Goal: Task Accomplishment & Management: Complete application form

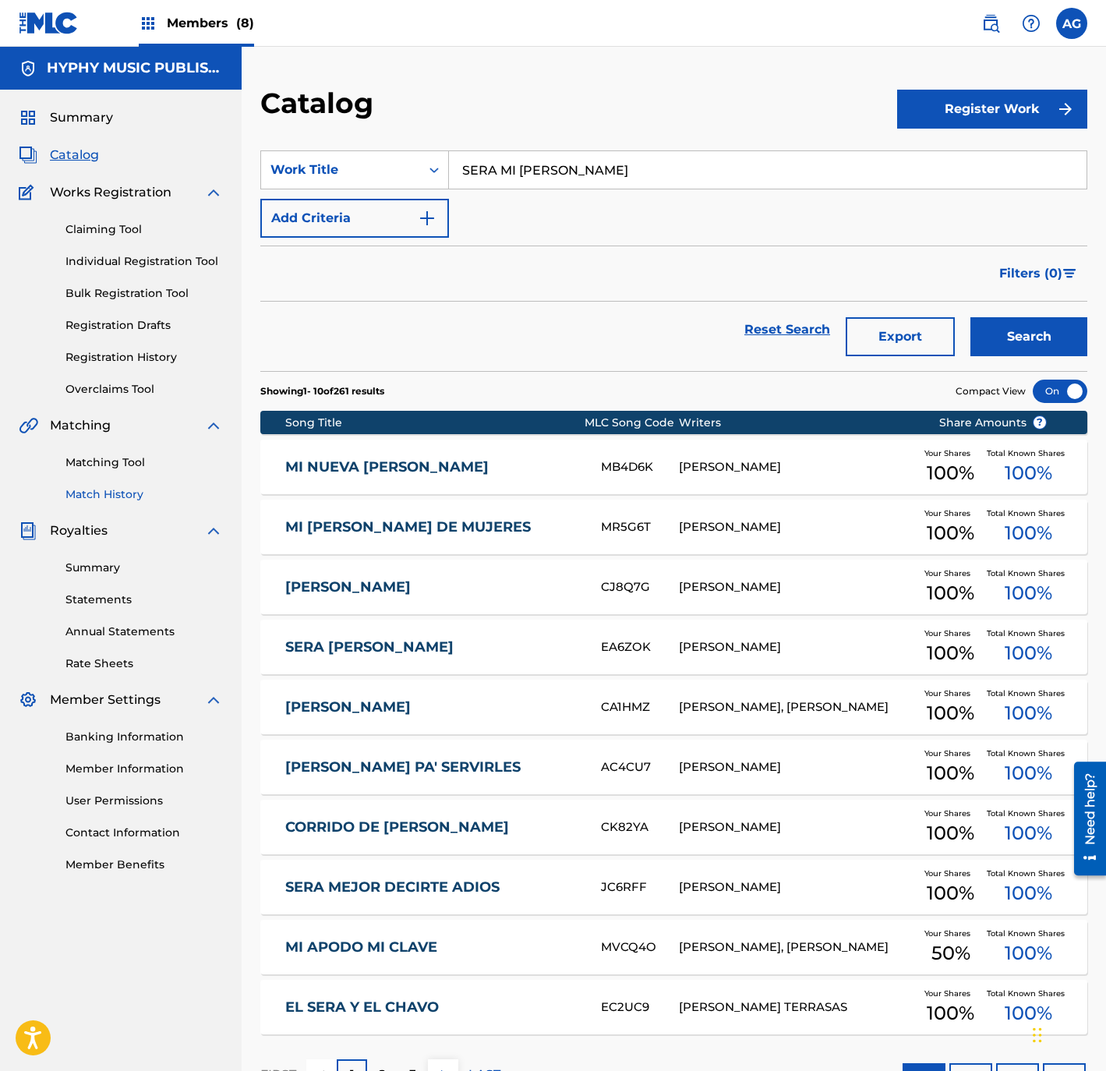
click at [139, 489] on link "Match History" at bounding box center [143, 494] width 157 height 16
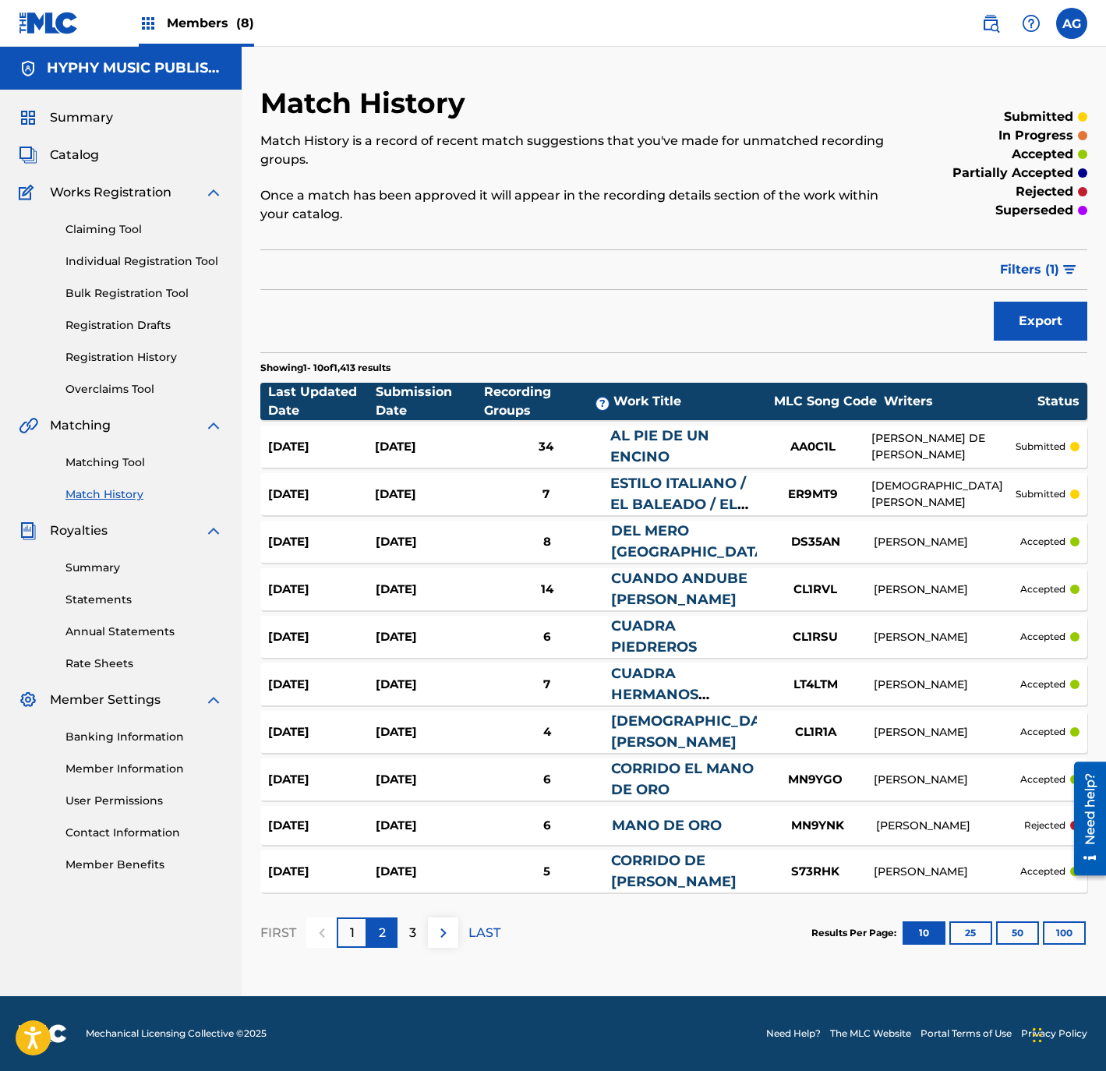
click at [384, 928] on p "2" at bounding box center [382, 932] width 7 height 19
click at [405, 936] on div "3" at bounding box center [412, 932] width 30 height 30
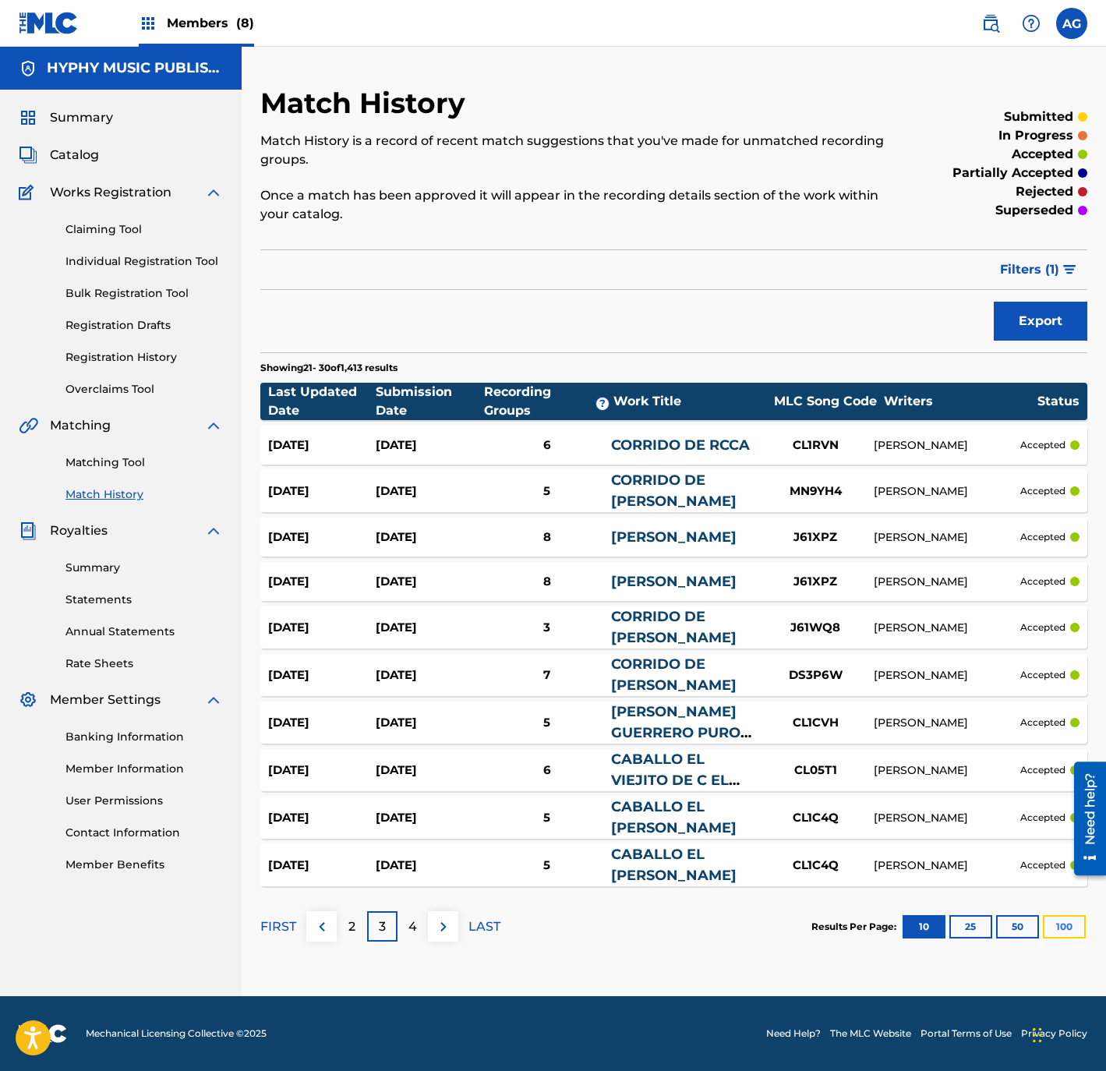
click at [1064, 930] on button "100" at bounding box center [1064, 926] width 43 height 23
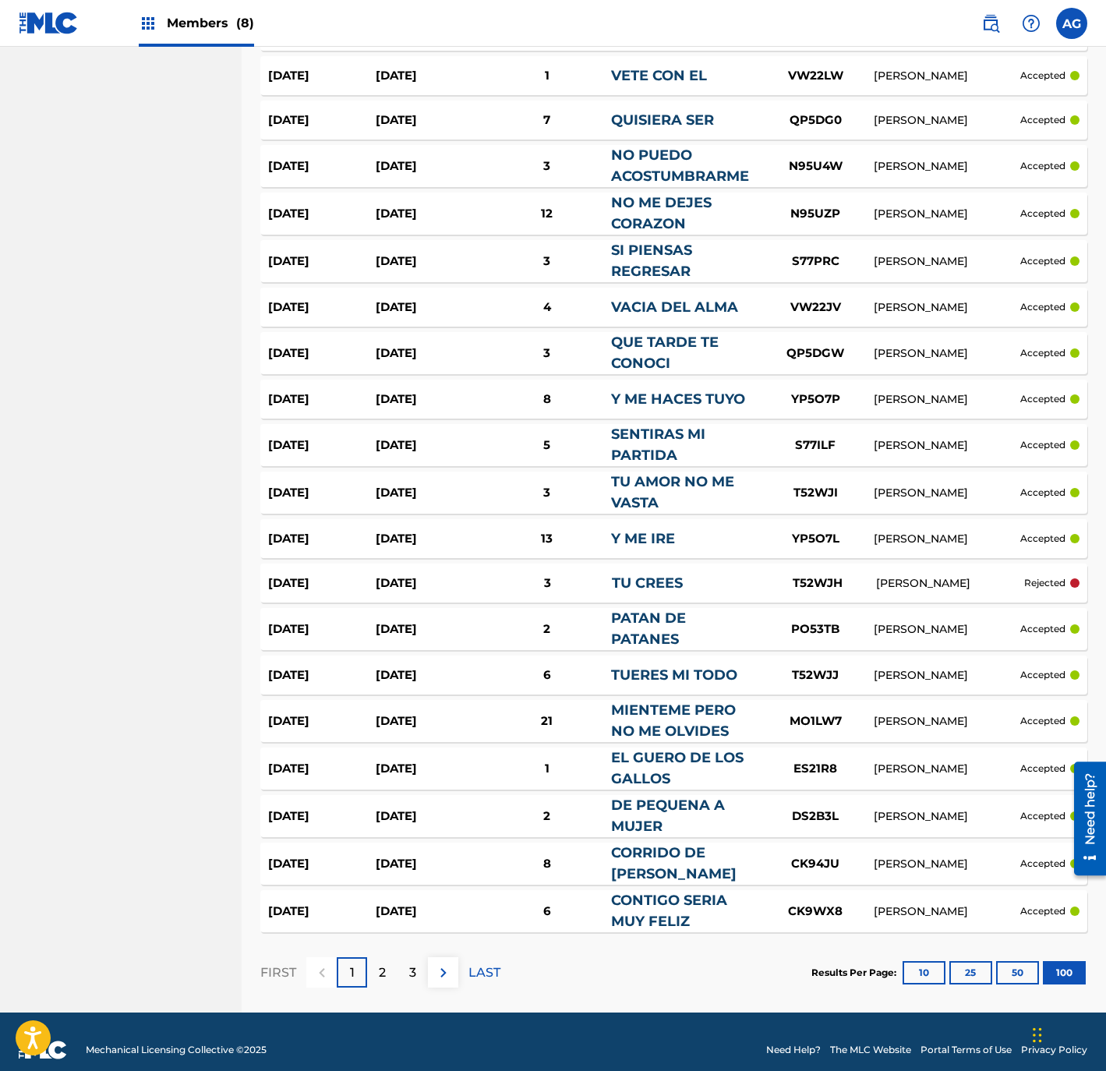
scroll to position [4176, 0]
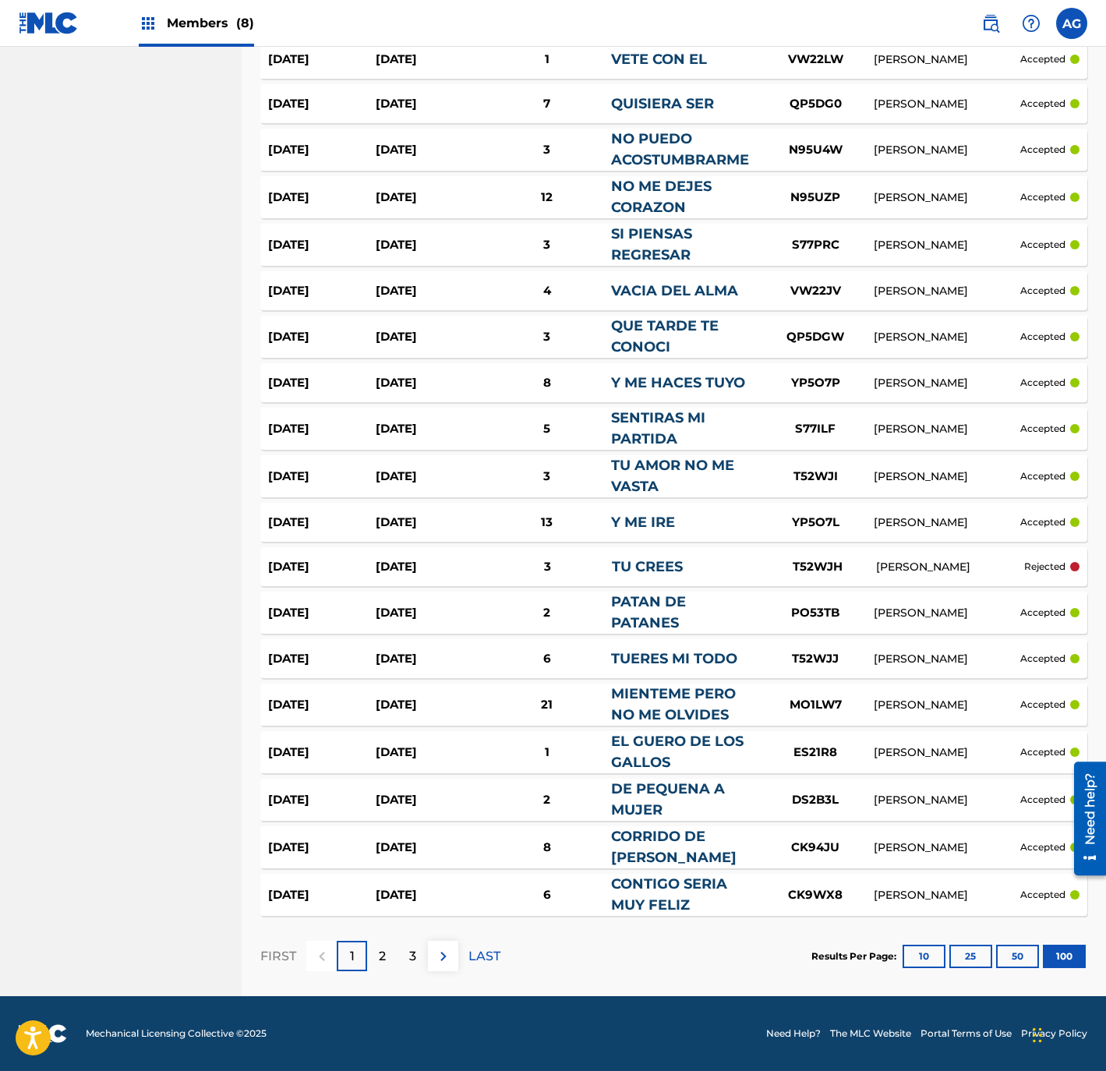
click at [390, 975] on div "FIRST 1 2 3 LAST" at bounding box center [380, 956] width 240 height 80
click at [386, 969] on div "2" at bounding box center [382, 956] width 30 height 30
click at [424, 951] on div "3" at bounding box center [412, 956] width 30 height 30
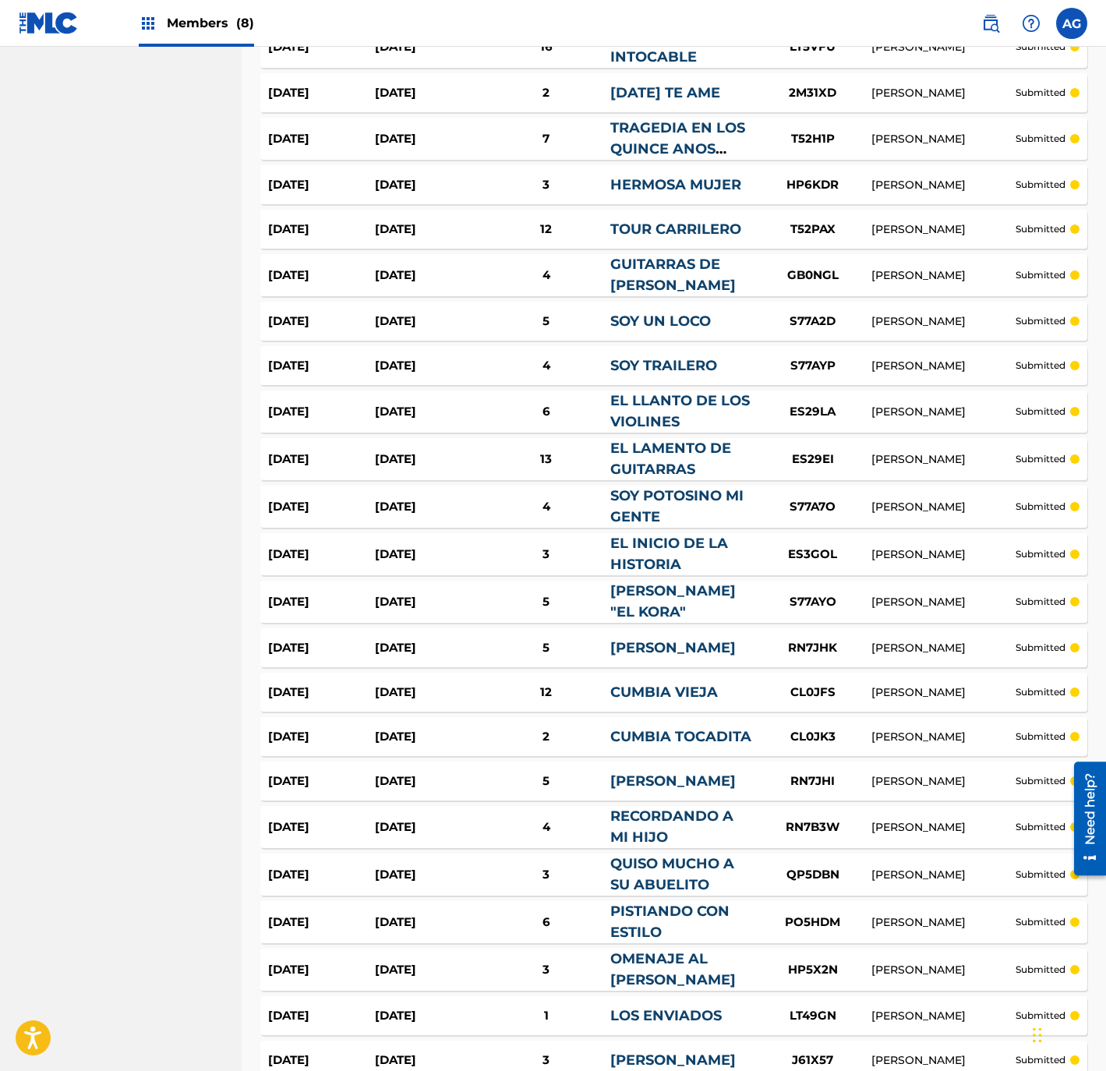
scroll to position [4126, 0]
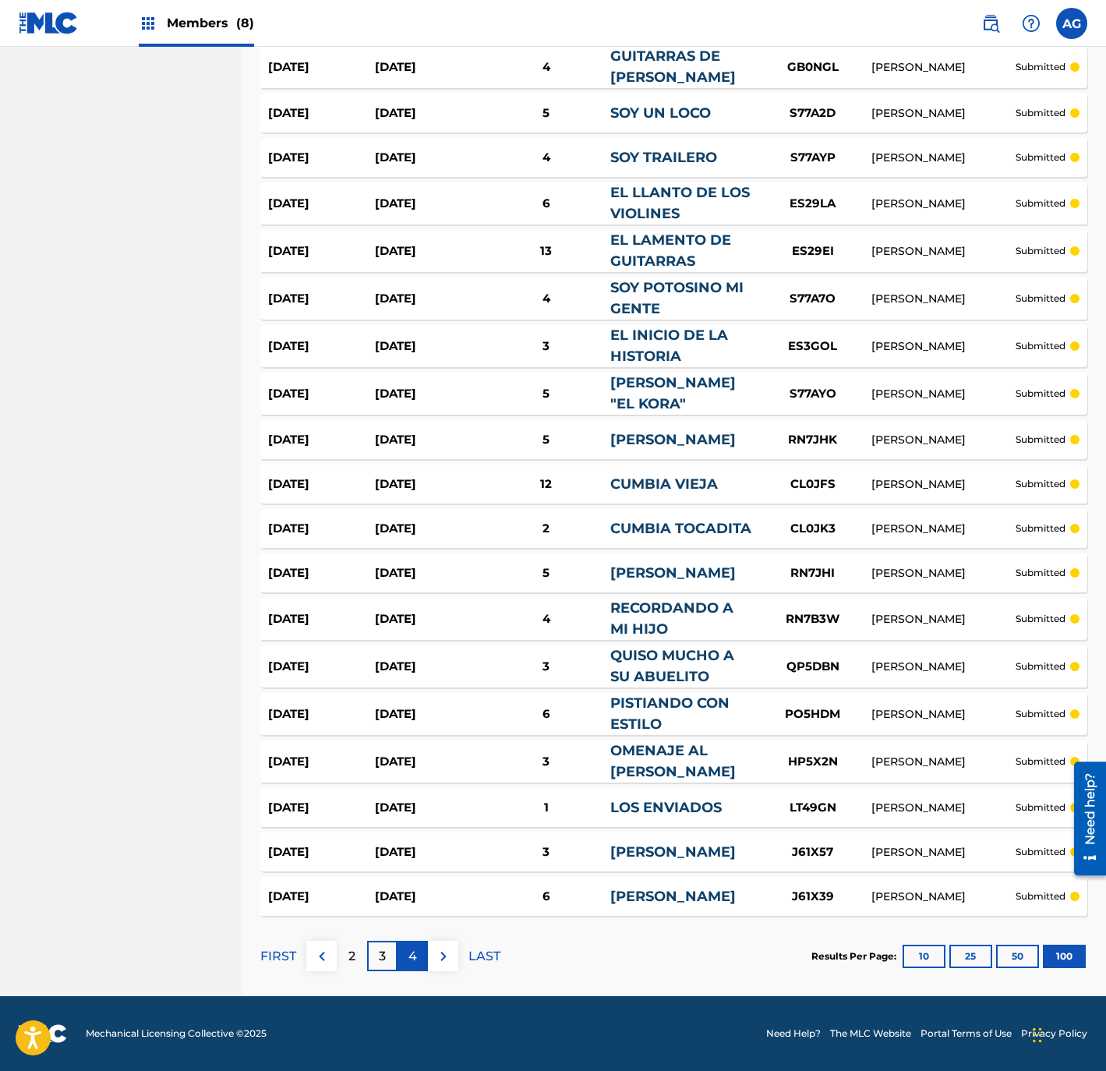
click at [423, 959] on div "4" at bounding box center [412, 956] width 30 height 30
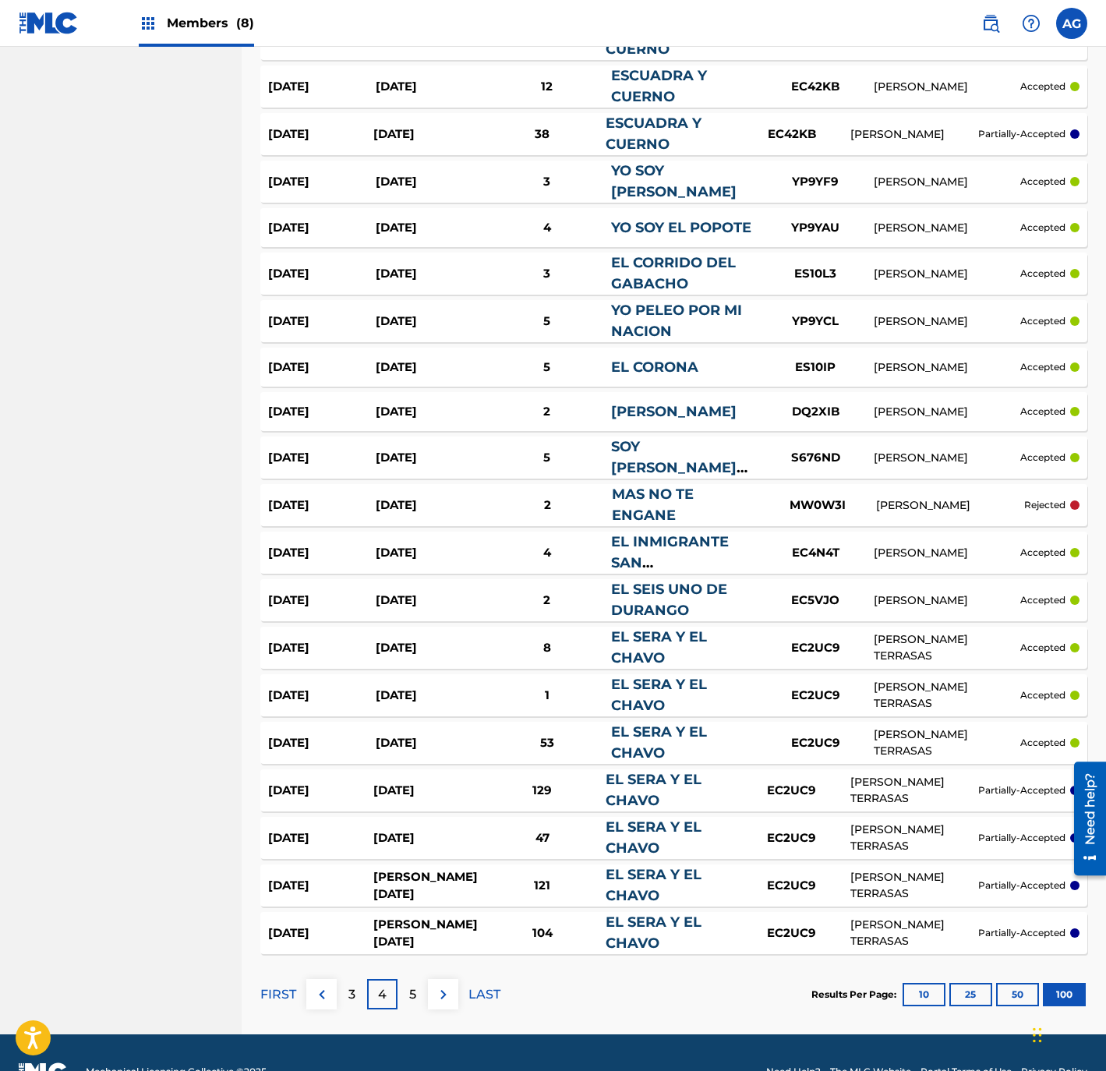
scroll to position [4192, 0]
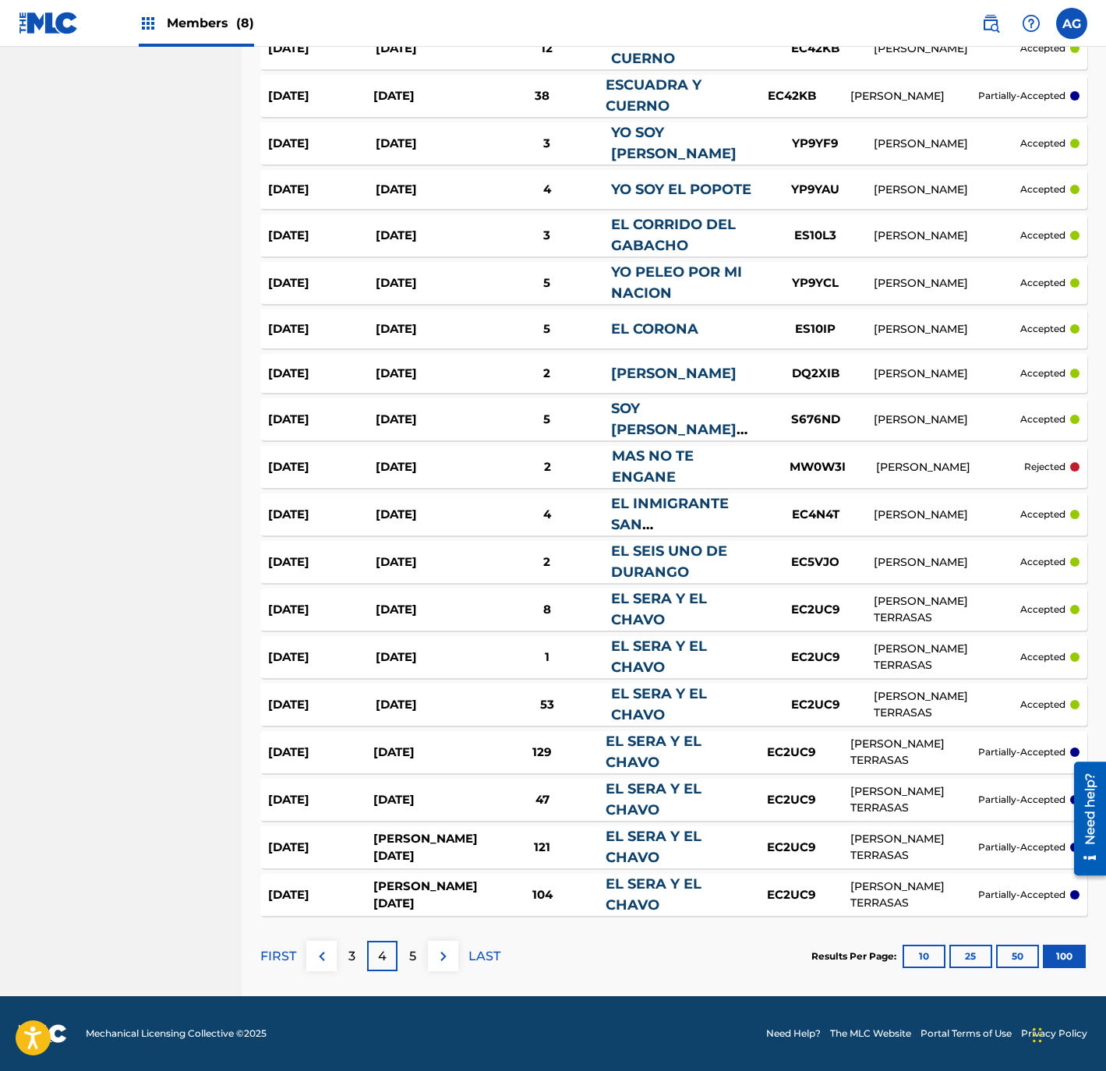
drag, startPoint x: 152, startPoint y: 770, endPoint x: 140, endPoint y: 950, distance: 180.4
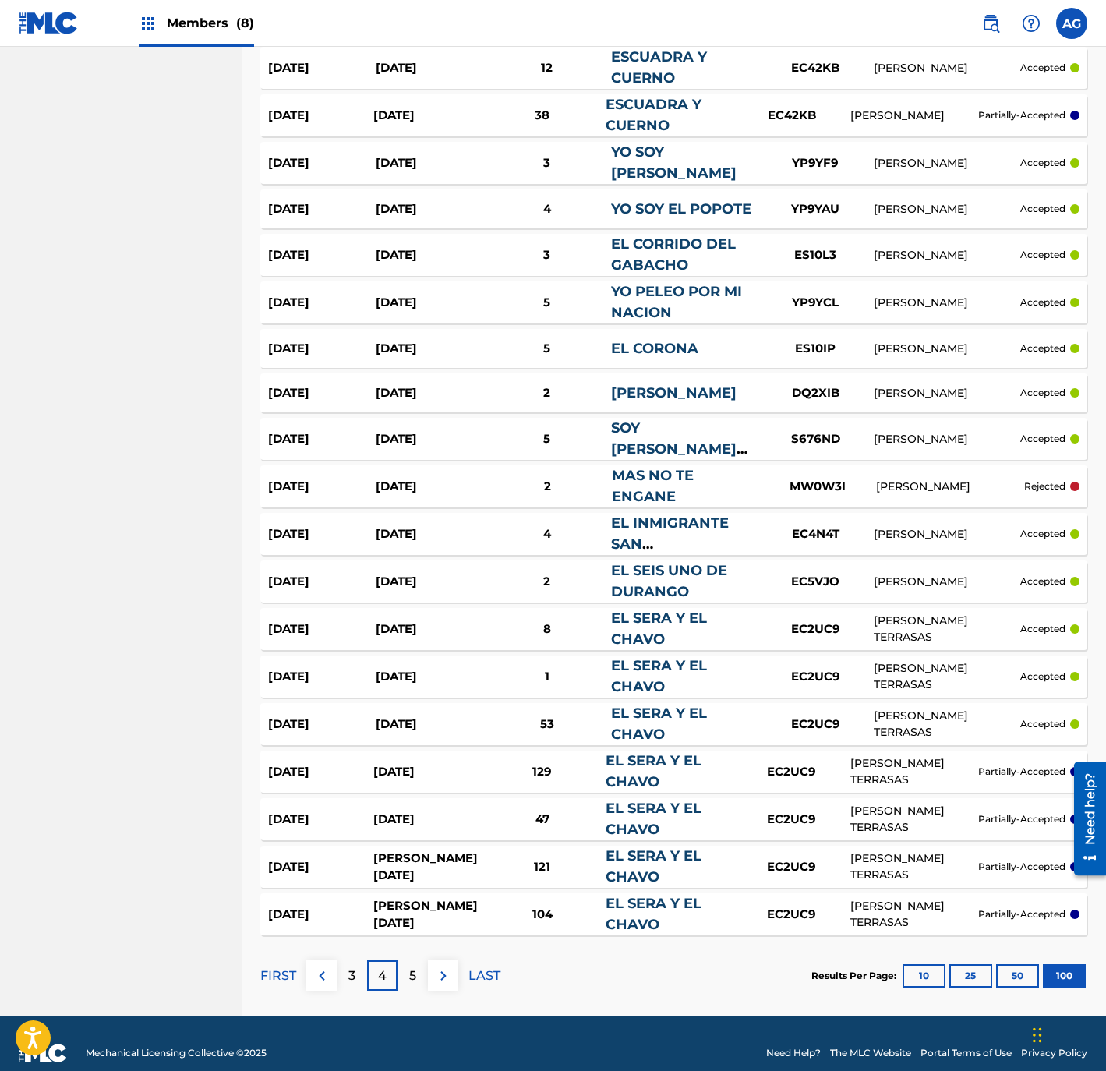
scroll to position [4153, 0]
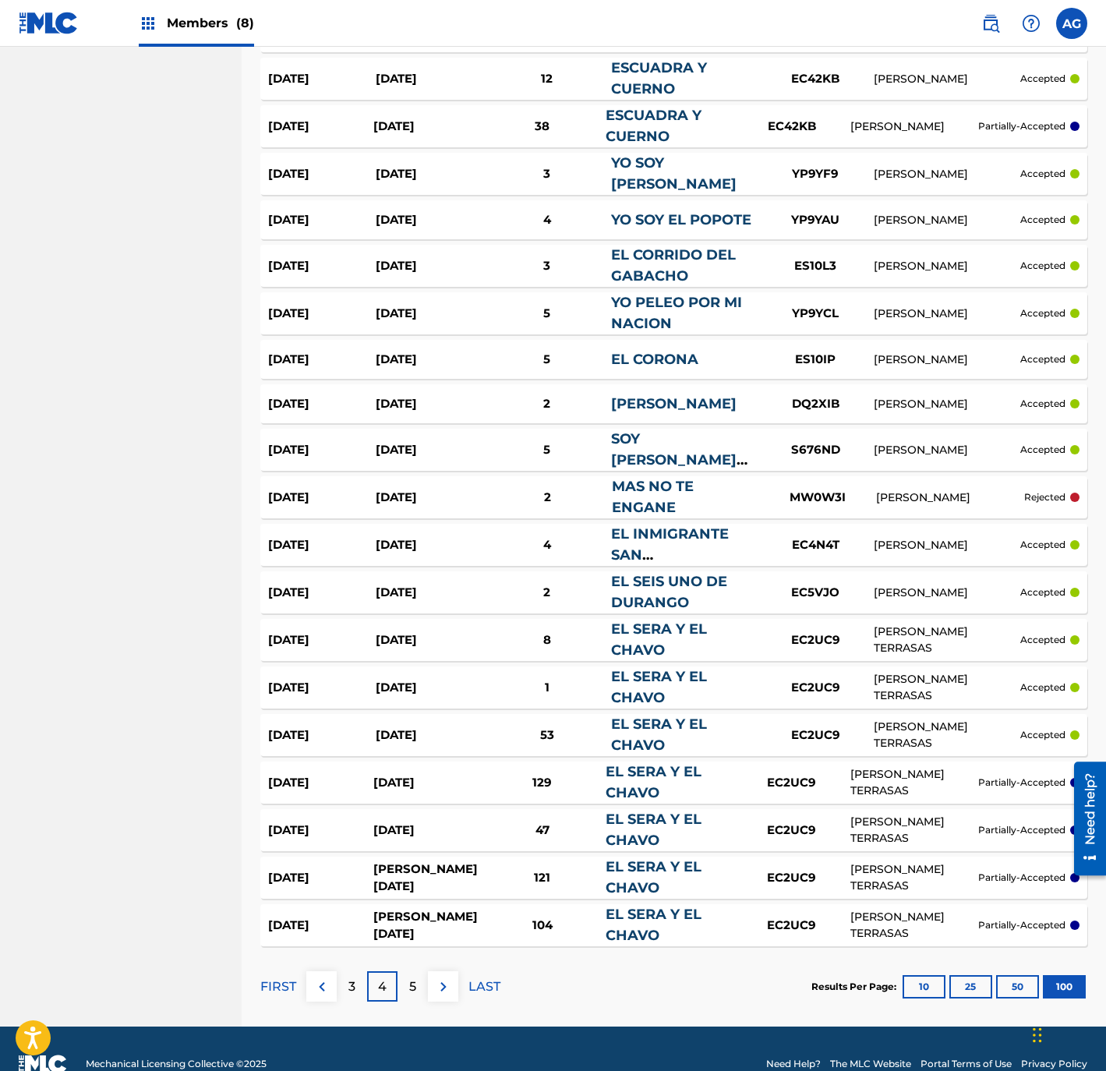
drag, startPoint x: 56, startPoint y: 655, endPoint x: 58, endPoint y: 632, distance: 23.5
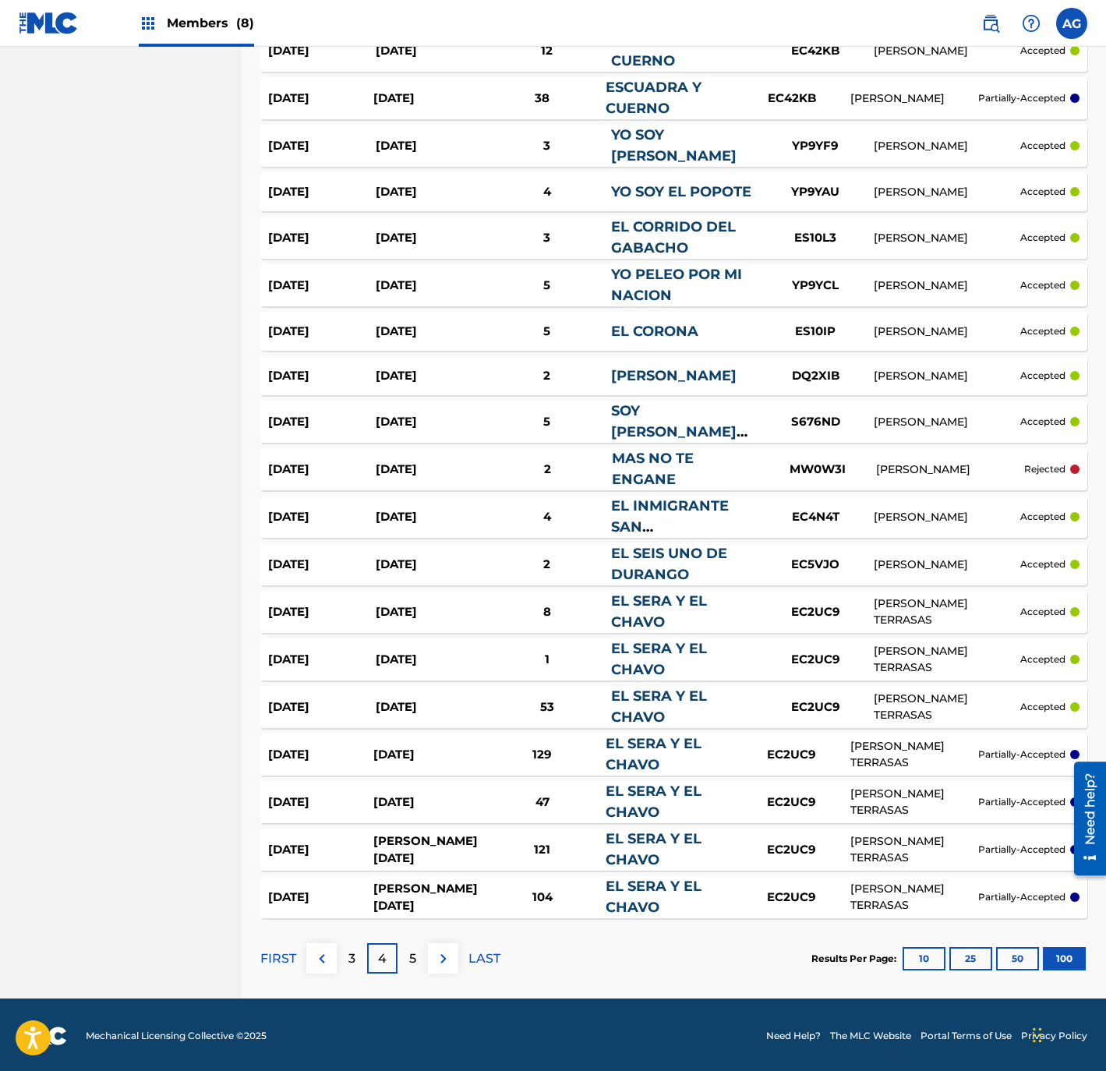
scroll to position [4192, 0]
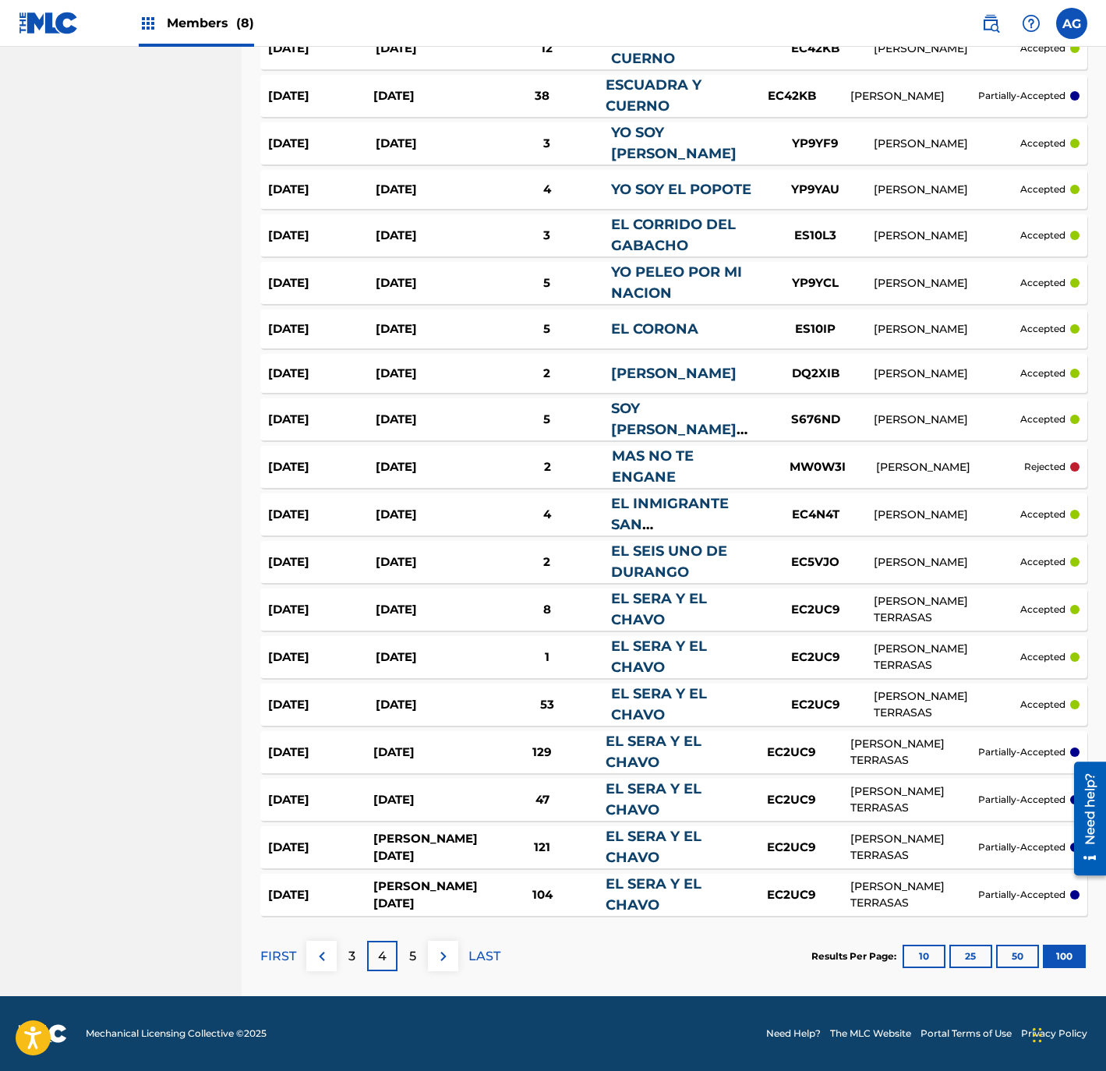
drag, startPoint x: 99, startPoint y: 653, endPoint x: 113, endPoint y: 728, distance: 76.1
click at [562, 747] on div "129" at bounding box center [542, 752] width 126 height 18
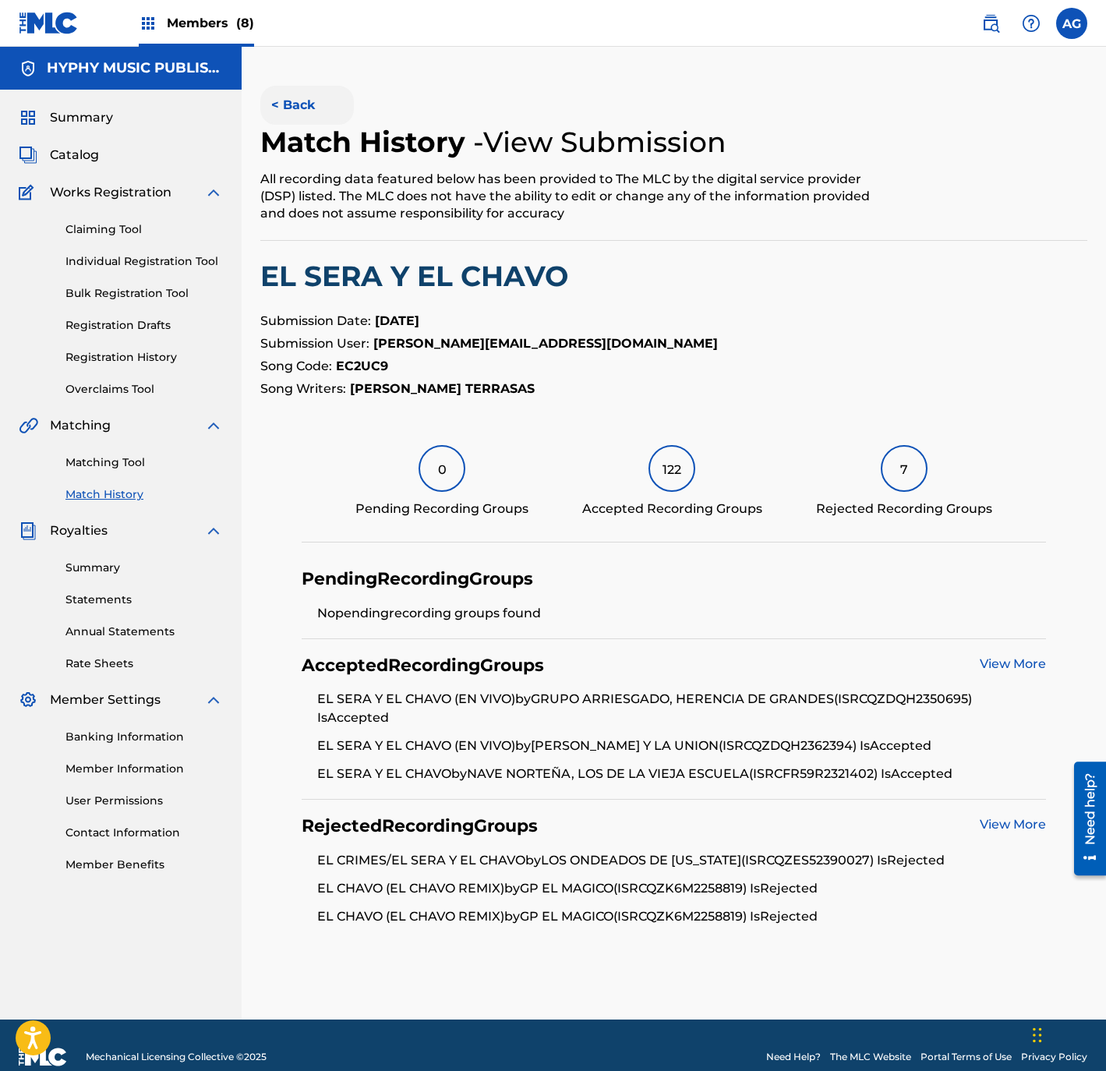
click at [292, 108] on button "< Back" at bounding box center [307, 105] width 94 height 39
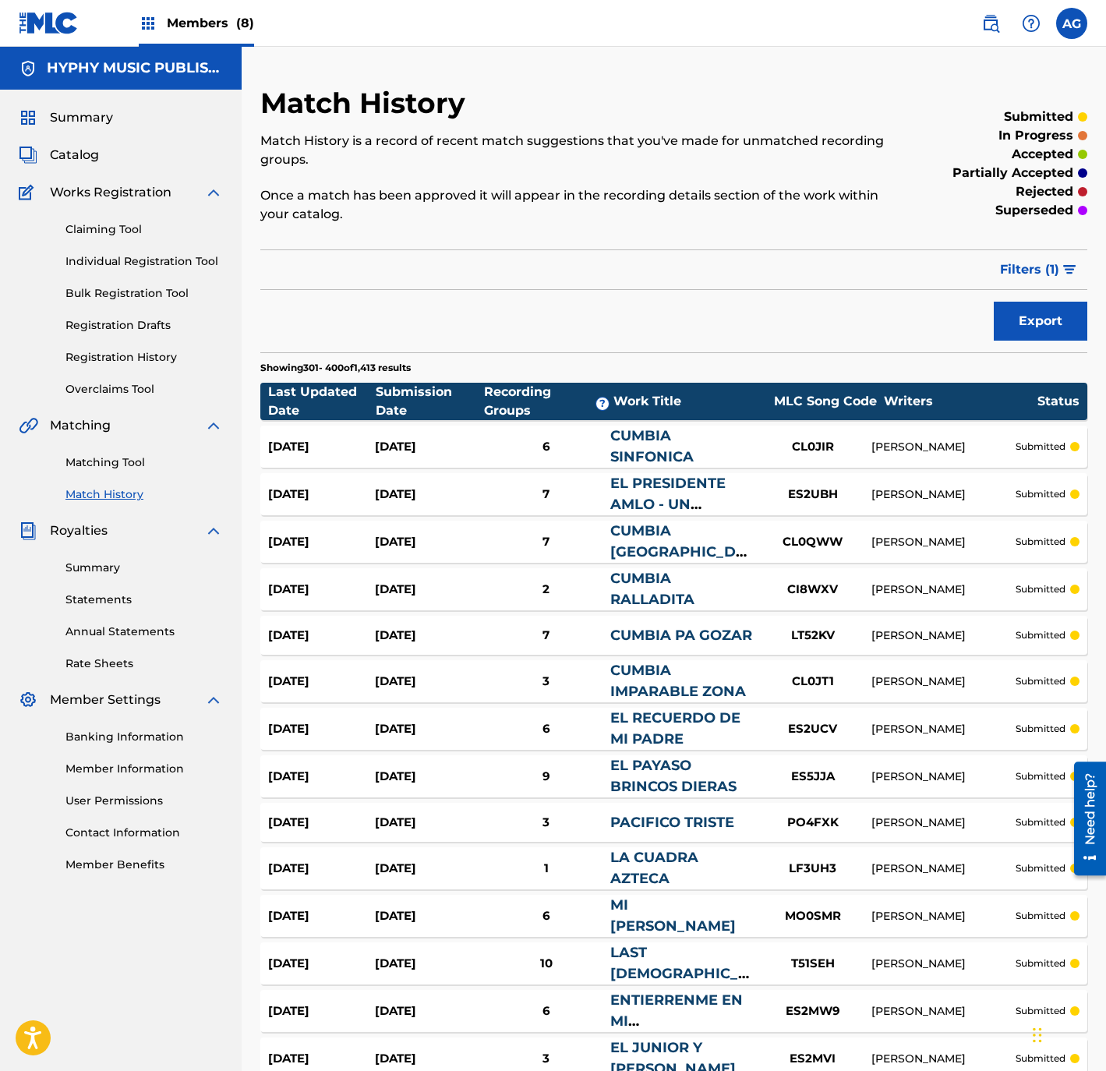
scroll to position [4192, 0]
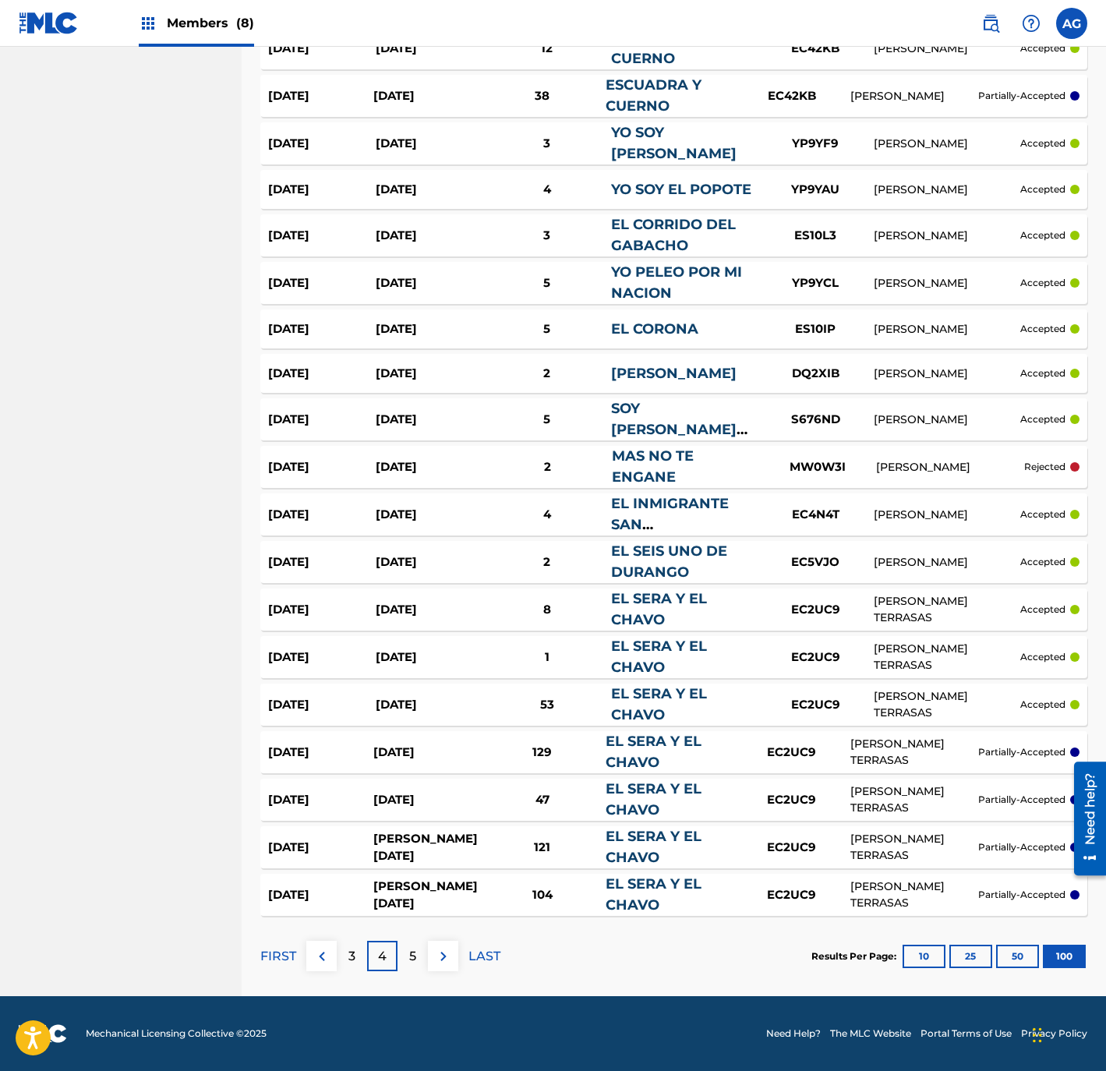
drag, startPoint x: 196, startPoint y: 778, endPoint x: 196, endPoint y: 824, distance: 45.2
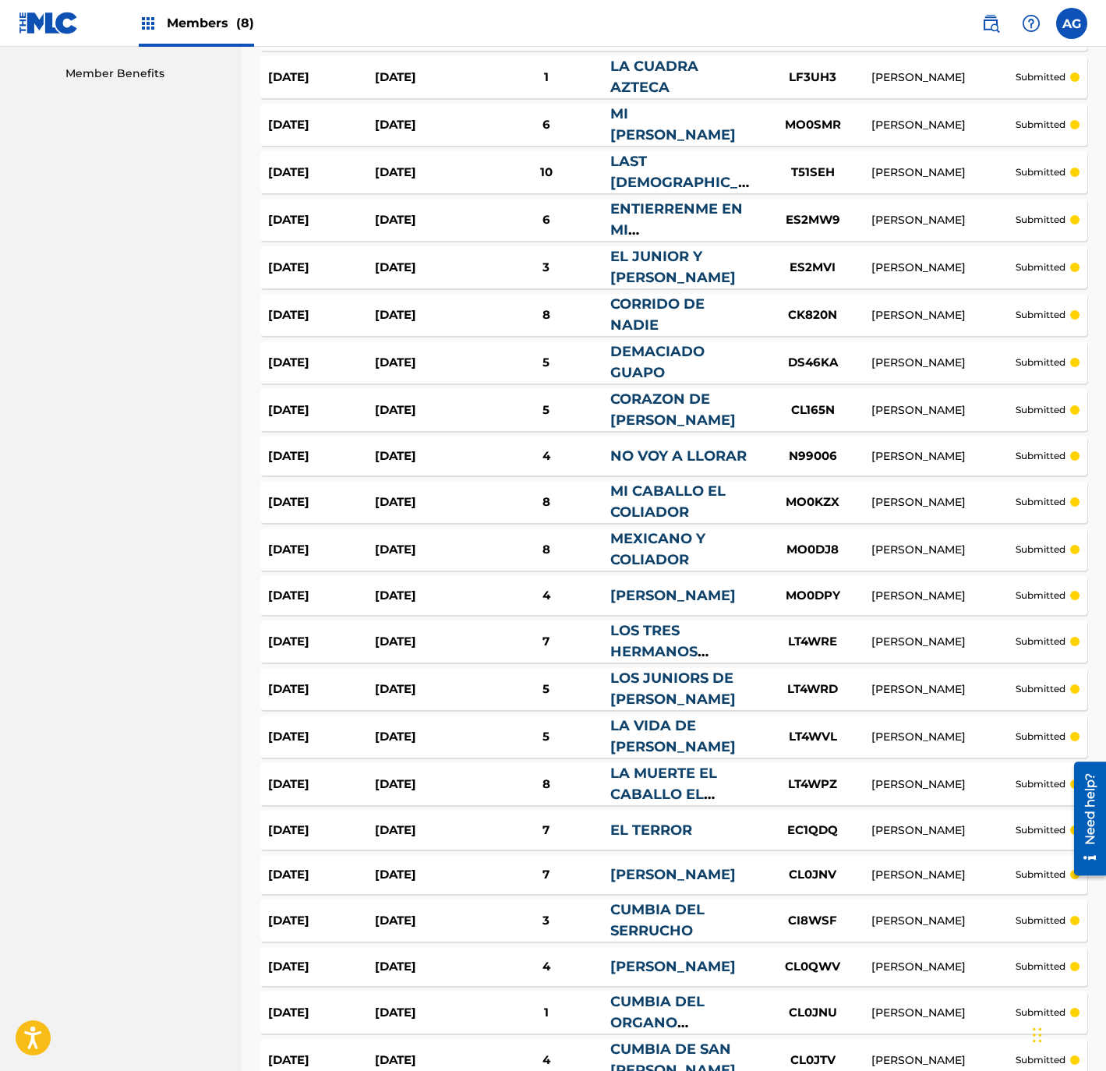
drag, startPoint x: 204, startPoint y: 699, endPoint x: 195, endPoint y: 641, distance: 58.4
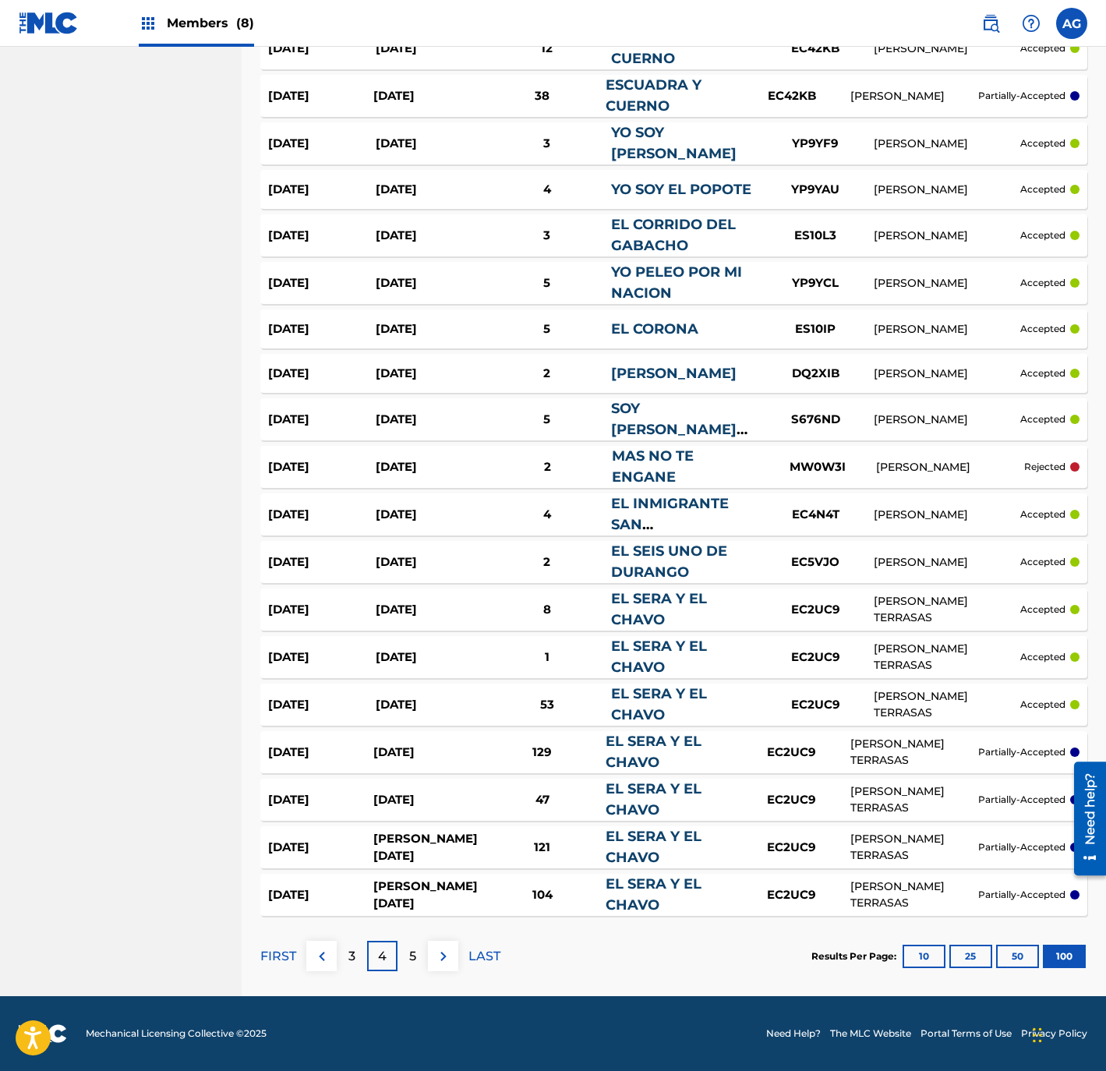
drag, startPoint x: 171, startPoint y: 568, endPoint x: 196, endPoint y: 984, distance: 416.9
click at [403, 955] on div "5" at bounding box center [412, 956] width 30 height 30
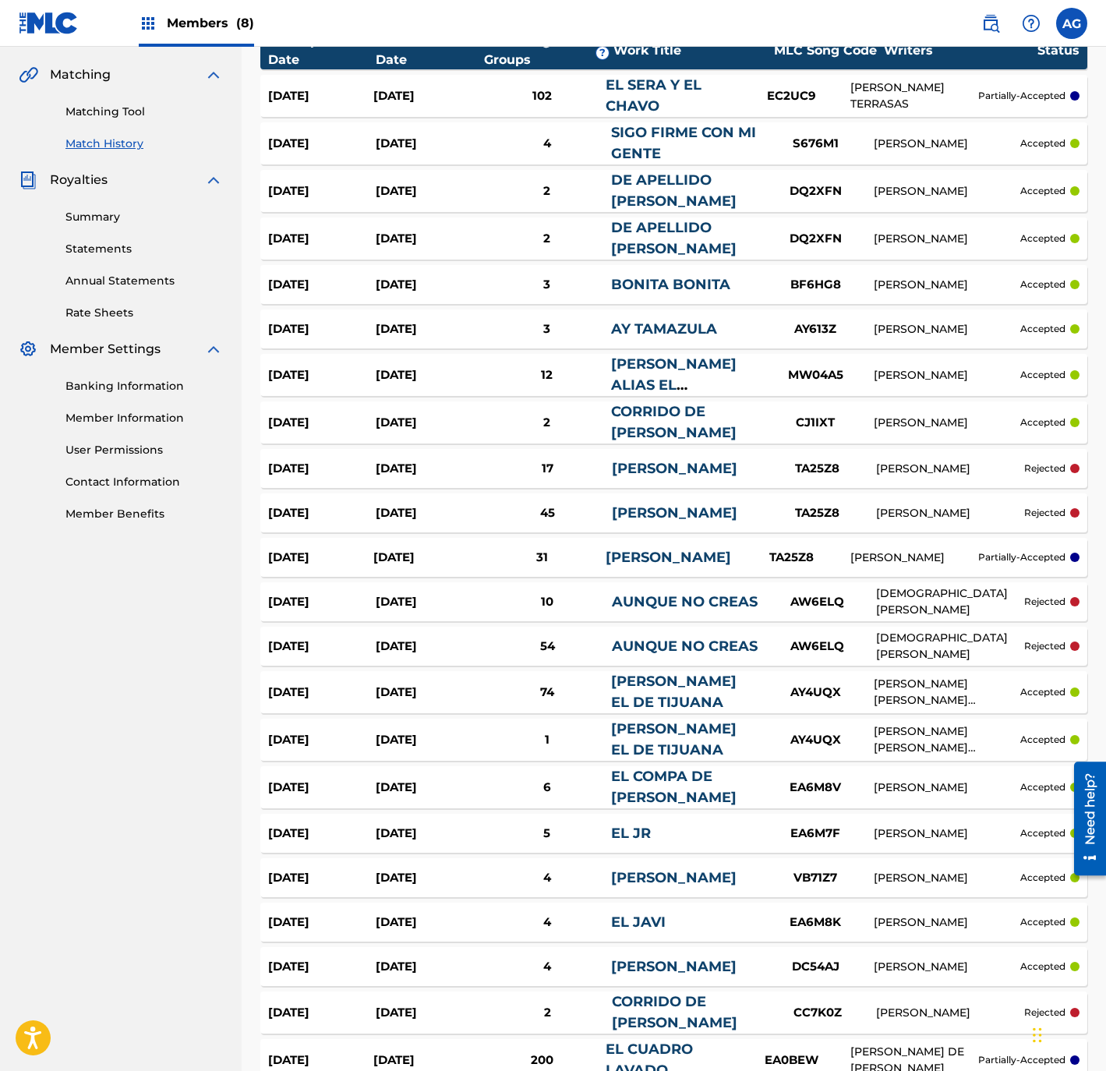
scroll to position [444, 0]
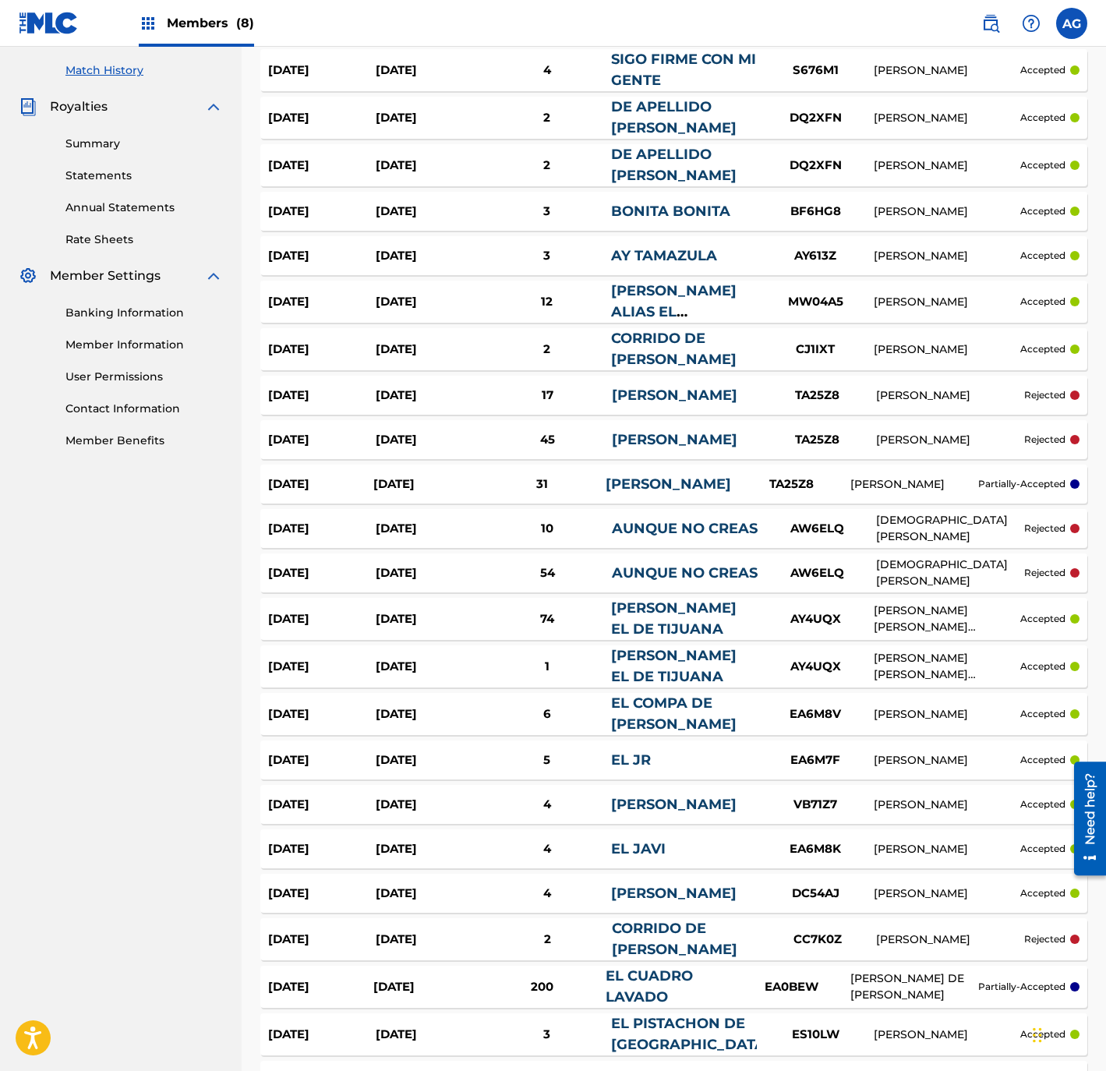
drag, startPoint x: 358, startPoint y: 337, endPoint x: 358, endPoint y: 402, distance: 65.5
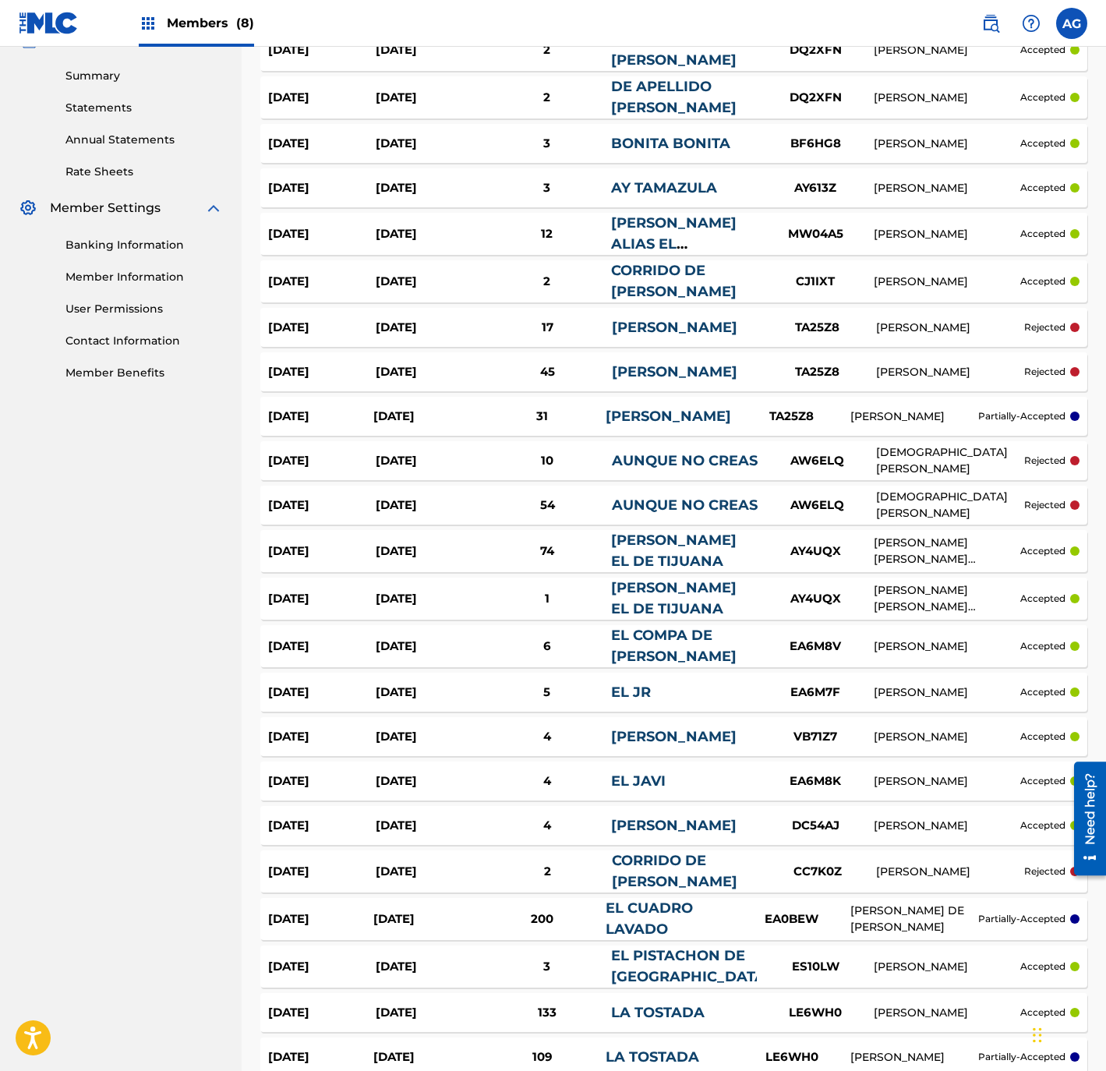
drag, startPoint x: 181, startPoint y: 609, endPoint x: 185, endPoint y: 634, distance: 25.4
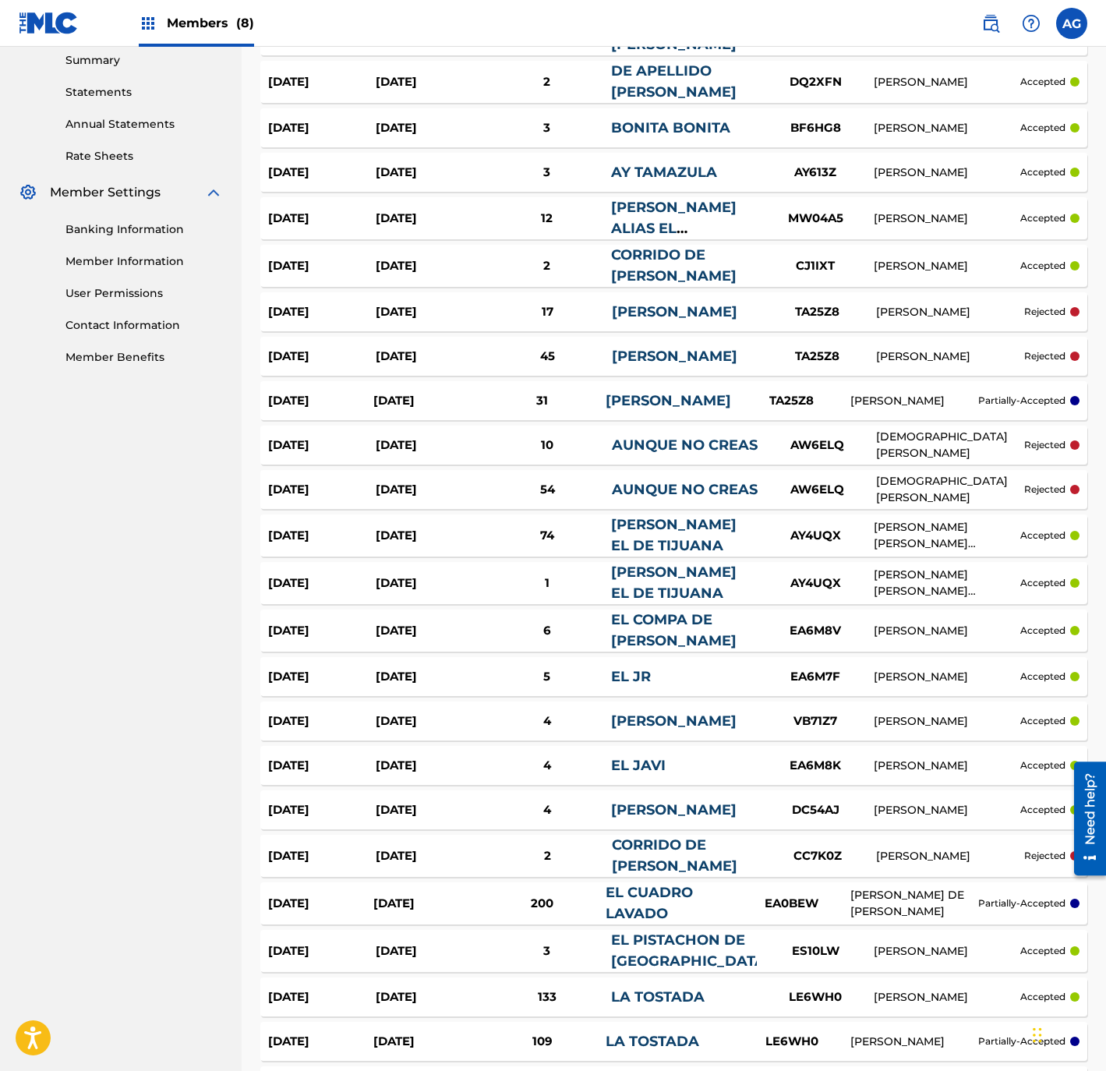
scroll to position [390, 0]
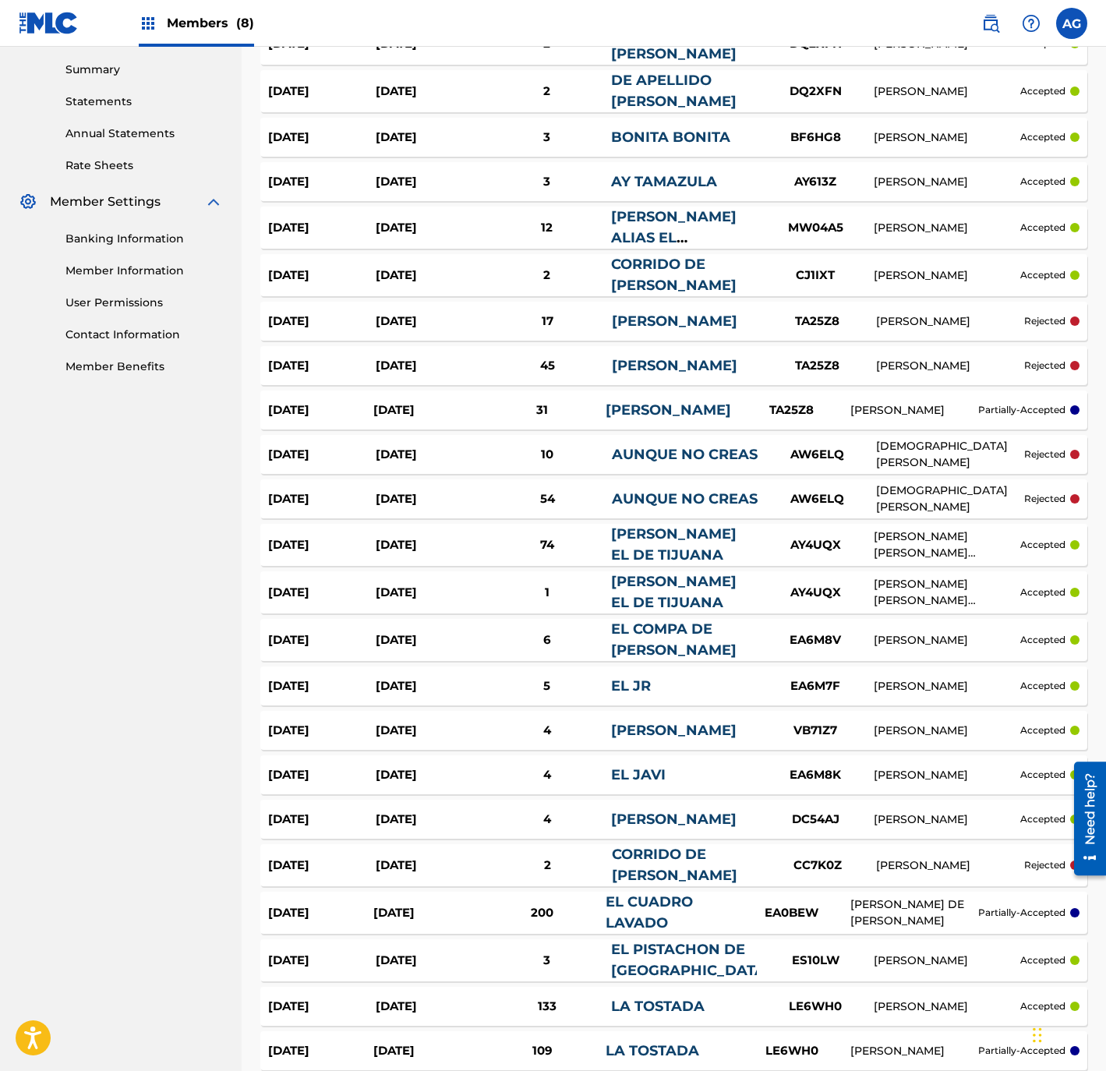
drag, startPoint x: 206, startPoint y: 513, endPoint x: 206, endPoint y: 535, distance: 22.6
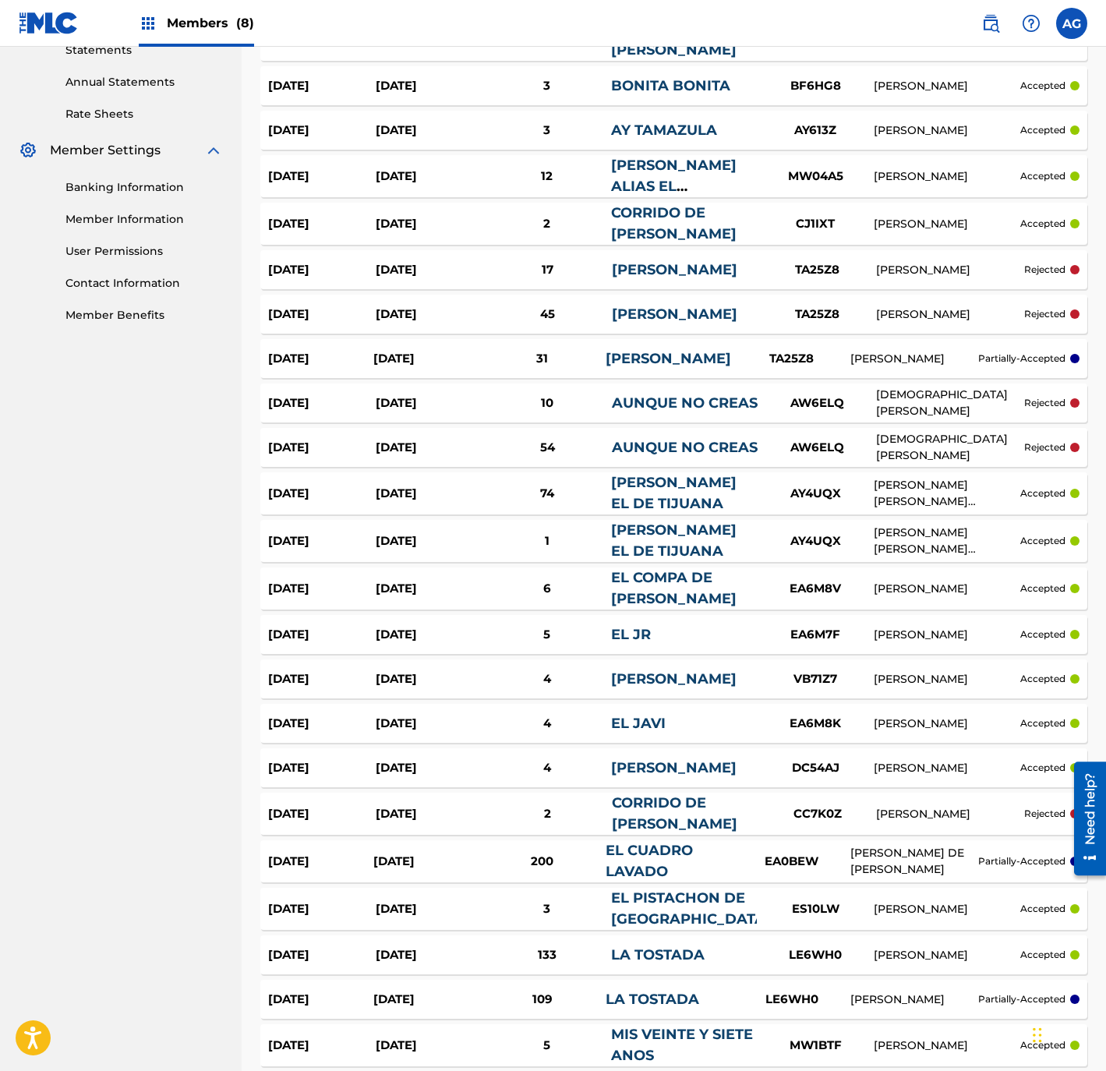
scroll to position [568, 0]
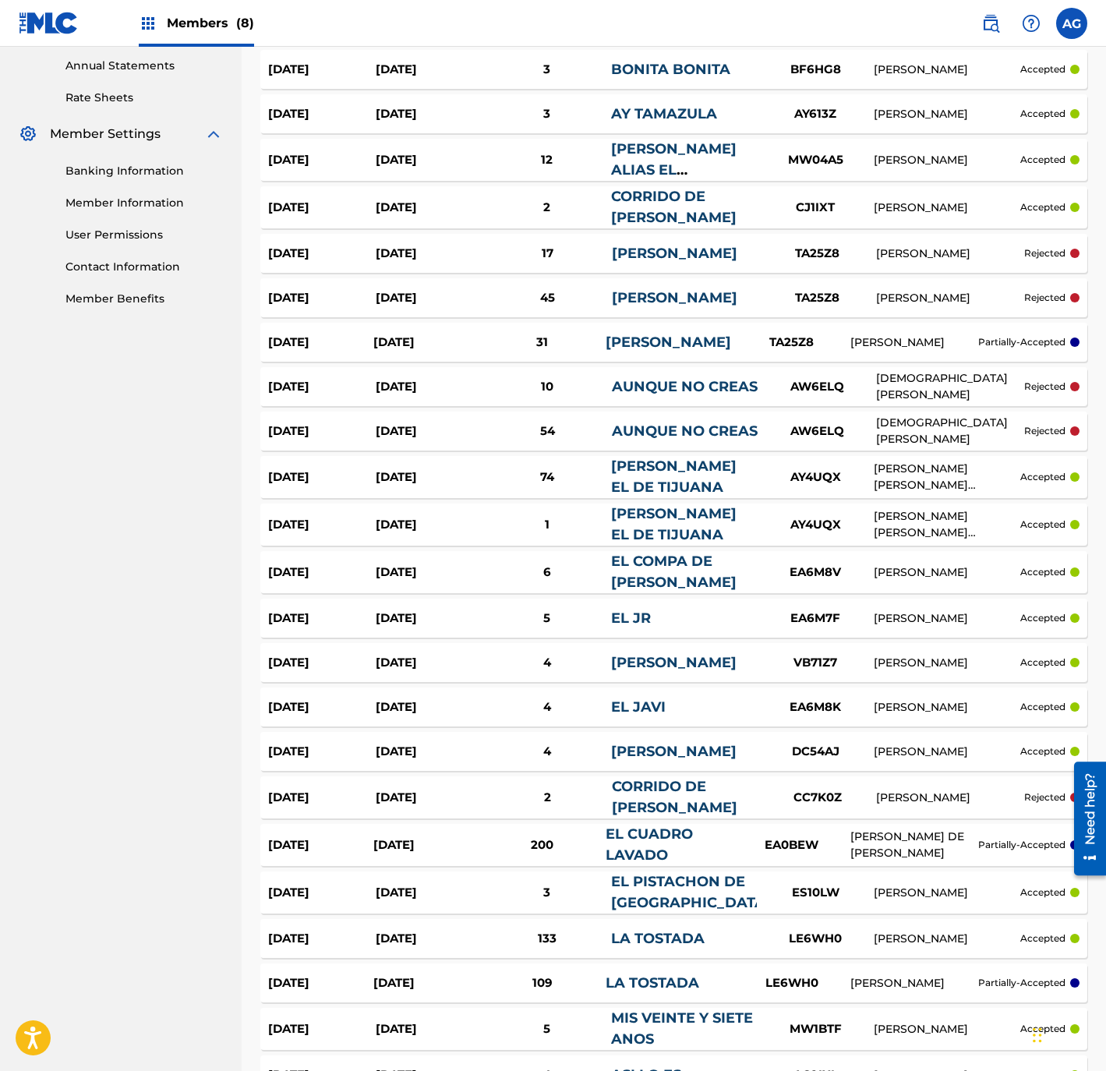
drag, startPoint x: 181, startPoint y: 482, endPoint x: 187, endPoint y: 505, distance: 24.2
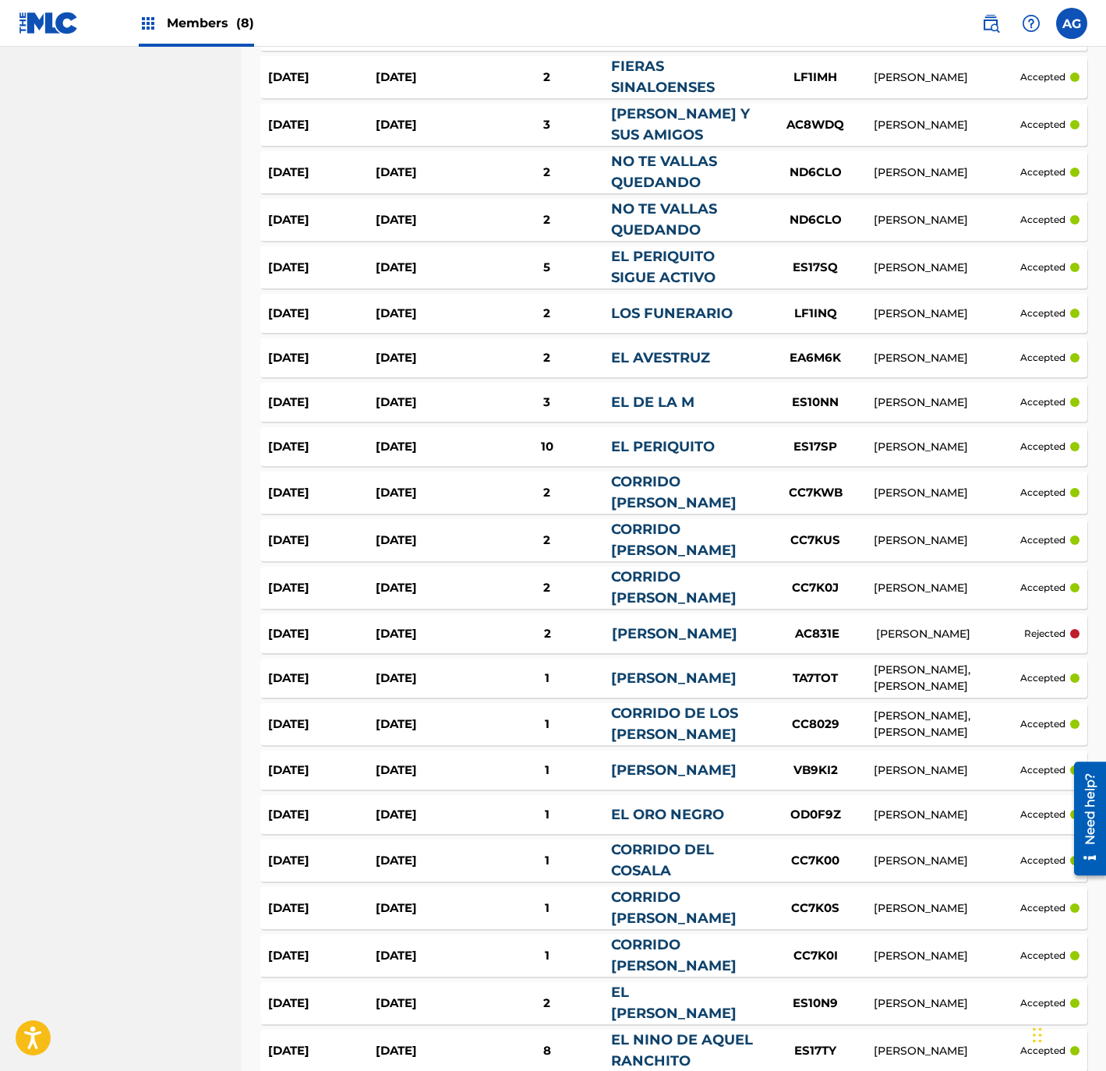
drag, startPoint x: 153, startPoint y: 436, endPoint x: 160, endPoint y: 489, distance: 53.5
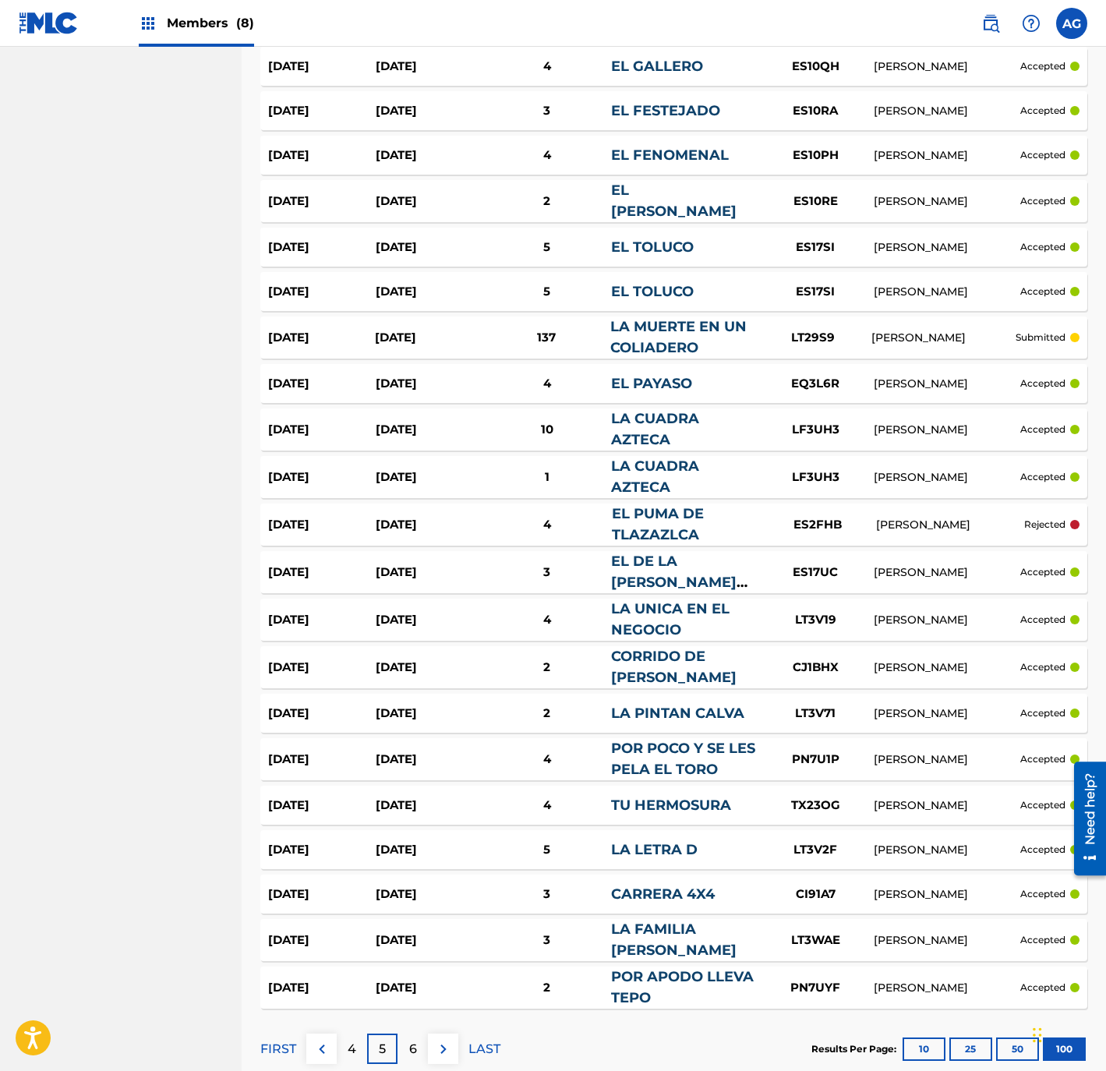
scroll to position [4114, 0]
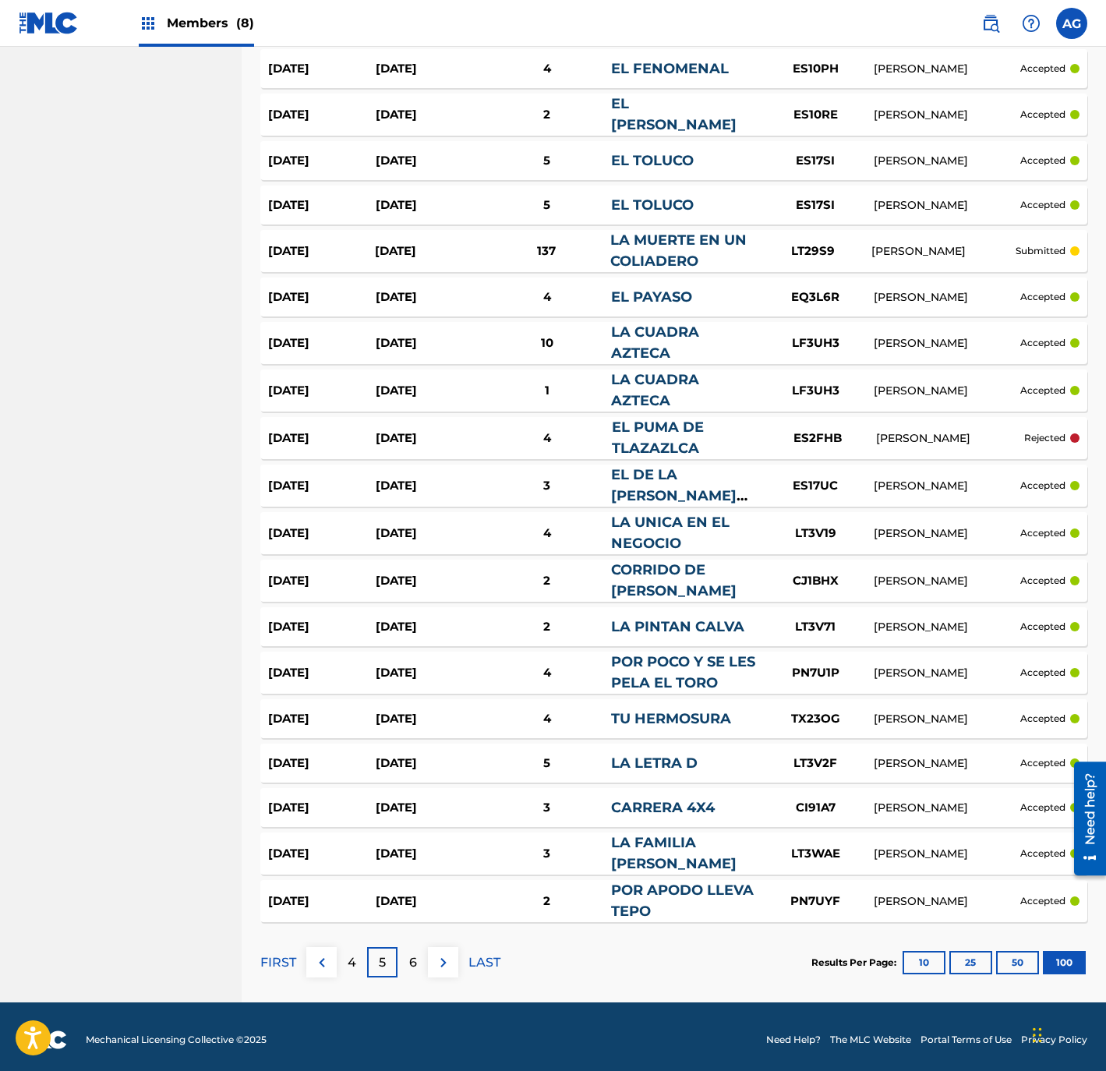
drag, startPoint x: 10, startPoint y: 375, endPoint x: 19, endPoint y: 465, distance: 90.8
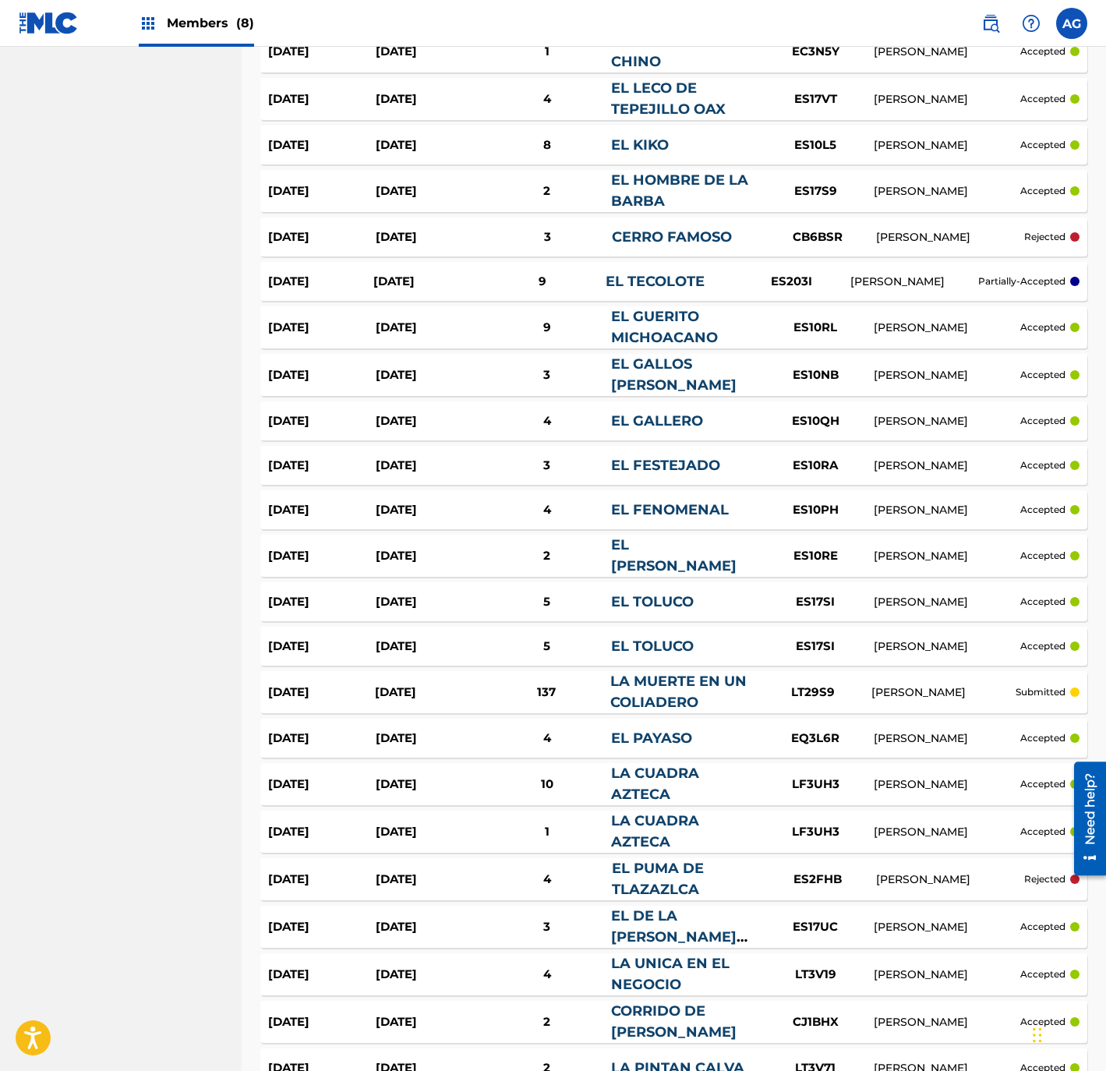
drag, startPoint x: 59, startPoint y: 452, endPoint x: 68, endPoint y: 403, distance: 49.8
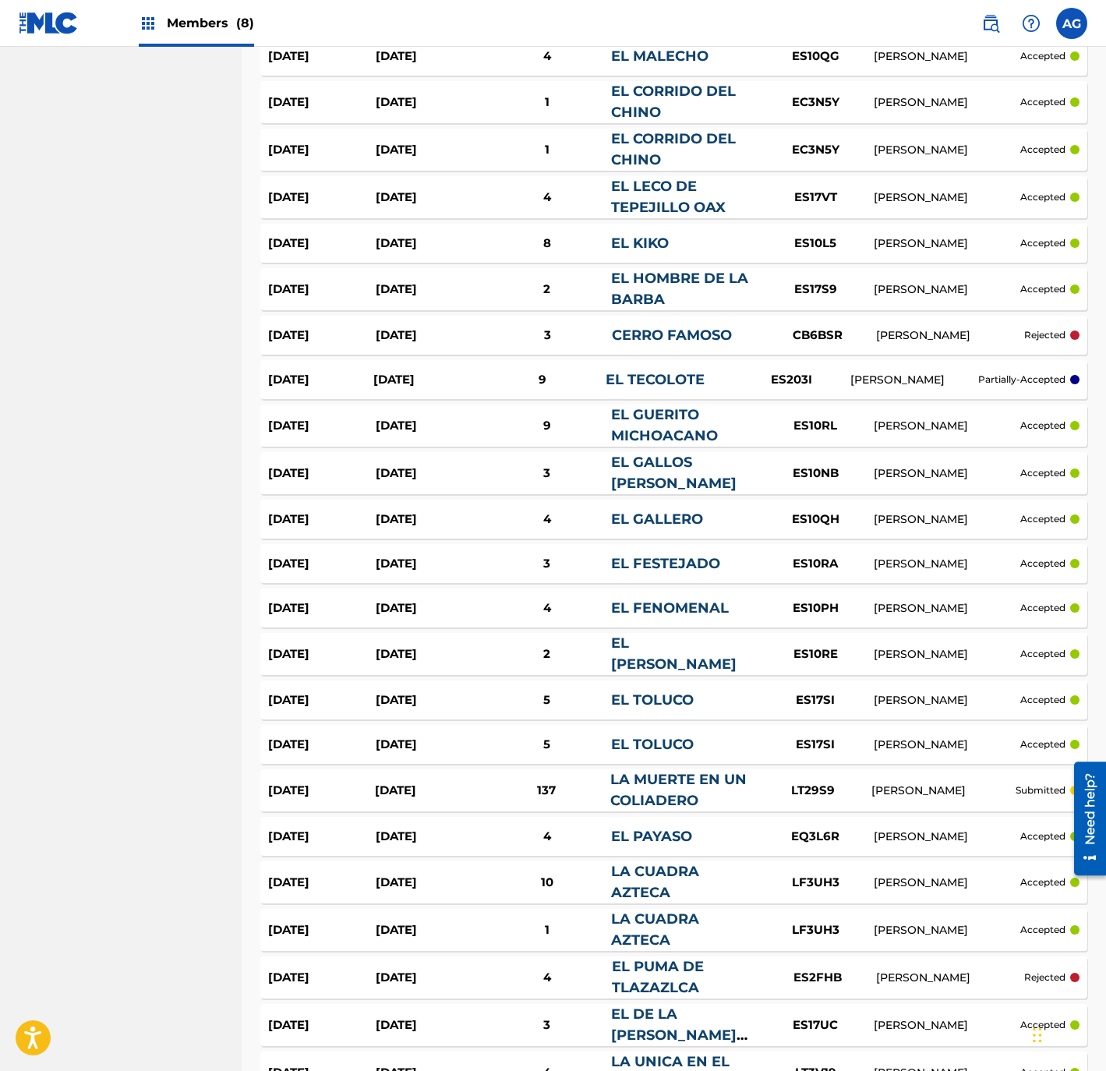
scroll to position [3535, 0]
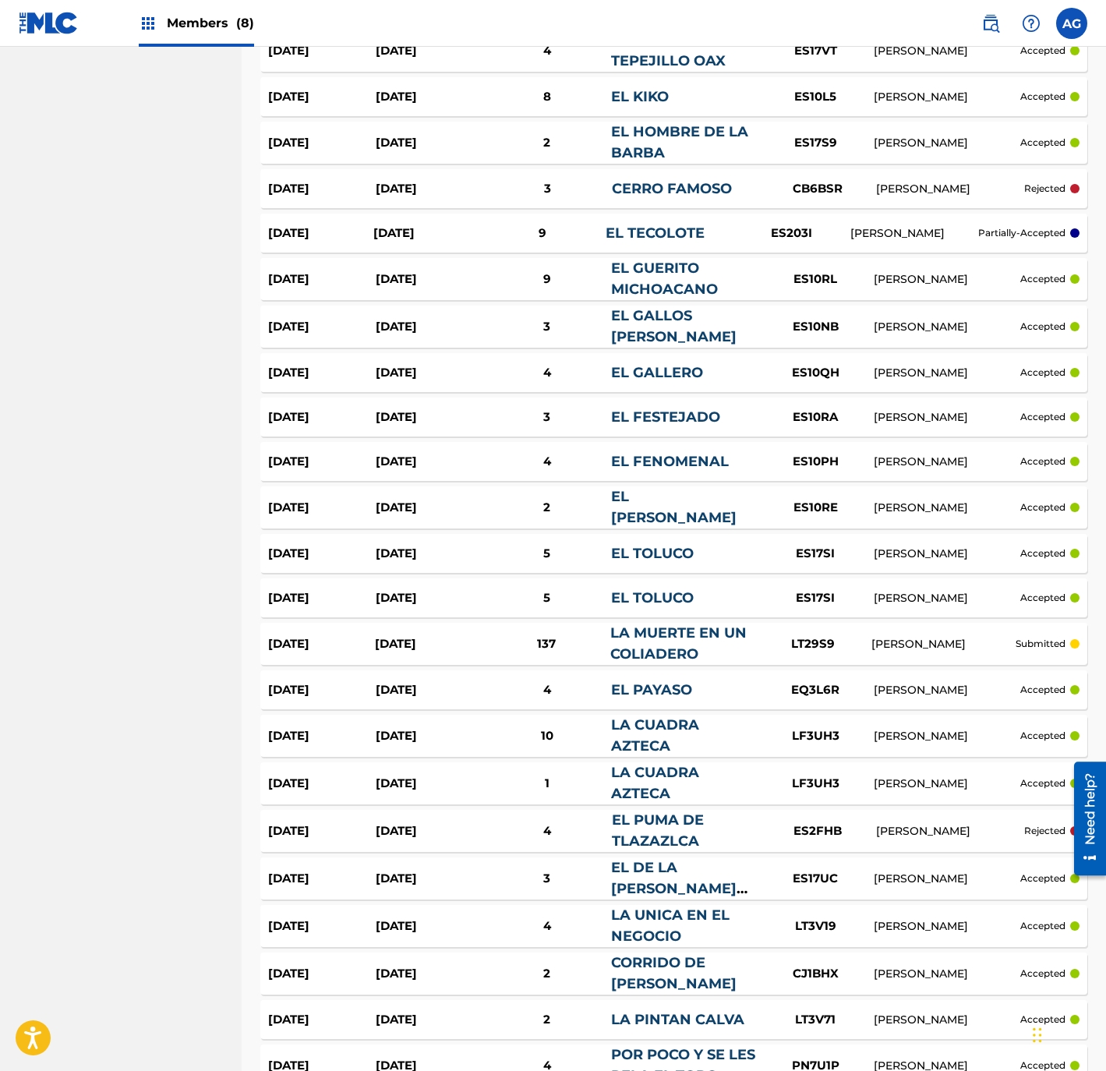
drag, startPoint x: 80, startPoint y: 443, endPoint x: 84, endPoint y: 468, distance: 25.2
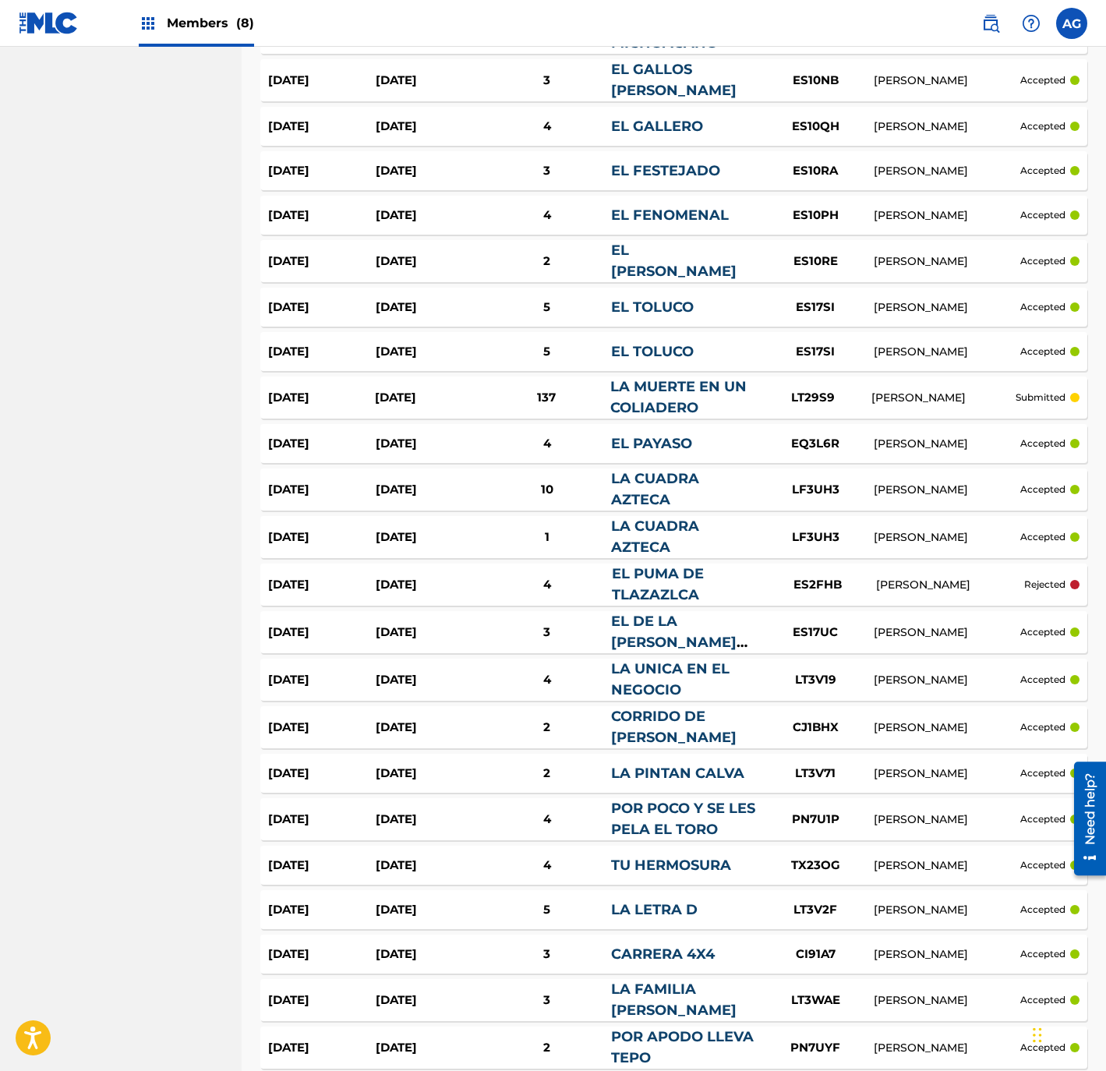
scroll to position [4114, 0]
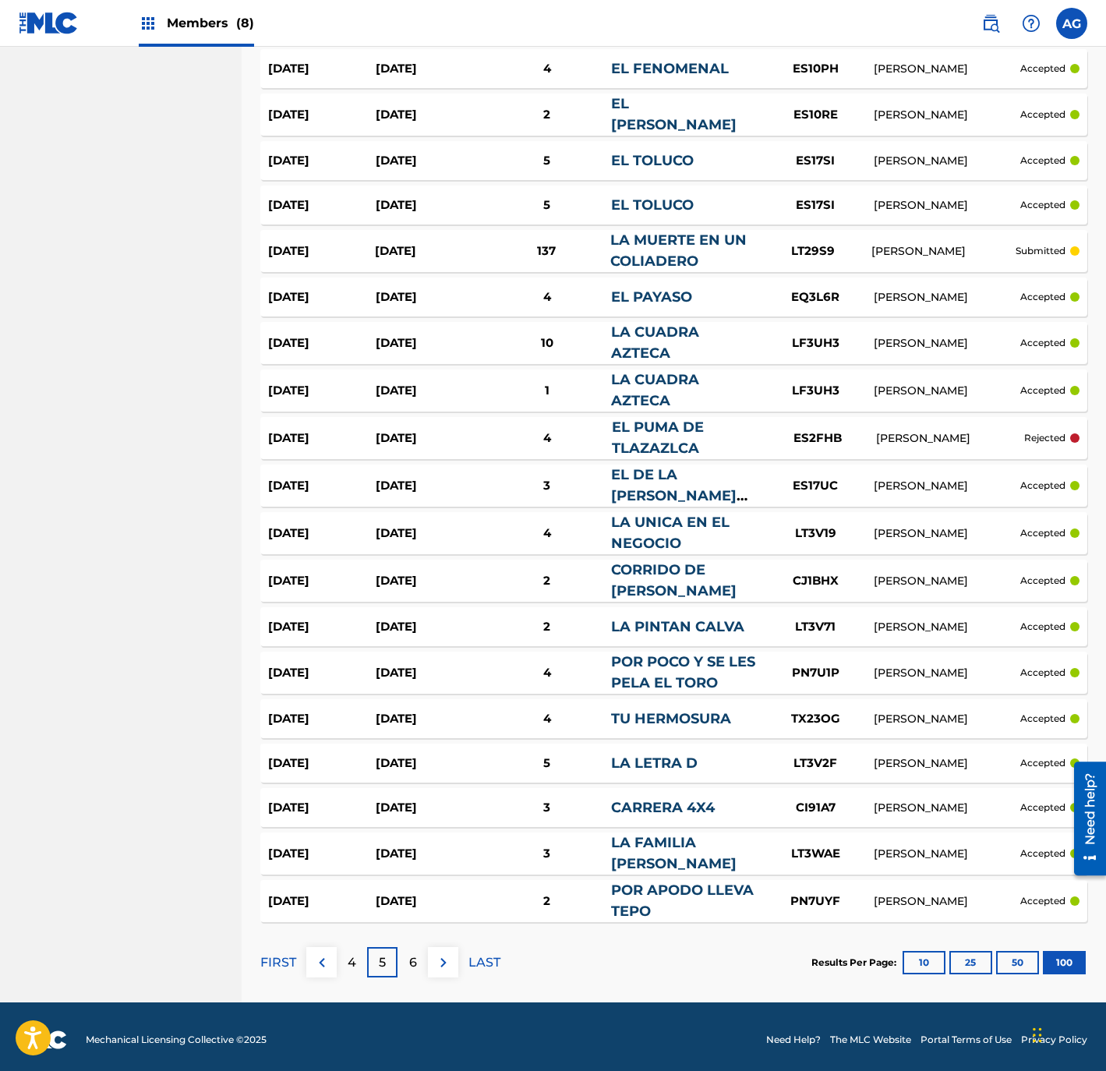
drag, startPoint x: 0, startPoint y: 327, endPoint x: 26, endPoint y: 404, distance: 81.3
click at [419, 958] on div "6" at bounding box center [412, 962] width 30 height 30
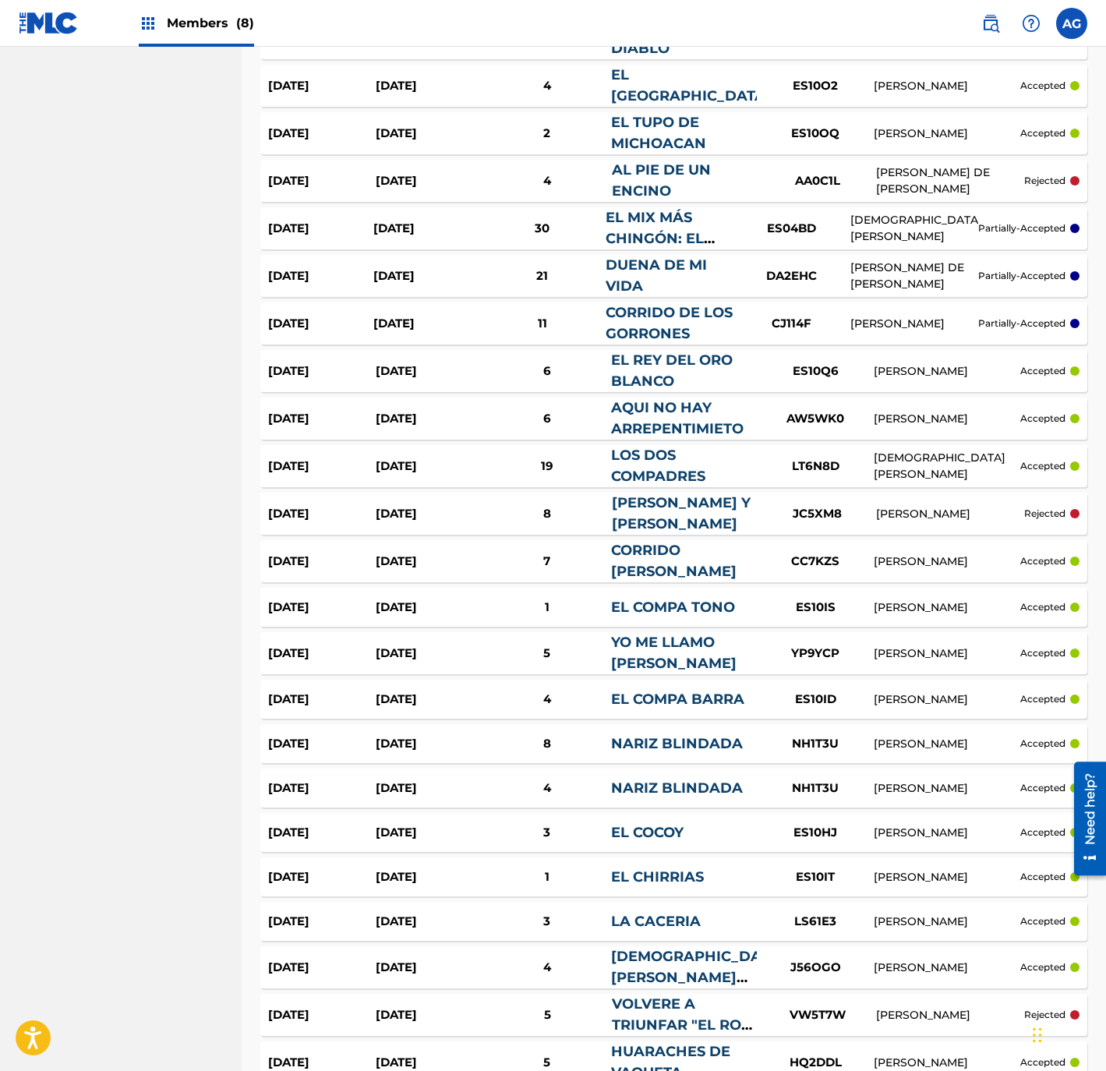
scroll to position [1322, 0]
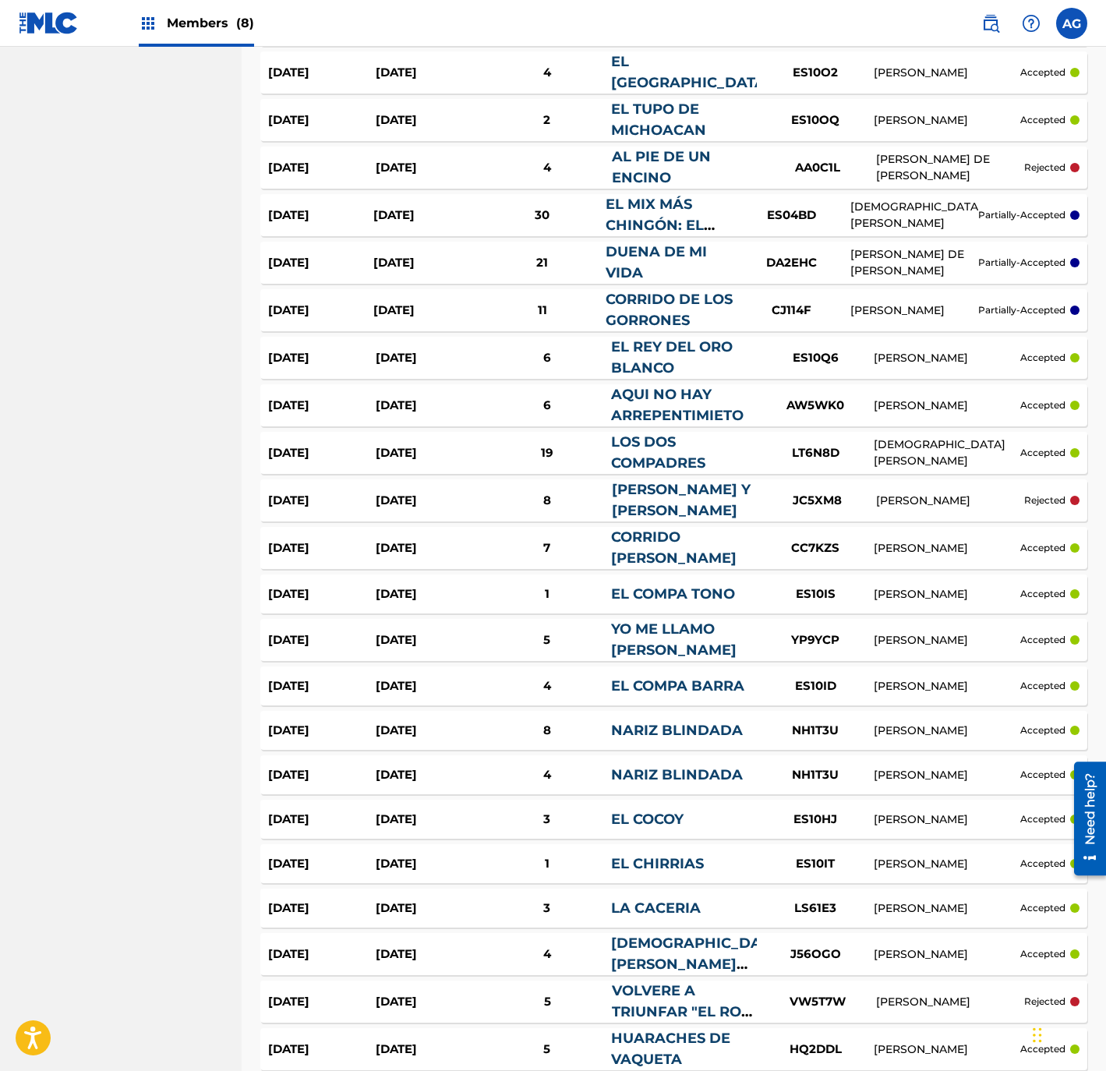
drag, startPoint x: 440, startPoint y: 349, endPoint x: 442, endPoint y: 376, distance: 27.3
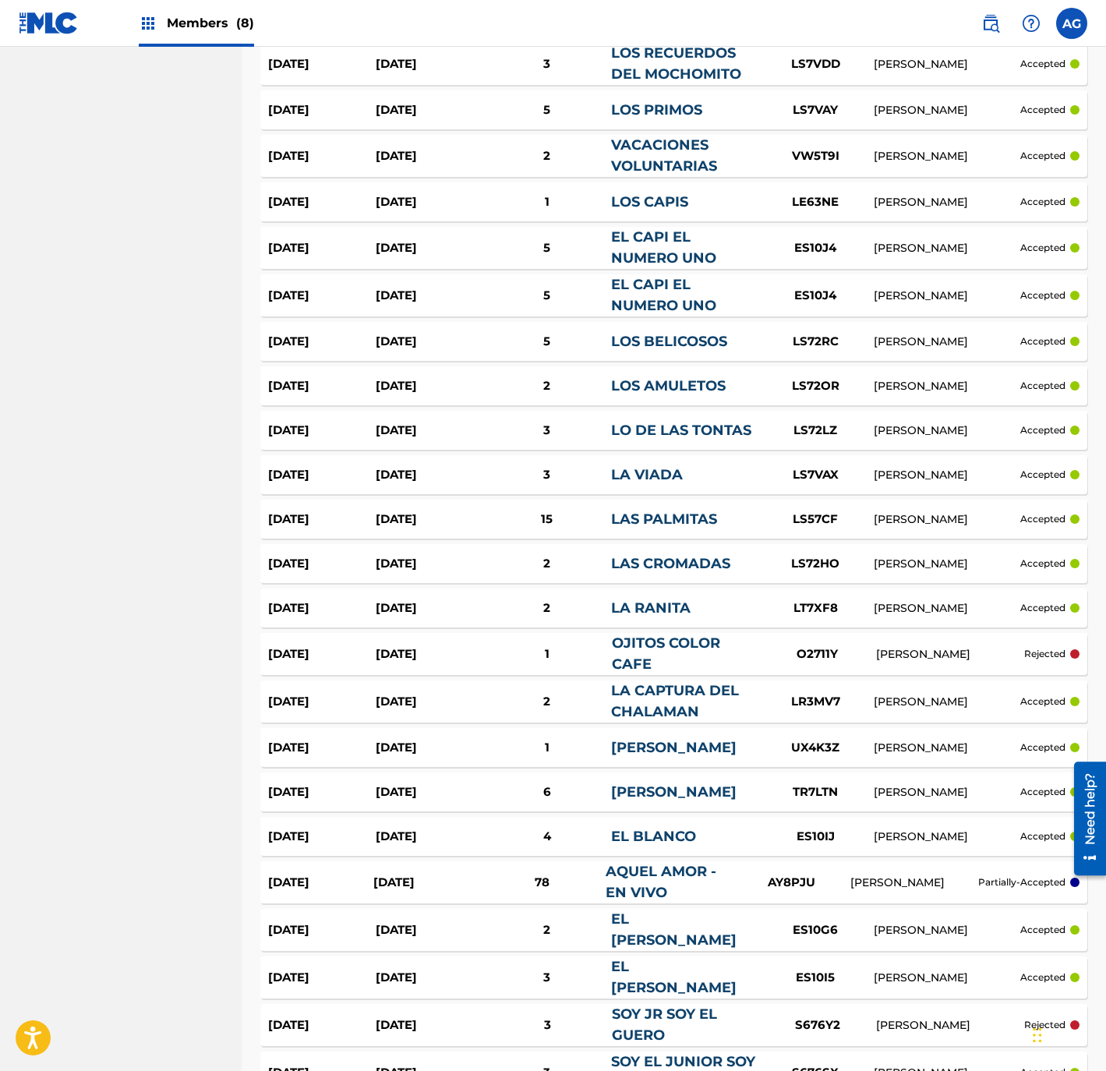
drag, startPoint x: 517, startPoint y: 496, endPoint x: 524, endPoint y: 550, distance: 54.3
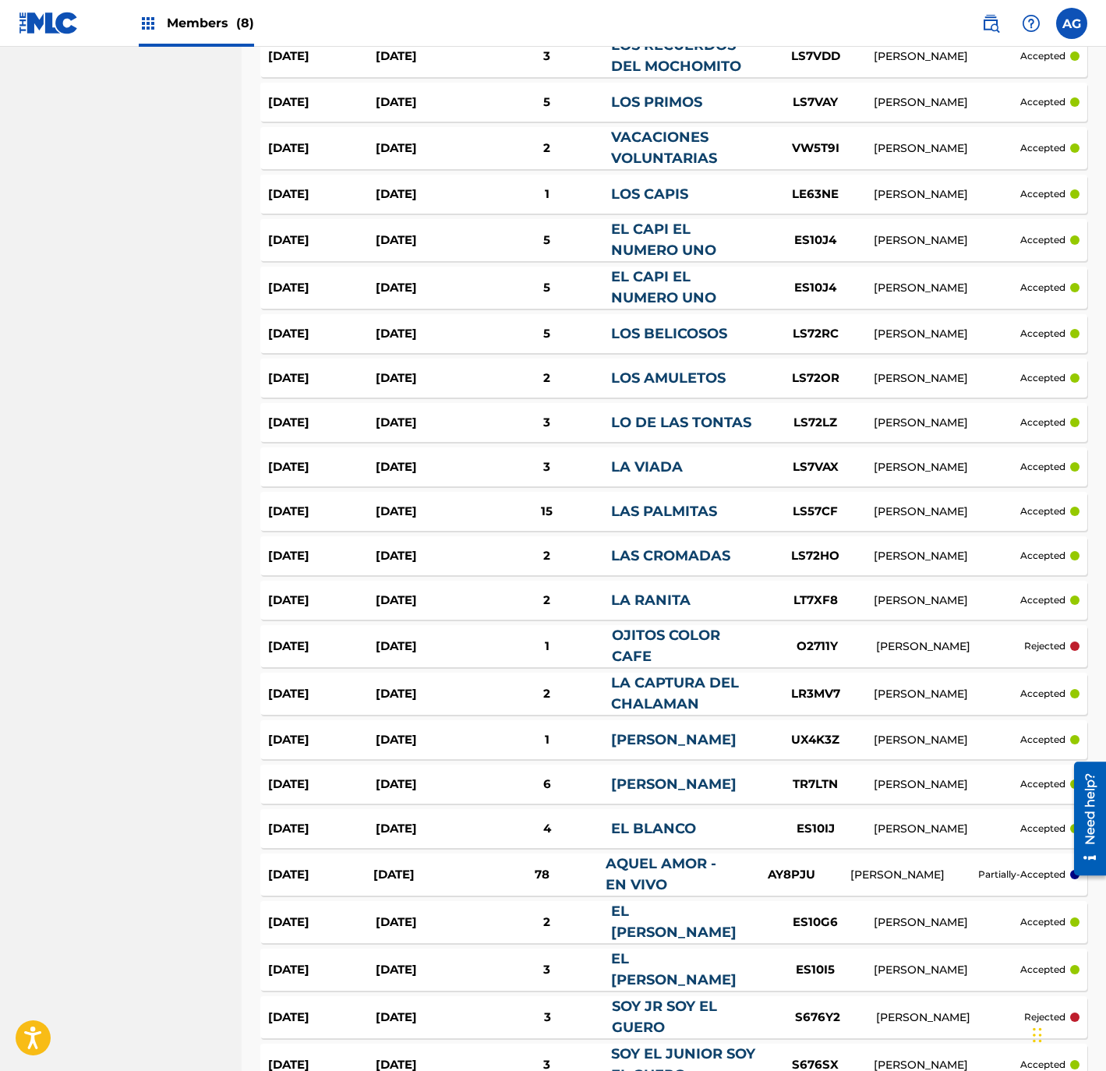
drag, startPoint x: 524, startPoint y: 550, endPoint x: 162, endPoint y: 547, distance: 362.4
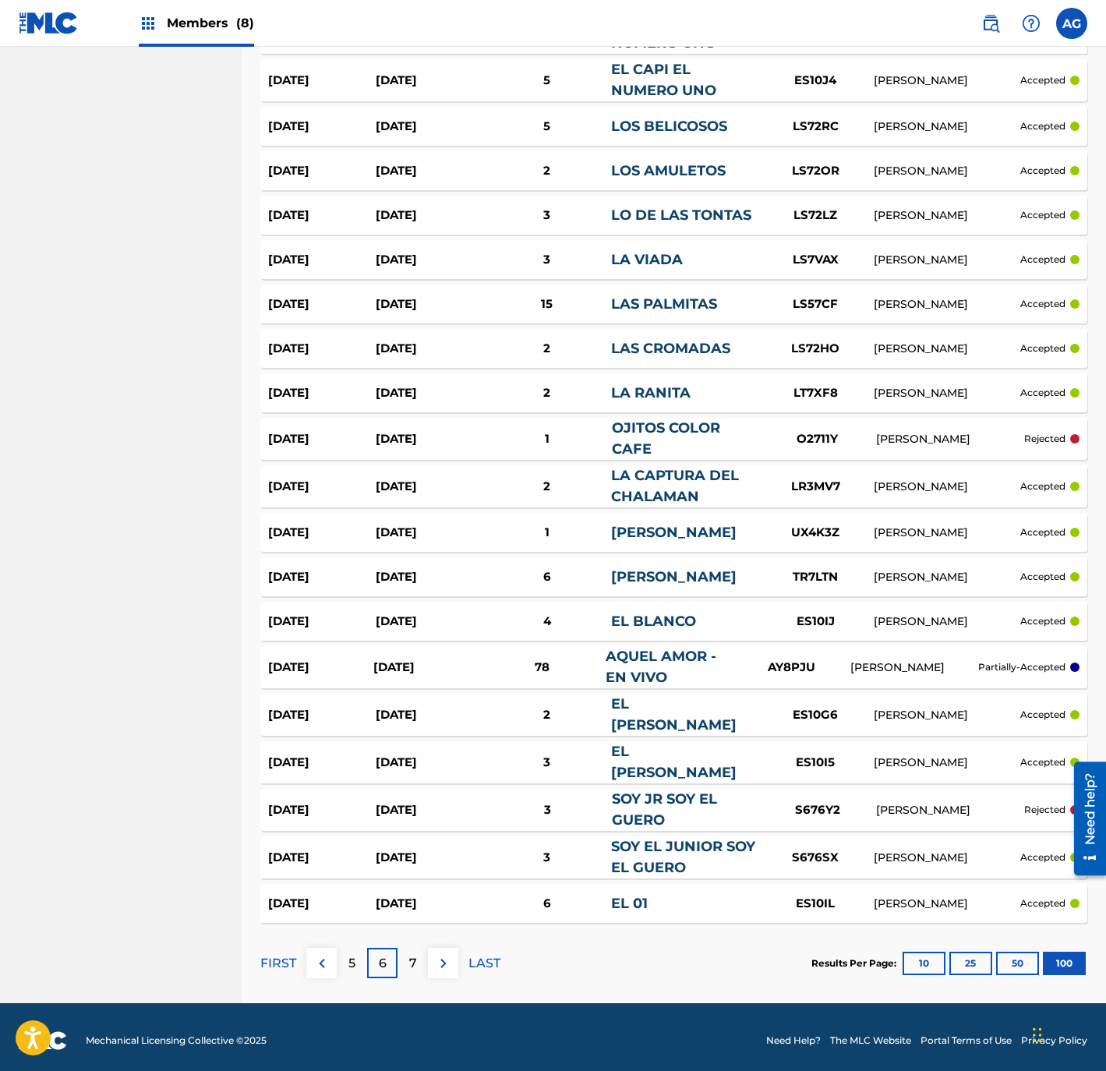
drag, startPoint x: 171, startPoint y: 486, endPoint x: 176, endPoint y: 526, distance: 40.0
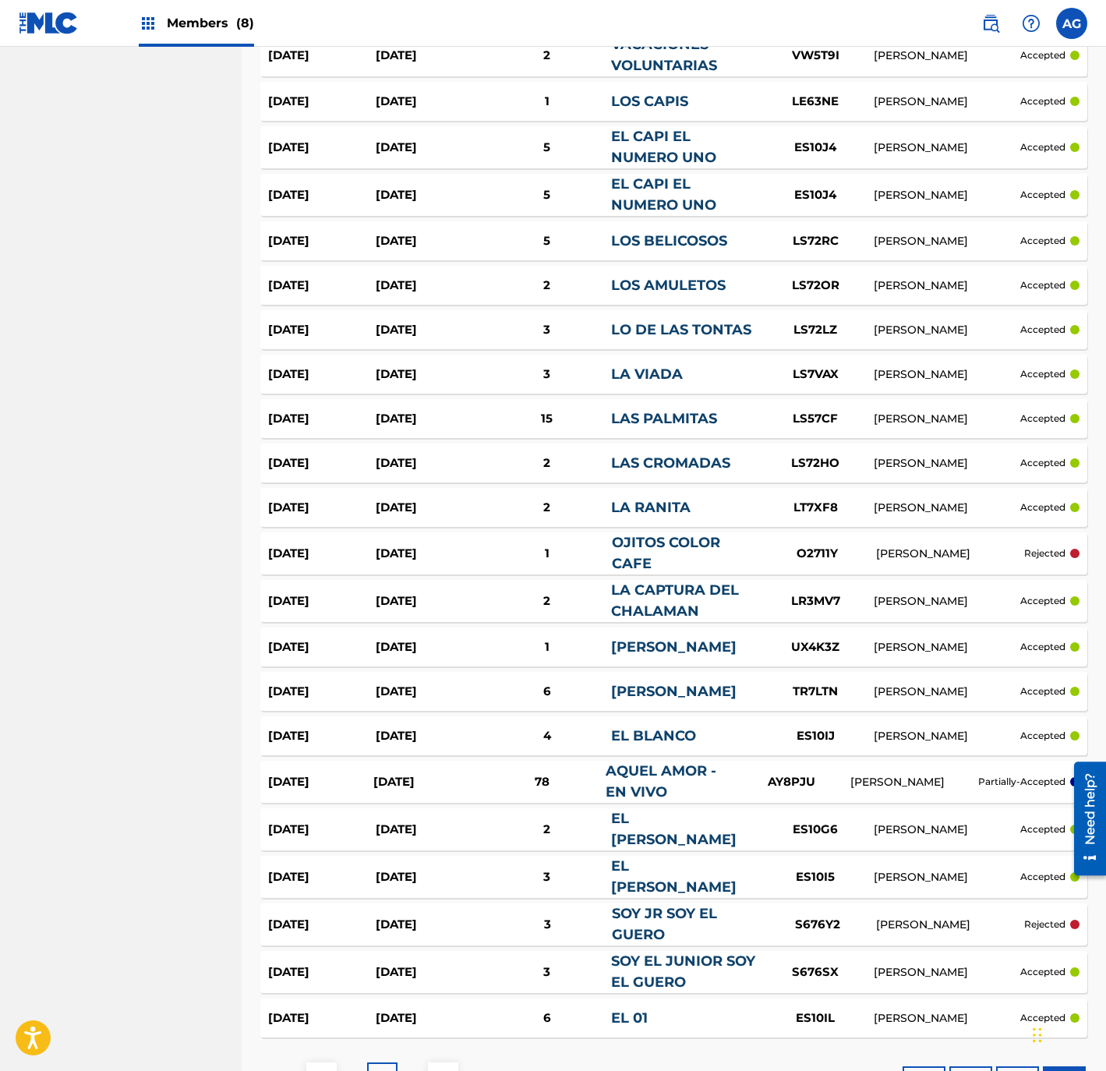
drag, startPoint x: 176, startPoint y: 526, endPoint x: 190, endPoint y: 475, distance: 52.6
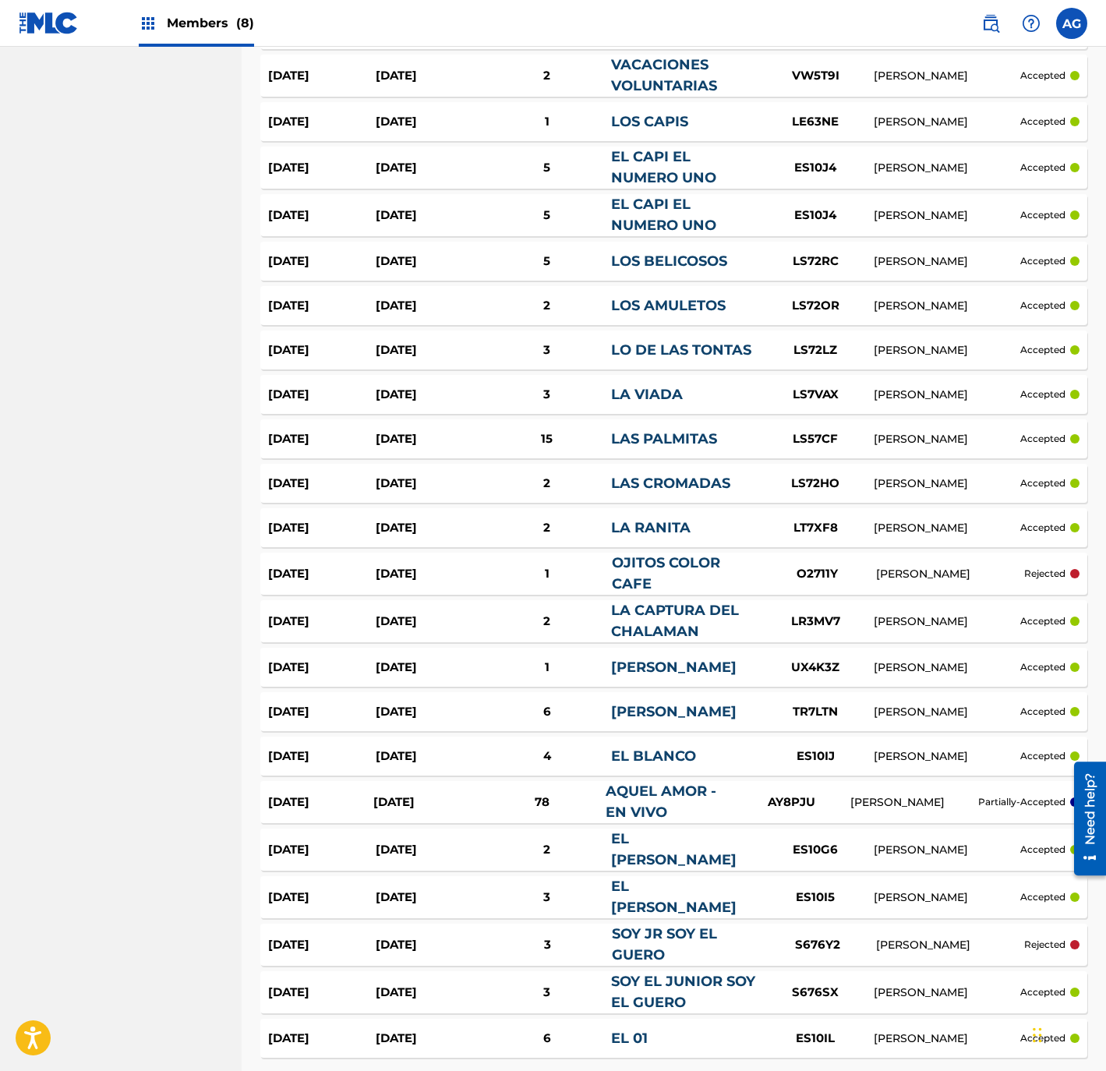
drag, startPoint x: 190, startPoint y: 494, endPoint x: 190, endPoint y: 508, distance: 14.0
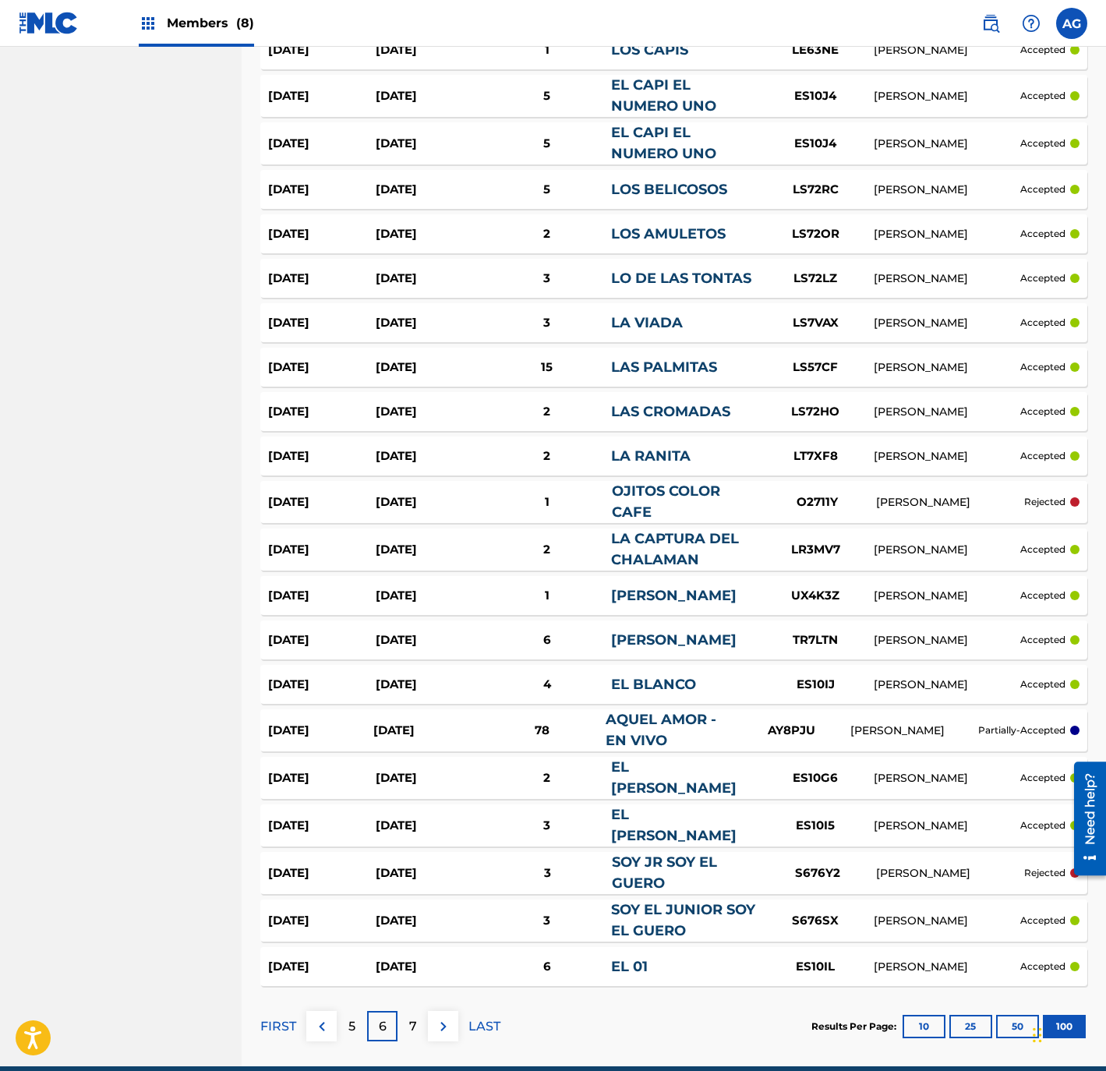
scroll to position [4126, 0]
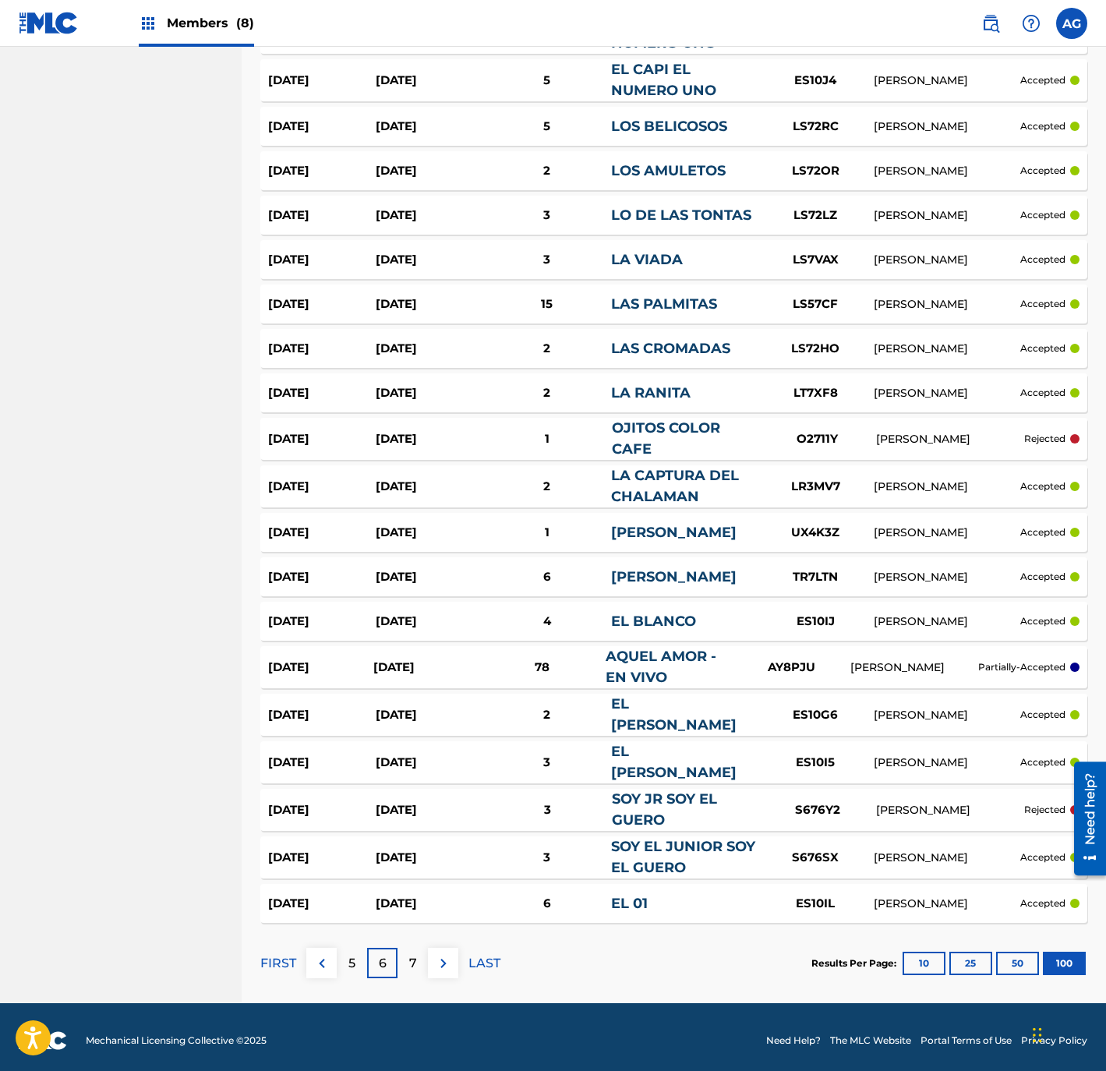
drag, startPoint x: 132, startPoint y: 639, endPoint x: 131, endPoint y: 762, distance: 123.1
click at [400, 962] on div "7" at bounding box center [412, 963] width 30 height 30
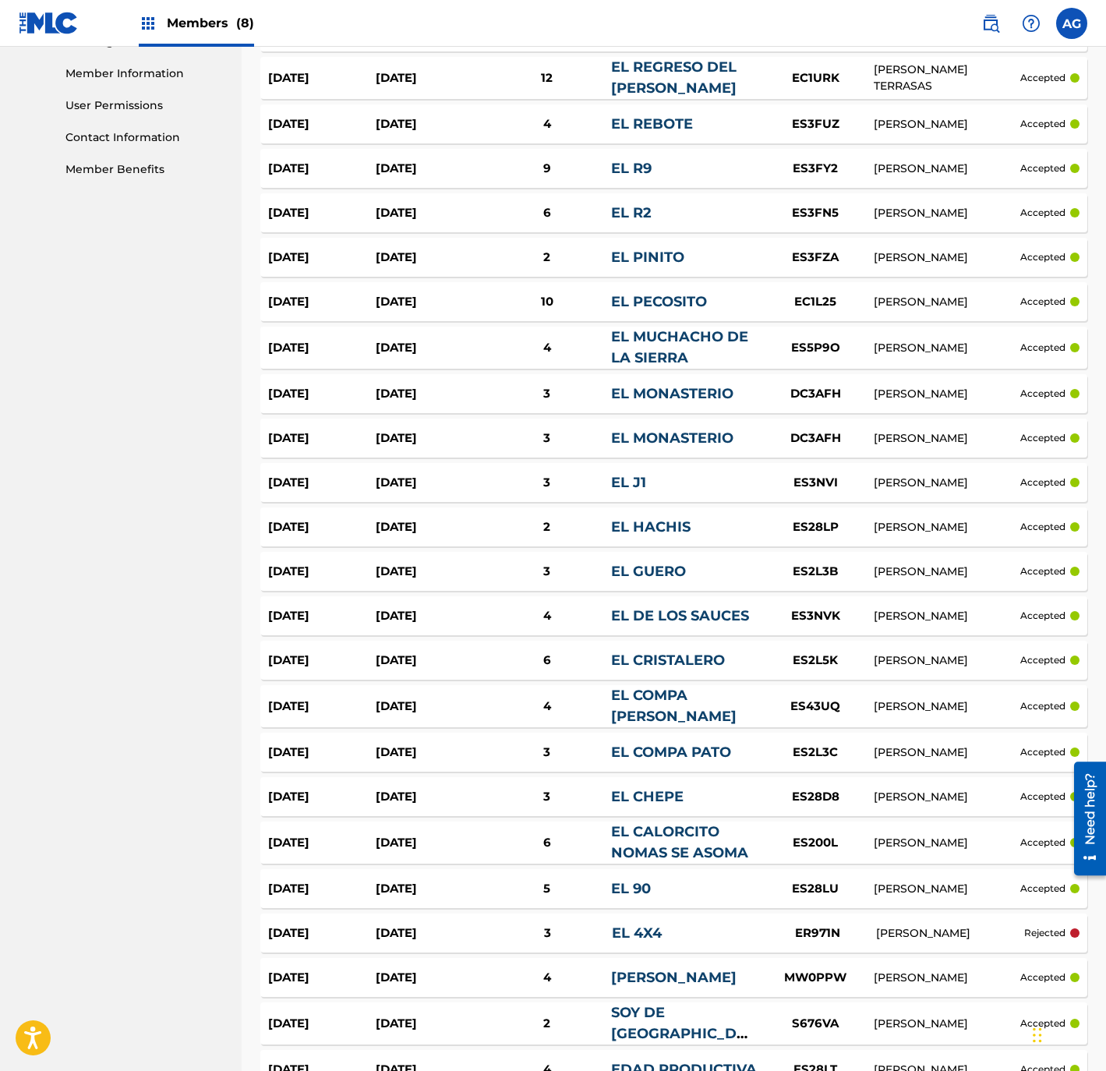
drag, startPoint x: 337, startPoint y: 365, endPoint x: 347, endPoint y: 489, distance: 125.1
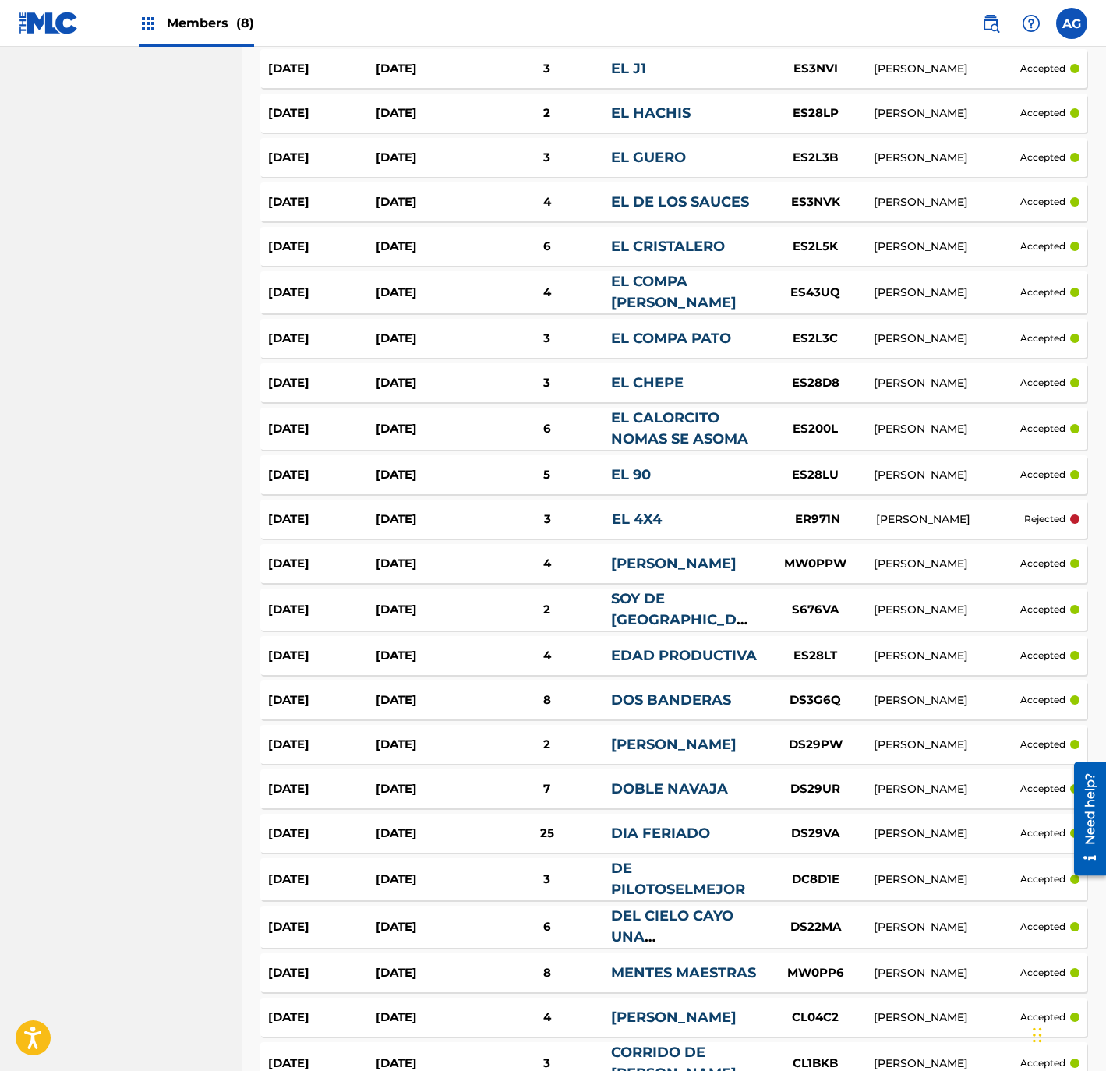
scroll to position [1151, 0]
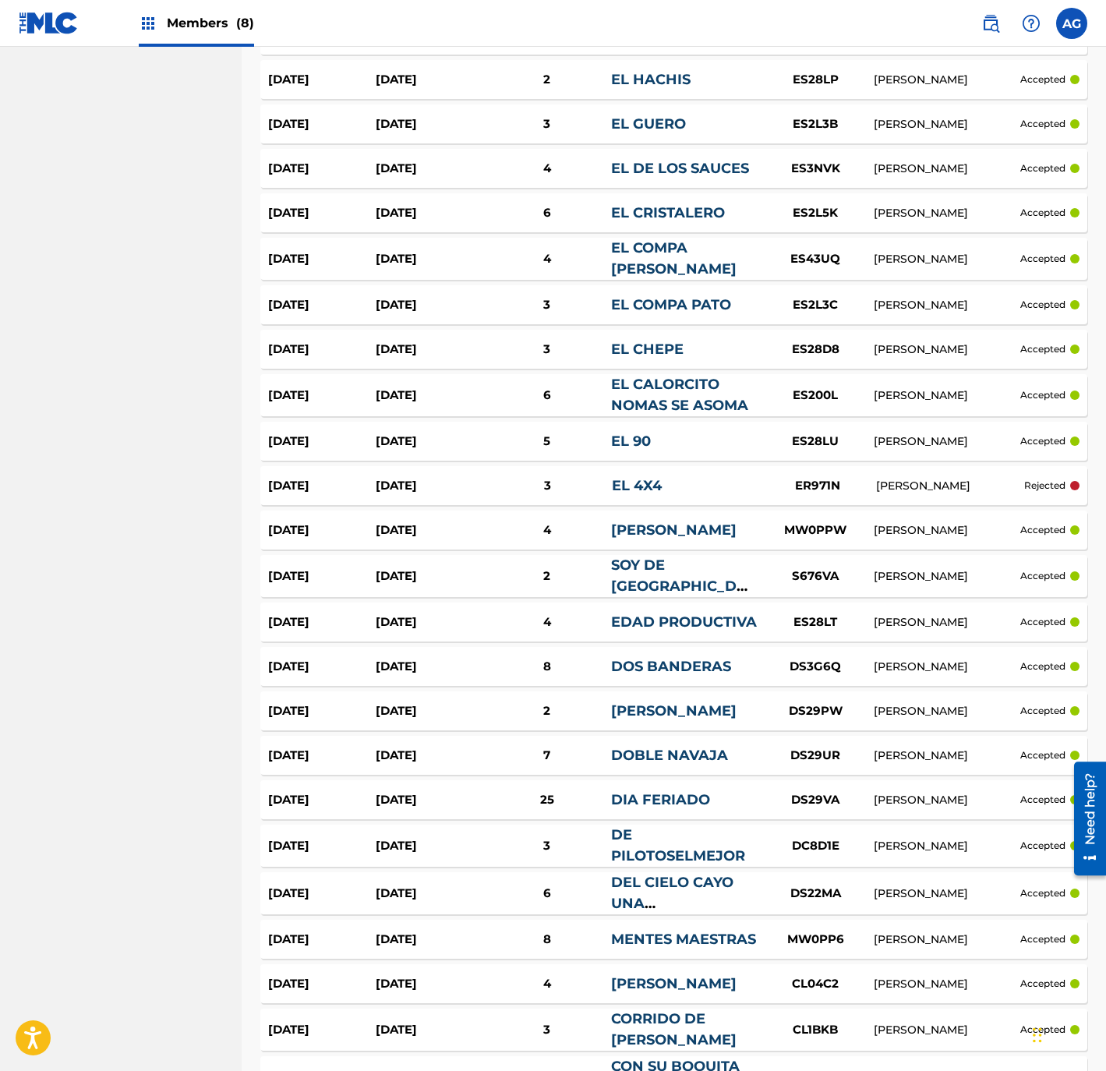
drag, startPoint x: 155, startPoint y: 479, endPoint x: 157, endPoint y: 538, distance: 58.5
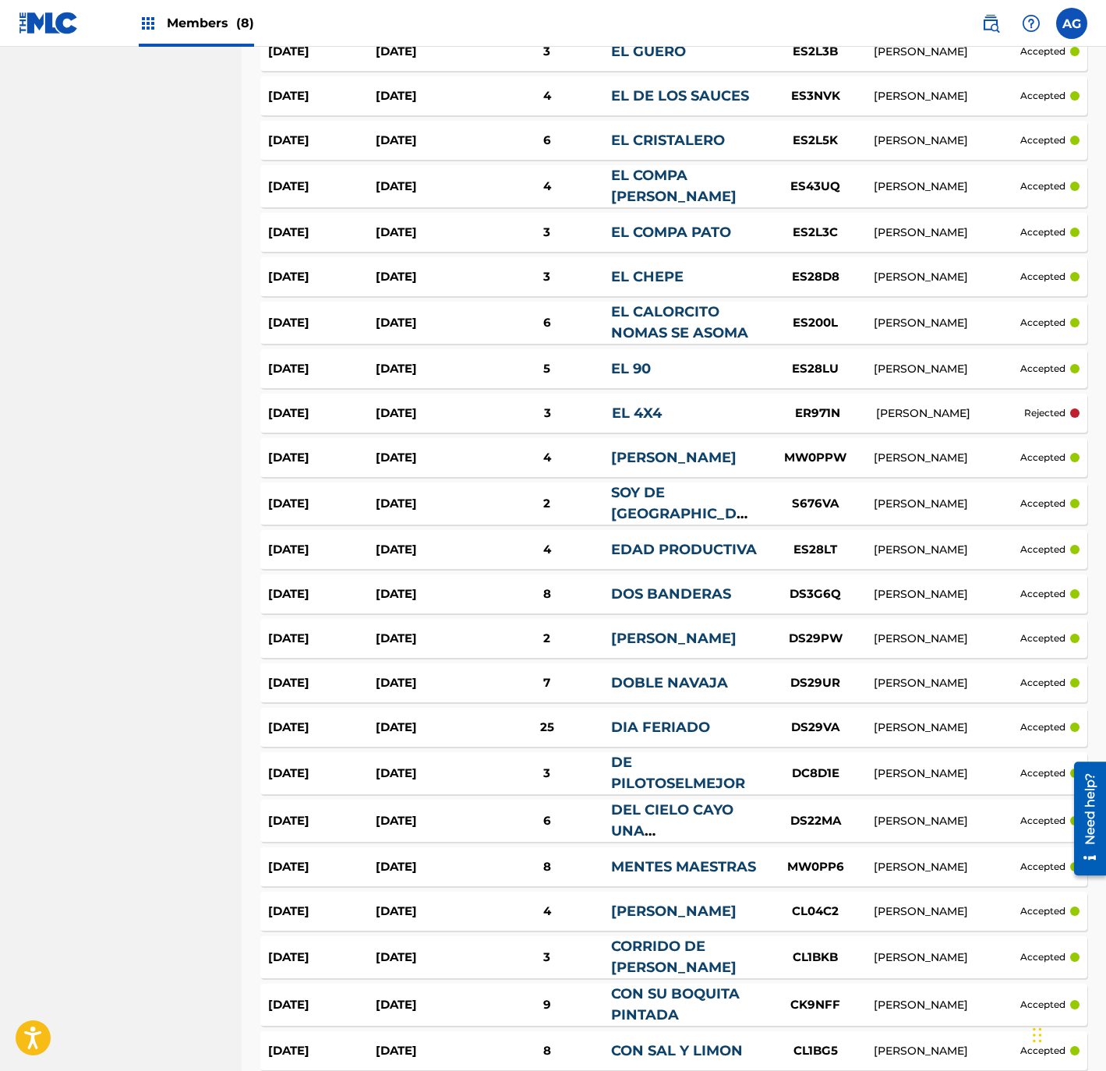
drag, startPoint x: 31, startPoint y: 410, endPoint x: 34, endPoint y: 461, distance: 51.5
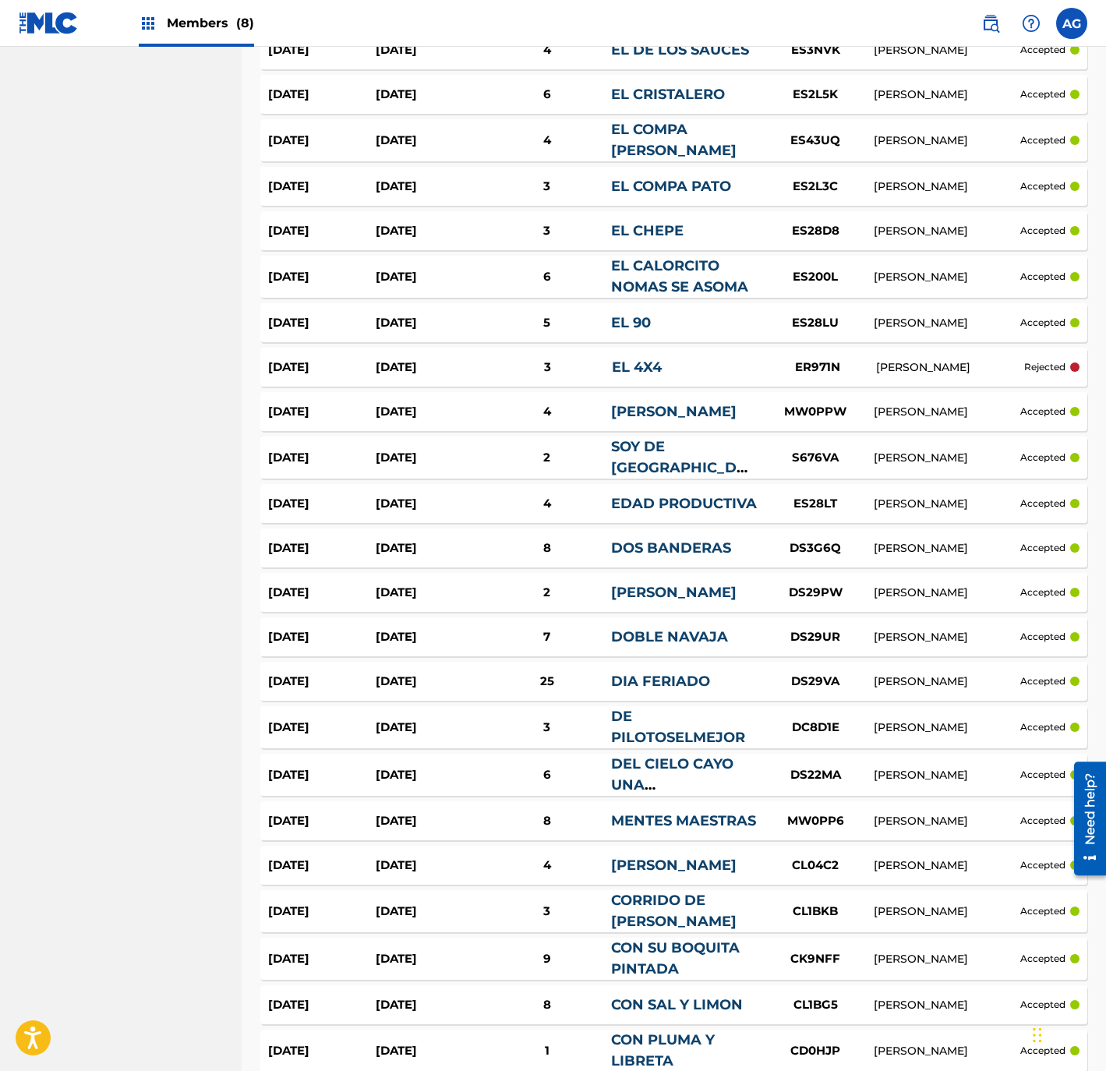
drag, startPoint x: 61, startPoint y: 404, endPoint x: 63, endPoint y: 457, distance: 52.3
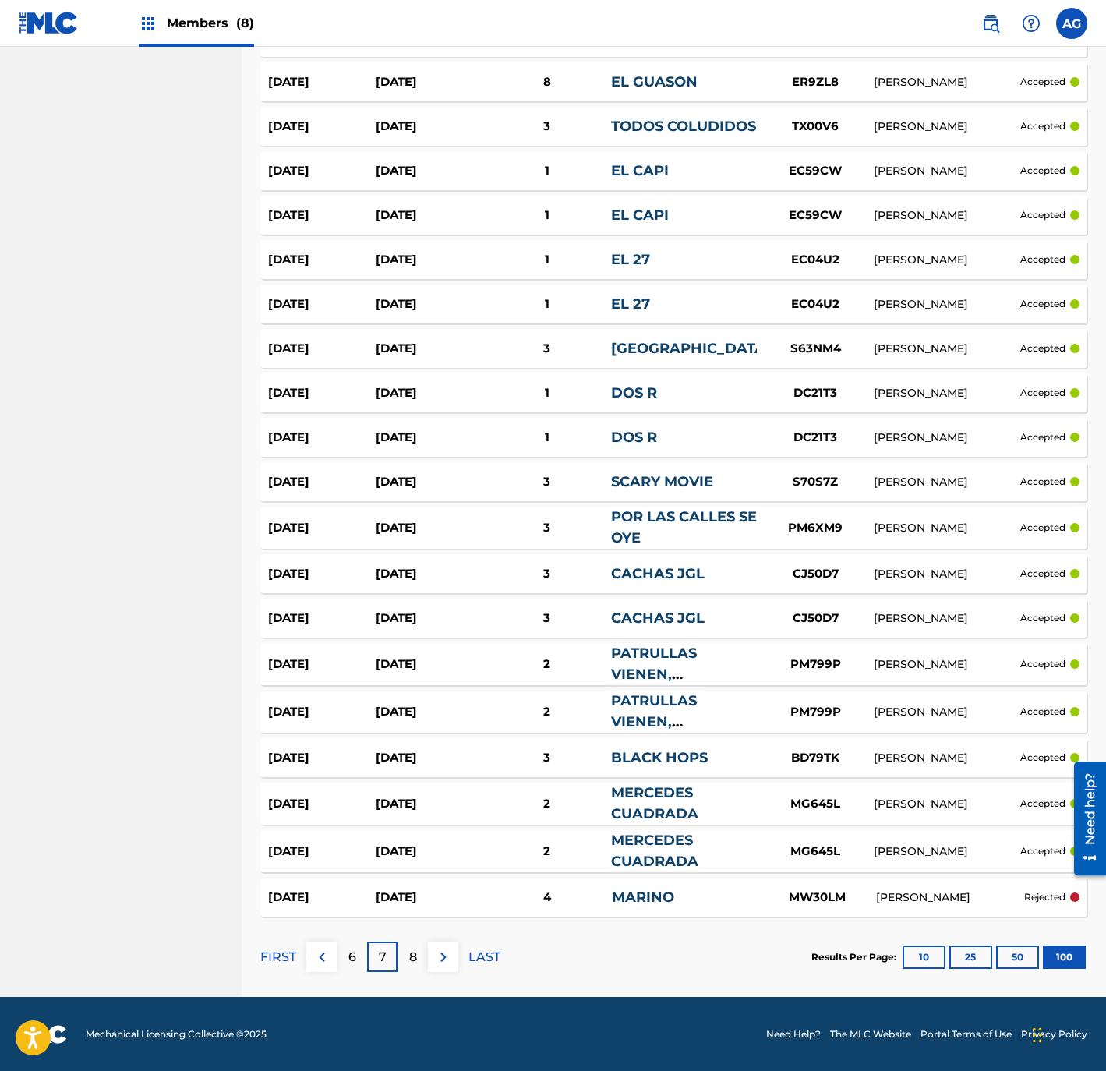
drag, startPoint x: 82, startPoint y: 423, endPoint x: 99, endPoint y: 554, distance: 132.0
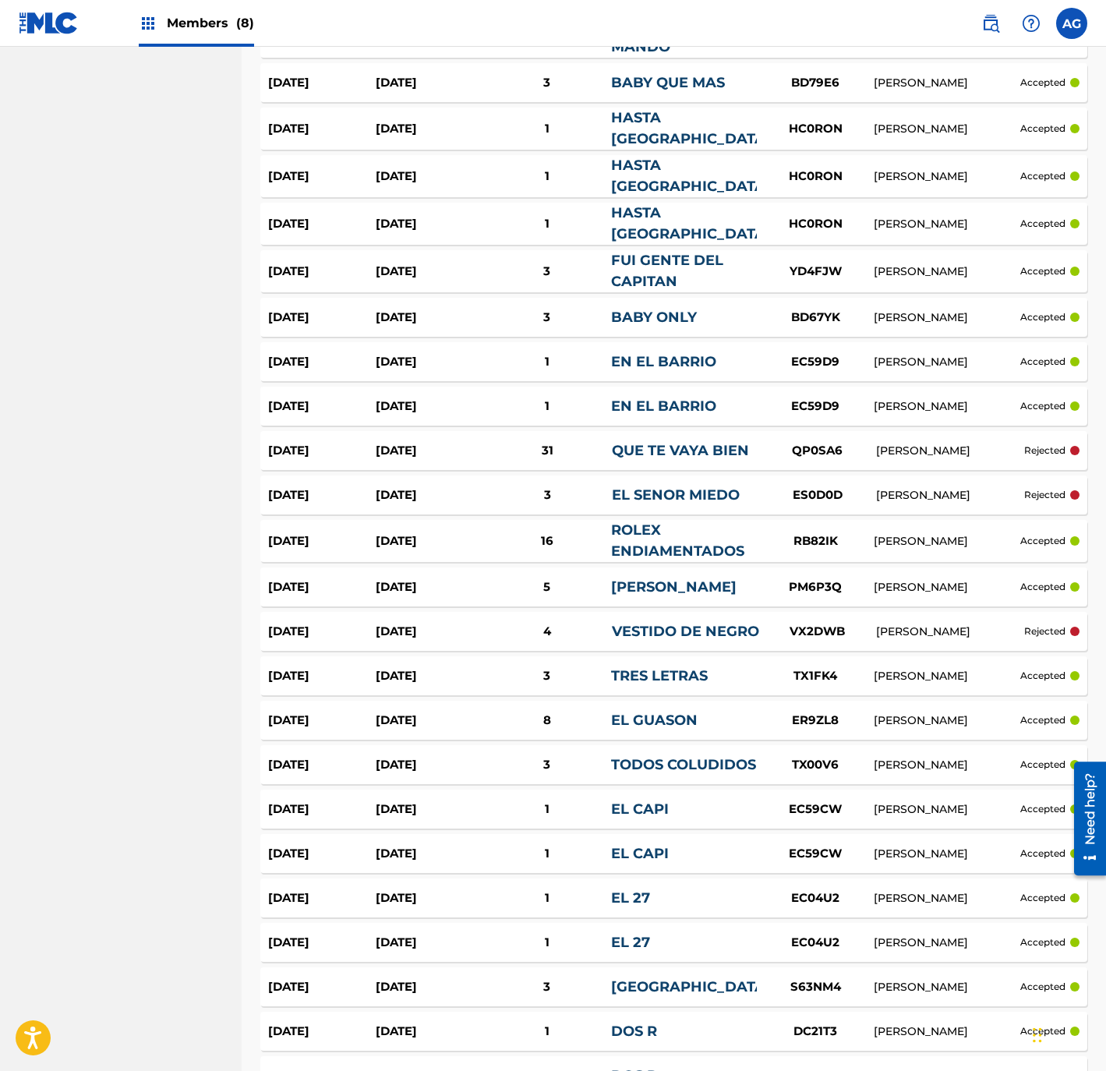
drag, startPoint x: 96, startPoint y: 480, endPoint x: 104, endPoint y: 422, distance: 59.0
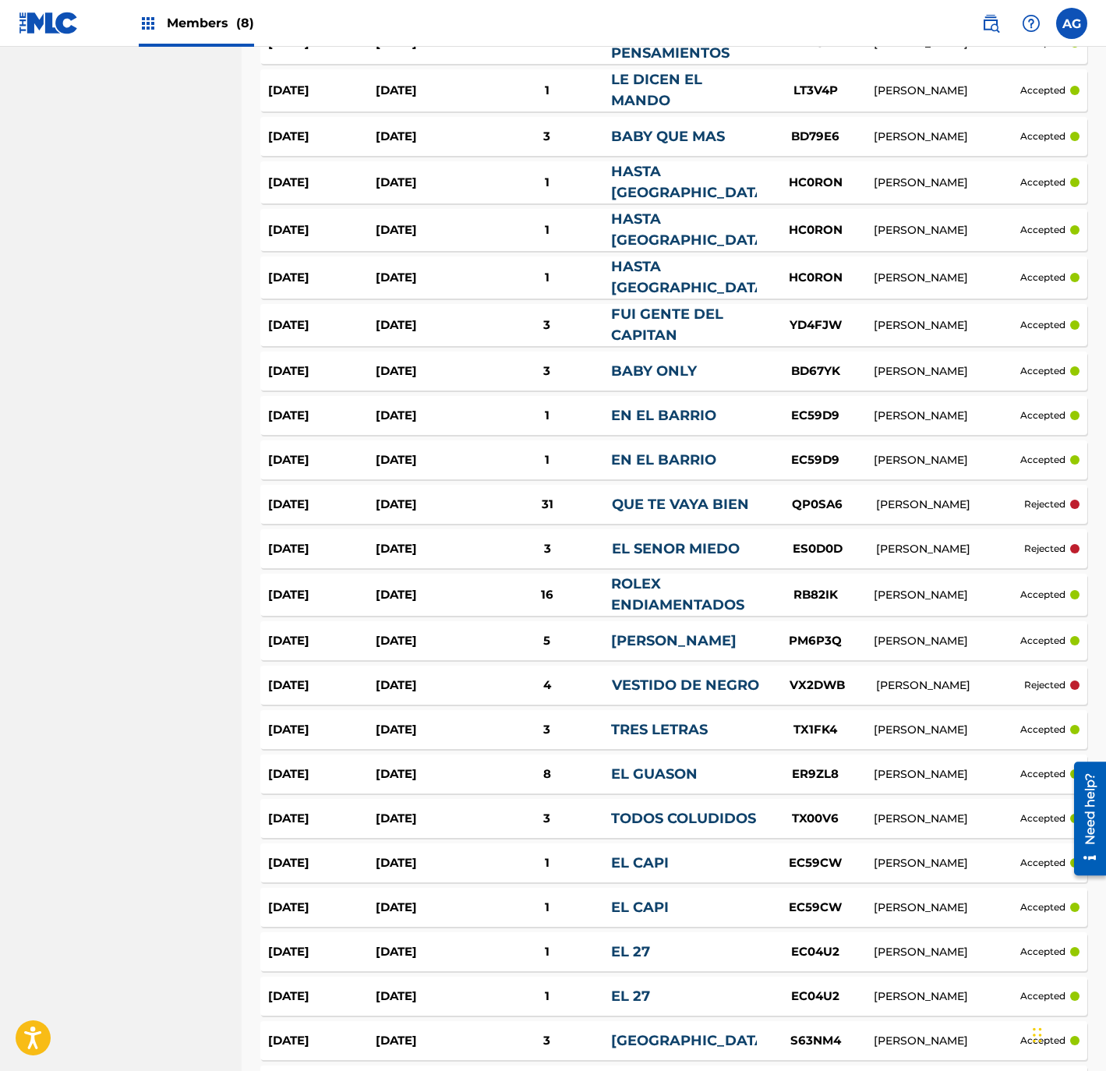
scroll to position [3416, 0]
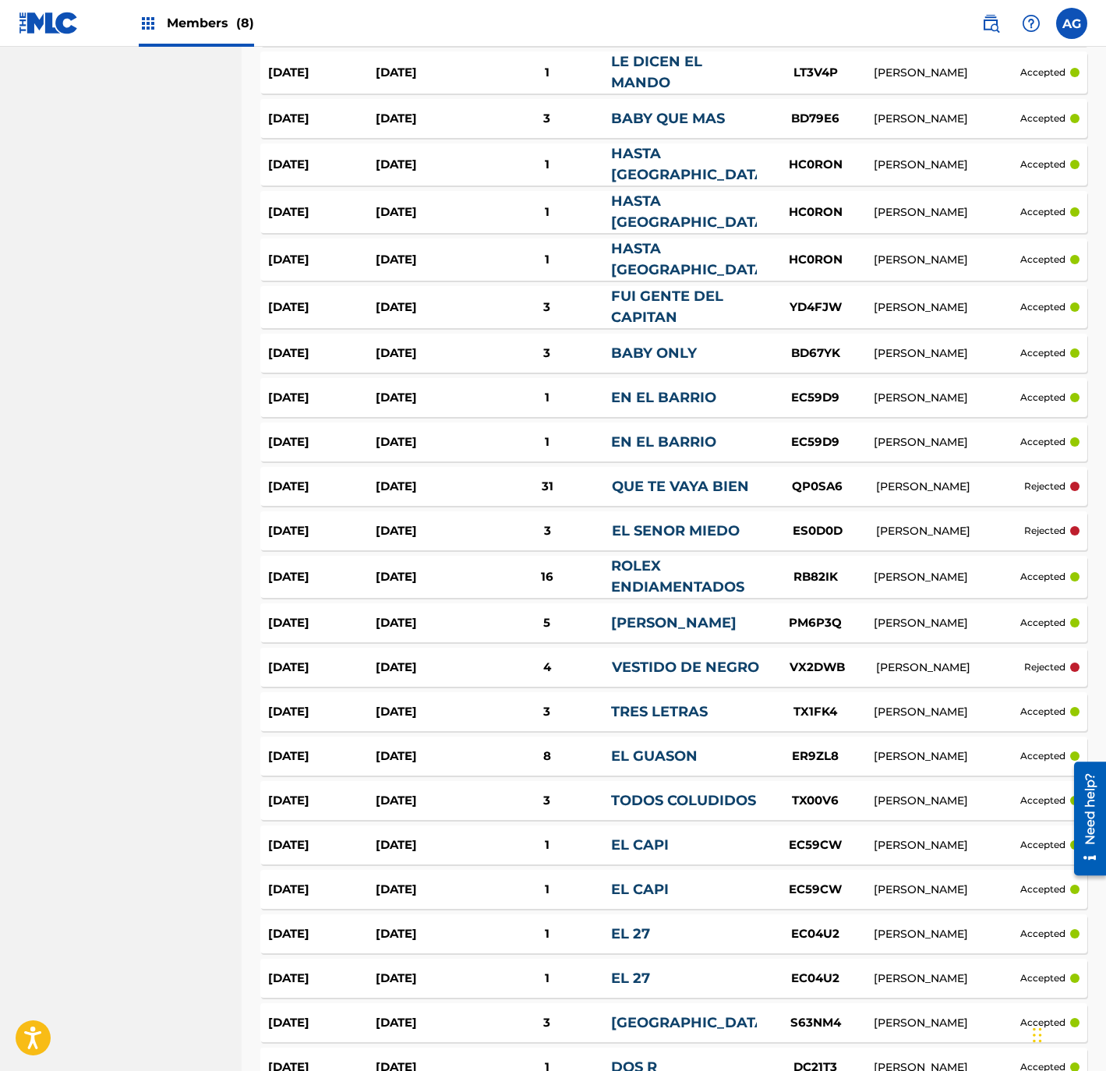
drag, startPoint x: 136, startPoint y: 367, endPoint x: 139, endPoint y: 384, distance: 17.3
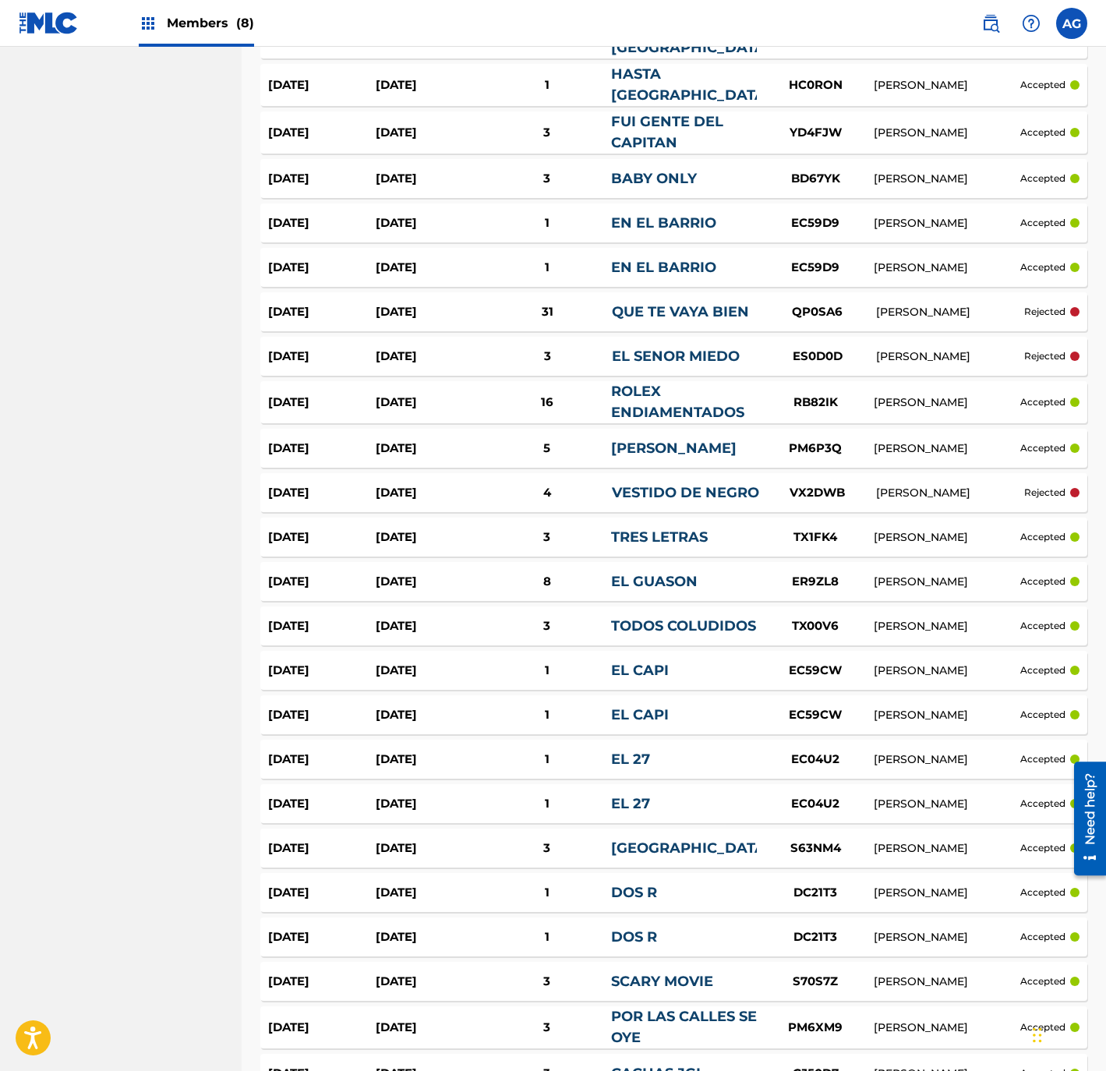
drag, startPoint x: 146, startPoint y: 445, endPoint x: 150, endPoint y: 464, distance: 19.1
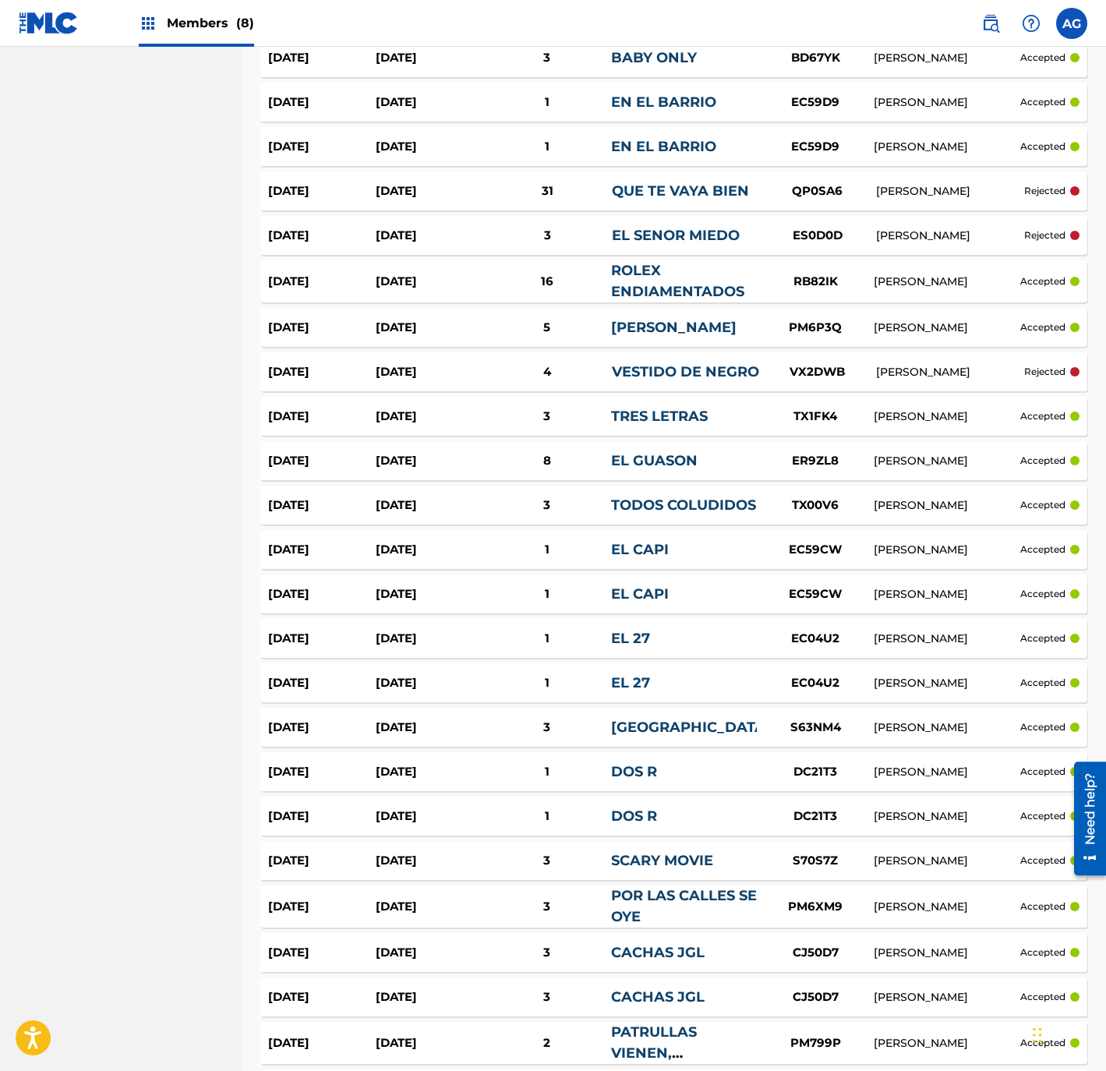
drag, startPoint x: 150, startPoint y: 464, endPoint x: 150, endPoint y: 535, distance: 71.7
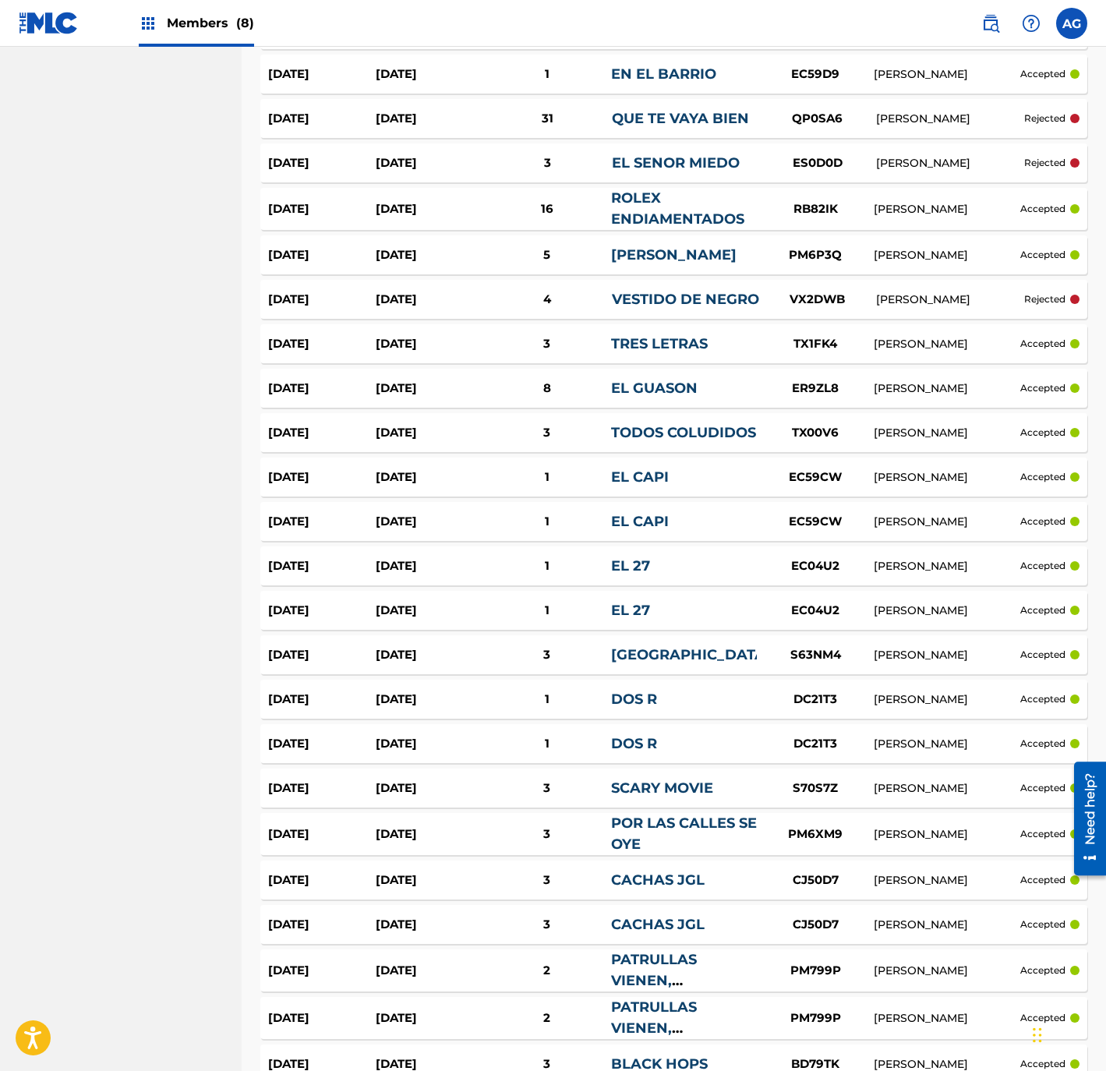
drag, startPoint x: 79, startPoint y: 445, endPoint x: 80, endPoint y: 478, distance: 32.7
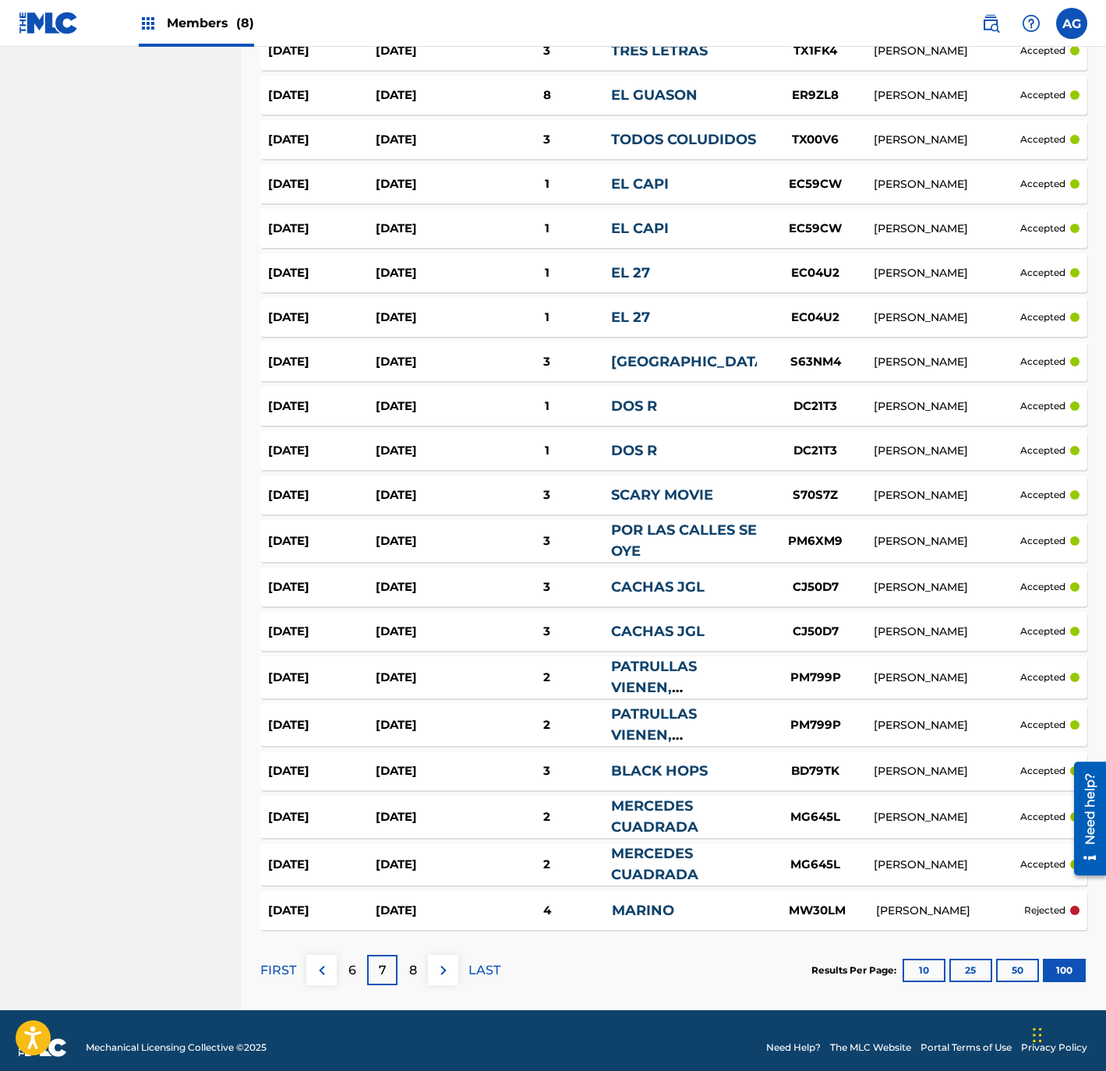
scroll to position [4089, 0]
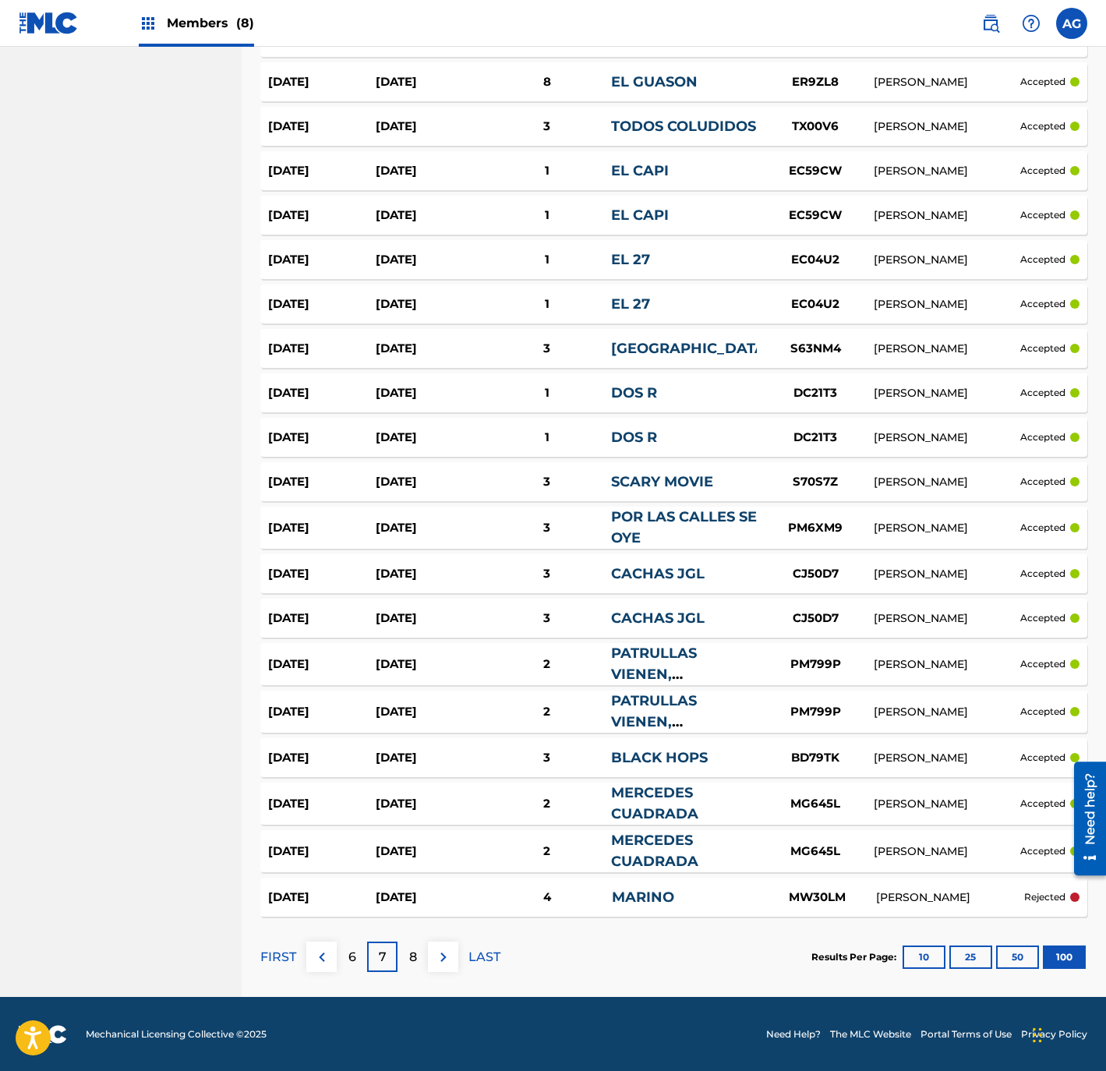
drag, startPoint x: 63, startPoint y: 421, endPoint x: 85, endPoint y: 494, distance: 76.4
click at [403, 945] on div "8" at bounding box center [412, 956] width 30 height 30
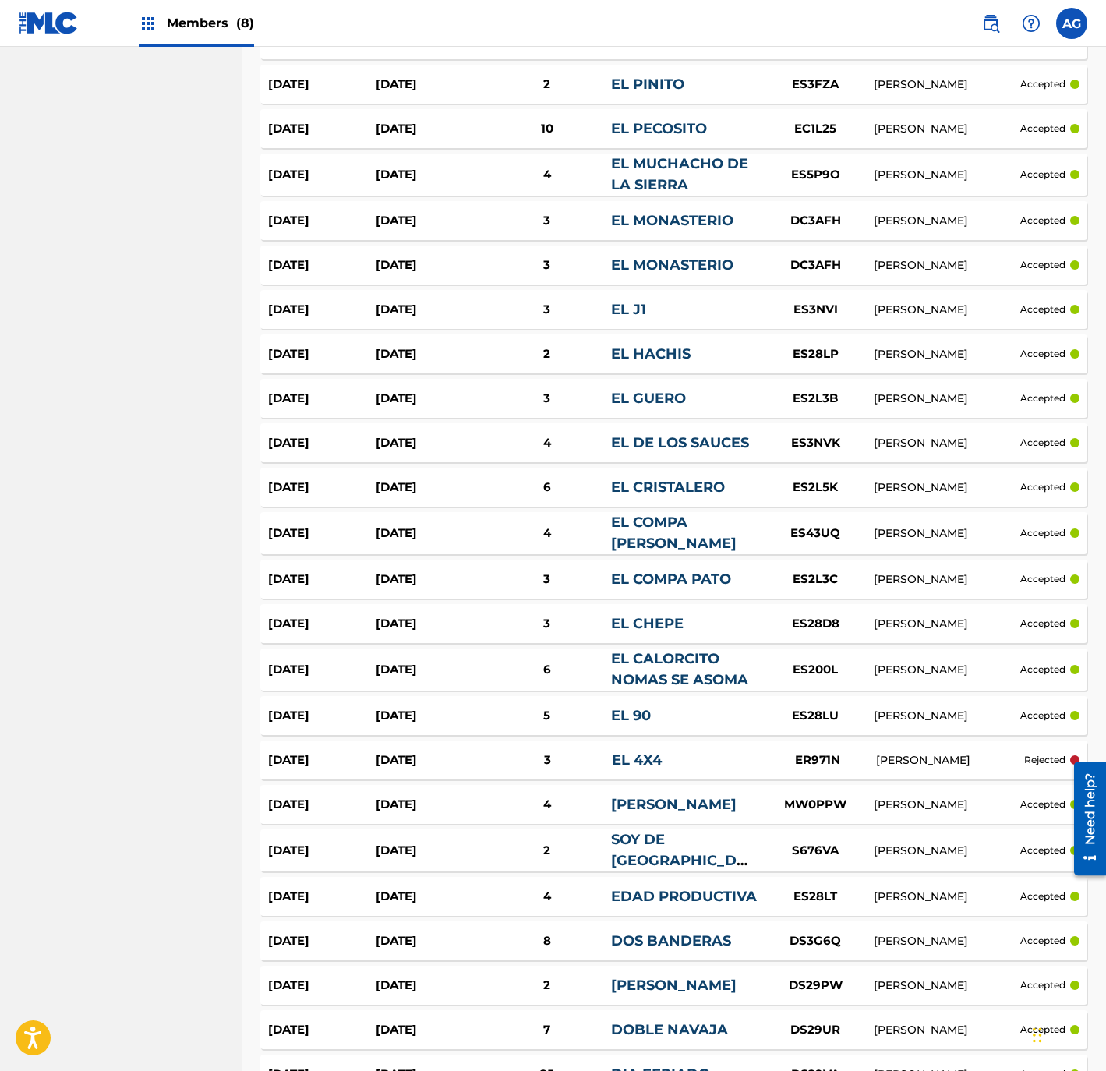
drag, startPoint x: 169, startPoint y: 915, endPoint x: 195, endPoint y: 1011, distance: 99.2
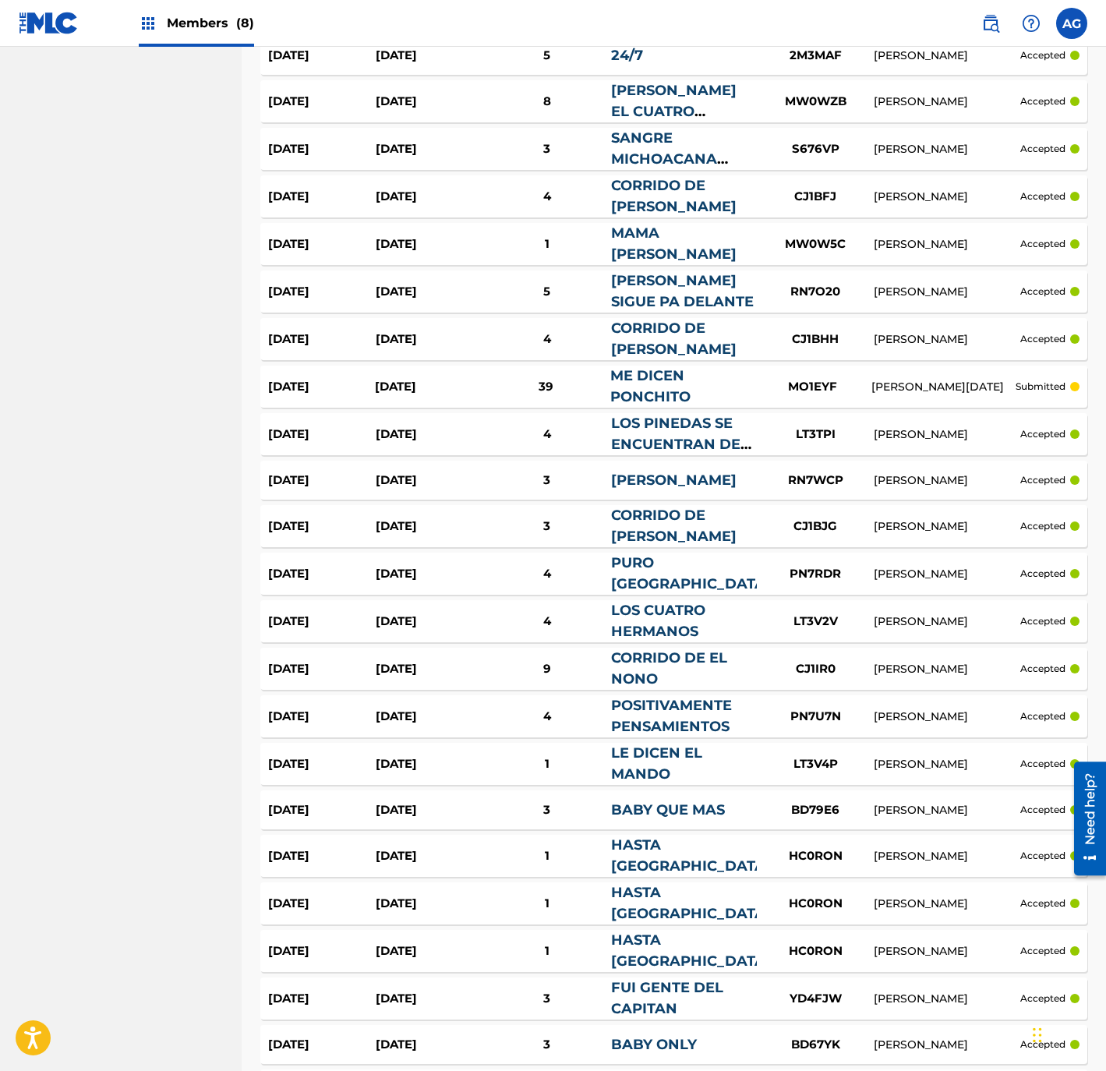
scroll to position [3107, 0]
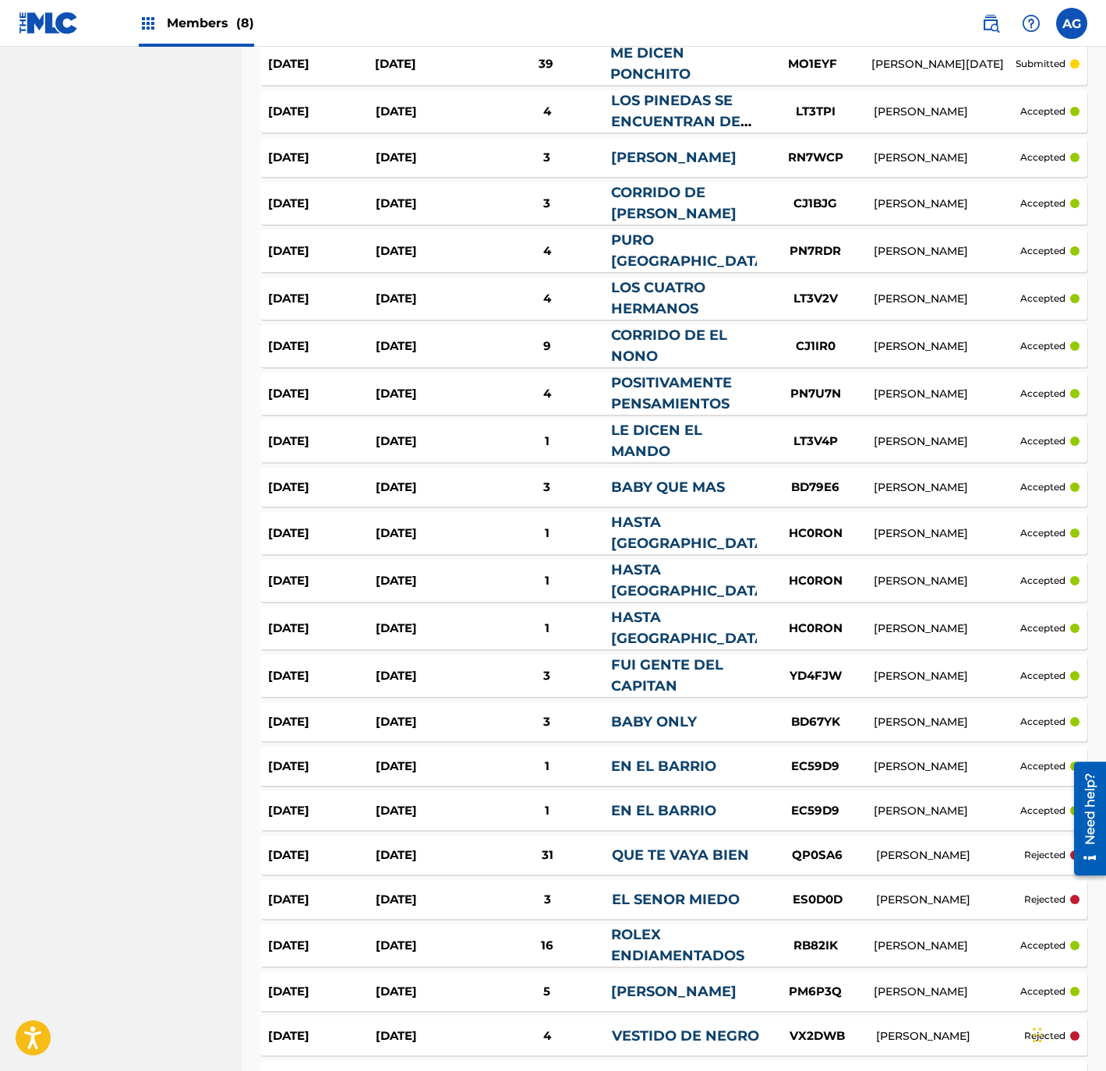
drag, startPoint x: 140, startPoint y: 751, endPoint x: 129, endPoint y: 863, distance: 112.0
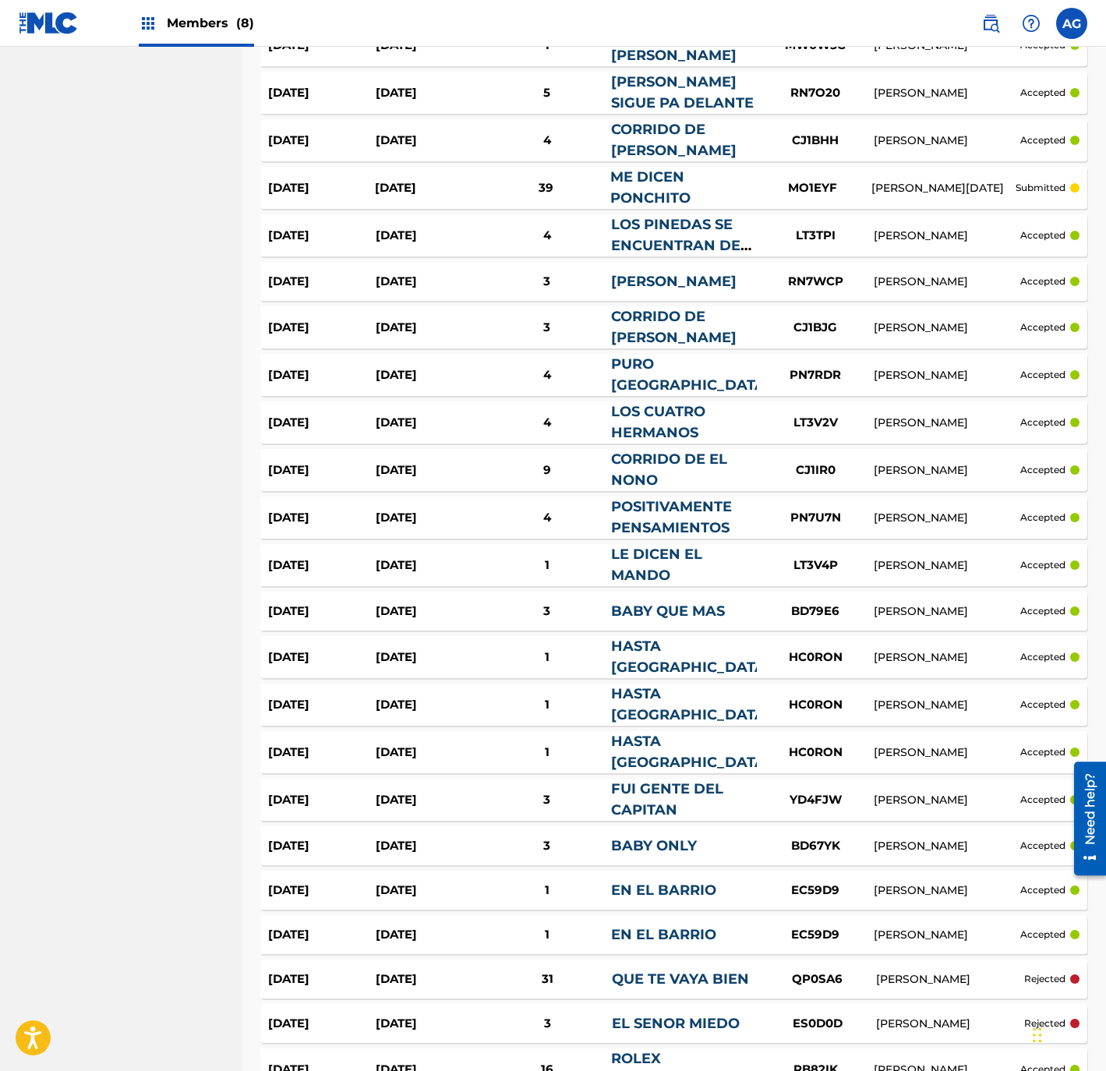
drag, startPoint x: 30, startPoint y: 718, endPoint x: 68, endPoint y: 641, distance: 86.4
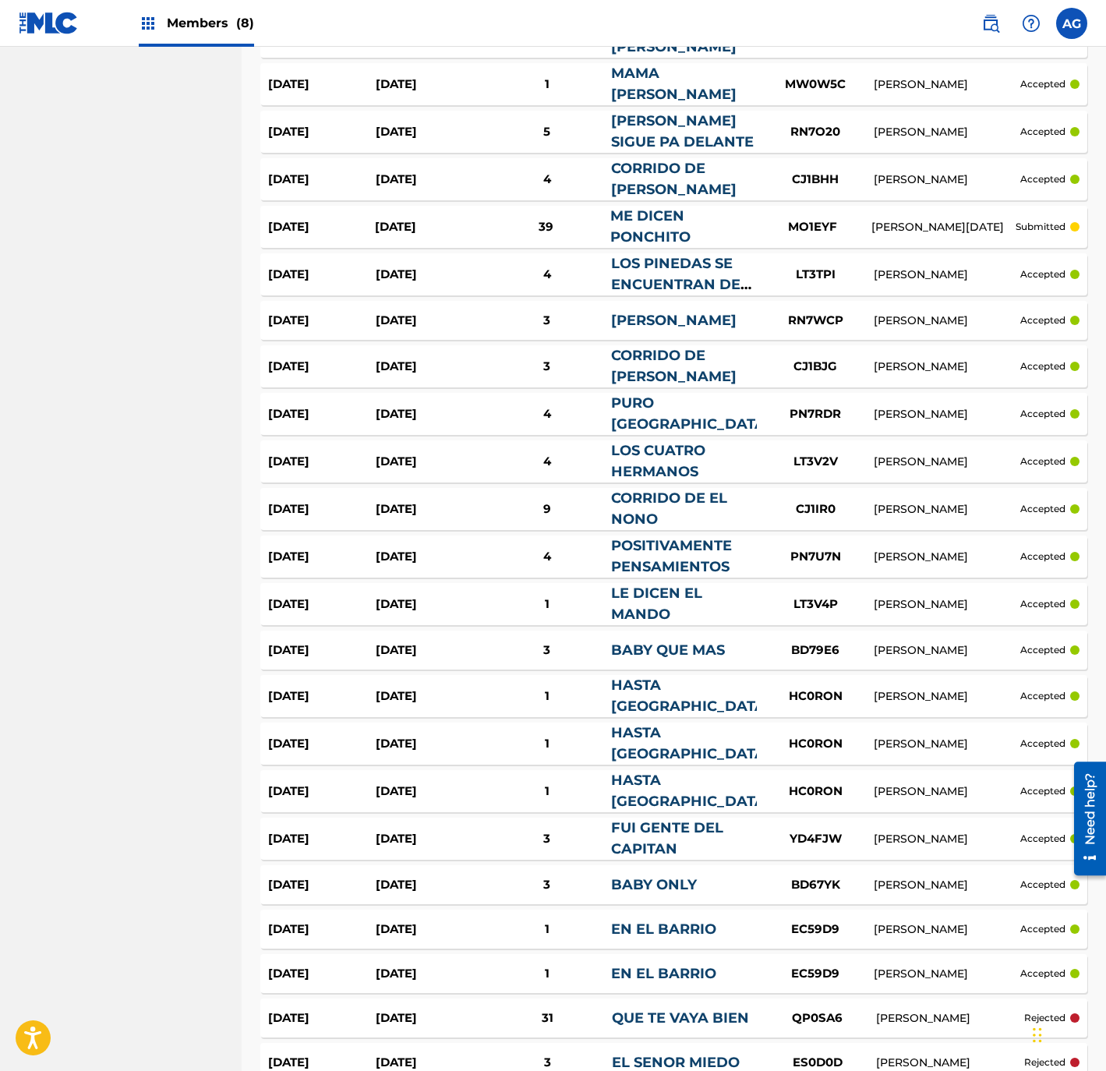
drag, startPoint x: 80, startPoint y: 655, endPoint x: 89, endPoint y: 672, distance: 18.5
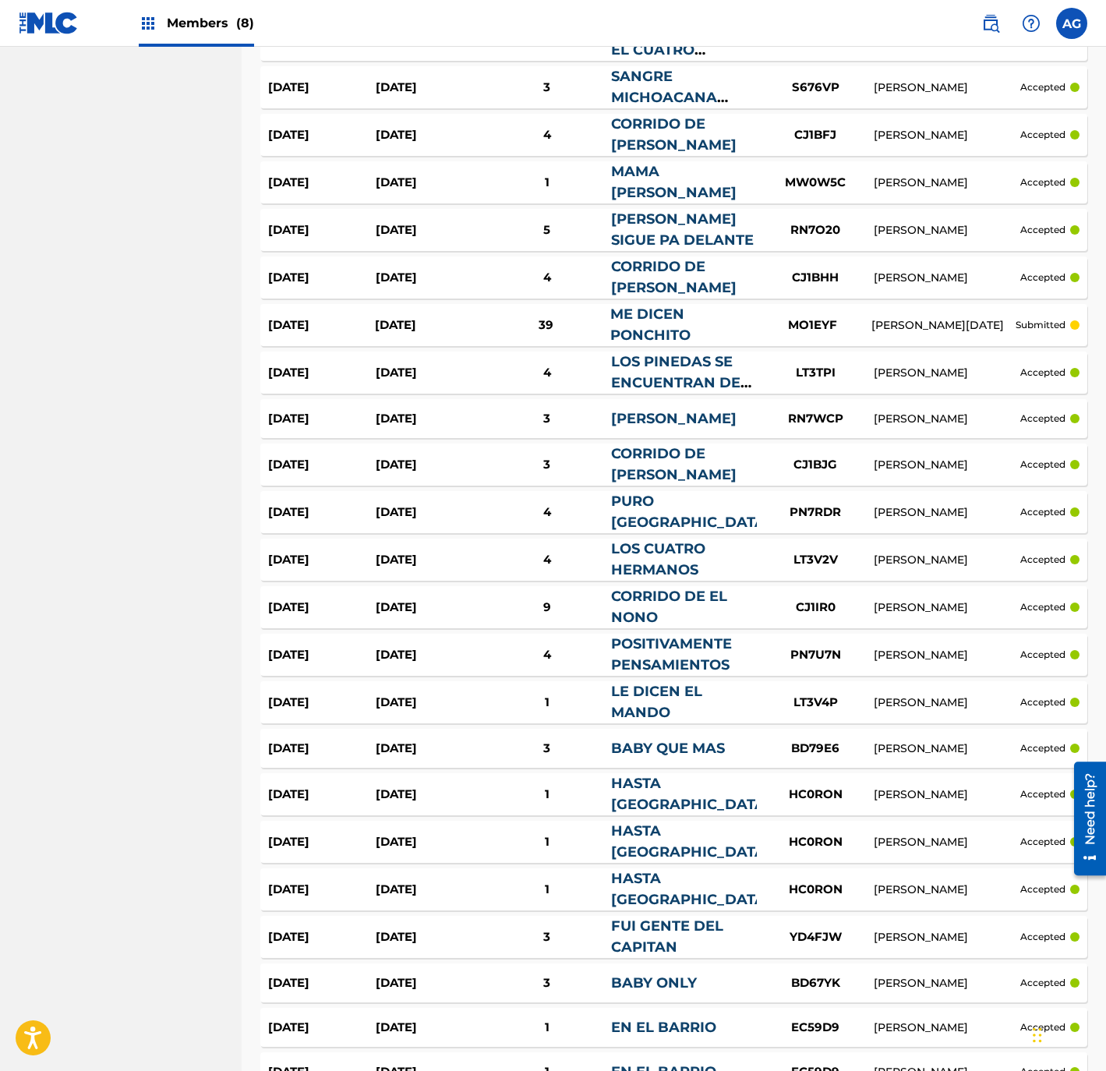
drag, startPoint x: 89, startPoint y: 672, endPoint x: 110, endPoint y: 620, distance: 56.3
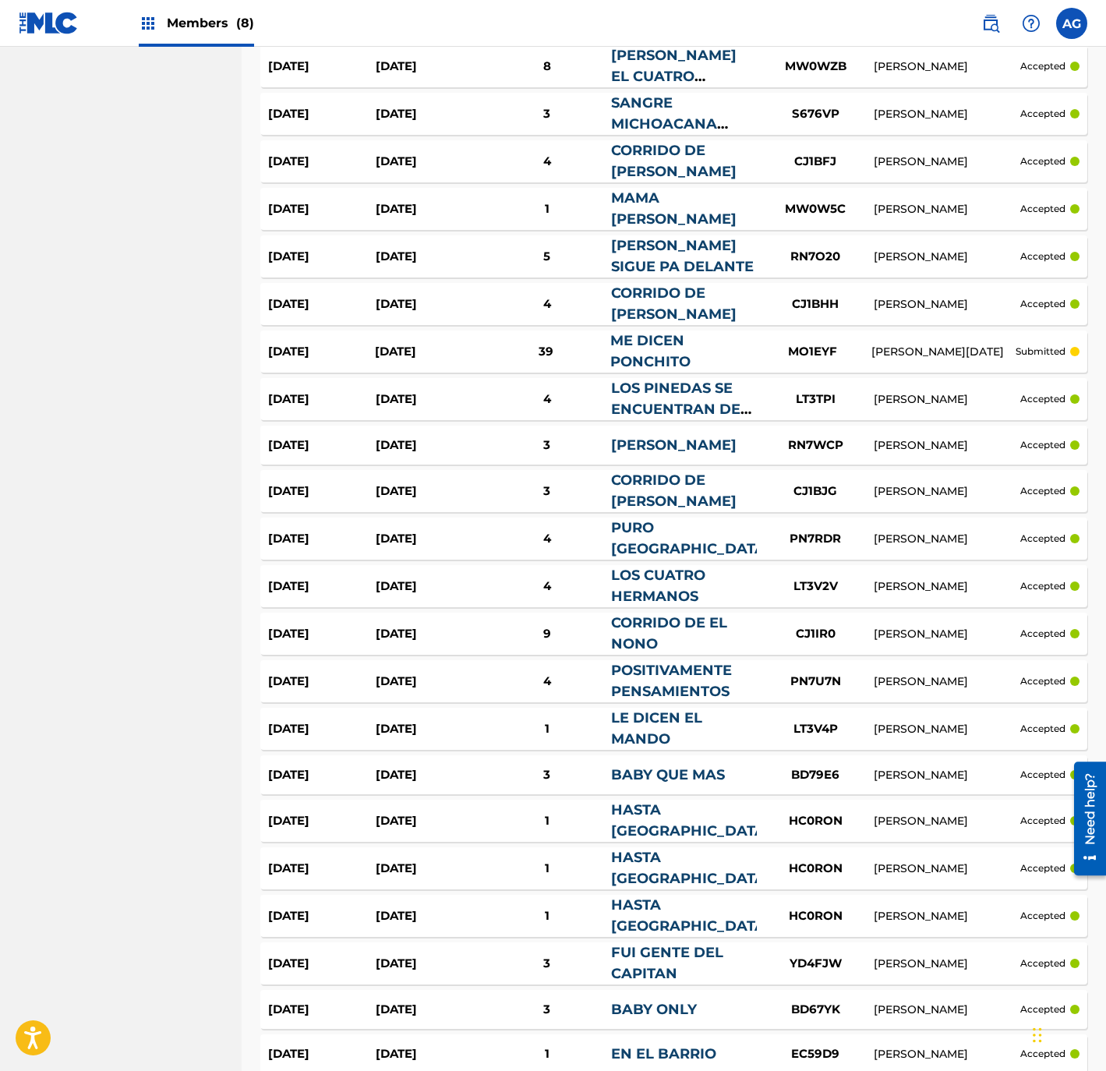
drag, startPoint x: 110, startPoint y: 620, endPoint x: 122, endPoint y: 669, distance: 50.5
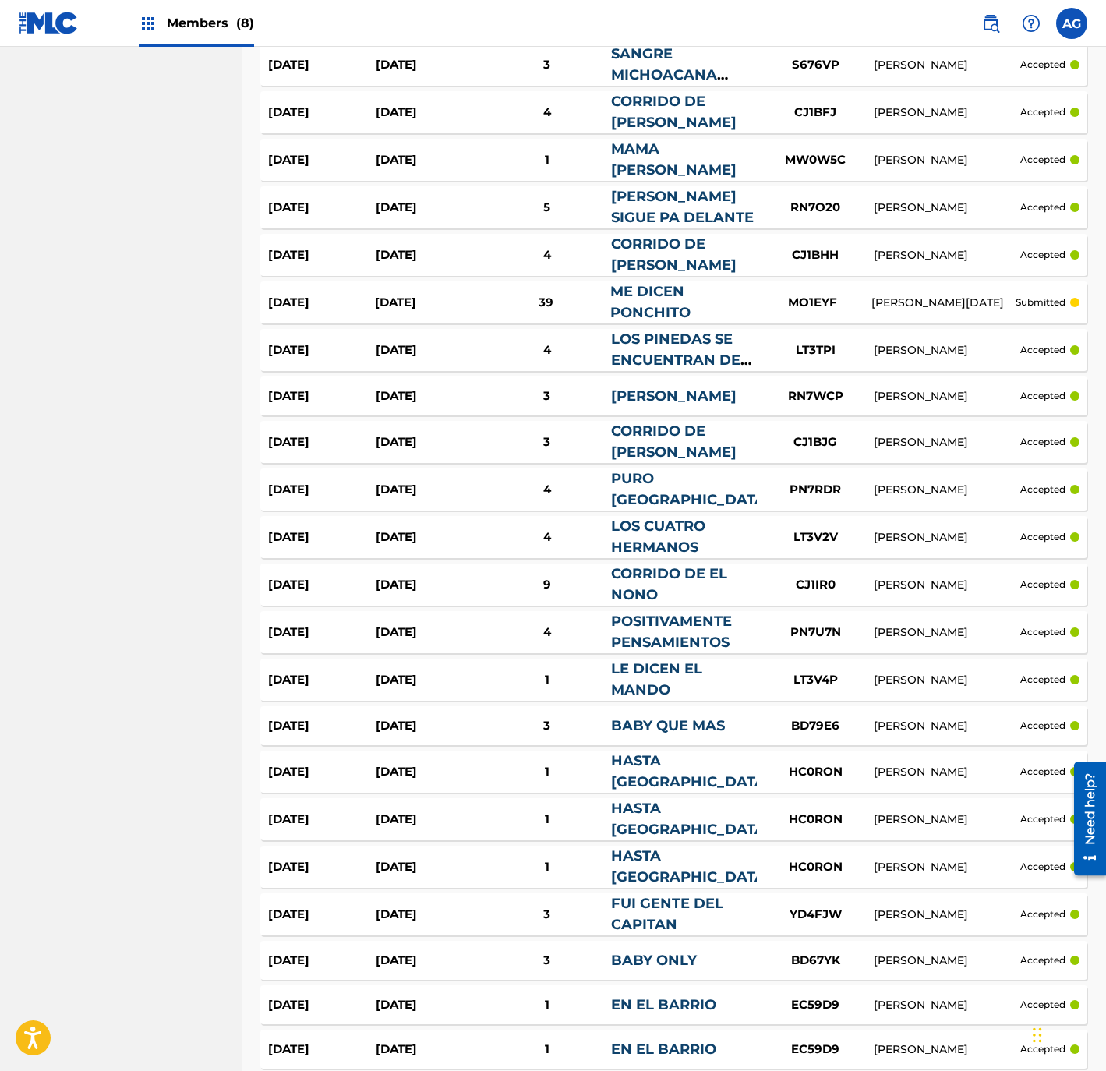
drag, startPoint x: 117, startPoint y: 692, endPoint x: 136, endPoint y: 660, distance: 37.4
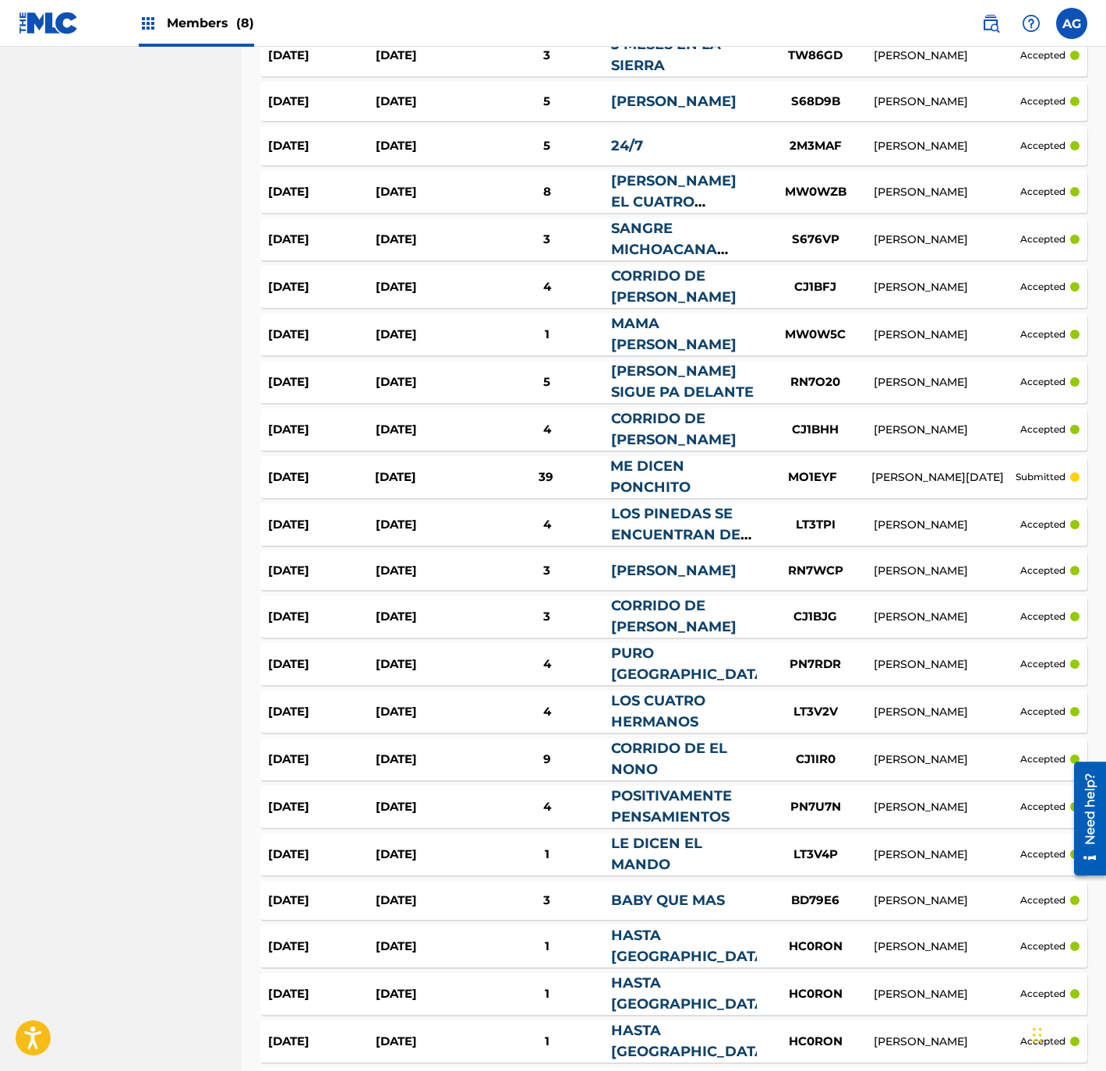
scroll to position [2598, 0]
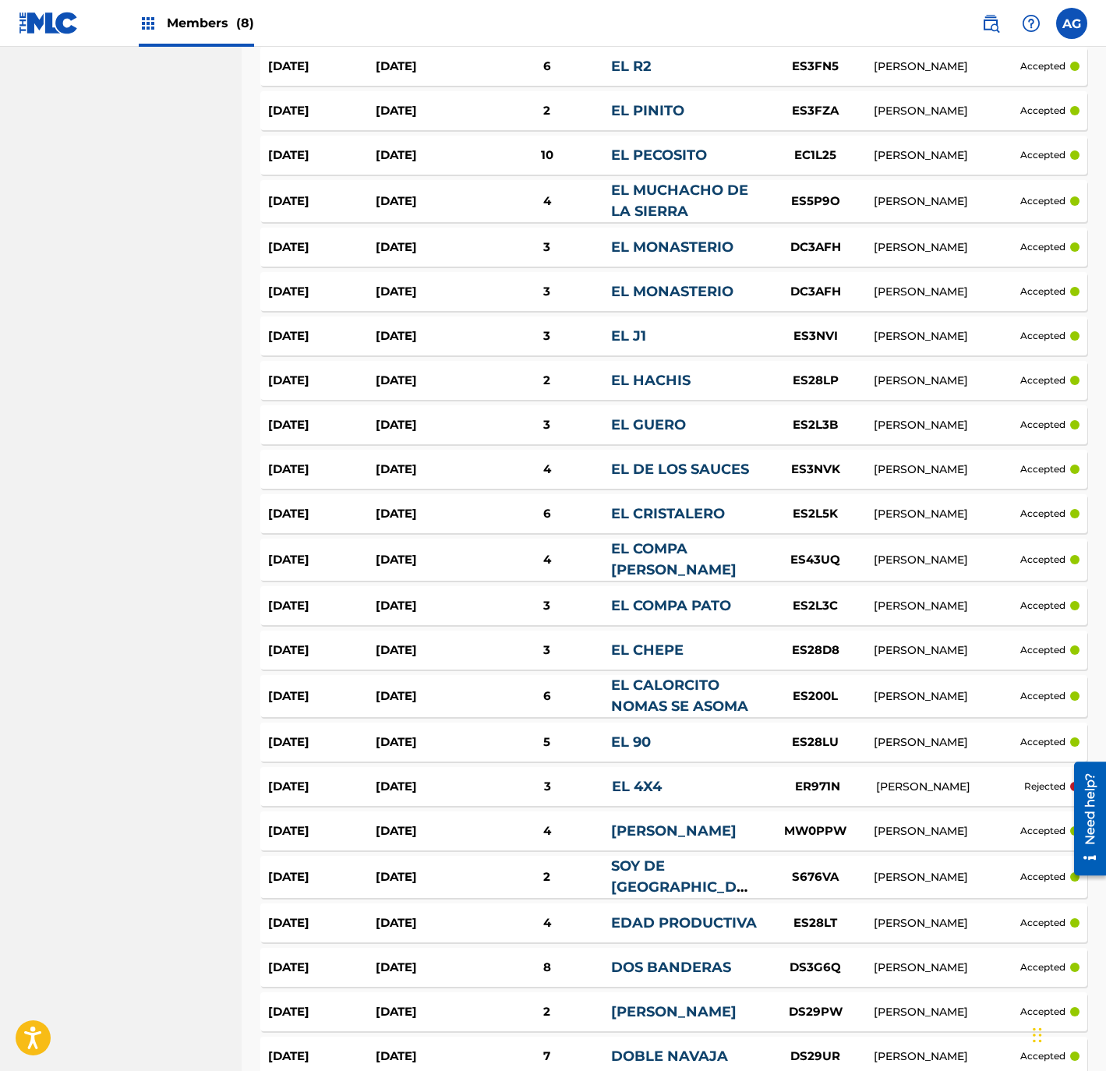
drag, startPoint x: 126, startPoint y: 750, endPoint x: 139, endPoint y: 652, distance: 99.0
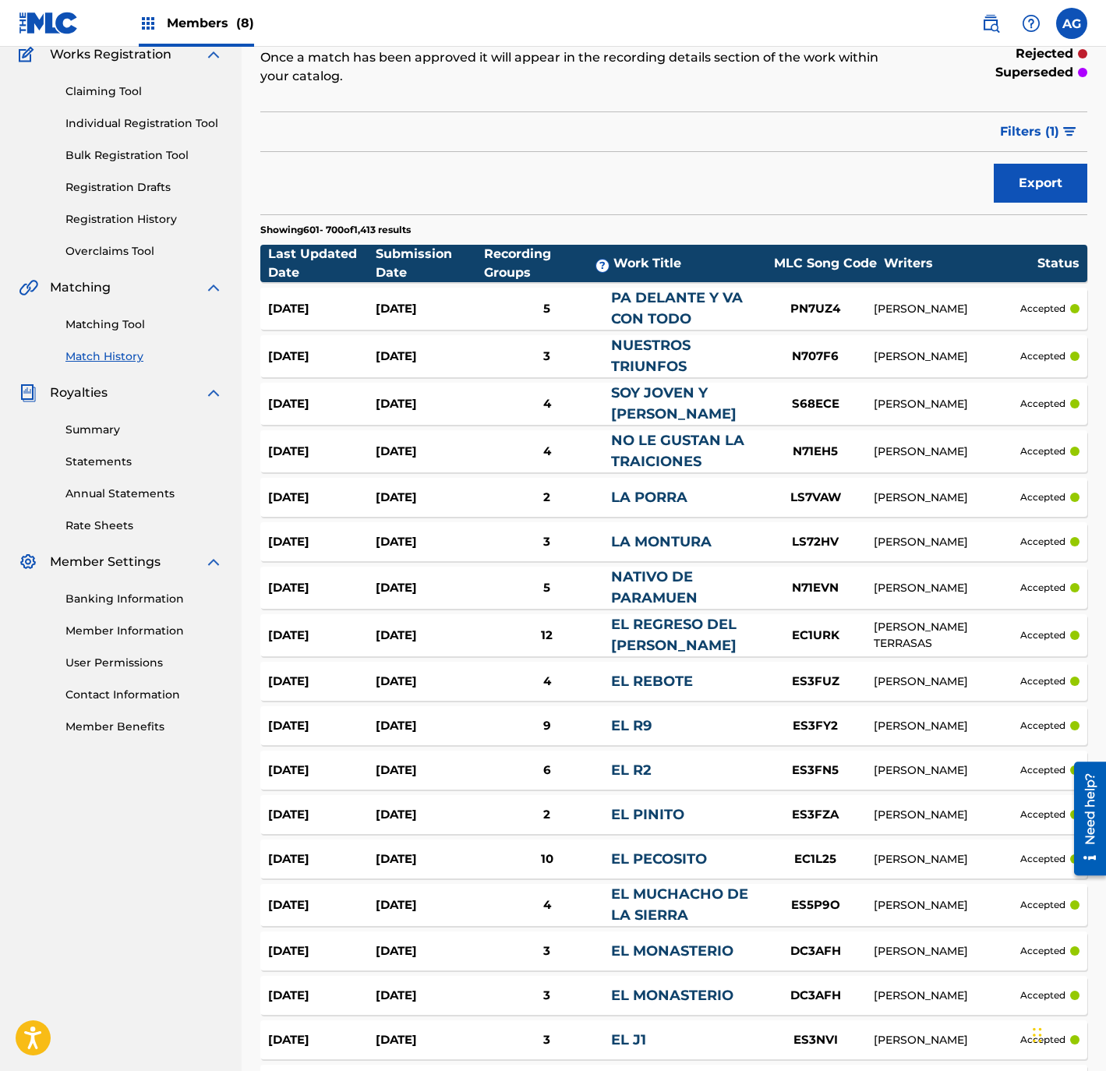
scroll to position [0, 0]
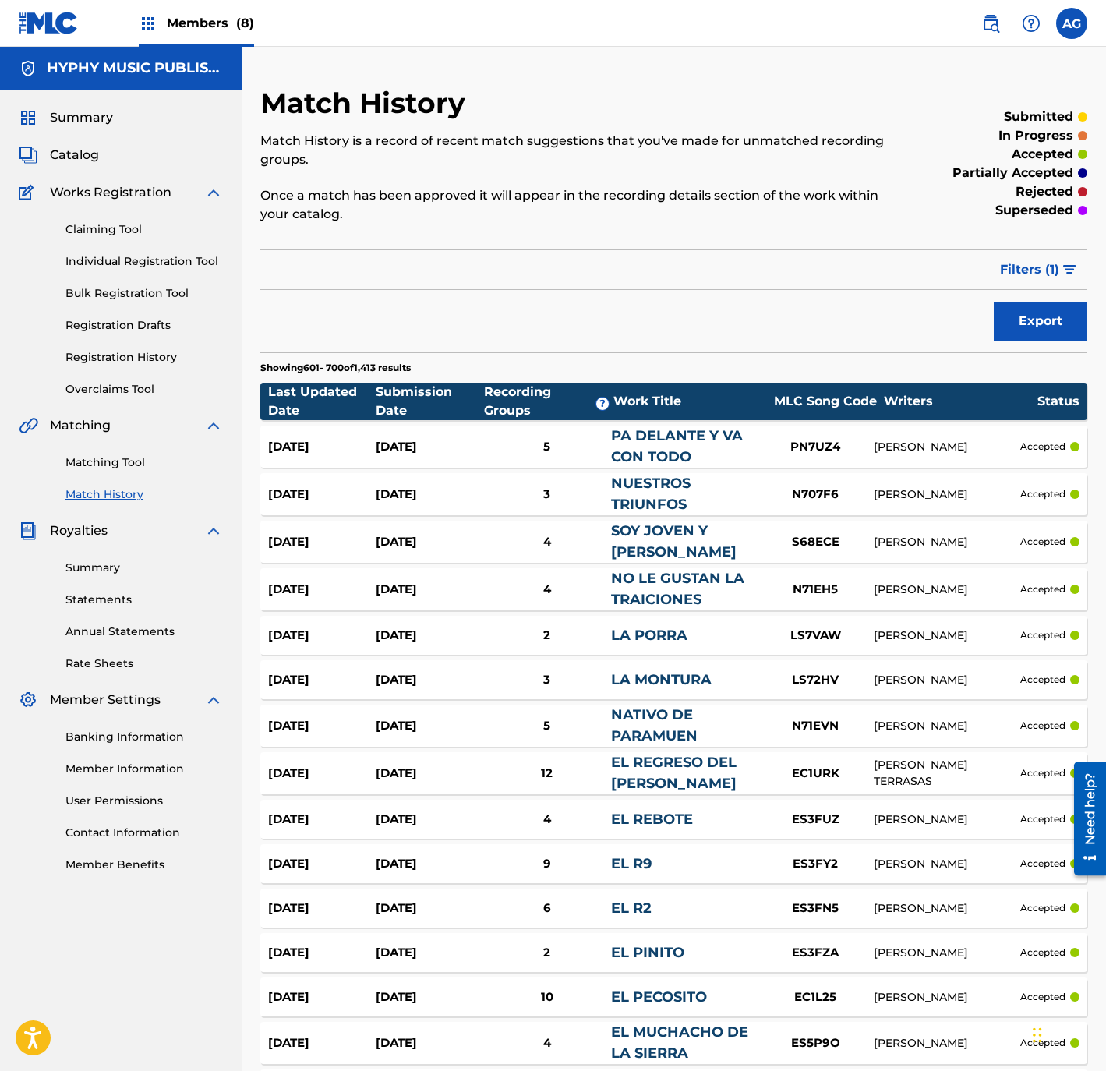
drag, startPoint x: 154, startPoint y: 641, endPoint x: 174, endPoint y: 545, distance: 98.6
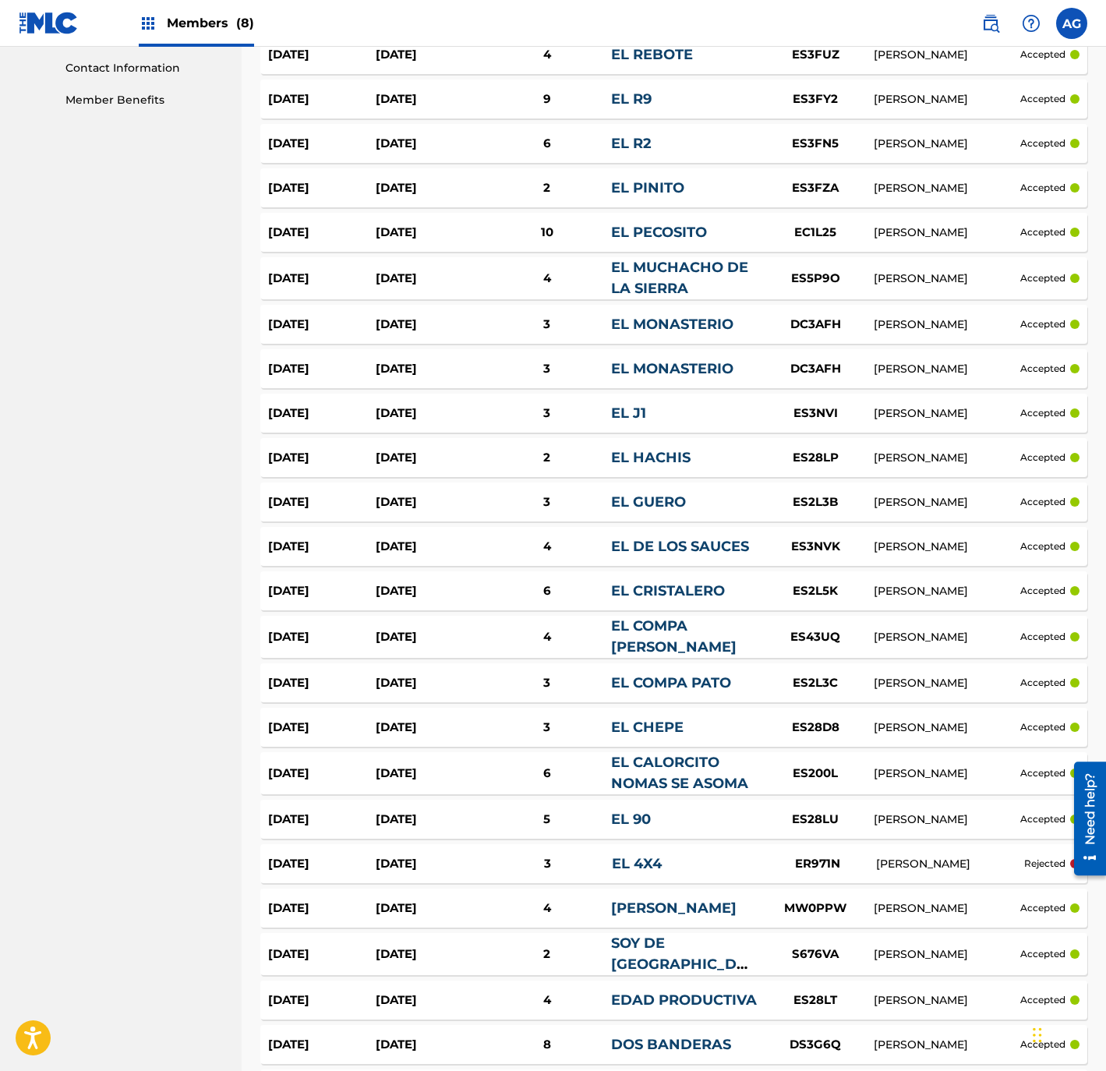
drag, startPoint x: 171, startPoint y: 917, endPoint x: 171, endPoint y: 991, distance: 74.0
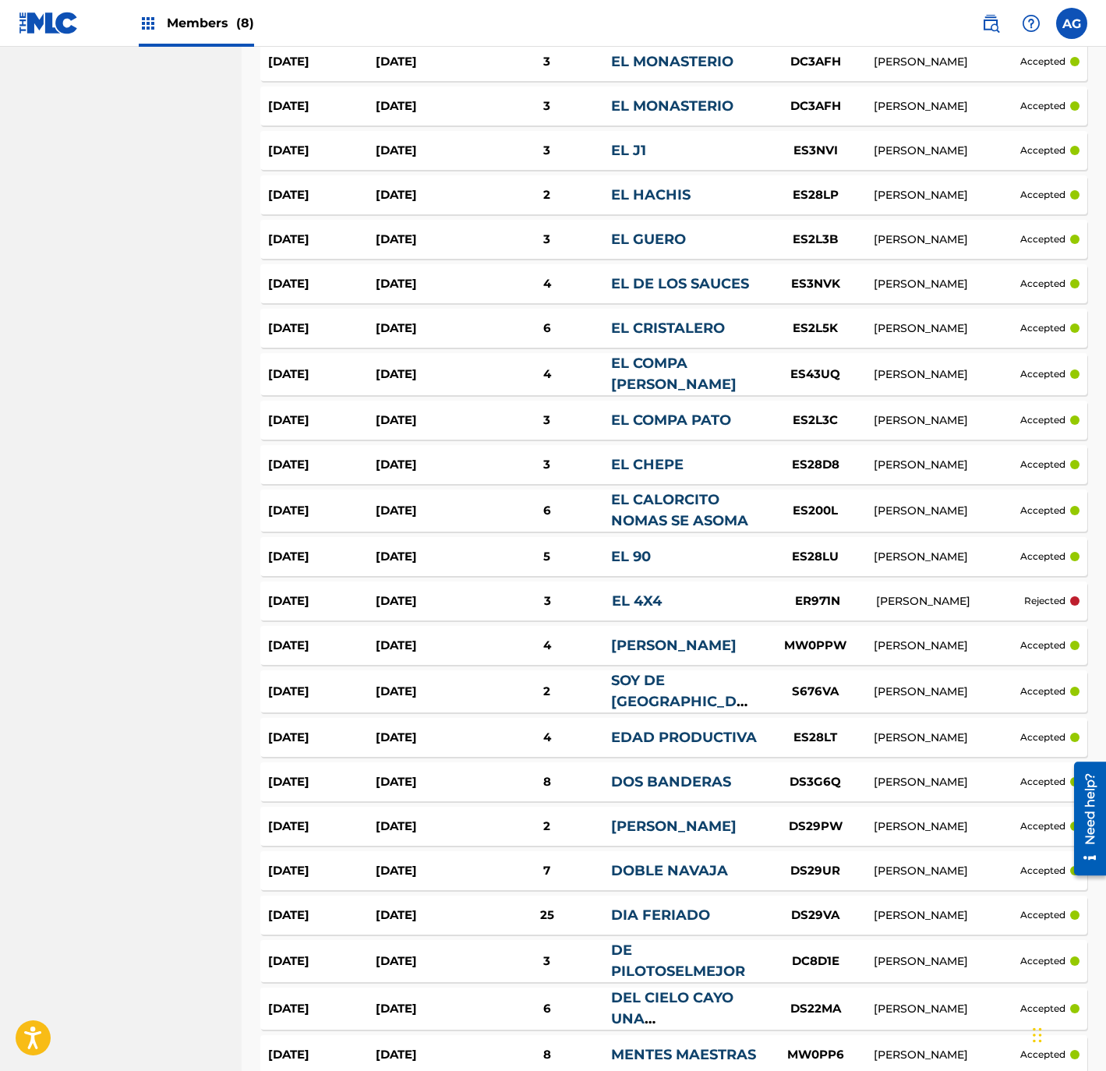
drag, startPoint x: 152, startPoint y: 436, endPoint x: 153, endPoint y: 505, distance: 69.4
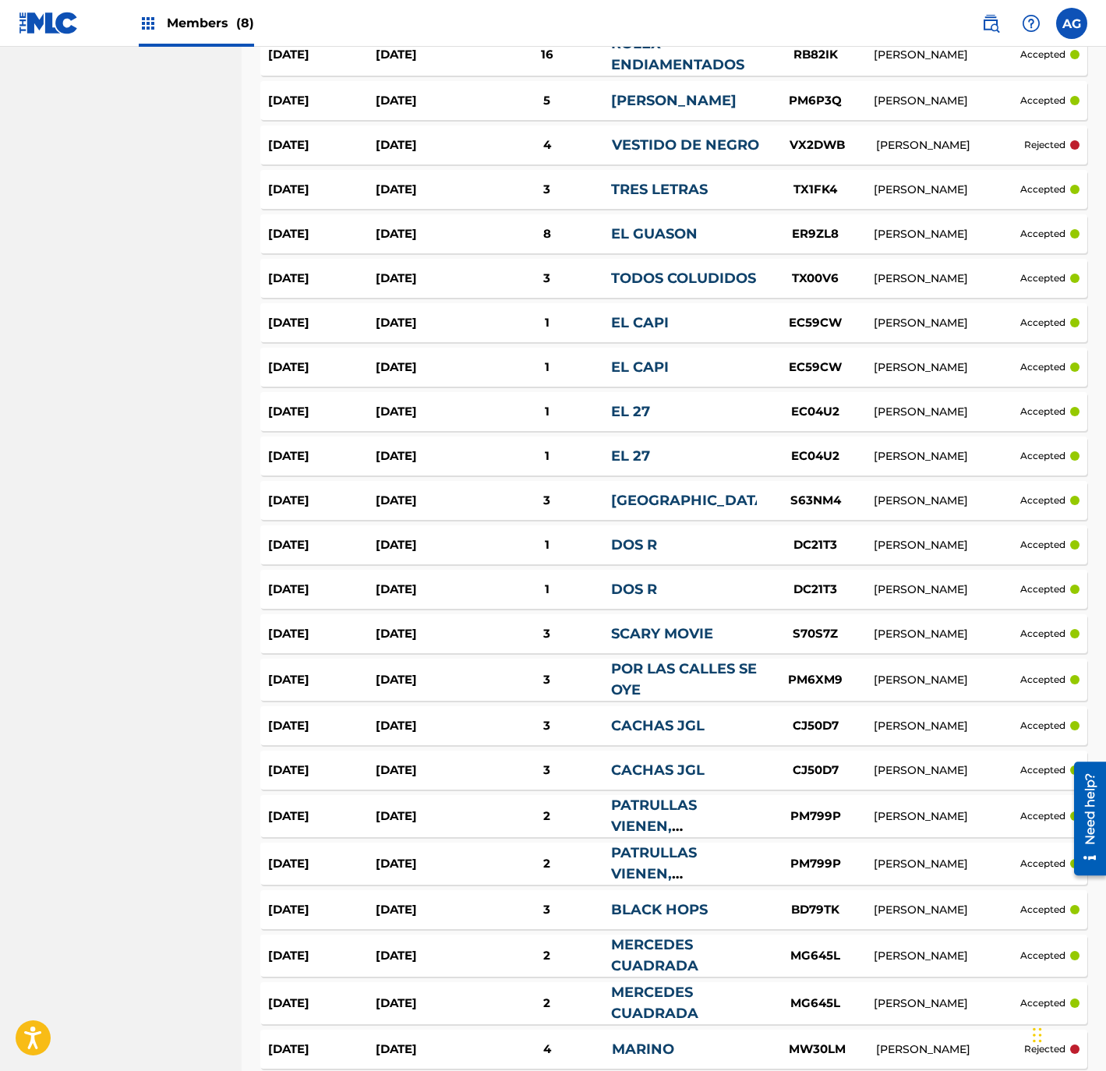
scroll to position [4089, 0]
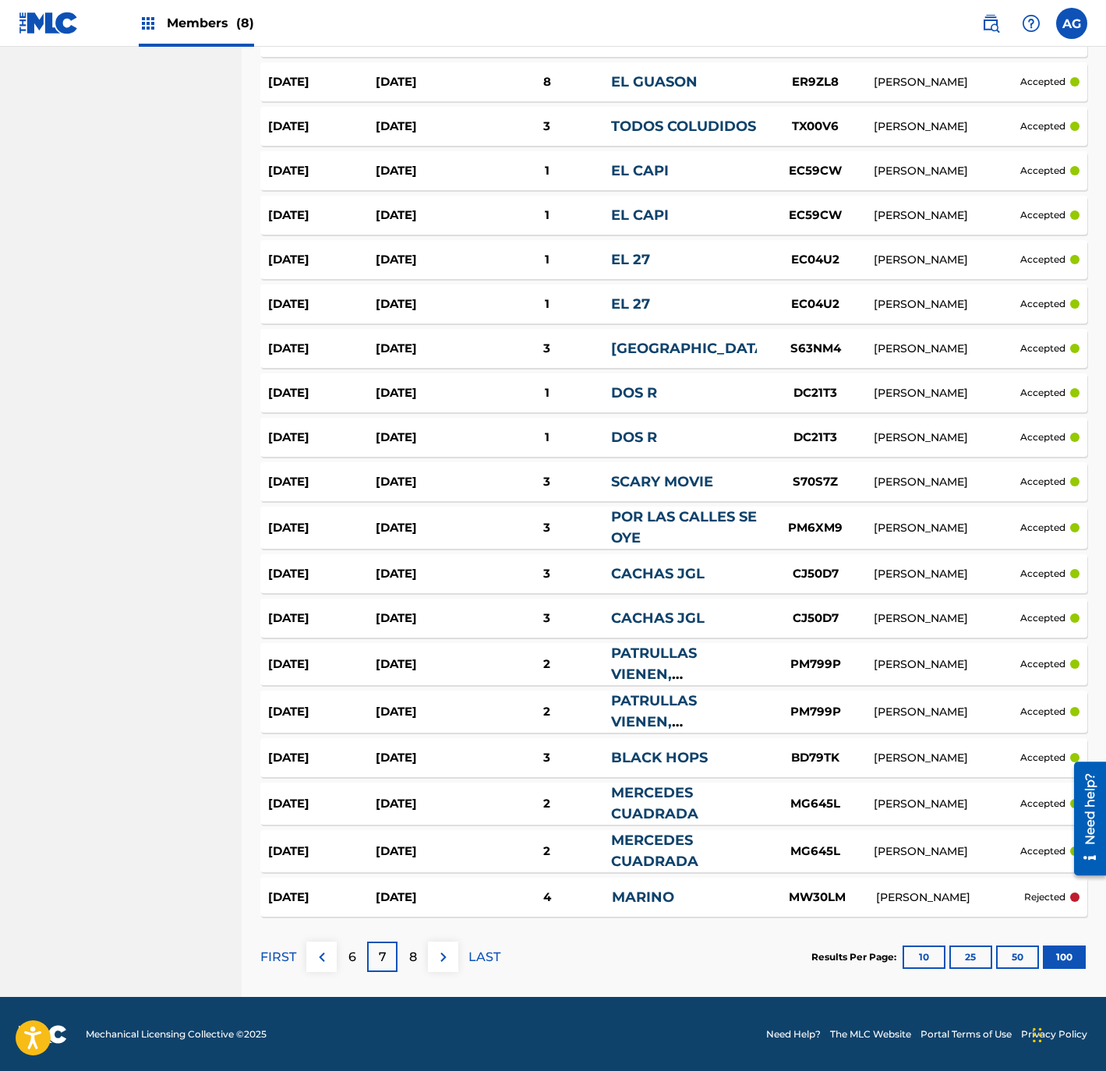
drag, startPoint x: 157, startPoint y: 527, endPoint x: 160, endPoint y: 620, distance: 93.6
click at [416, 954] on p "8" at bounding box center [413, 957] width 8 height 19
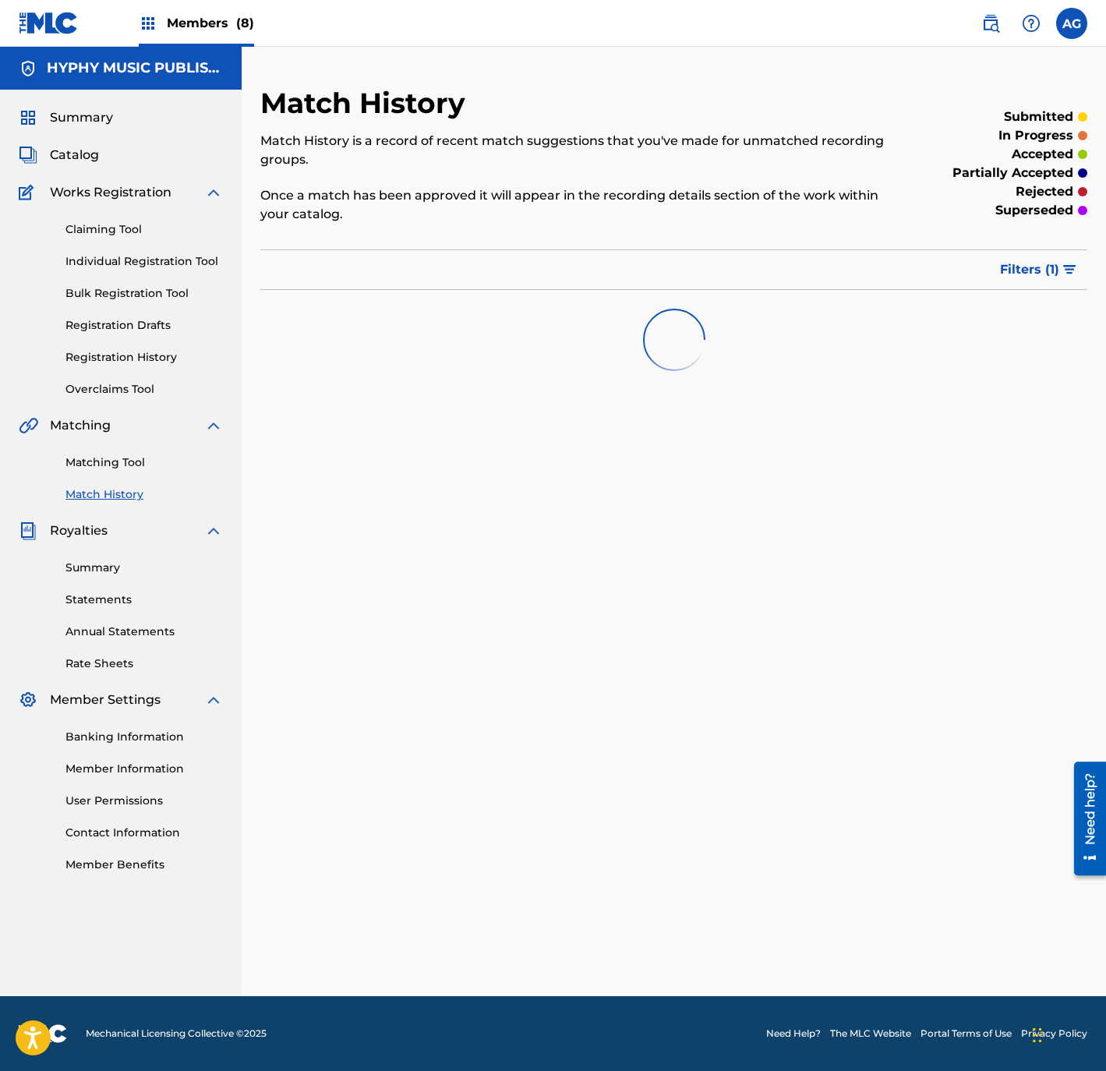
scroll to position [0, 0]
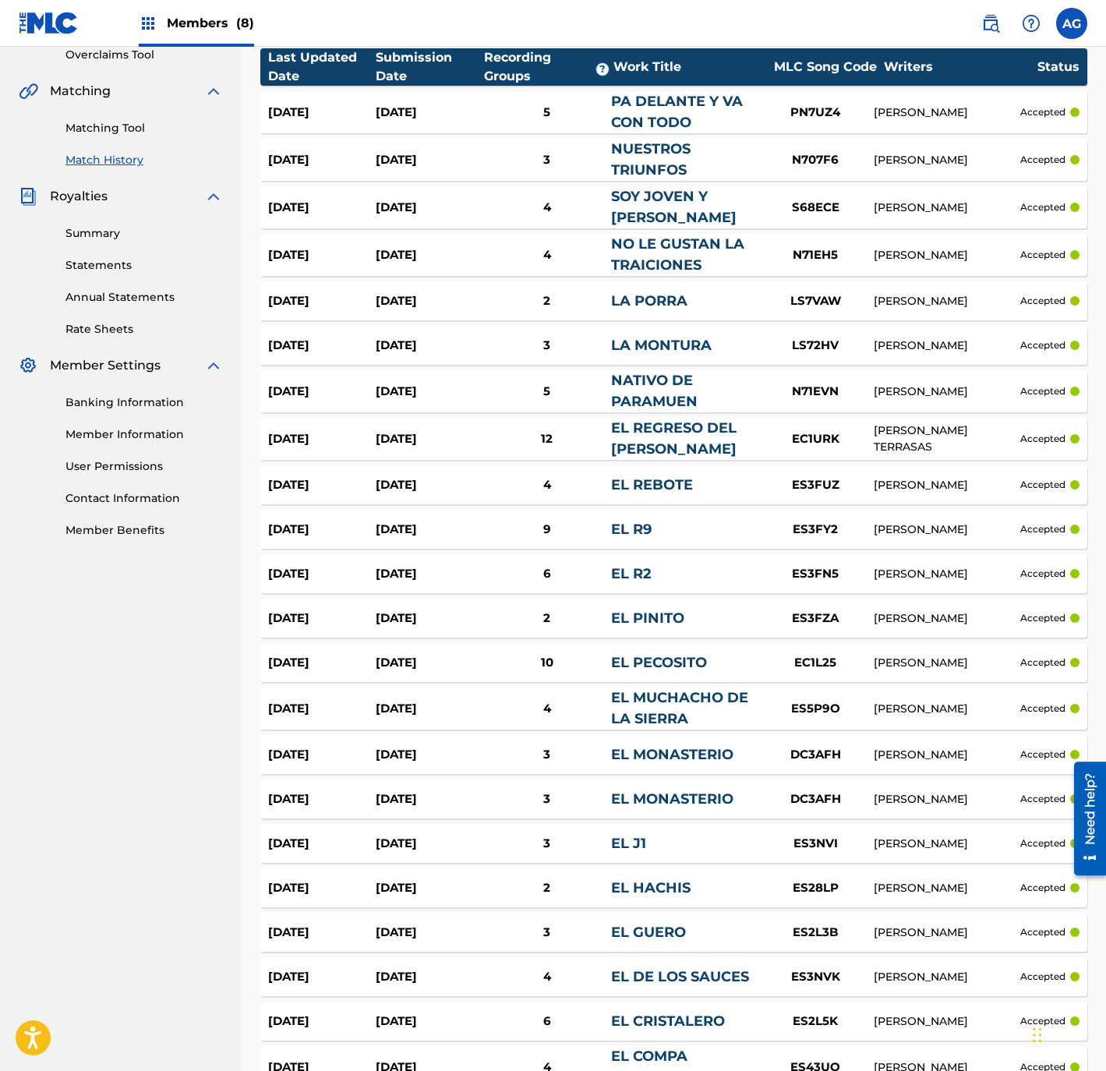
drag, startPoint x: 166, startPoint y: 934, endPoint x: 164, endPoint y: 1003, distance: 69.4
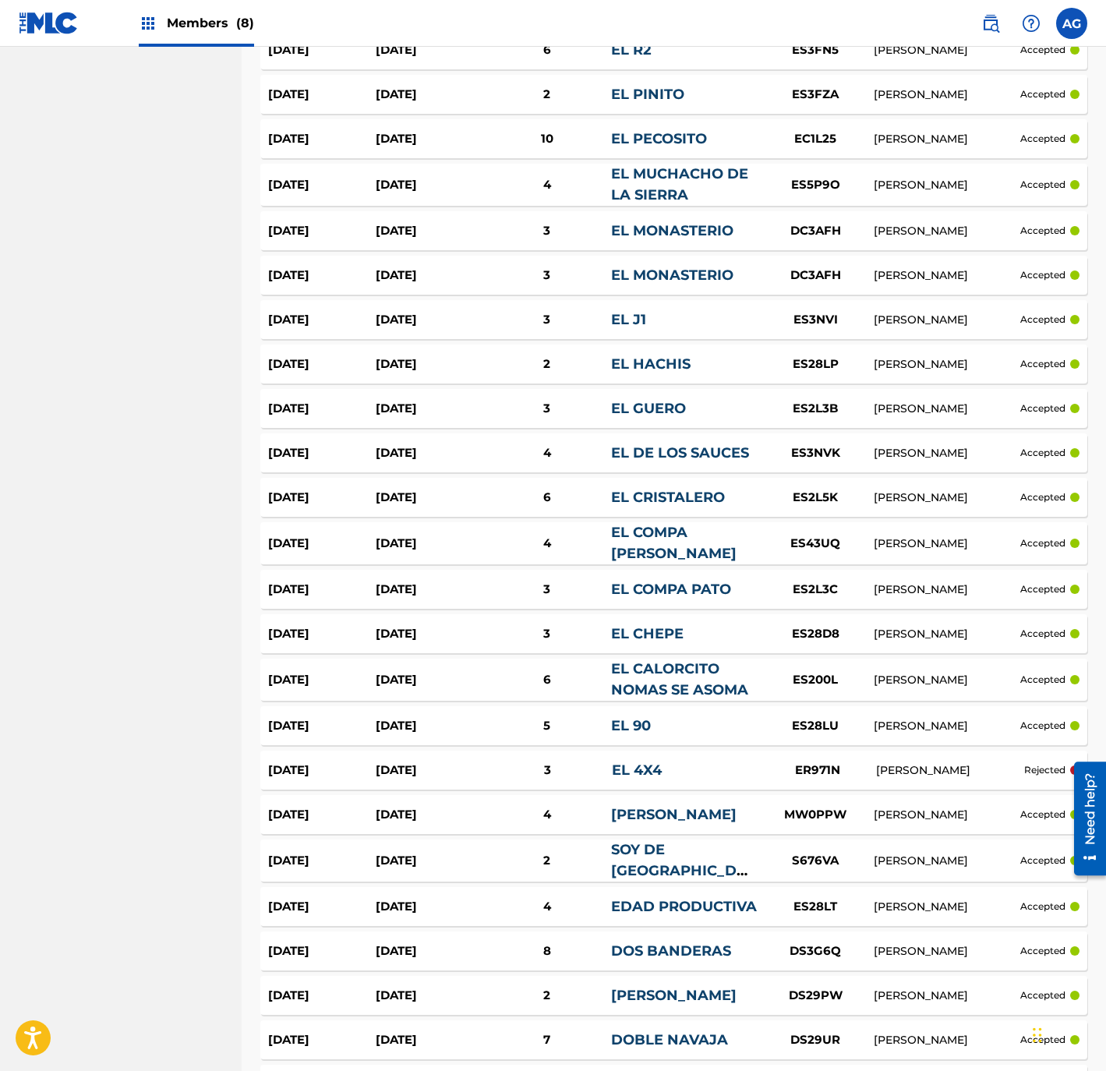
drag, startPoint x: 129, startPoint y: 818, endPoint x: 127, endPoint y: 849, distance: 31.3
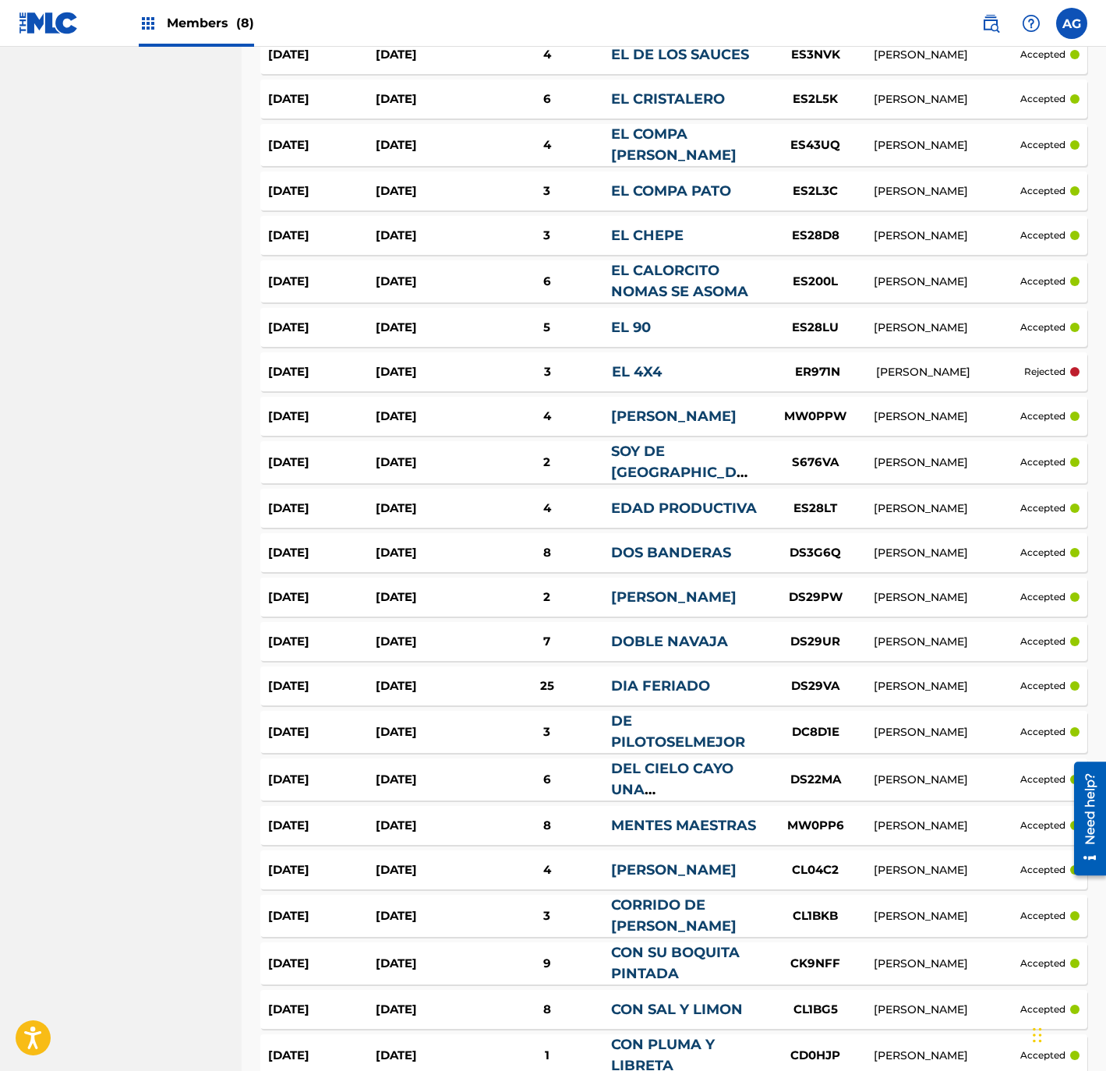
drag, startPoint x: 108, startPoint y: 629, endPoint x: 111, endPoint y: 708, distance: 79.5
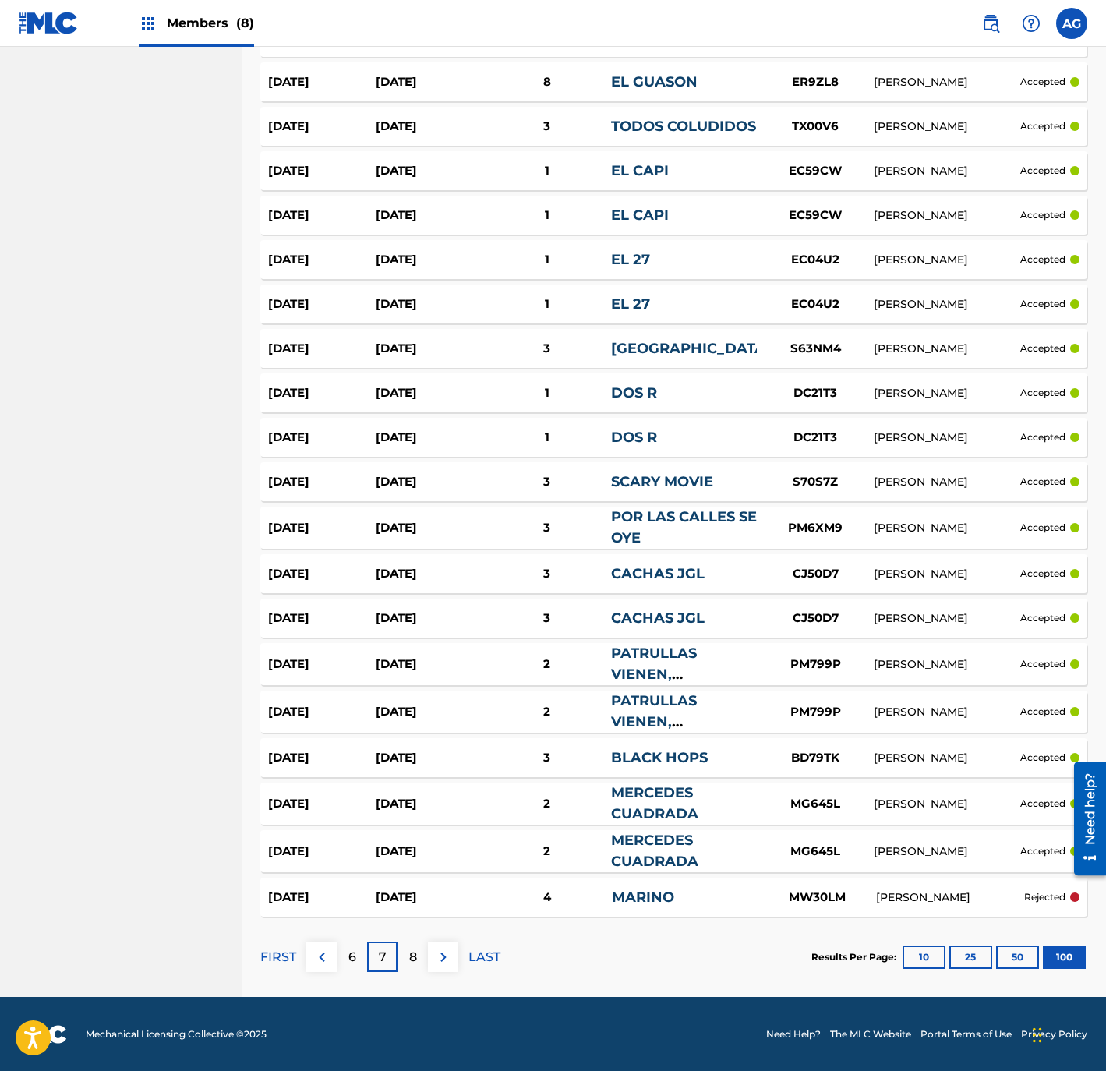
drag, startPoint x: 63, startPoint y: 585, endPoint x: 76, endPoint y: 707, distance: 122.2
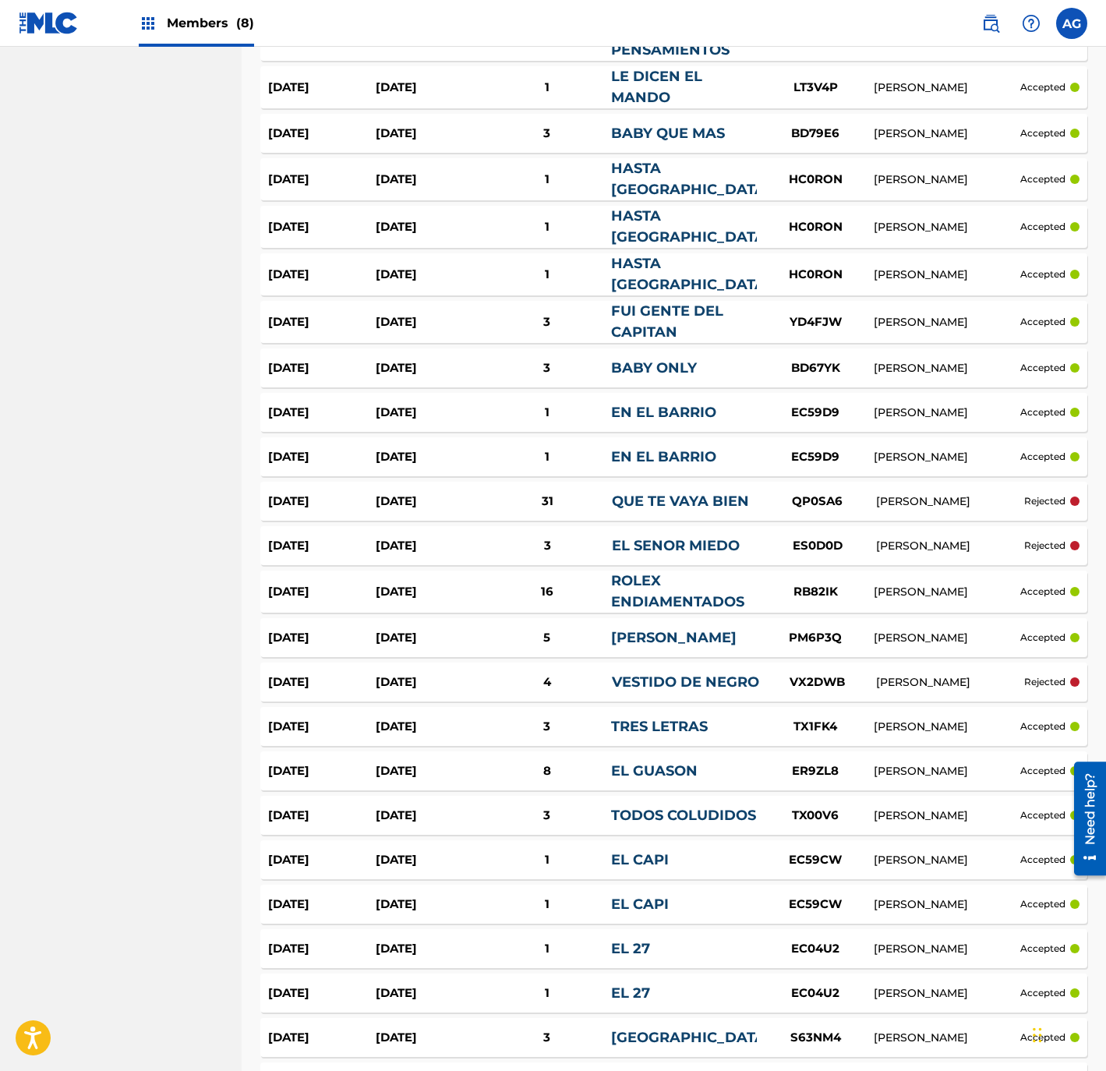
drag, startPoint x: 76, startPoint y: 700, endPoint x: 84, endPoint y: 582, distance: 118.0
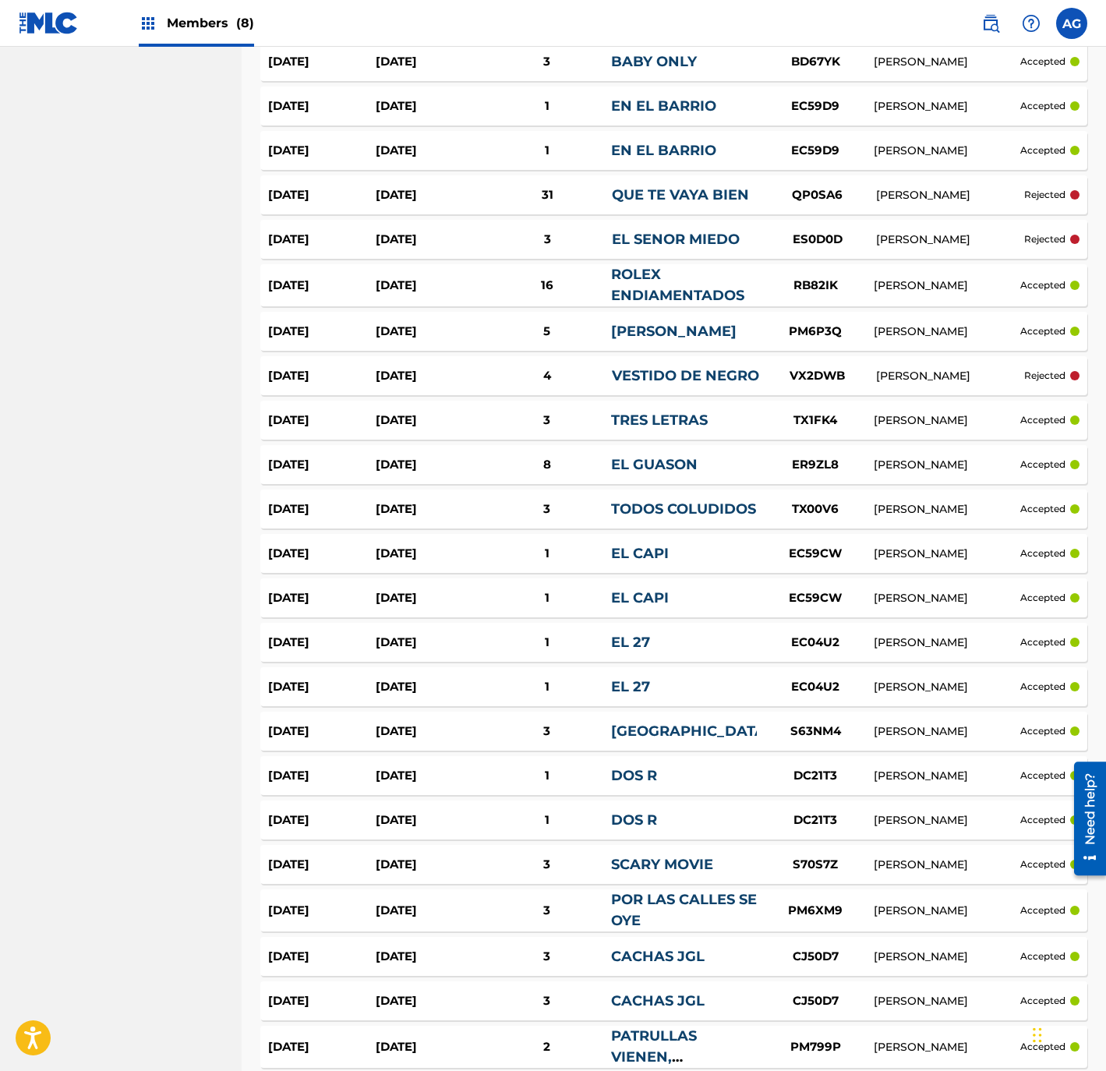
scroll to position [4089, 0]
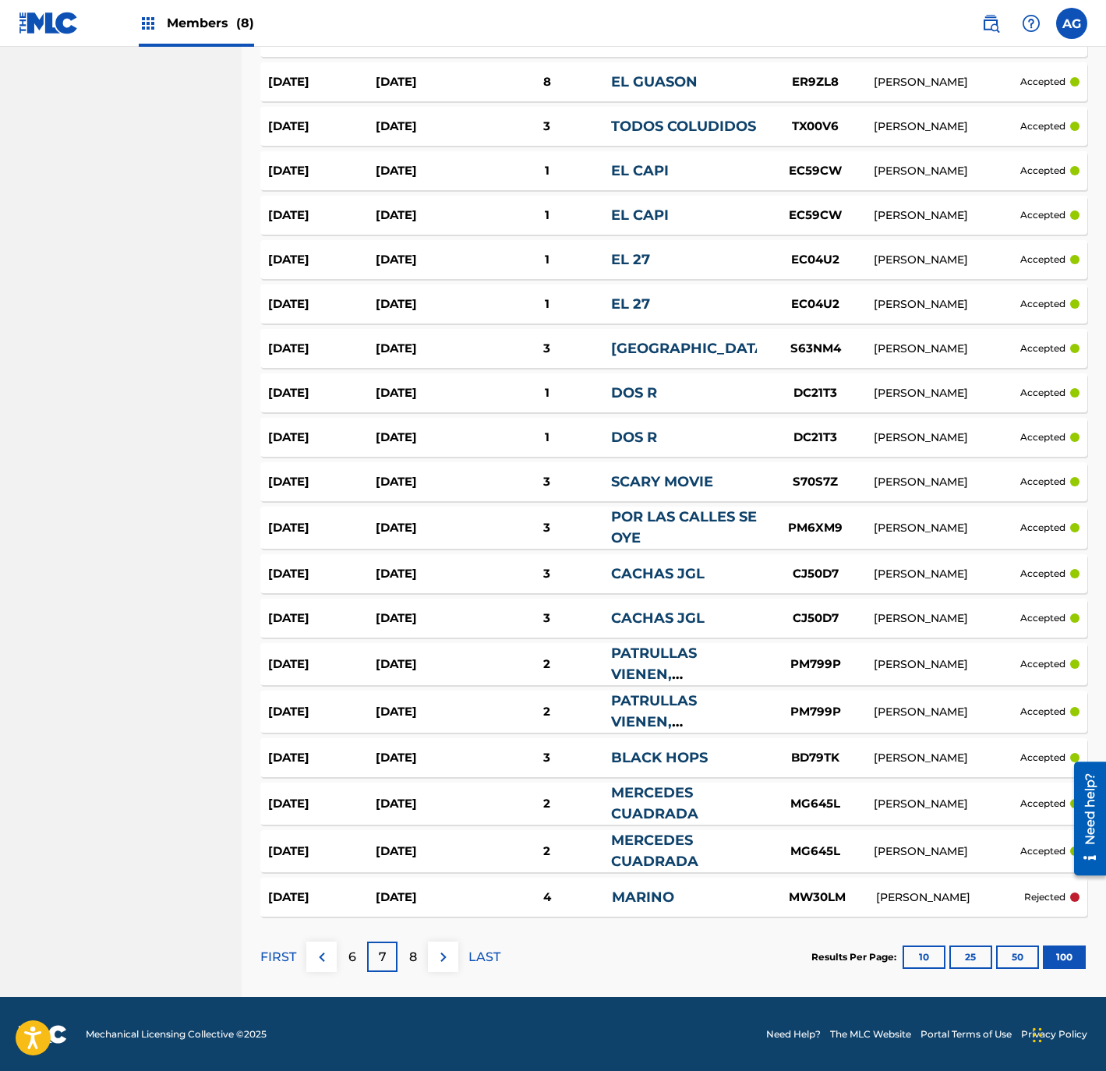
drag, startPoint x: 77, startPoint y: 596, endPoint x: 59, endPoint y: 936, distance: 340.2
click at [409, 956] on p "8" at bounding box center [413, 957] width 8 height 19
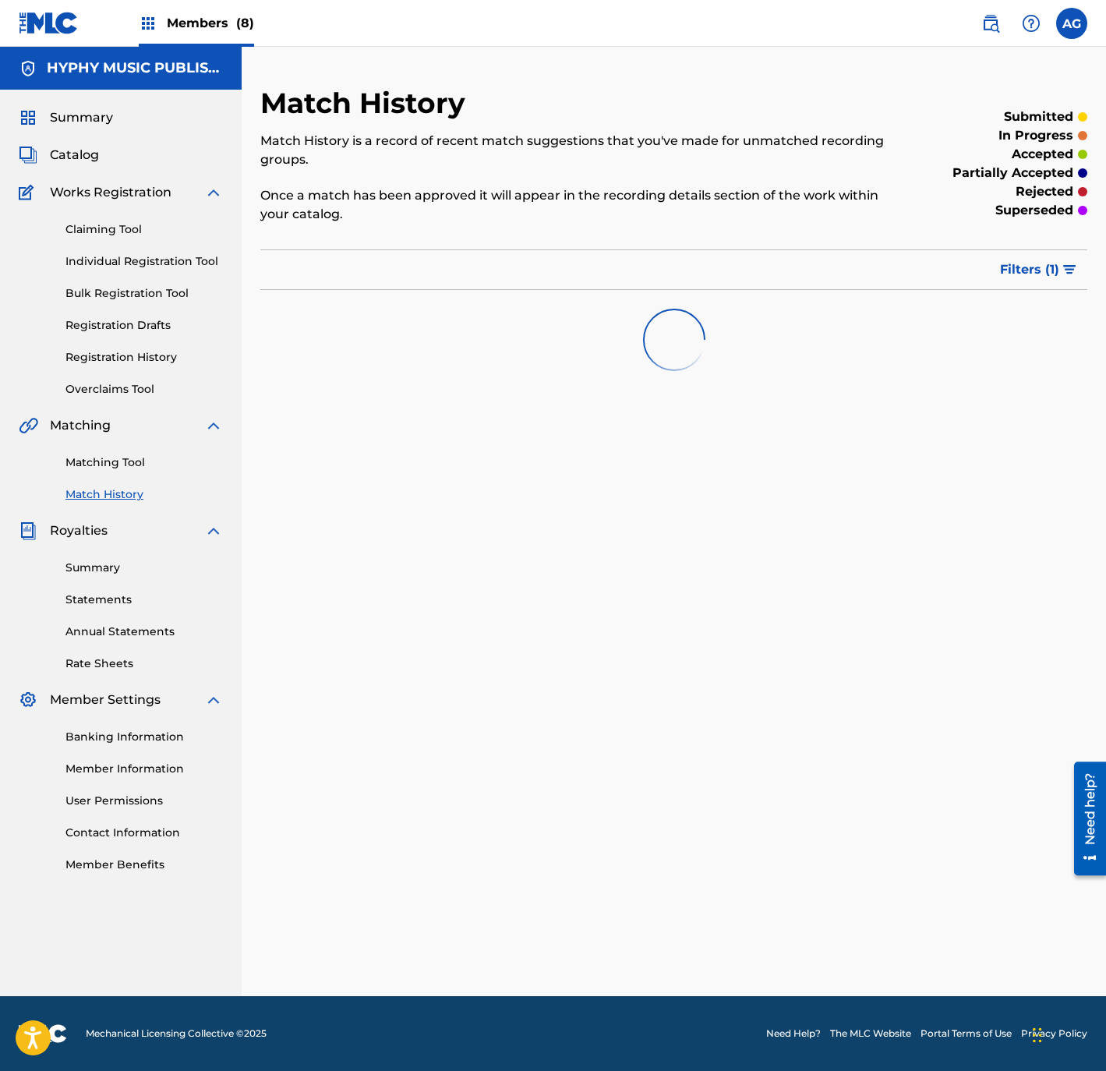
scroll to position [0, 0]
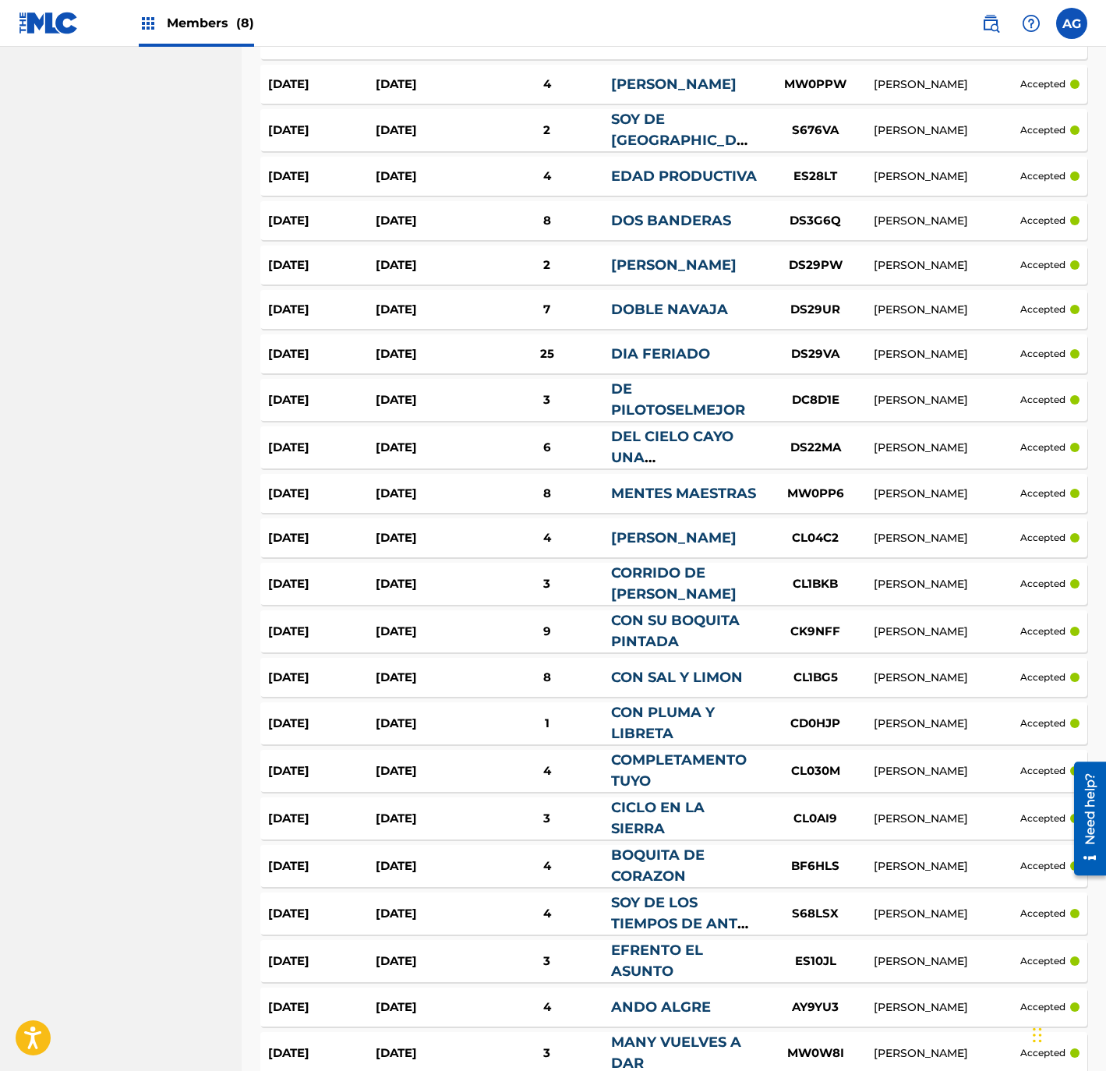
drag, startPoint x: 78, startPoint y: 936, endPoint x: 72, endPoint y: 1033, distance: 97.6
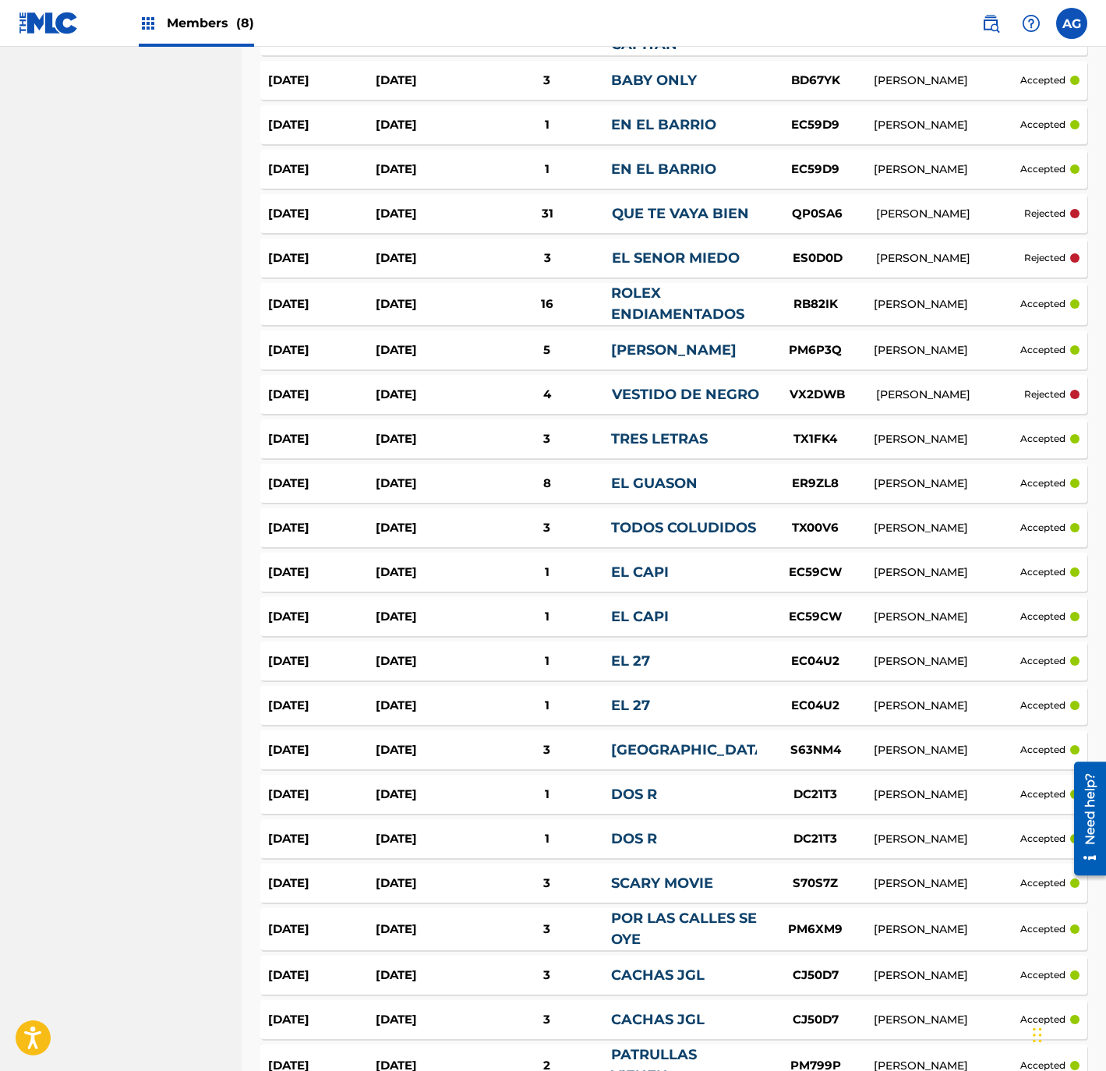
scroll to position [4089, 0]
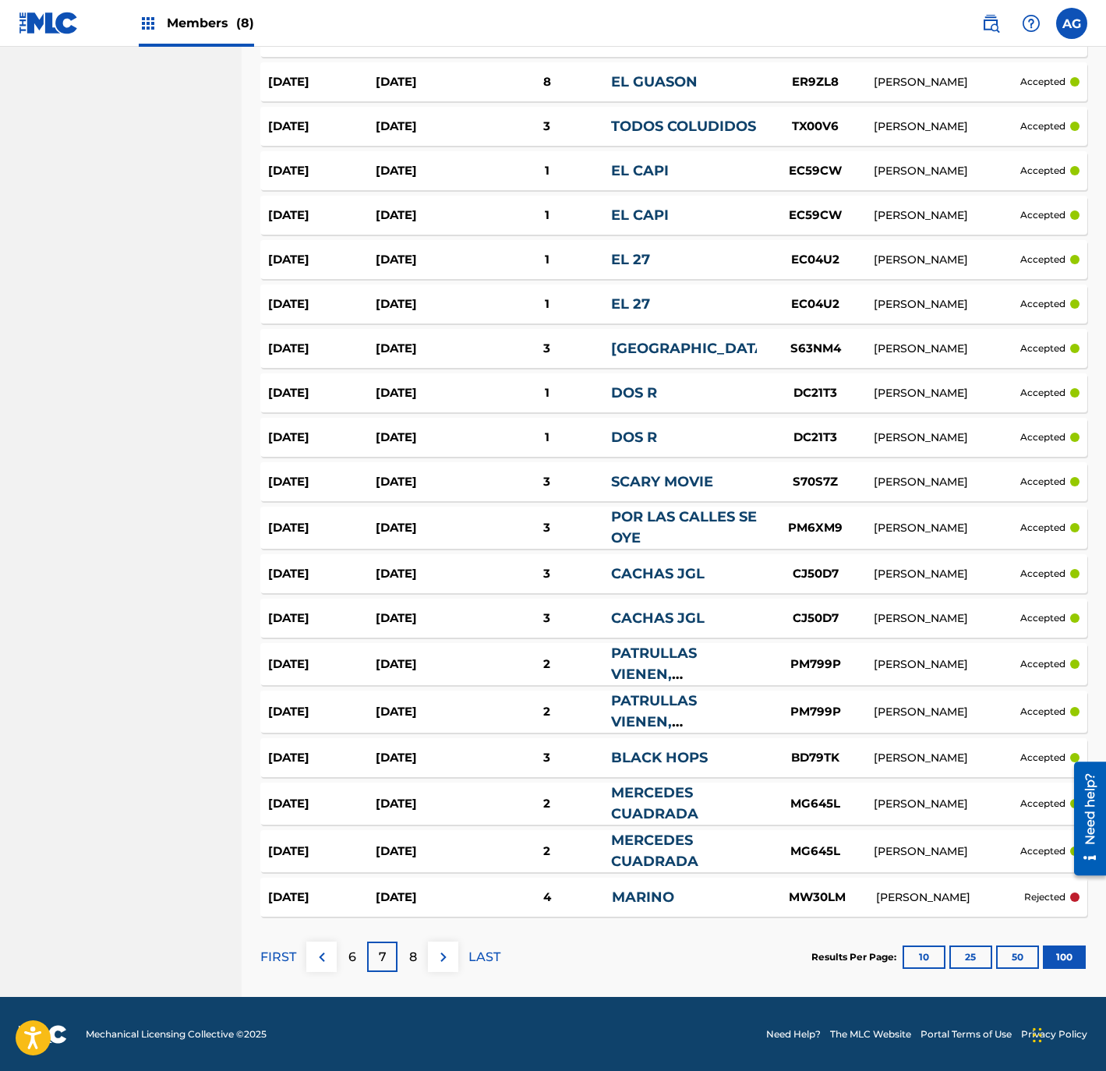
drag, startPoint x: 150, startPoint y: 762, endPoint x: 141, endPoint y: 1064, distance: 302.5
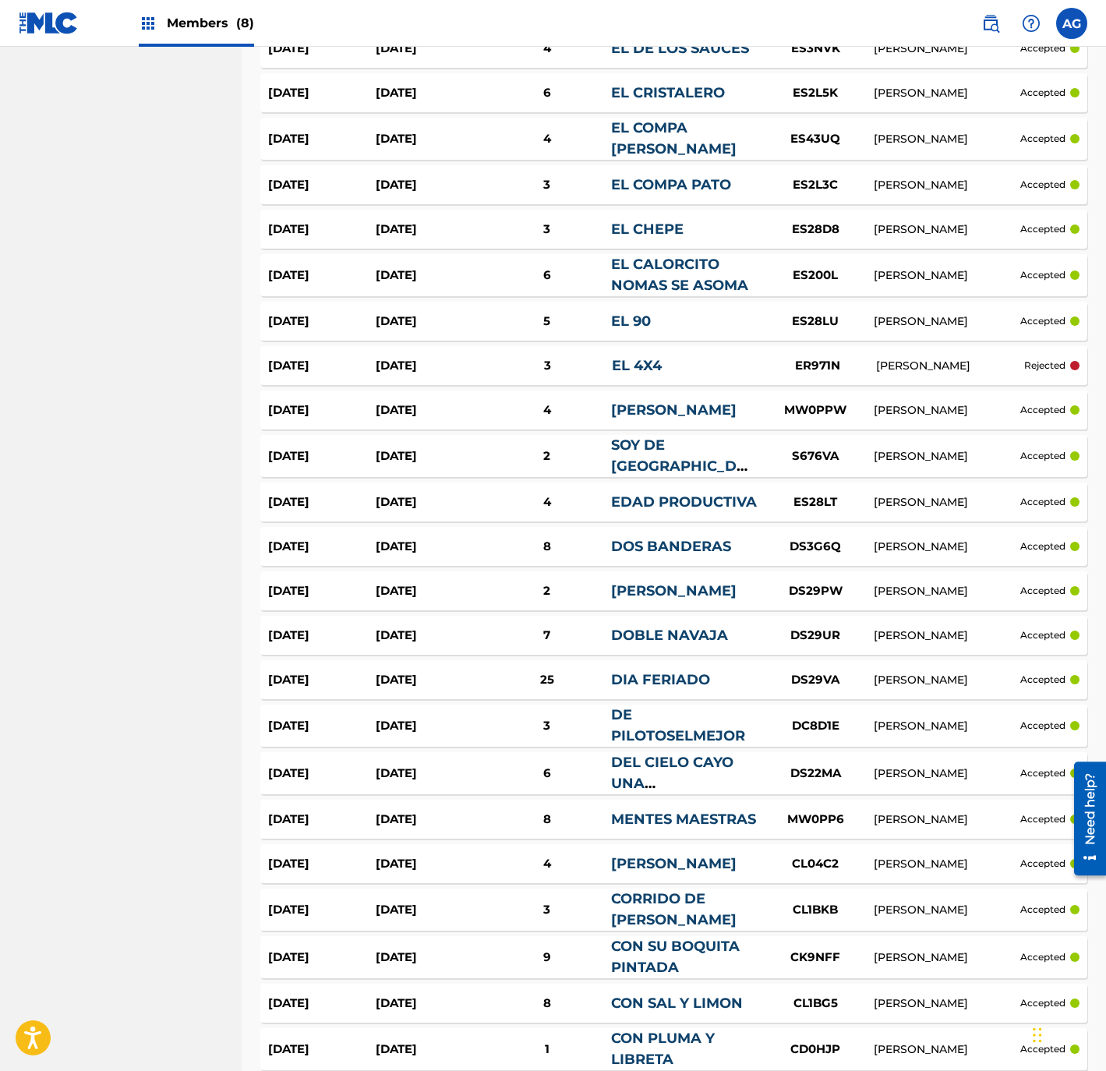
scroll to position [0, 0]
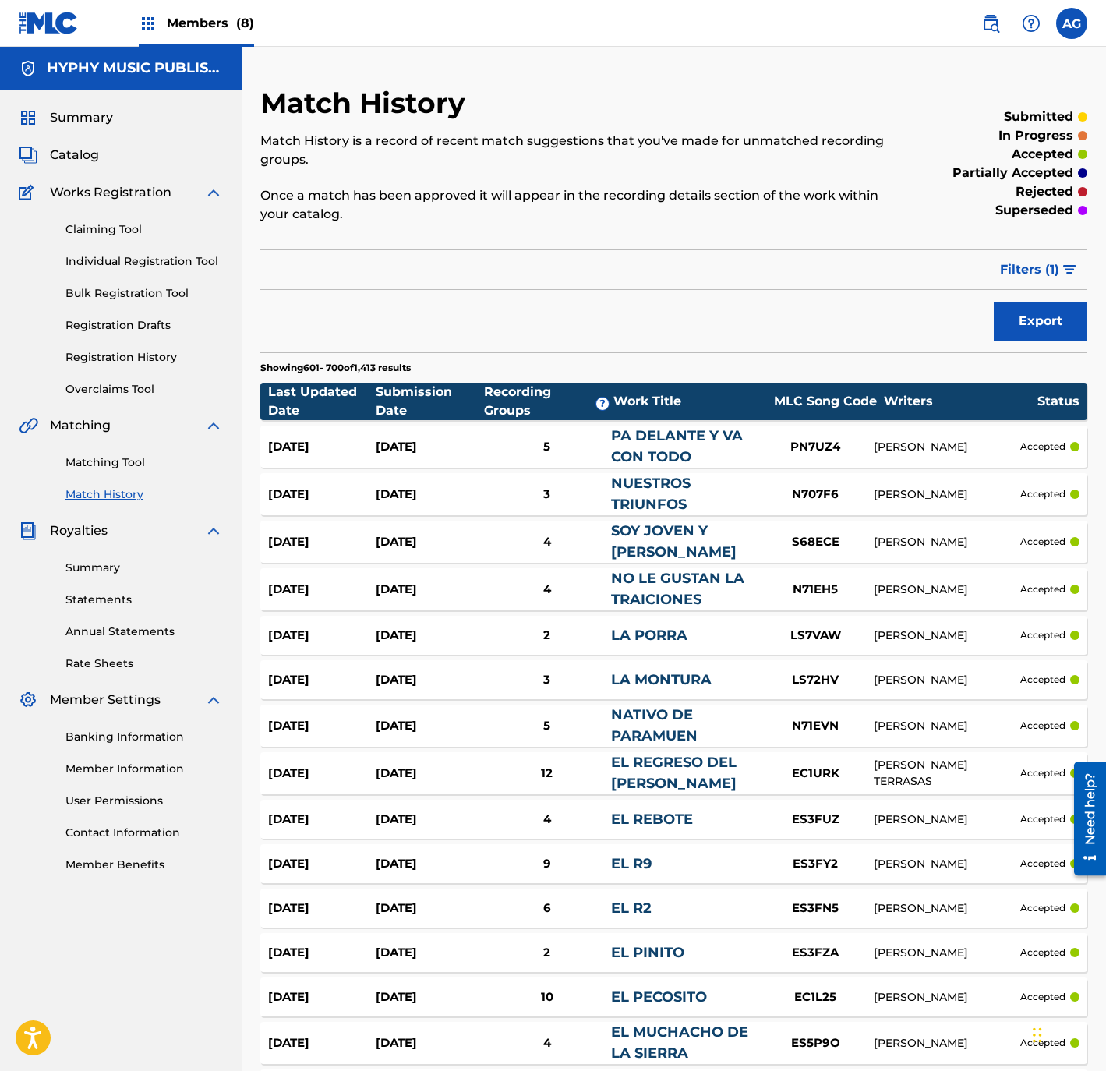
drag, startPoint x: 155, startPoint y: 742, endPoint x: 228, endPoint y: 445, distance: 305.6
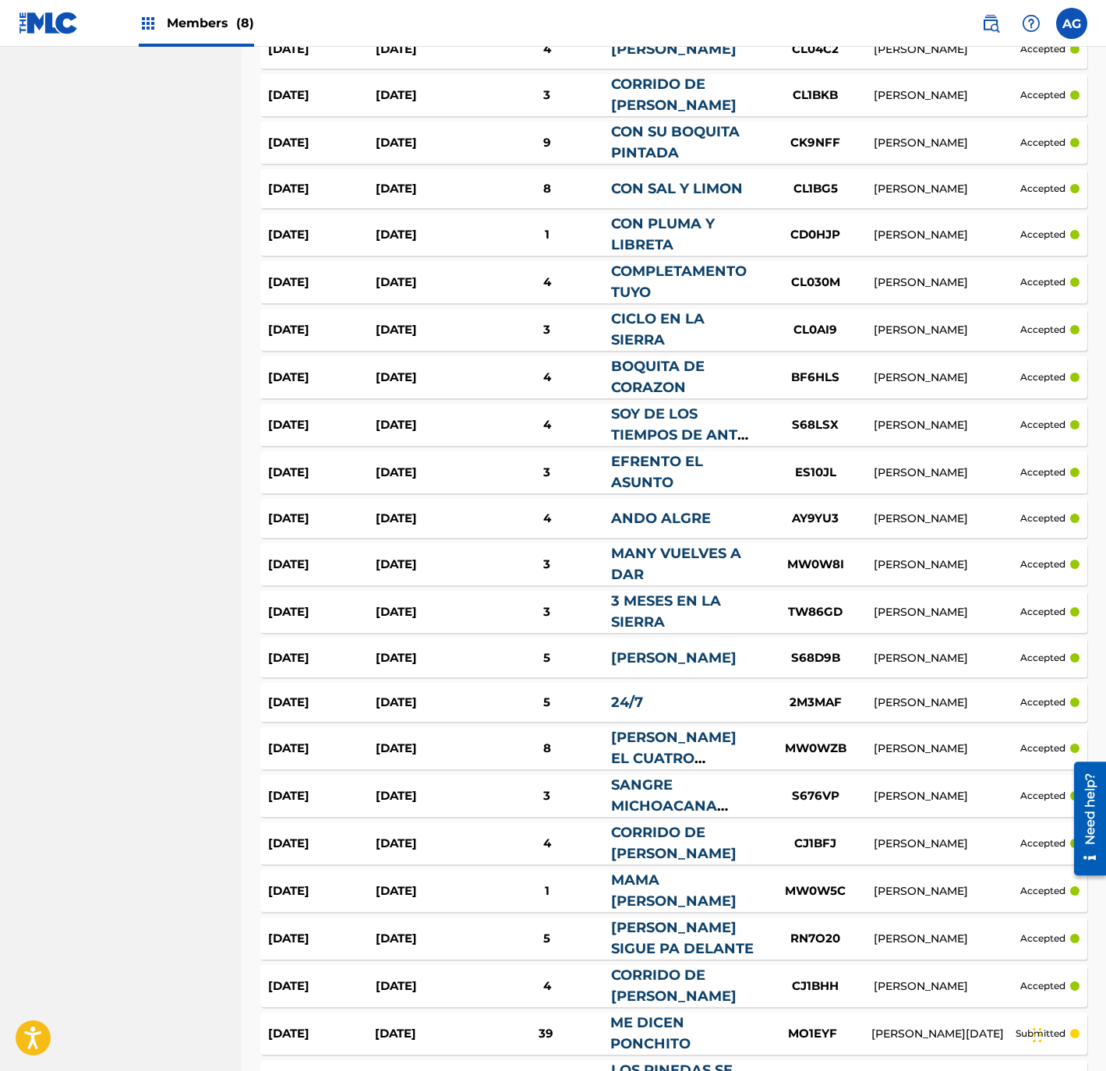
drag, startPoint x: 146, startPoint y: 907, endPoint x: 150, endPoint y: 1050, distance: 142.7
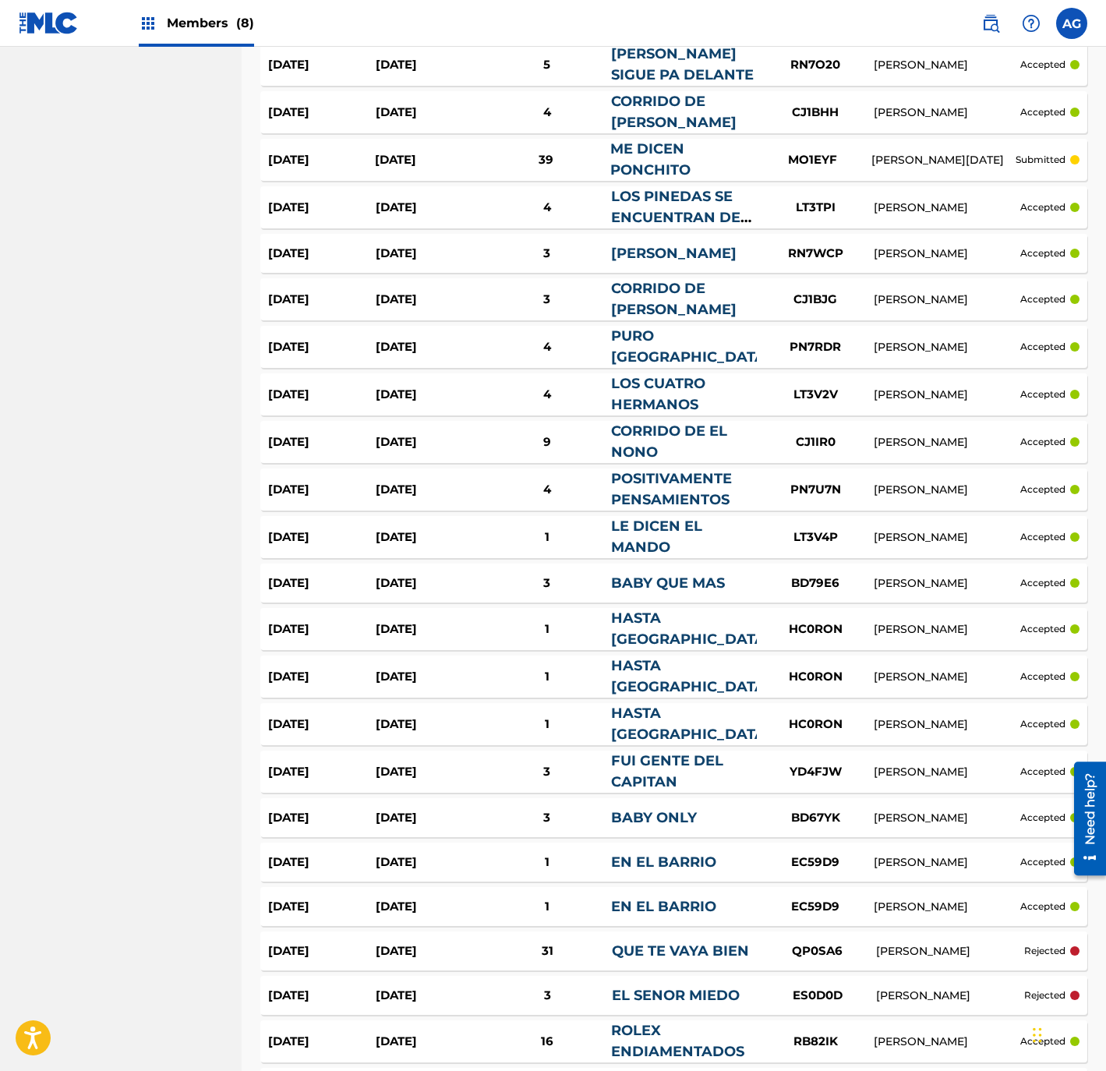
drag, startPoint x: 76, startPoint y: 732, endPoint x: 85, endPoint y: 824, distance: 92.4
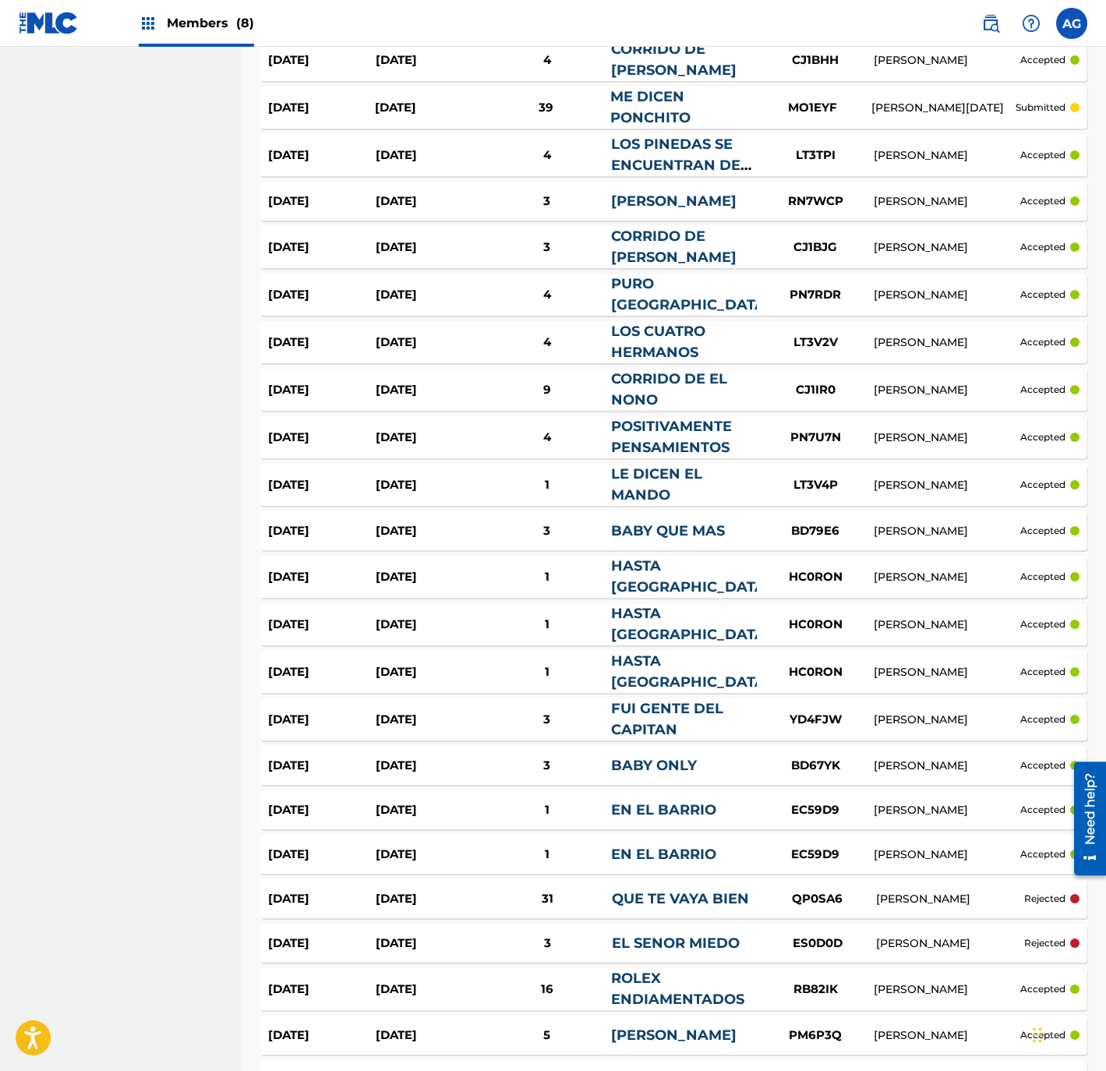
drag, startPoint x: 75, startPoint y: 687, endPoint x: 79, endPoint y: 706, distance: 19.3
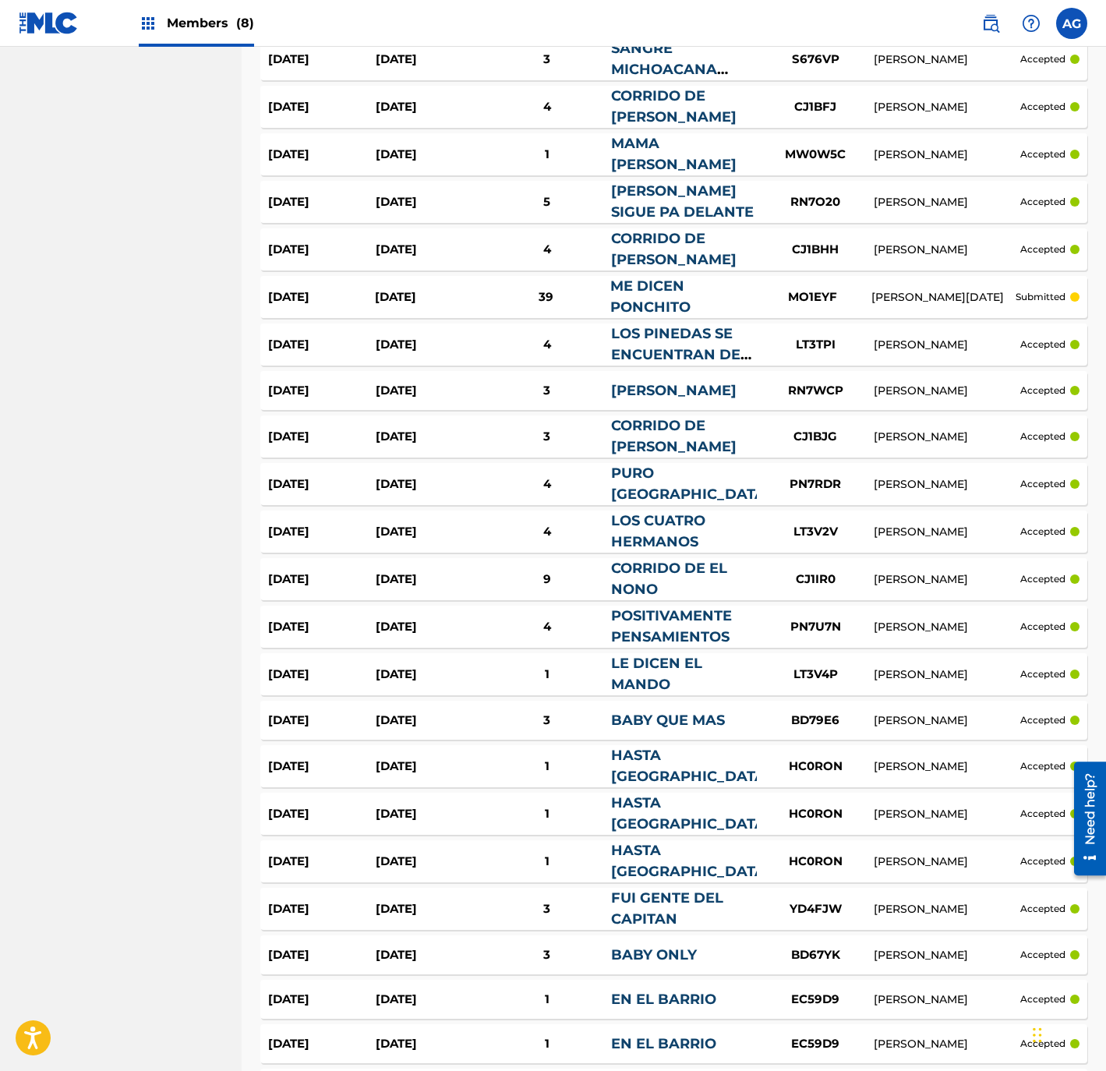
scroll to position [2773, 0]
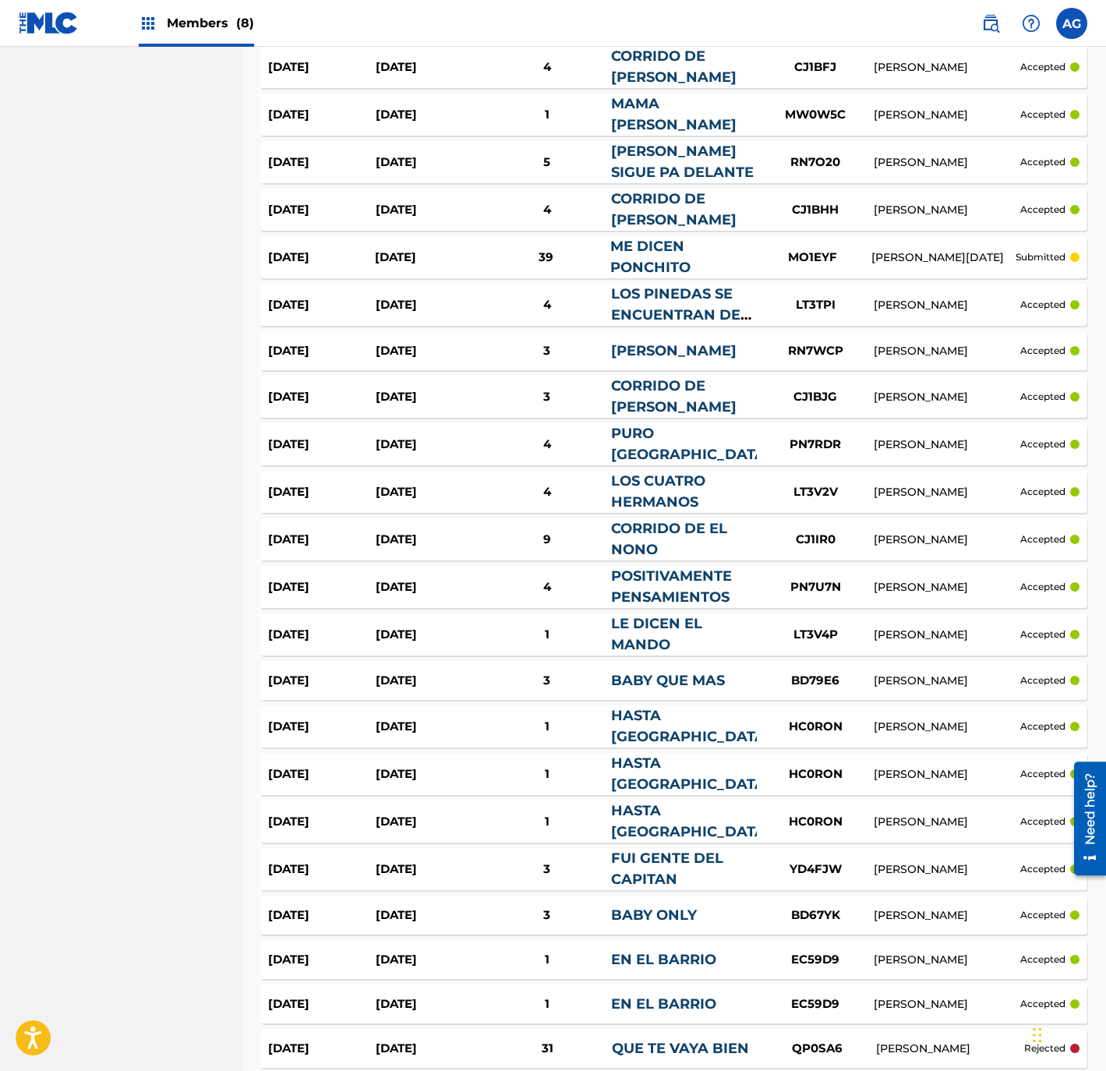
drag, startPoint x: 103, startPoint y: 767, endPoint x: 105, endPoint y: 789, distance: 21.9
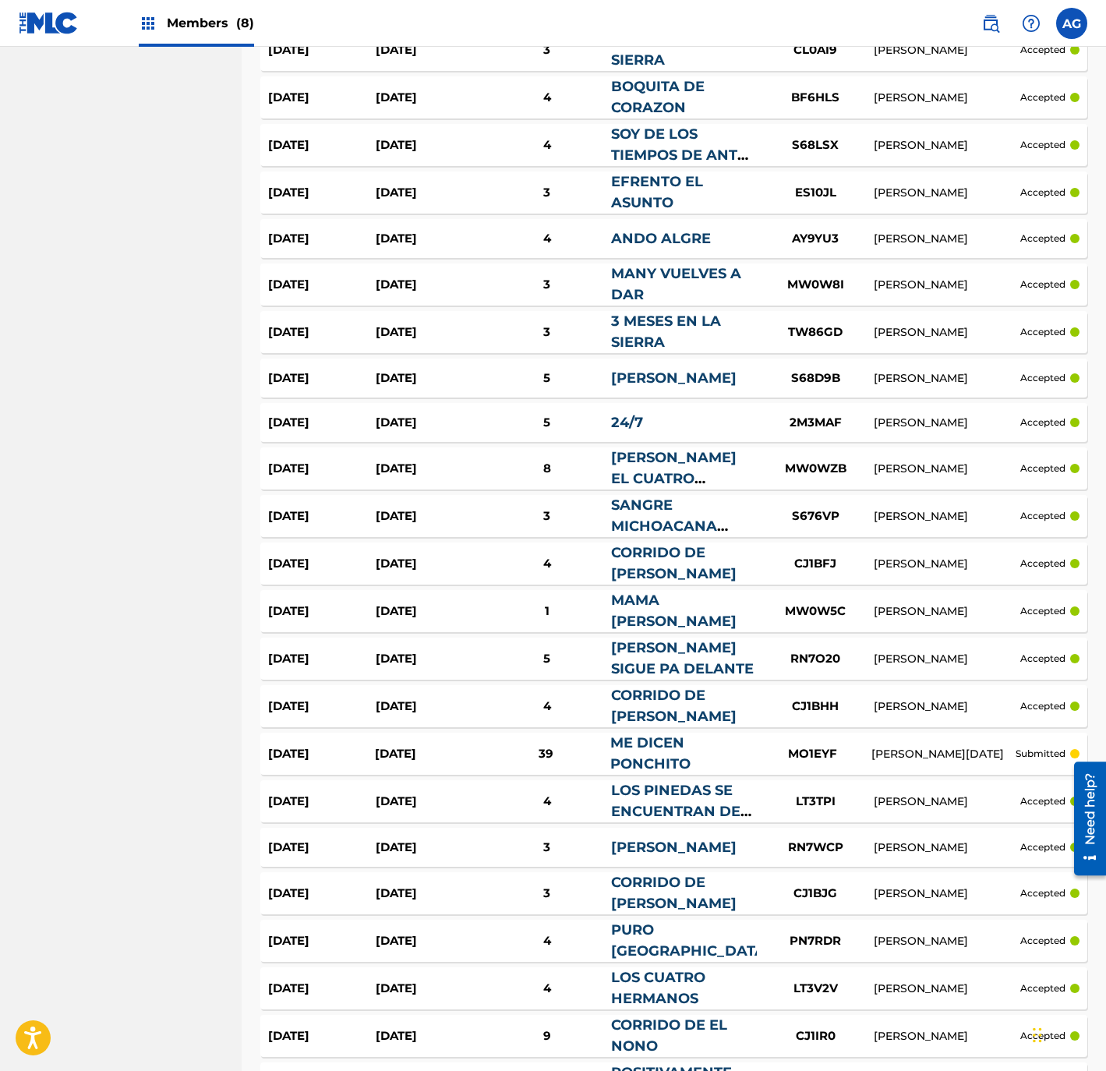
scroll to position [0, 0]
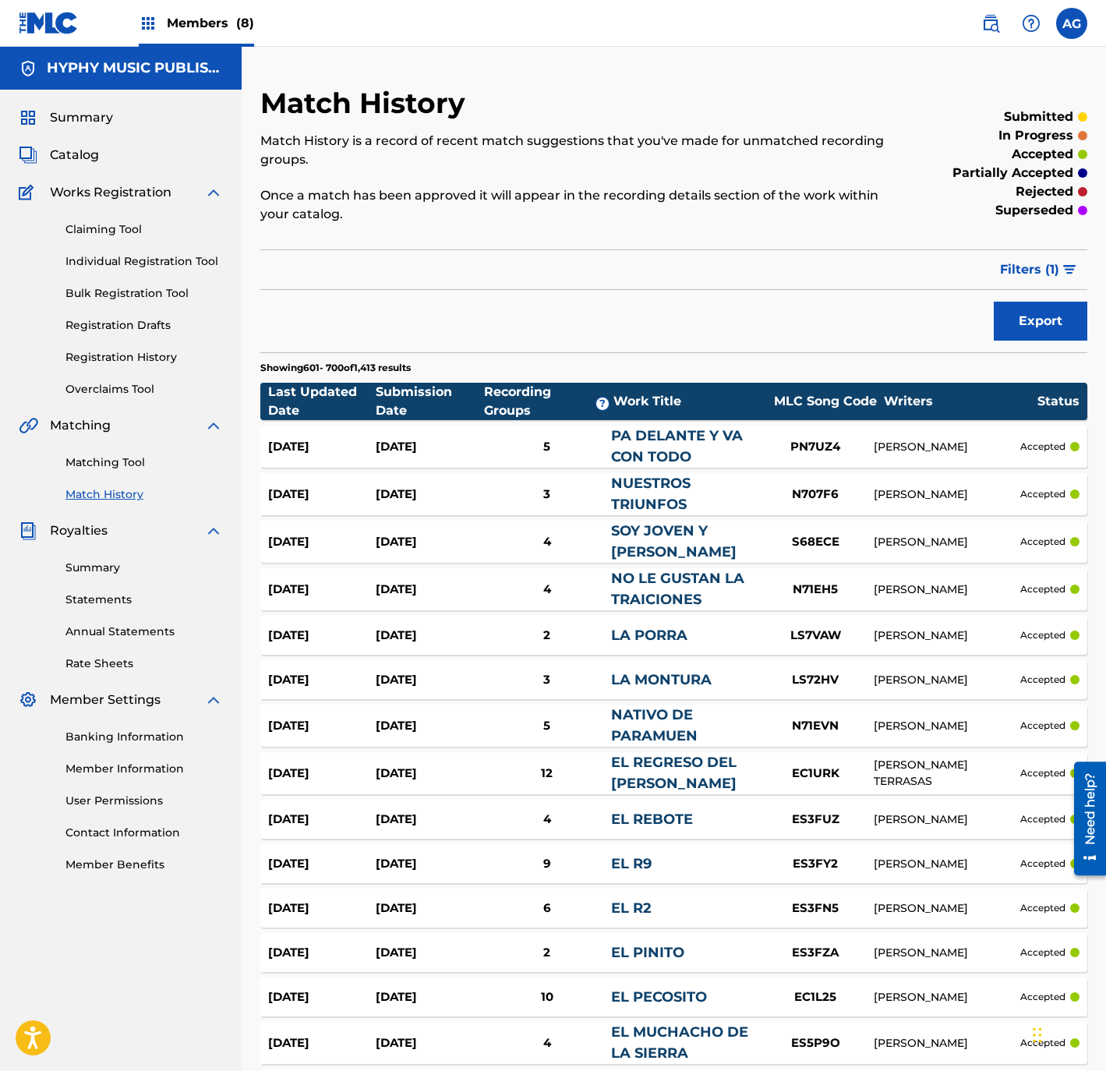
drag, startPoint x: 150, startPoint y: 457, endPoint x: 155, endPoint y: 111, distance: 346.0
click at [140, 267] on link "Individual Registration Tool" at bounding box center [143, 261] width 157 height 16
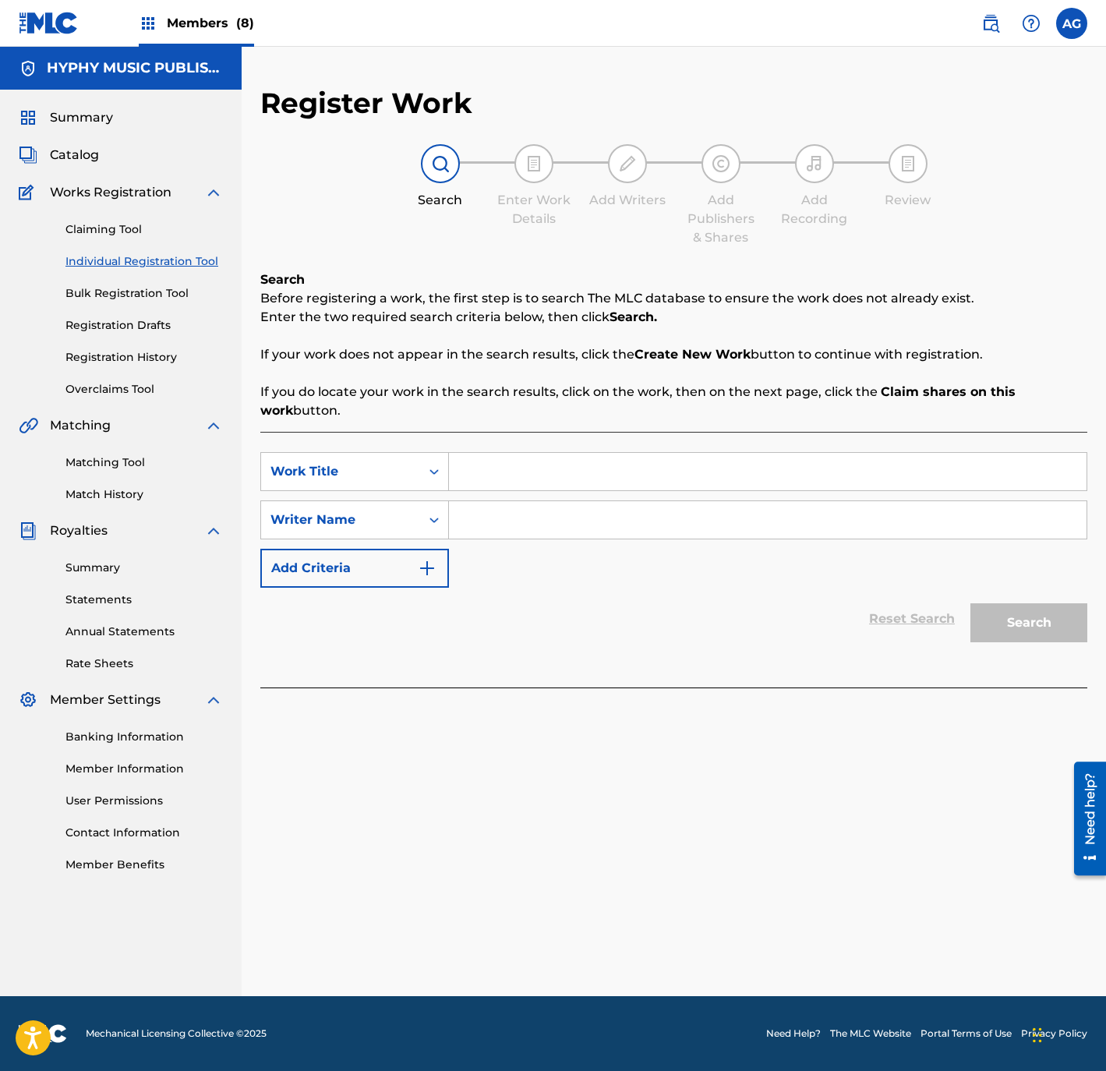
click at [688, 479] on input "Search Form" at bounding box center [767, 471] width 637 height 37
paste input "SERAS MI [PERSON_NAME]"
type input "SERAS MI [PERSON_NAME]"
drag, startPoint x: 627, startPoint y: 520, endPoint x: 768, endPoint y: 548, distance: 143.0
click at [627, 520] on input "Search Form" at bounding box center [767, 519] width 637 height 37
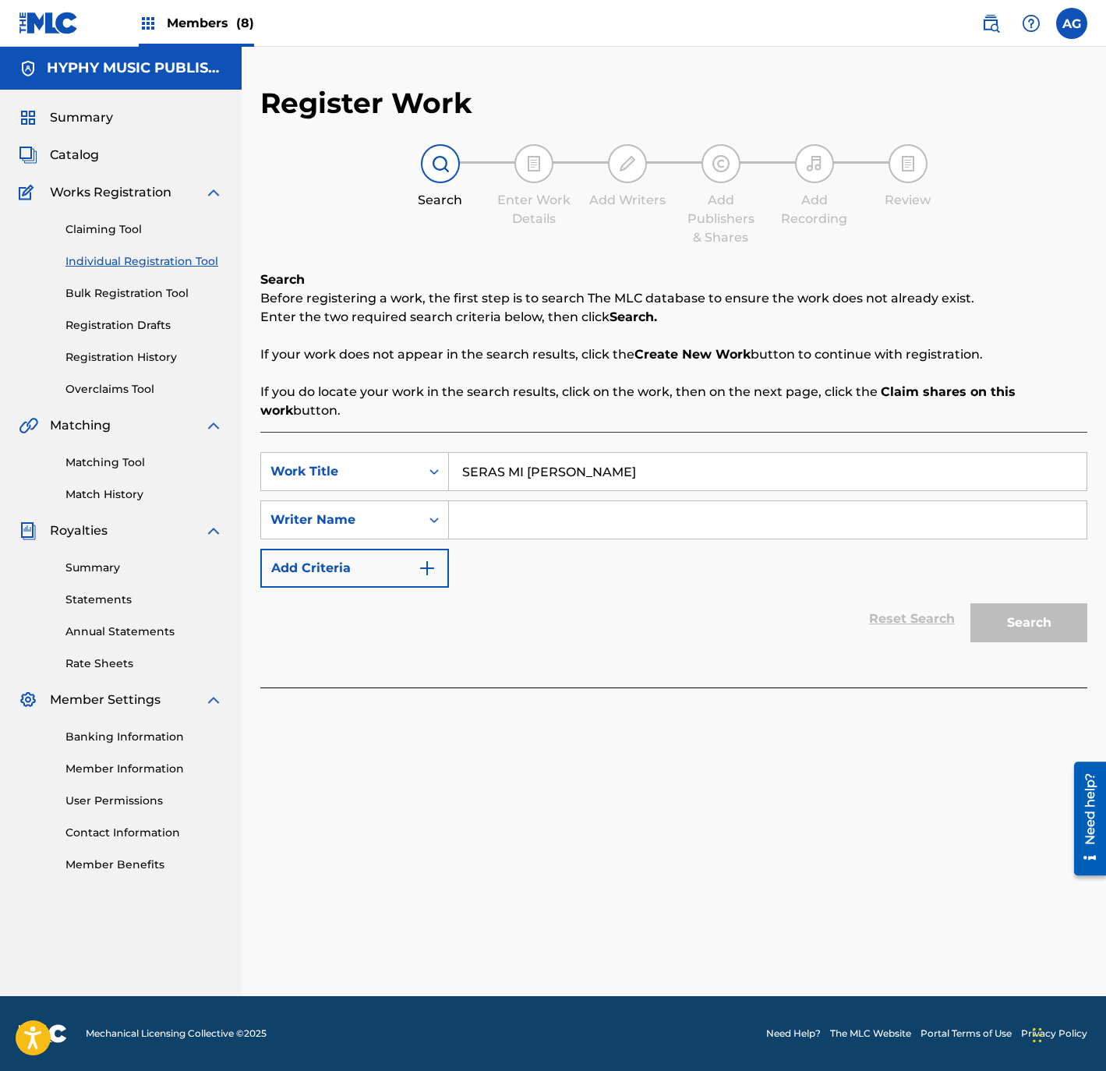
paste input "[PERSON_NAME]"
type input "[PERSON_NAME]"
click at [1075, 622] on button "Search" at bounding box center [1028, 622] width 117 height 39
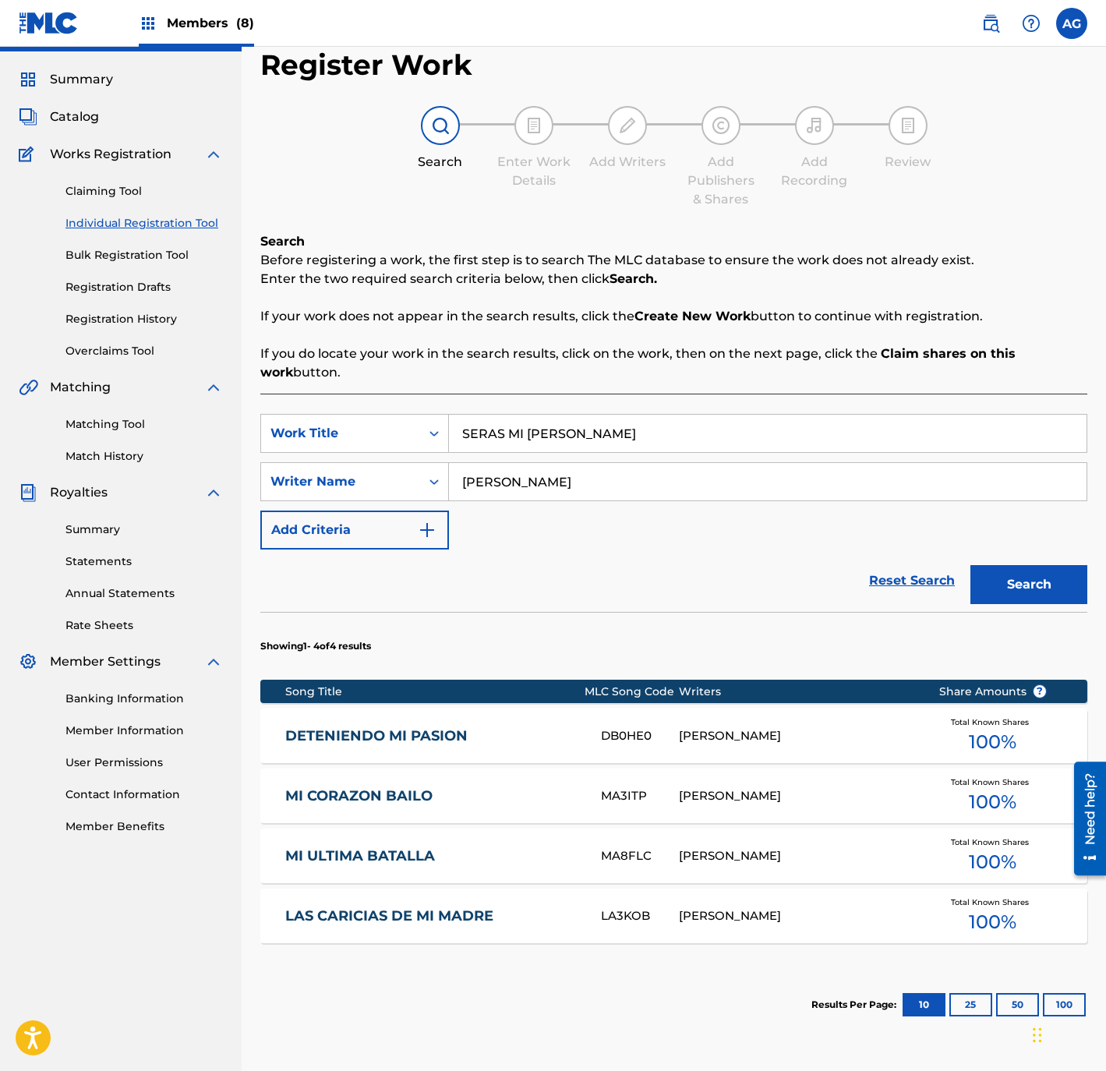
scroll to position [176, 0]
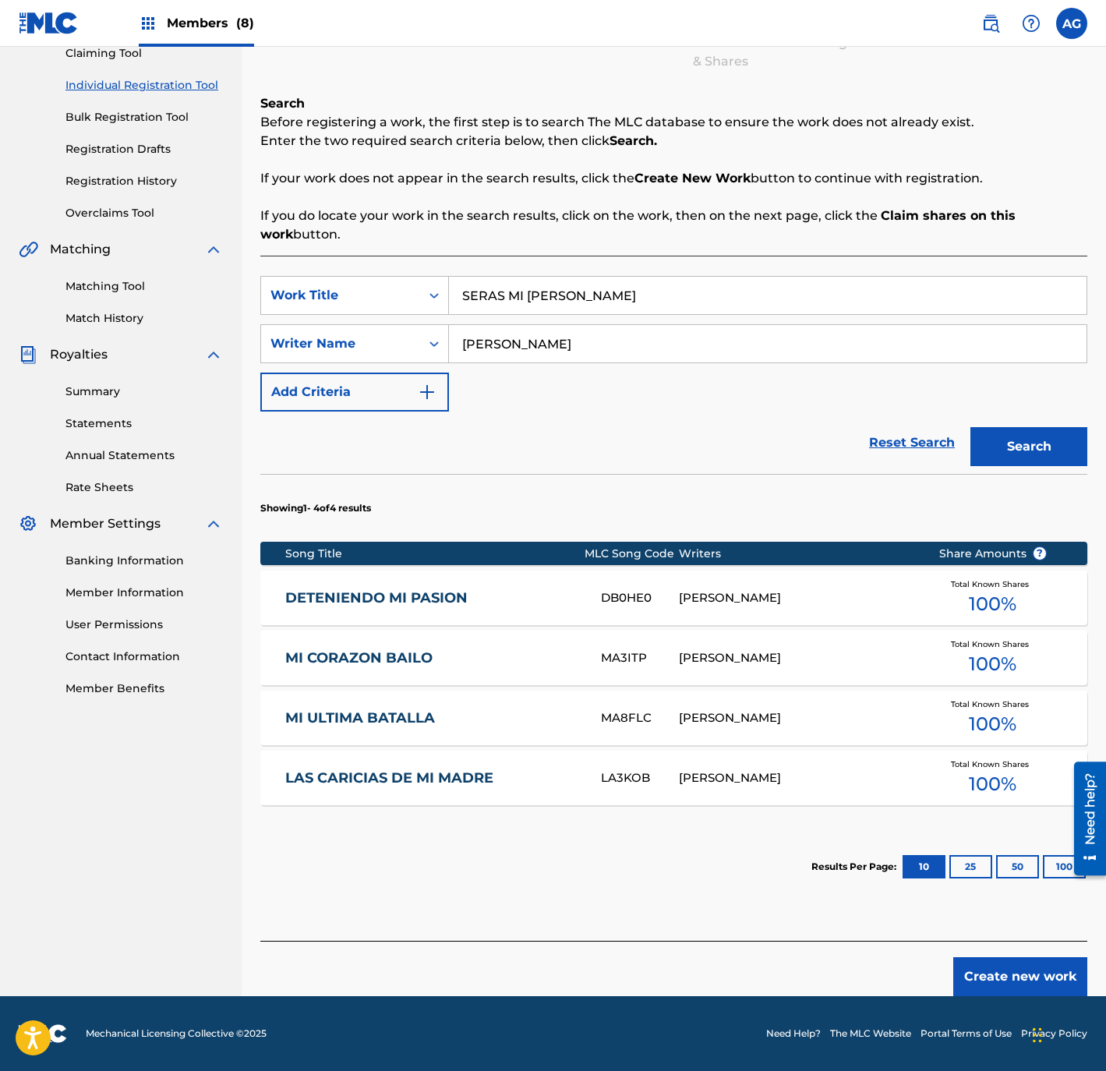
drag, startPoint x: 513, startPoint y: 568, endPoint x: 517, endPoint y: 680, distance: 112.3
click at [1020, 976] on button "Create new work" at bounding box center [1020, 976] width 134 height 39
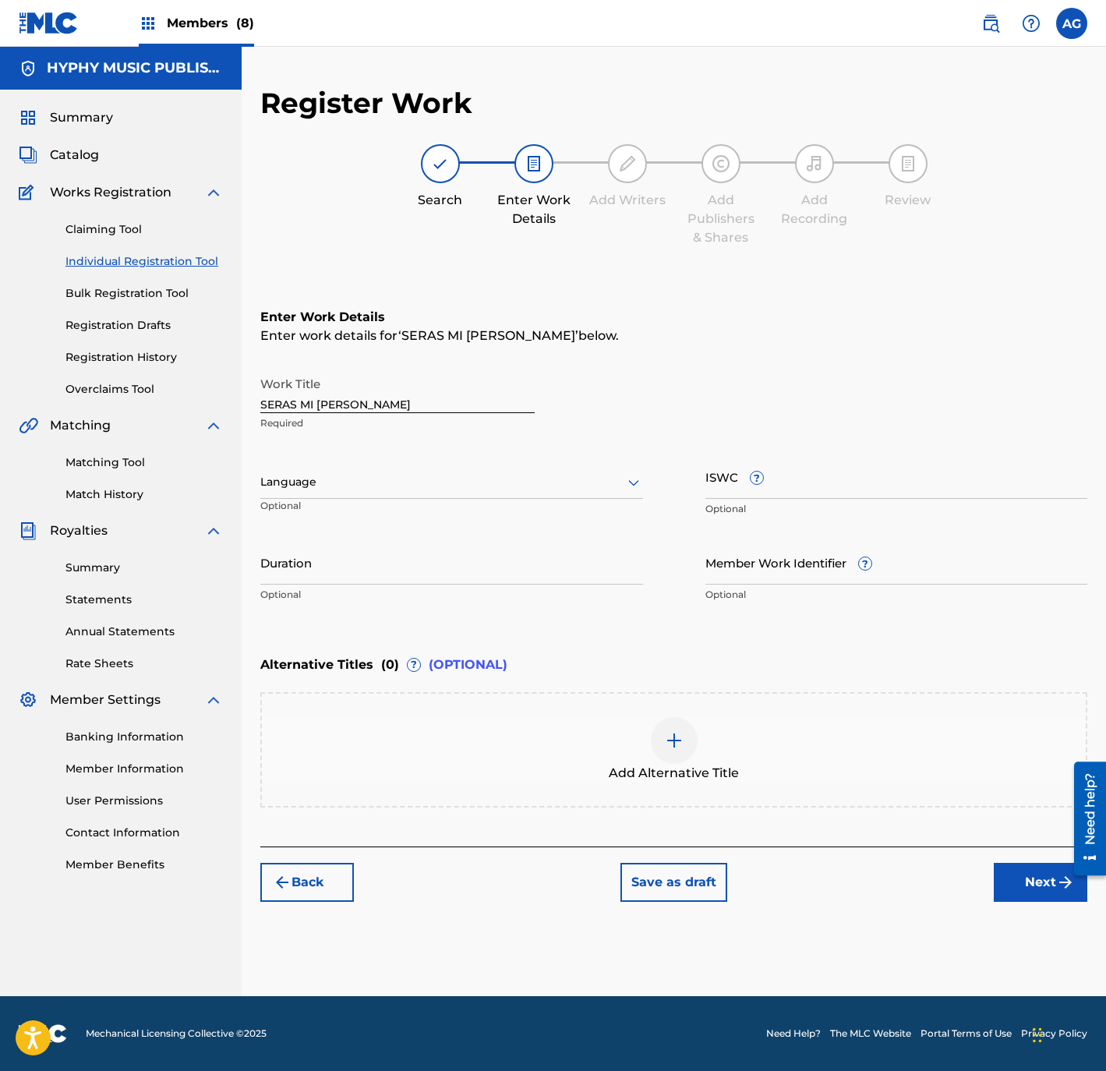
scroll to position [0, 0]
click at [517, 461] on div "Language Optional" at bounding box center [451, 489] width 383 height 70
click at [482, 498] on div "153 results available. Use Up and Down to choose options, press Enter to select…" at bounding box center [451, 482] width 383 height 33
click at [393, 545] on div "Spanish" at bounding box center [451, 551] width 381 height 35
click at [365, 577] on input "Duration" at bounding box center [451, 562] width 383 height 44
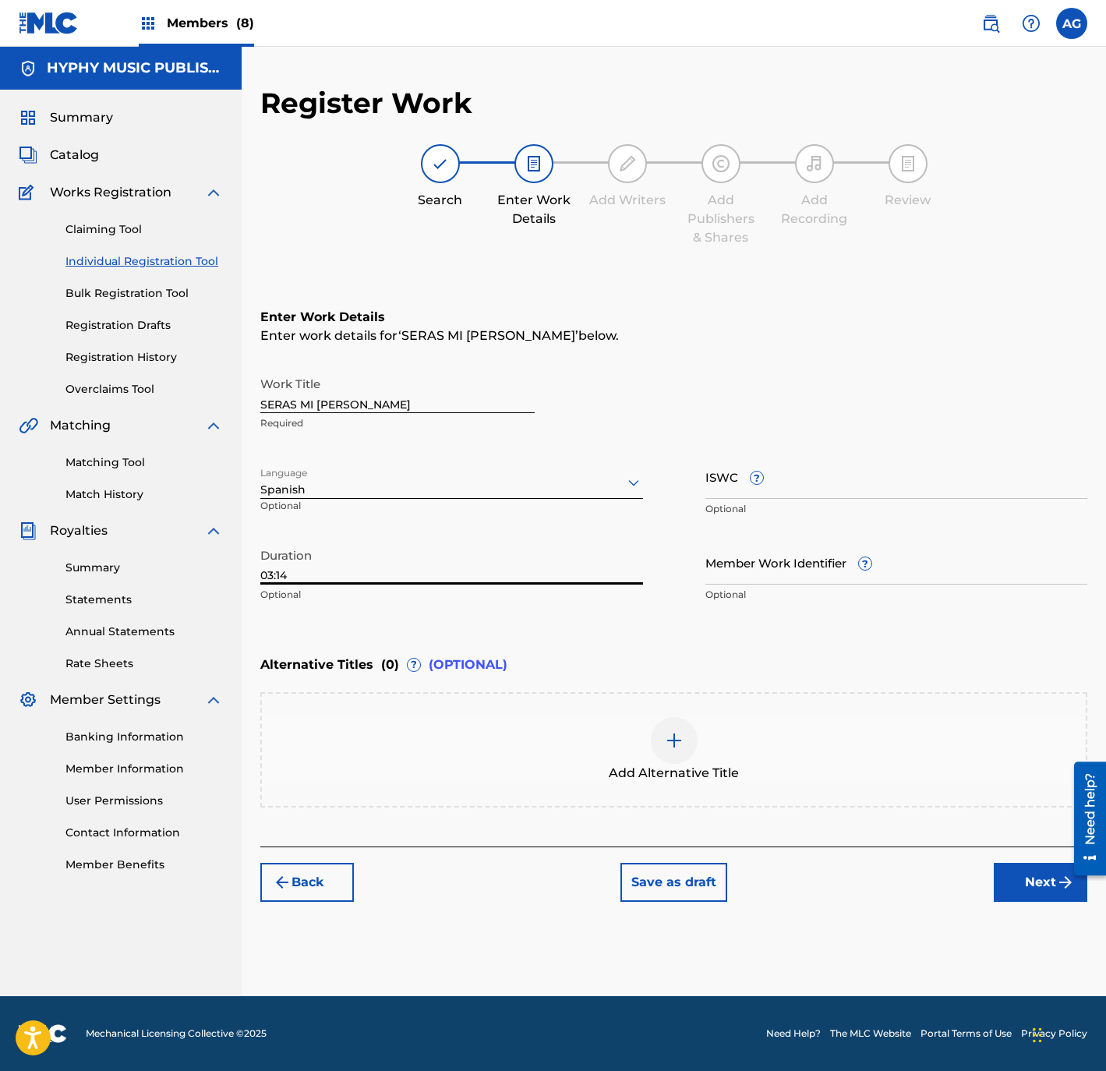
type input "03:14"
click at [1029, 881] on button "Next" at bounding box center [1041, 882] width 94 height 39
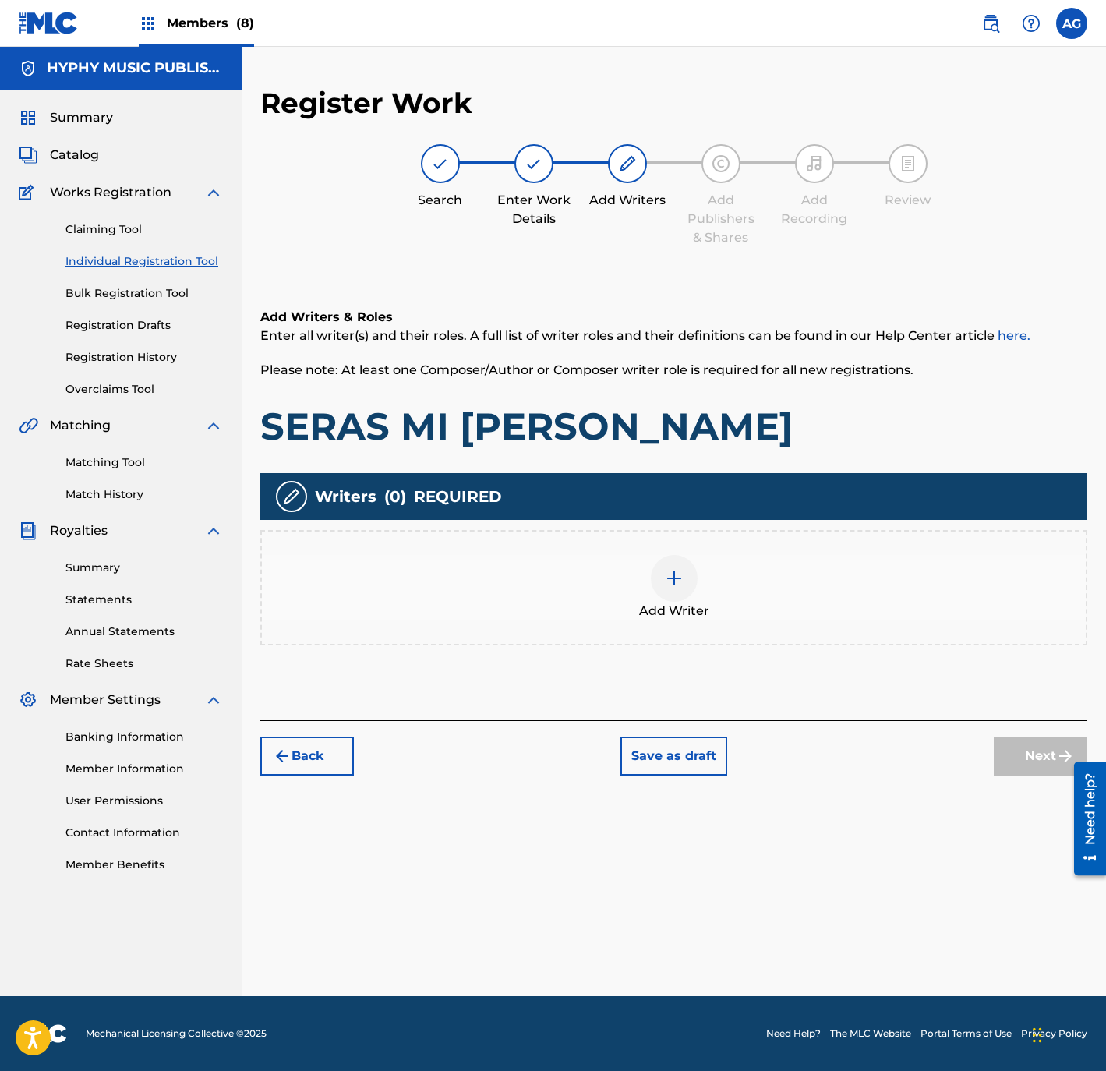
click at [725, 641] on div "Add Writer" at bounding box center [673, 587] width 827 height 115
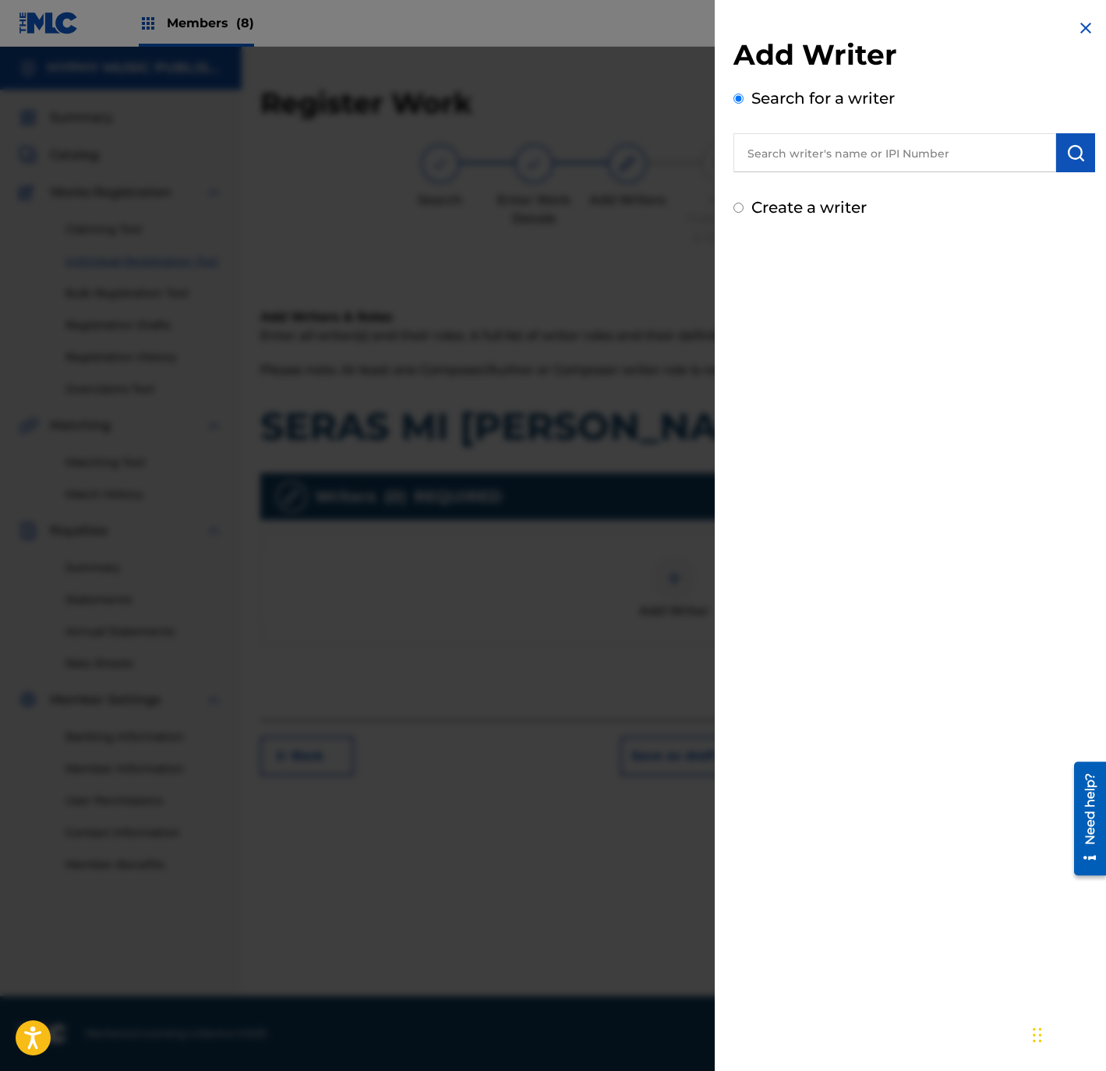
drag, startPoint x: 804, startPoint y: 150, endPoint x: 912, endPoint y: 157, distance: 107.8
click at [804, 150] on input "text" at bounding box center [894, 152] width 323 height 39
paste input "[PERSON_NAME]"
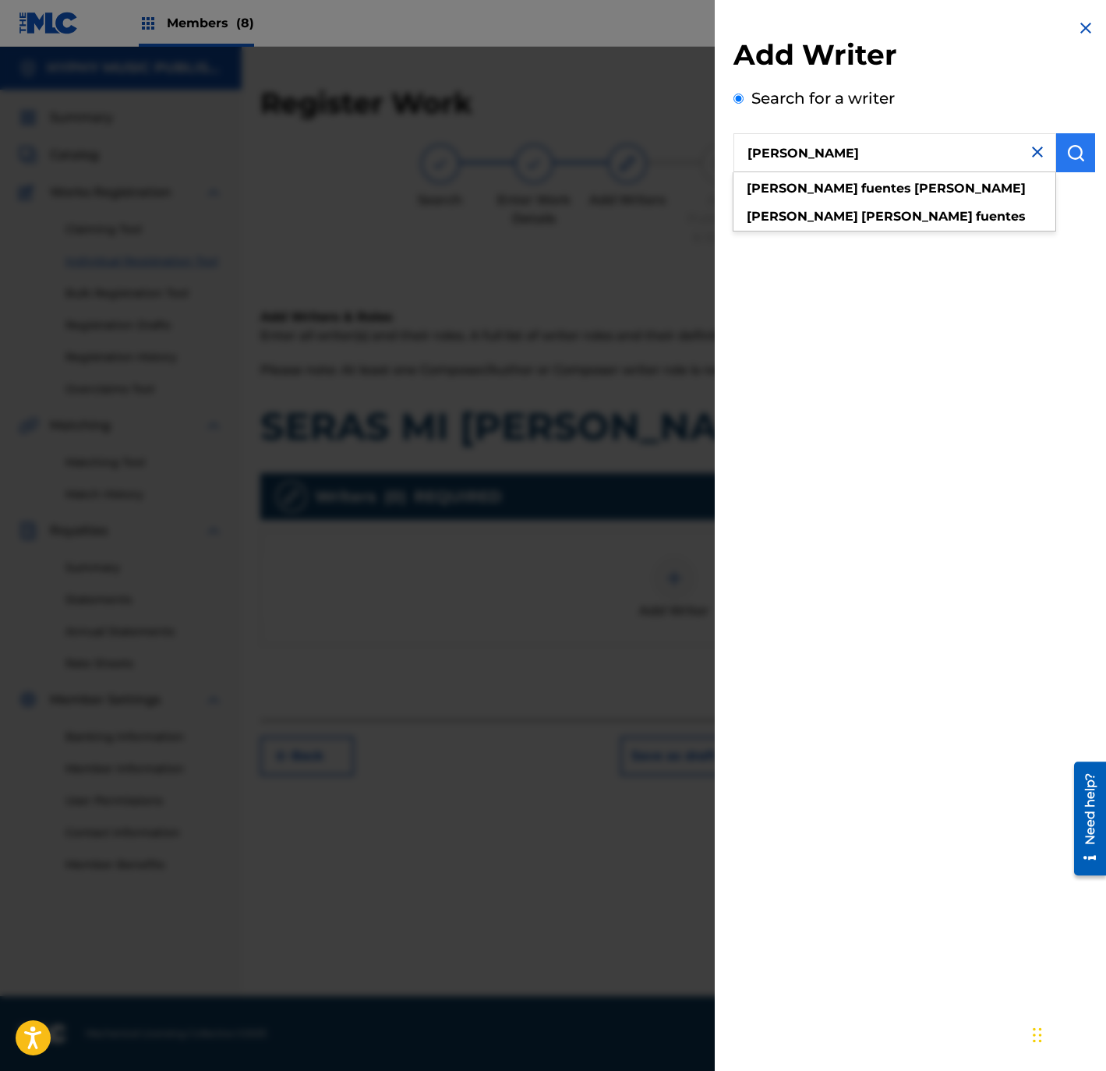
type input "[PERSON_NAME]"
click at [1078, 150] on button "submit" at bounding box center [1075, 152] width 39 height 39
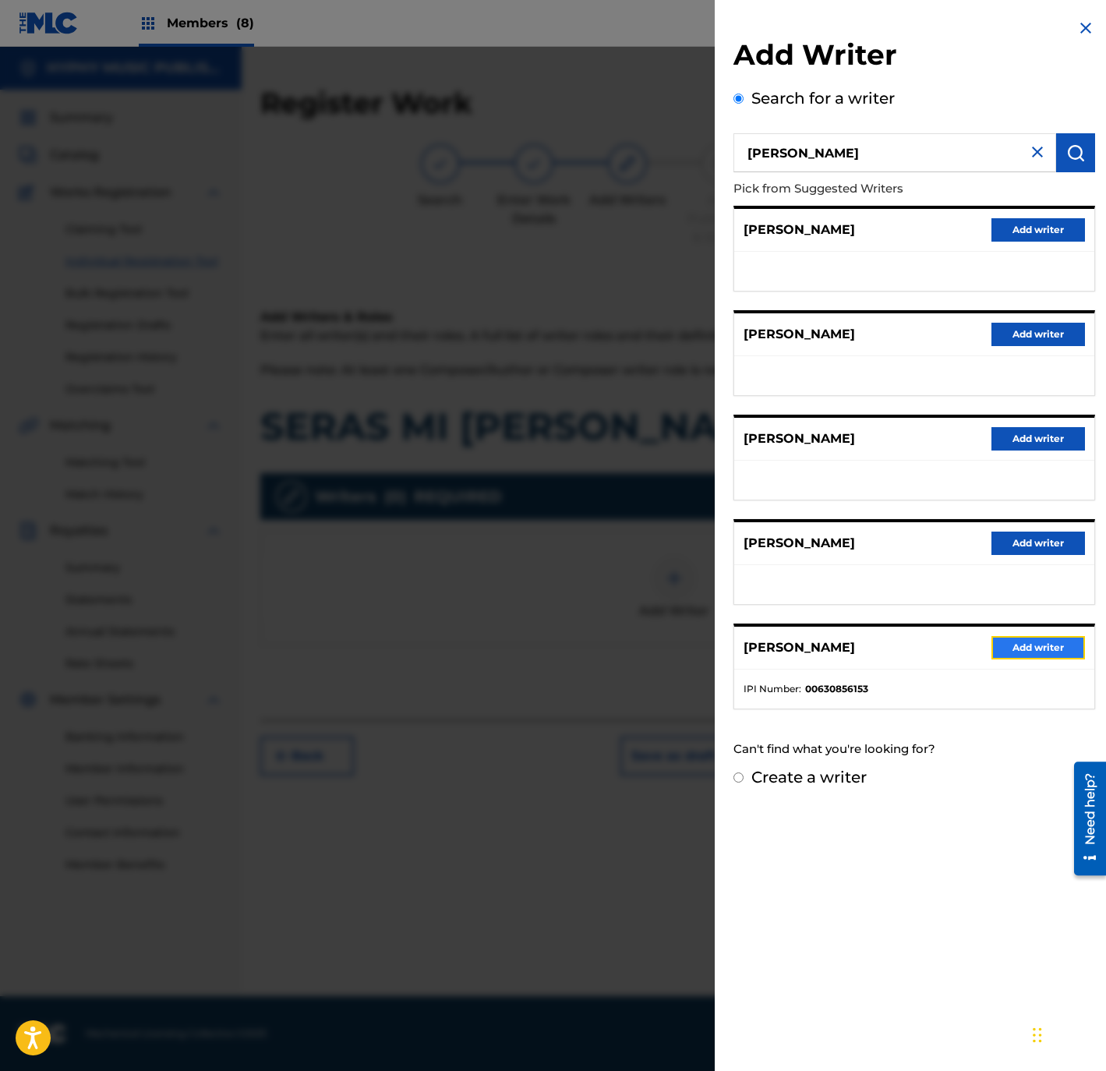
click at [1008, 644] on button "Add writer" at bounding box center [1038, 647] width 94 height 23
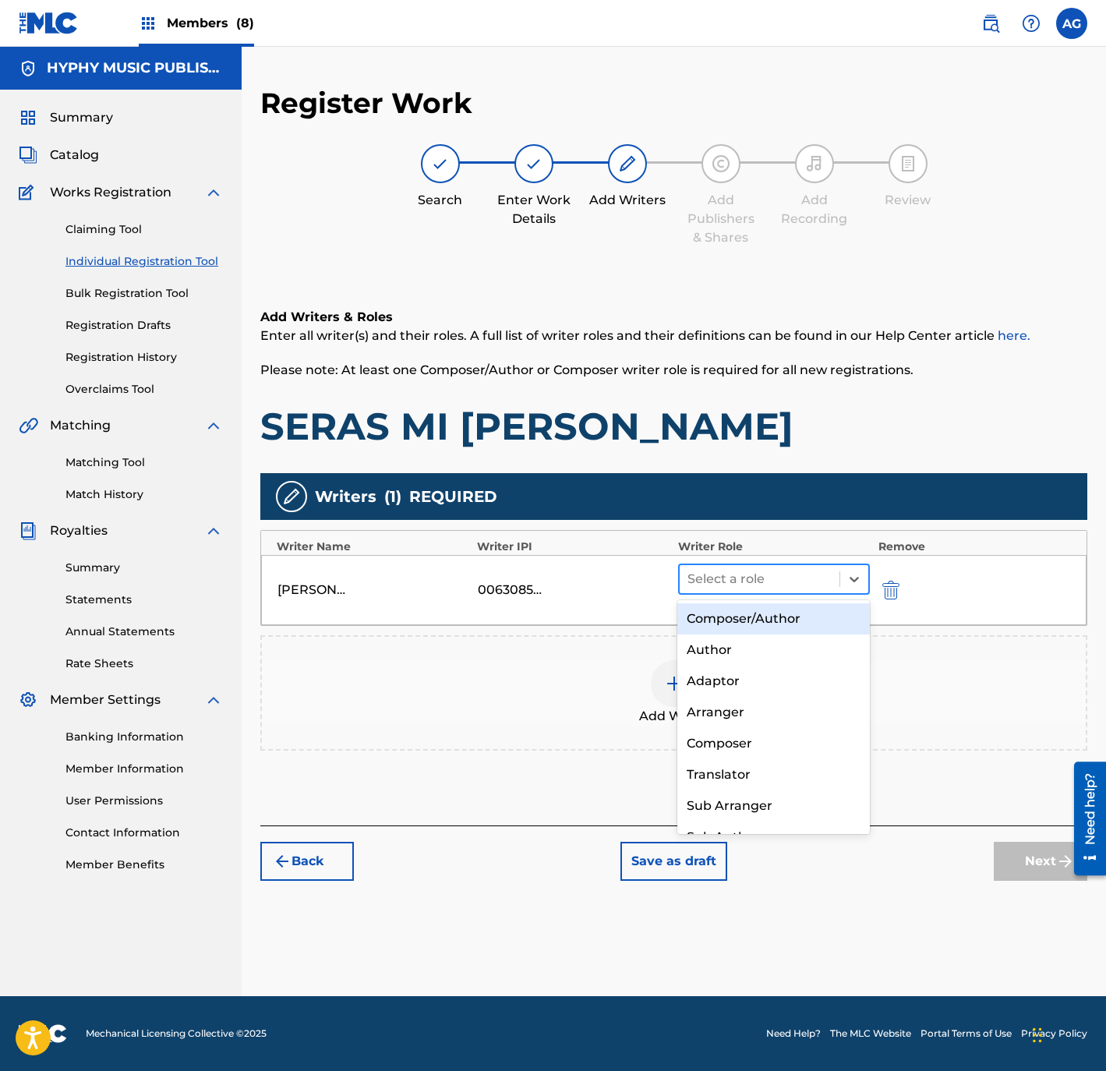
click at [786, 582] on div at bounding box center [759, 579] width 145 height 22
click at [771, 618] on div "Composer/Author" at bounding box center [773, 618] width 192 height 31
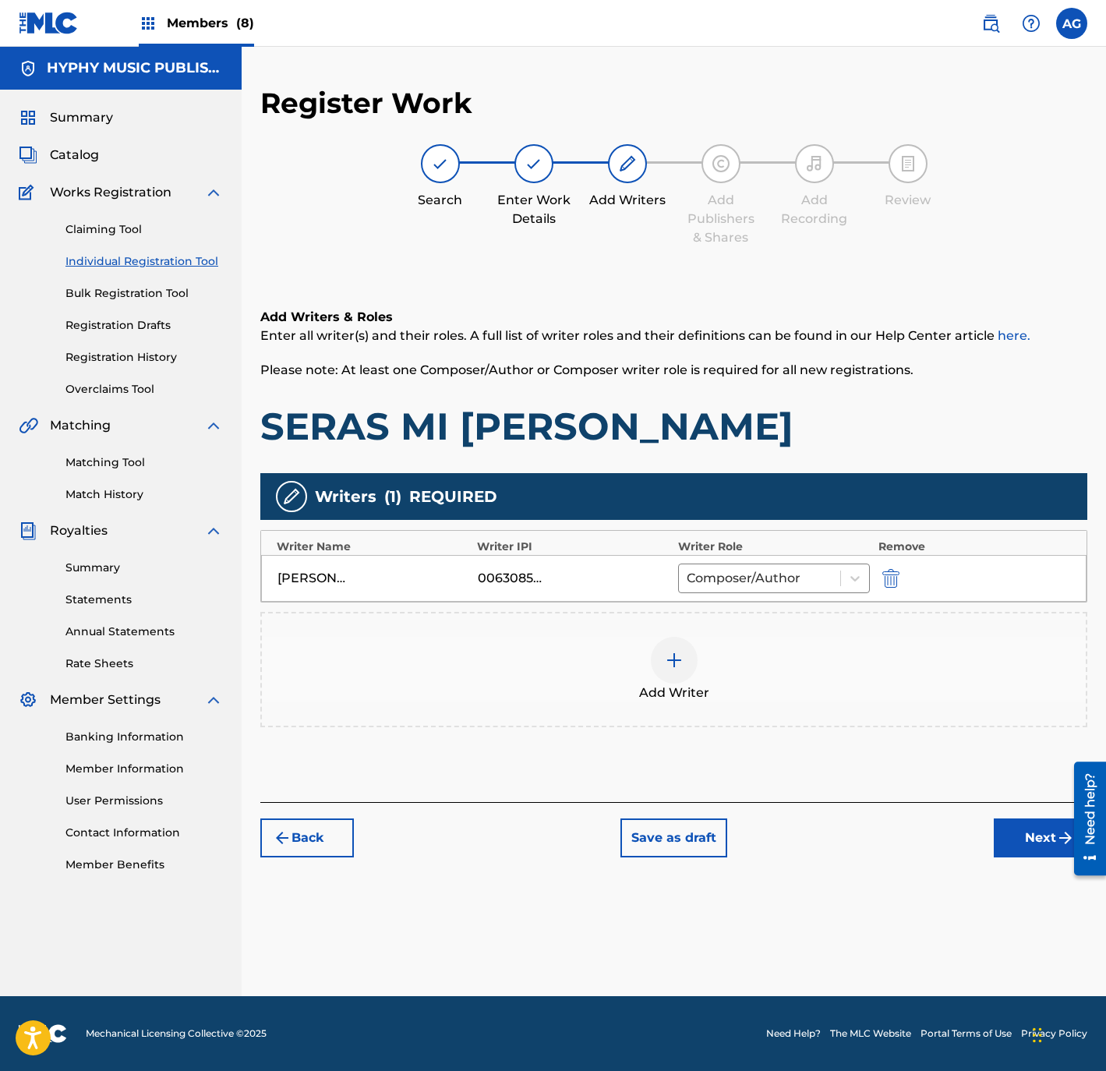
click at [1027, 859] on div "Register Work Search Enter Work Details Add Writers Add Publishers & Shares Add…" at bounding box center [674, 541] width 864 height 910
click at [1024, 847] on button "Next" at bounding box center [1041, 837] width 94 height 39
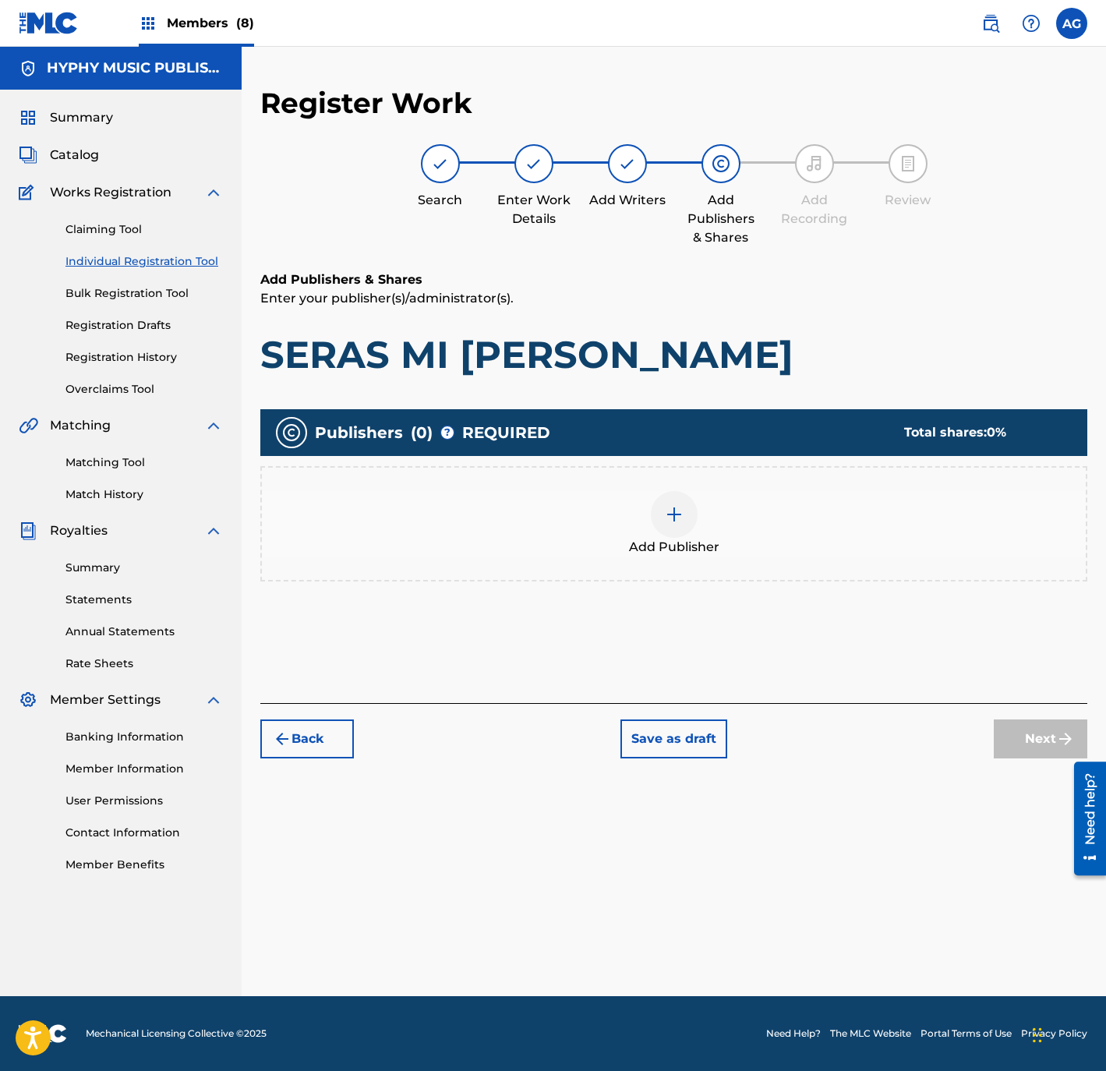
click at [629, 543] on span "Add Publisher" at bounding box center [674, 547] width 90 height 19
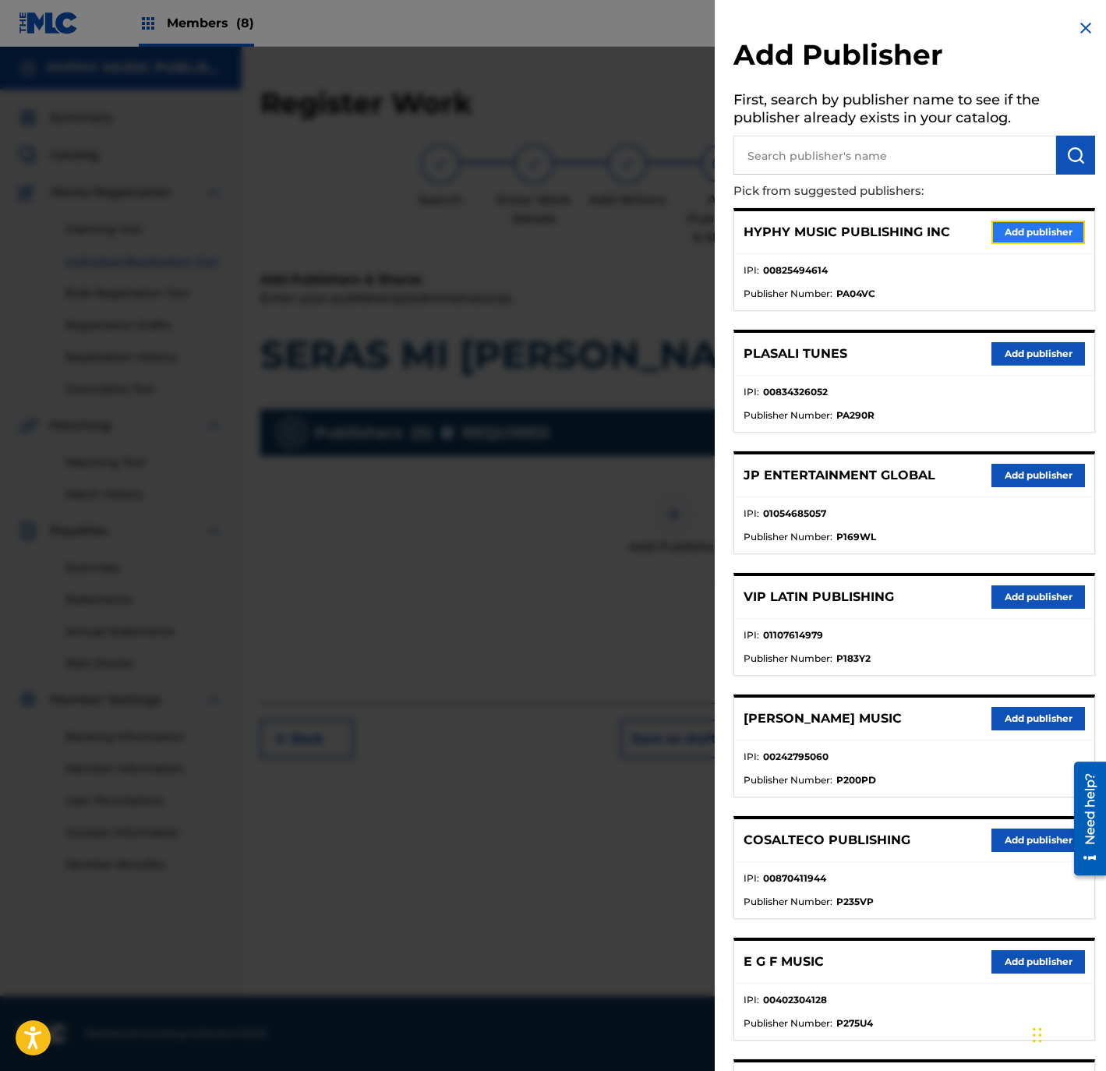
click at [1026, 228] on button "Add publisher" at bounding box center [1038, 232] width 94 height 23
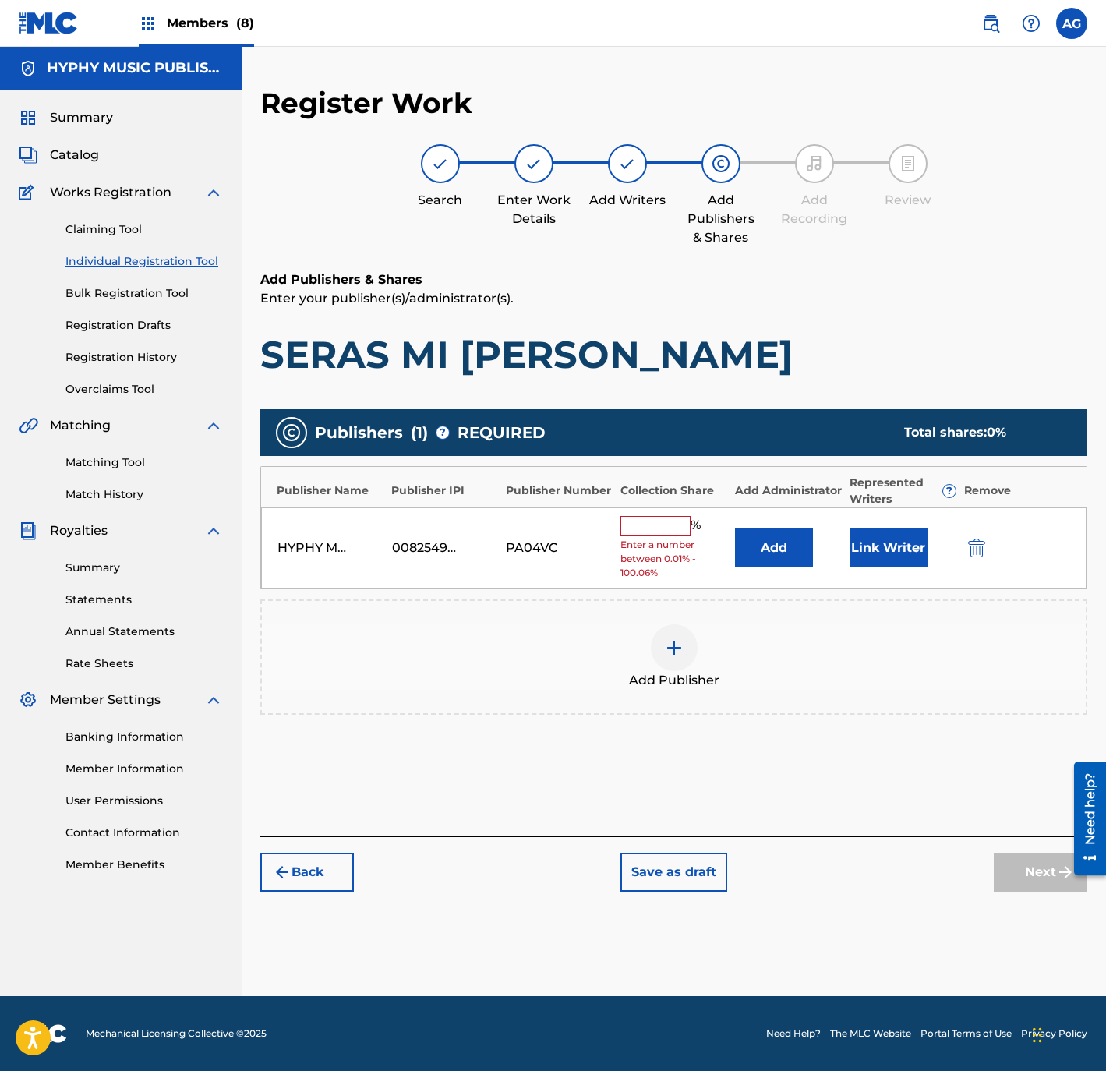
click at [634, 528] on input "text" at bounding box center [655, 526] width 70 height 20
type input "100"
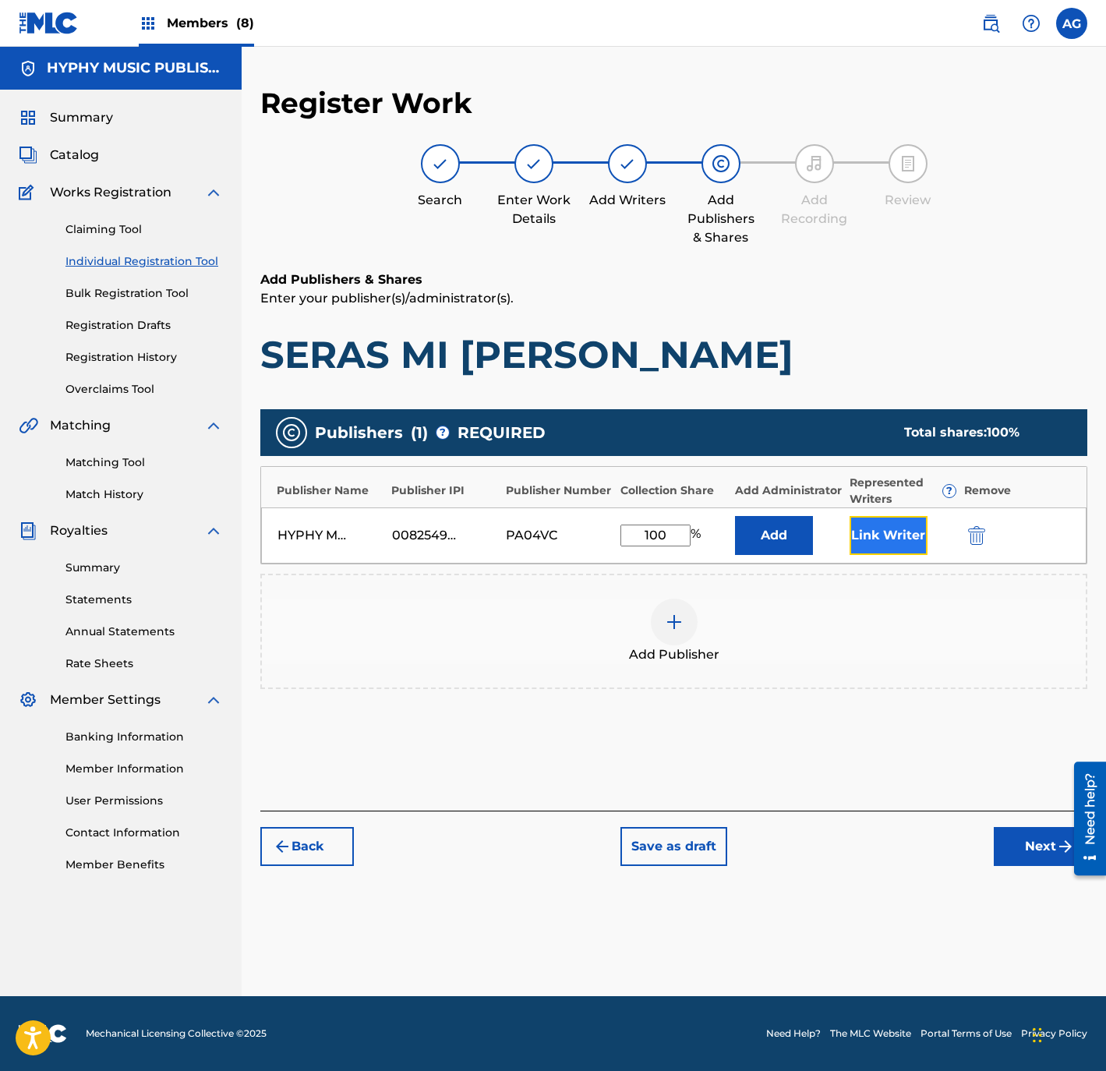
click at [907, 545] on button "Link Writer" at bounding box center [888, 535] width 78 height 39
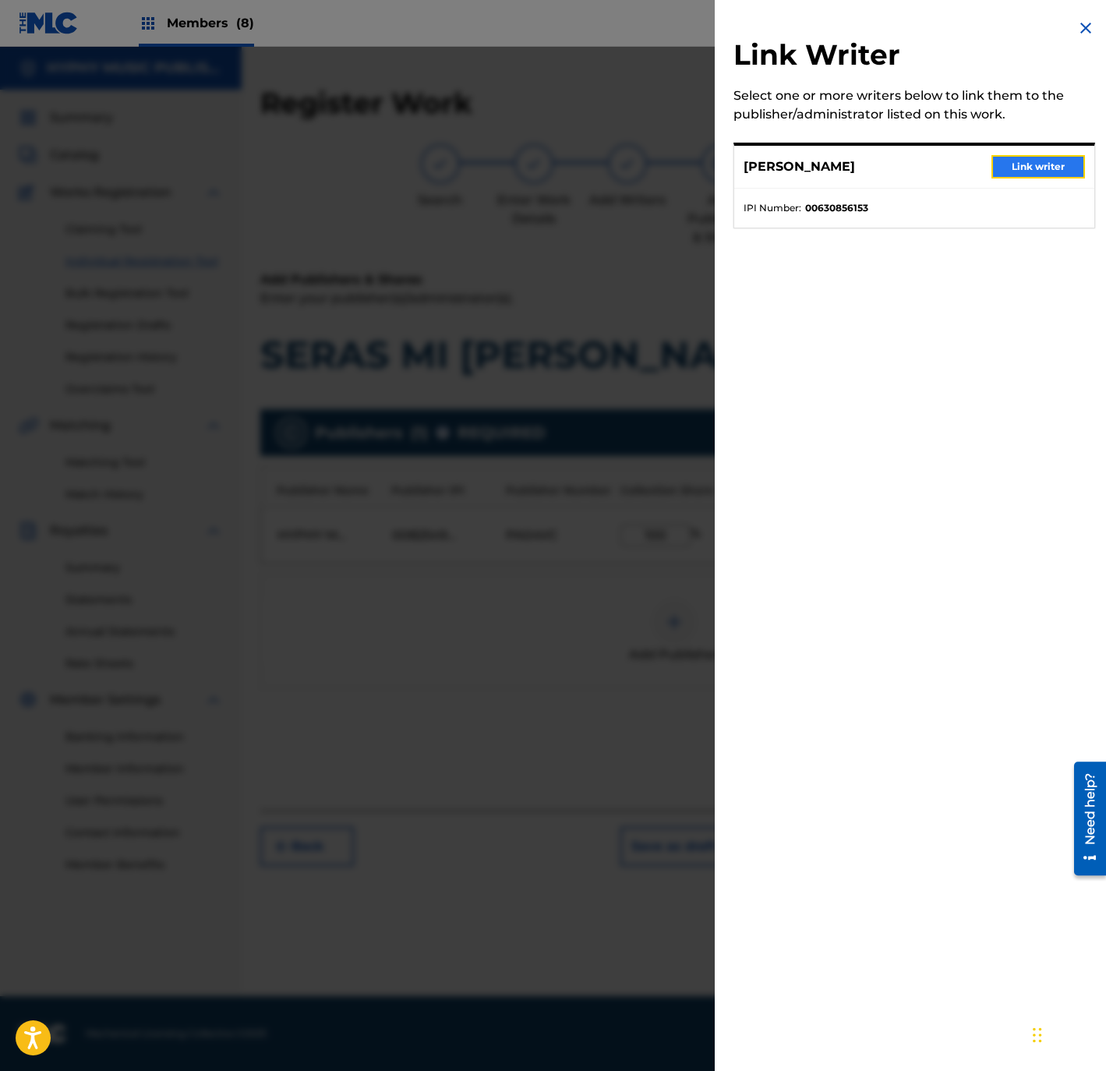
click at [1029, 168] on button "Link writer" at bounding box center [1038, 166] width 94 height 23
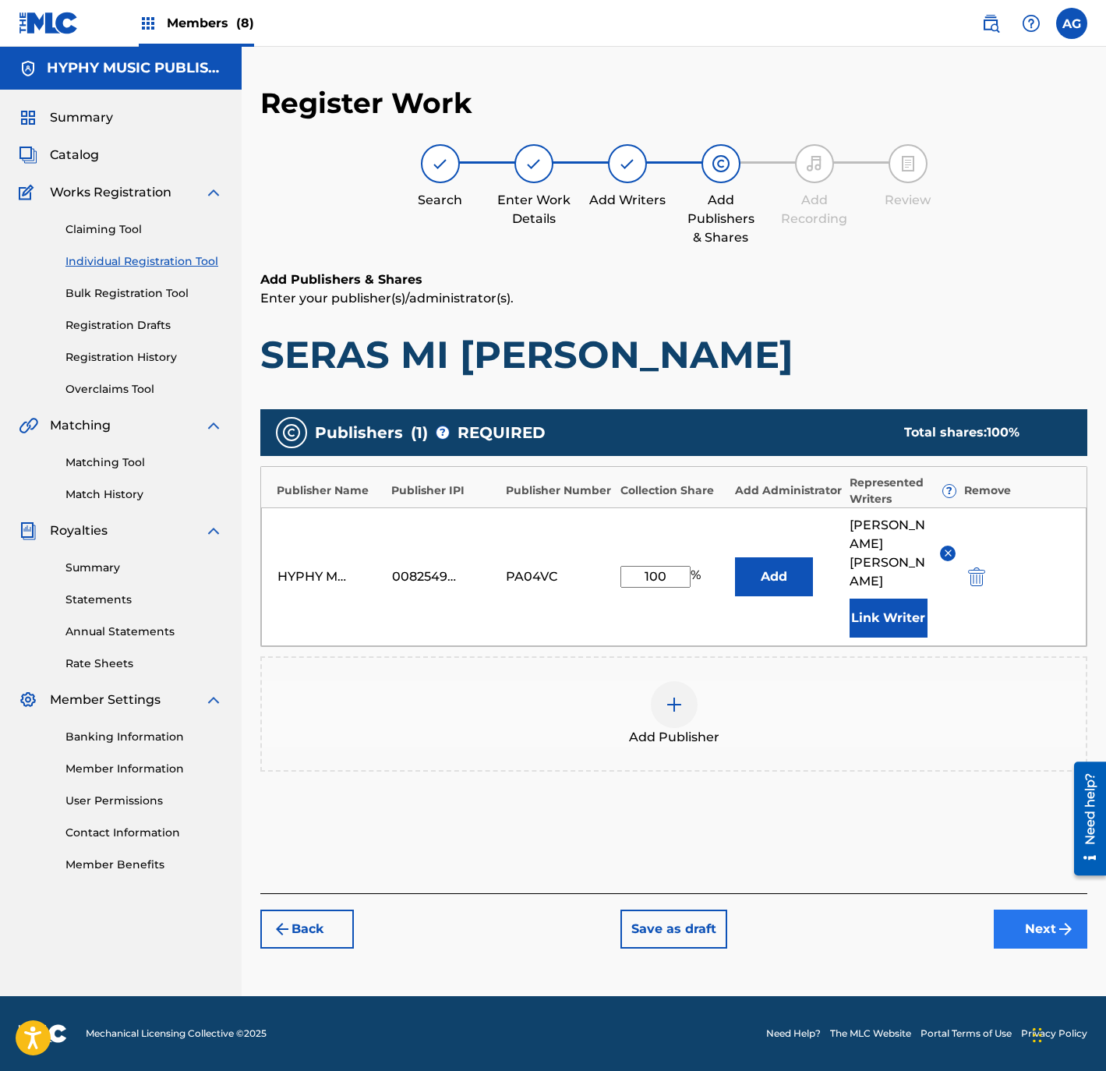
drag, startPoint x: 987, startPoint y: 903, endPoint x: 996, endPoint y: 905, distance: 8.9
click at [996, 905] on div "Back Save as draft Next" at bounding box center [673, 920] width 827 height 55
drag, startPoint x: 999, startPoint y: 907, endPoint x: 978, endPoint y: 886, distance: 29.8
click at [997, 909] on button "Next" at bounding box center [1041, 928] width 94 height 39
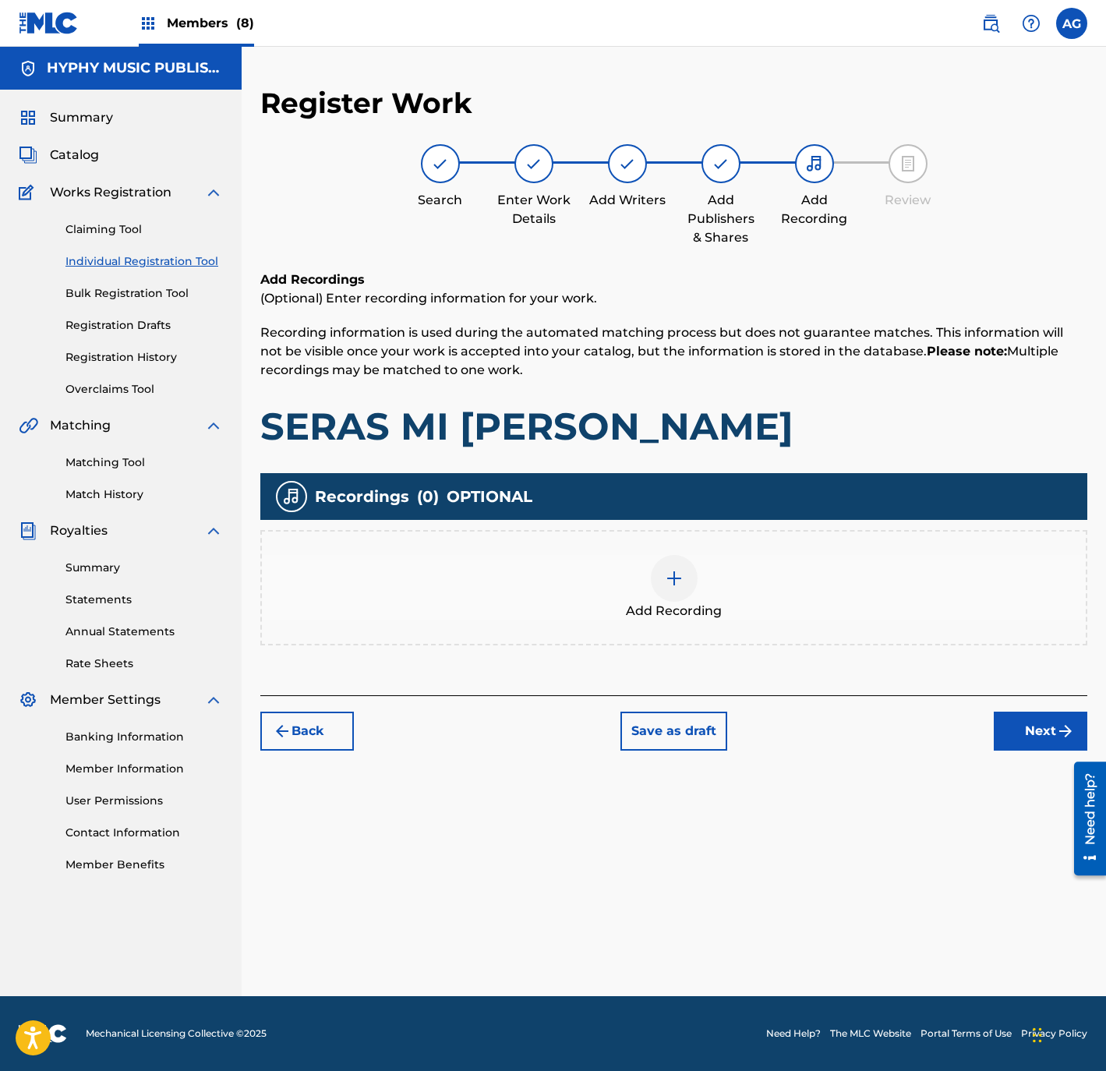
click at [679, 603] on span "Add Recording" at bounding box center [674, 611] width 96 height 19
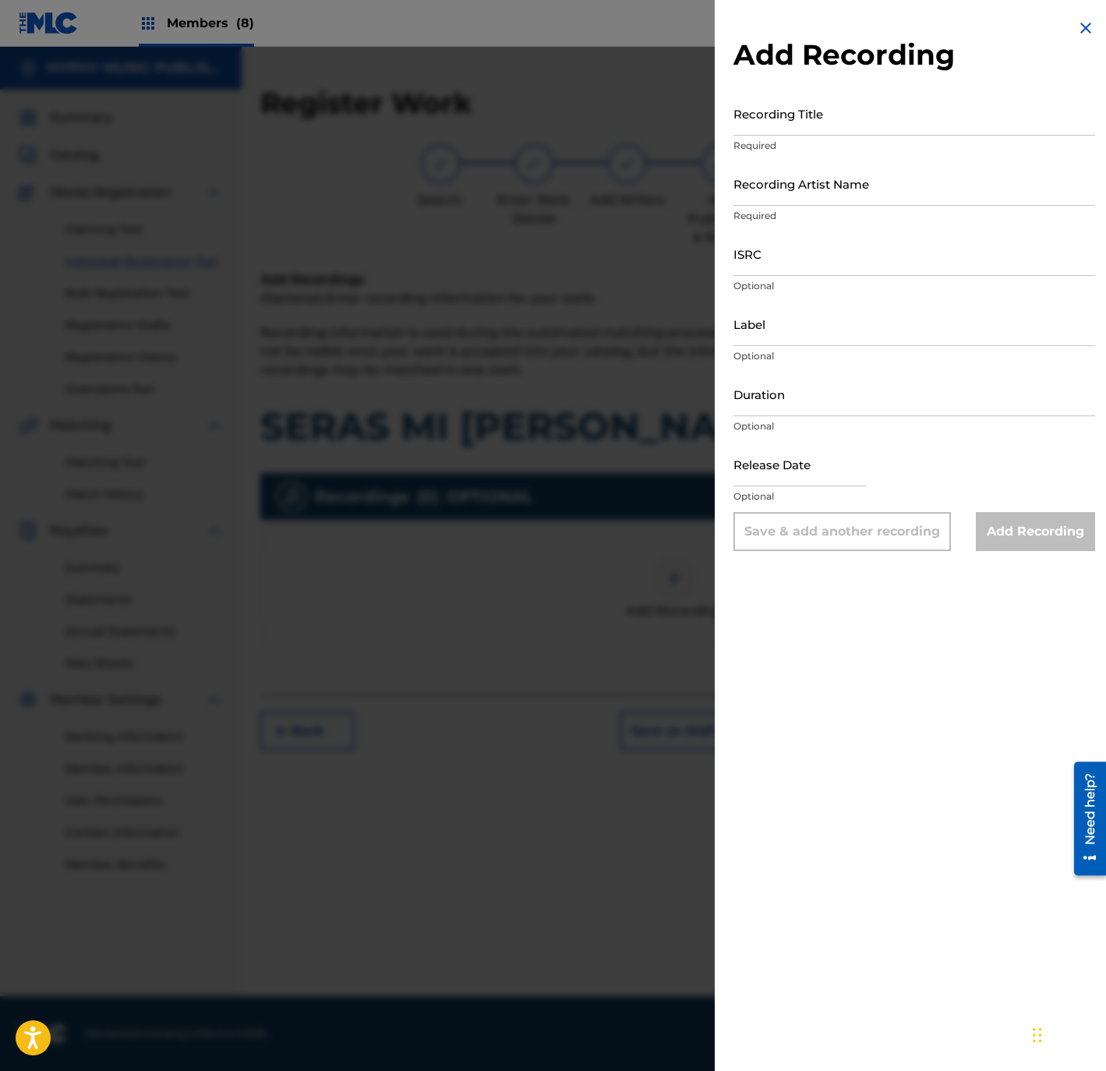
click at [870, 145] on p "Required" at bounding box center [914, 146] width 362 height 14
click at [842, 131] on input "Recording Title" at bounding box center [914, 113] width 362 height 44
paste input "[PERSON_NAME]"
type input "[PERSON_NAME]"
click at [817, 176] on input "Recording Artist Name" at bounding box center [914, 183] width 362 height 44
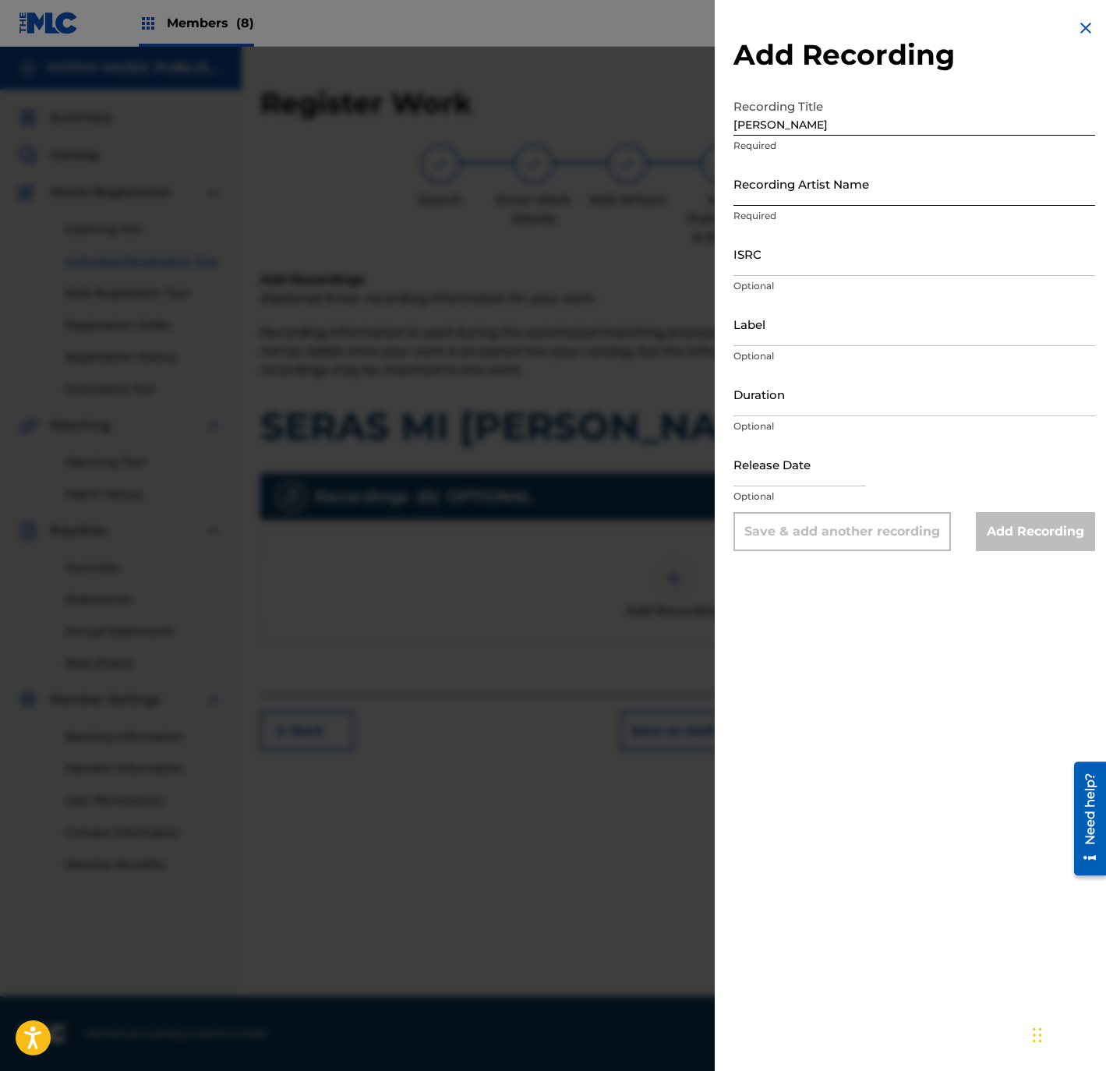
paste input "Los Ahijados [PERSON_NAME]"
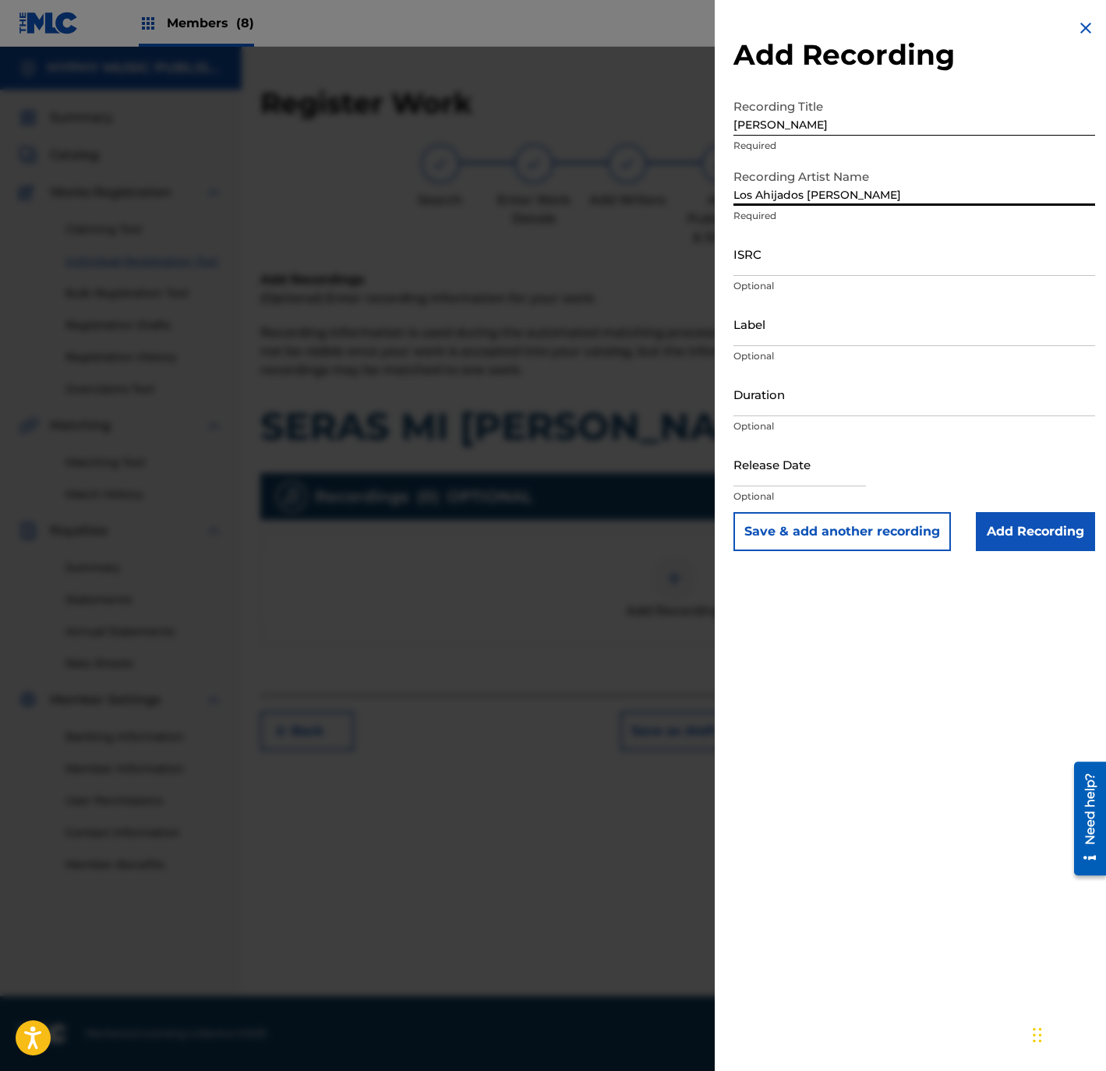
type input "Los Ahijados [PERSON_NAME]"
click at [849, 271] on input "ISRC" at bounding box center [914, 253] width 362 height 44
paste input "QMBZ92567678"
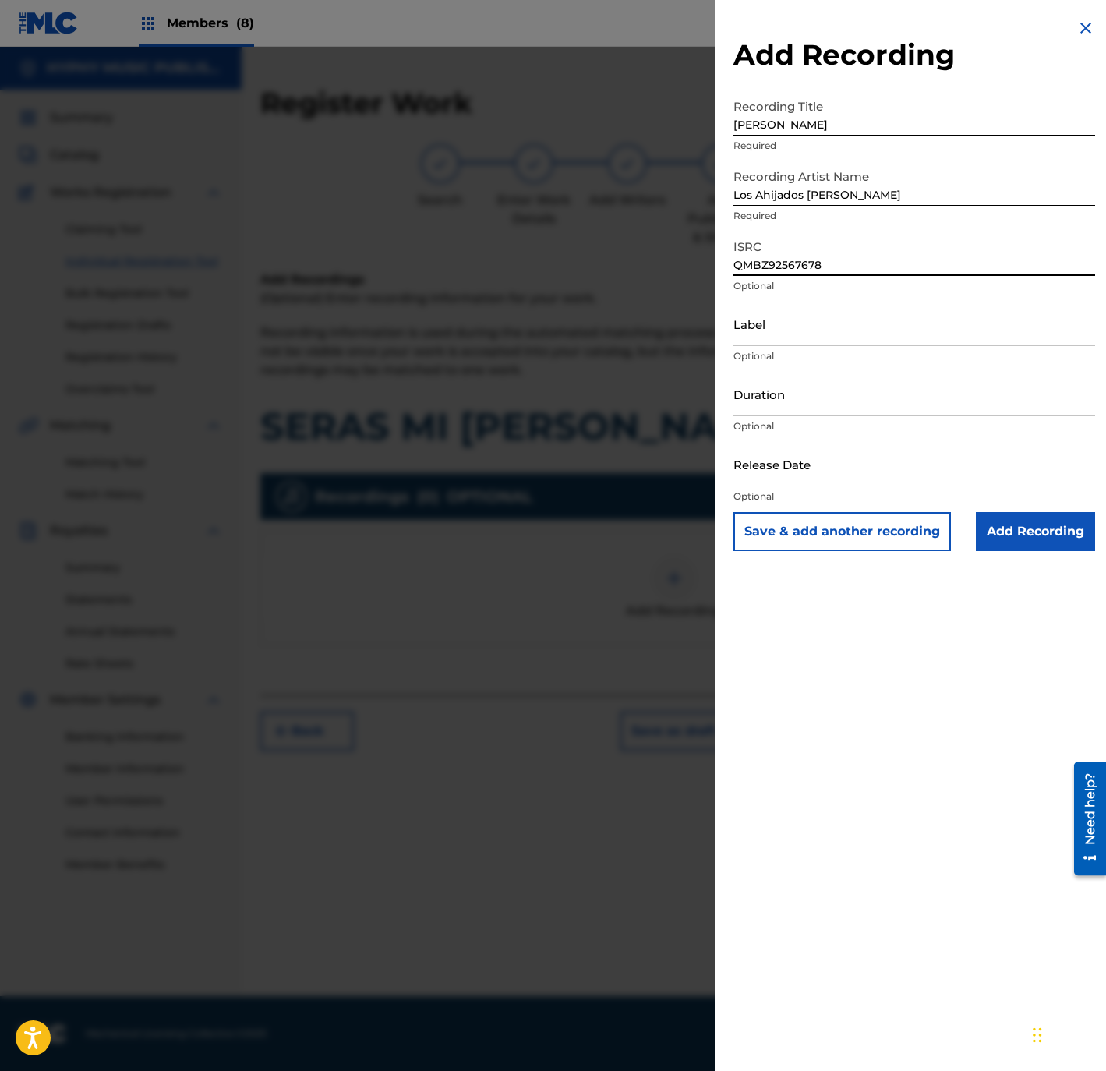
type input "QMBZ92567678"
click at [818, 320] on input "Label" at bounding box center [914, 324] width 362 height 44
paste input "Gente Humilde Music"
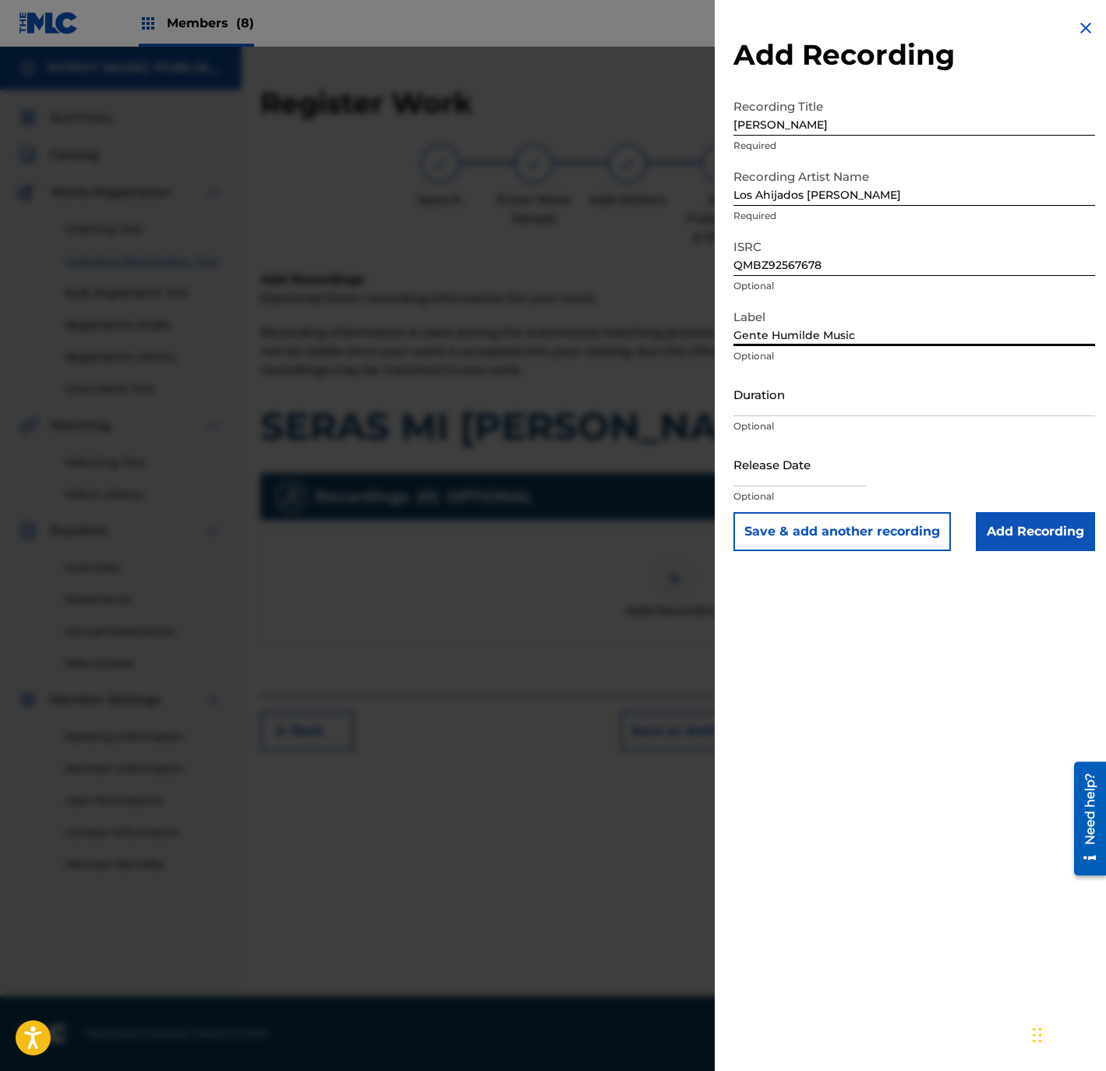
type input "Gente Humilde Music"
click at [798, 664] on div "Add Recording Recording Title [PERSON_NAME] Required Recording Artist Name Los …" at bounding box center [914, 535] width 399 height 1071
click at [763, 395] on input "Duration" at bounding box center [914, 394] width 362 height 44
paste input "3:14"
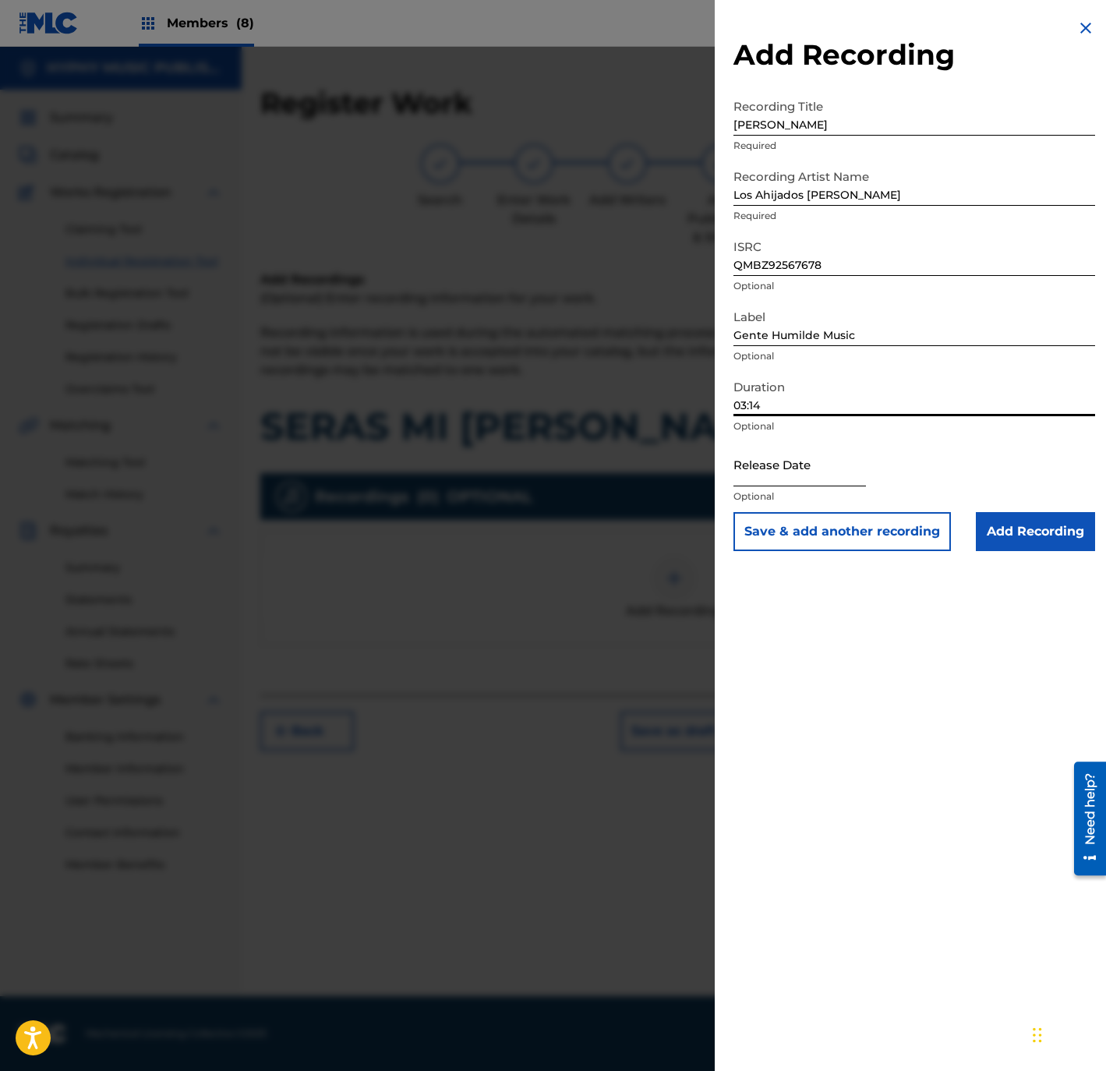
type input "03:14"
select select "8"
select select "2025"
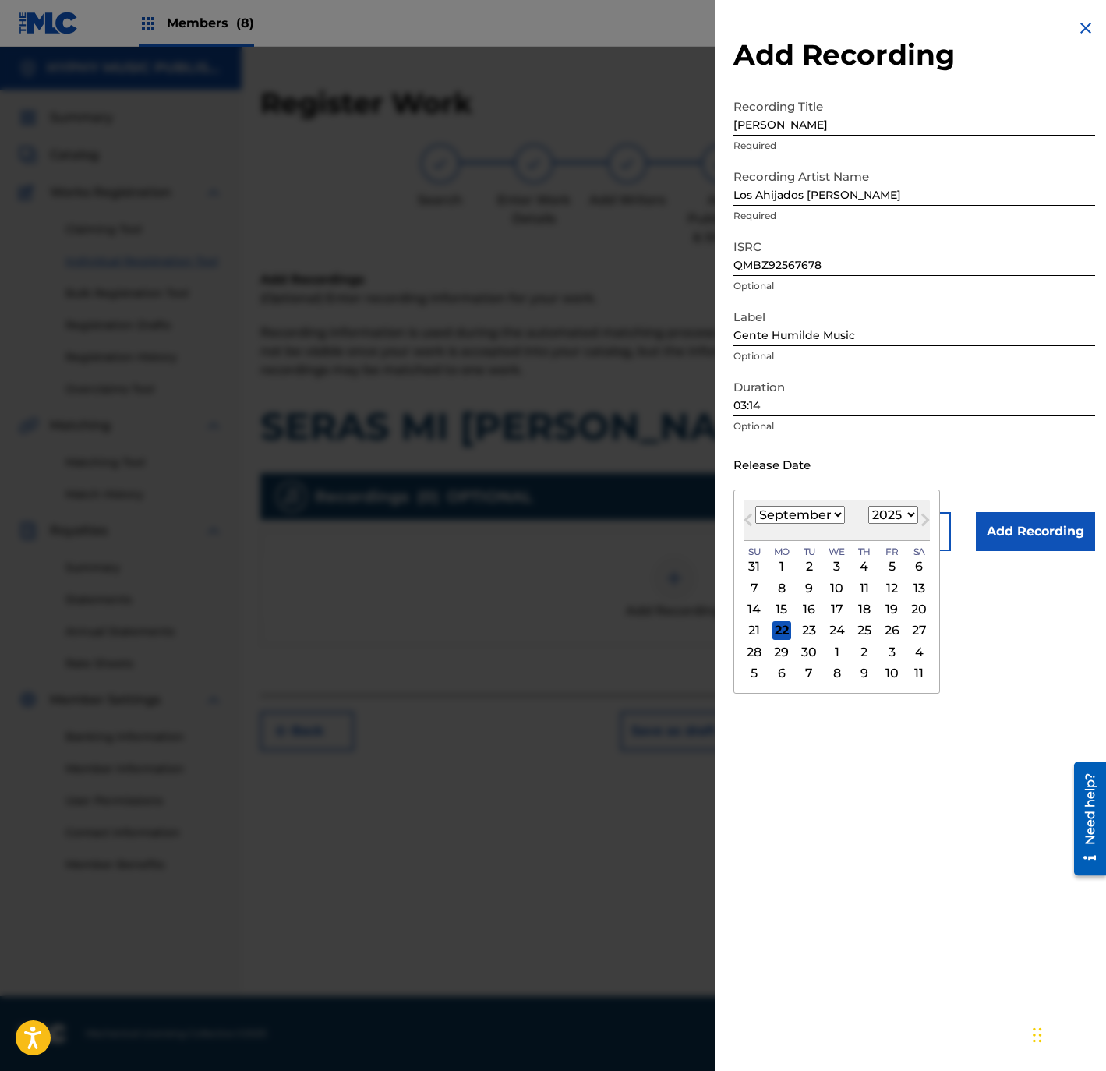
click at [778, 457] on input "text" at bounding box center [799, 464] width 132 height 44
click at [750, 517] on span "Previous Month" at bounding box center [750, 521] width 0 height 23
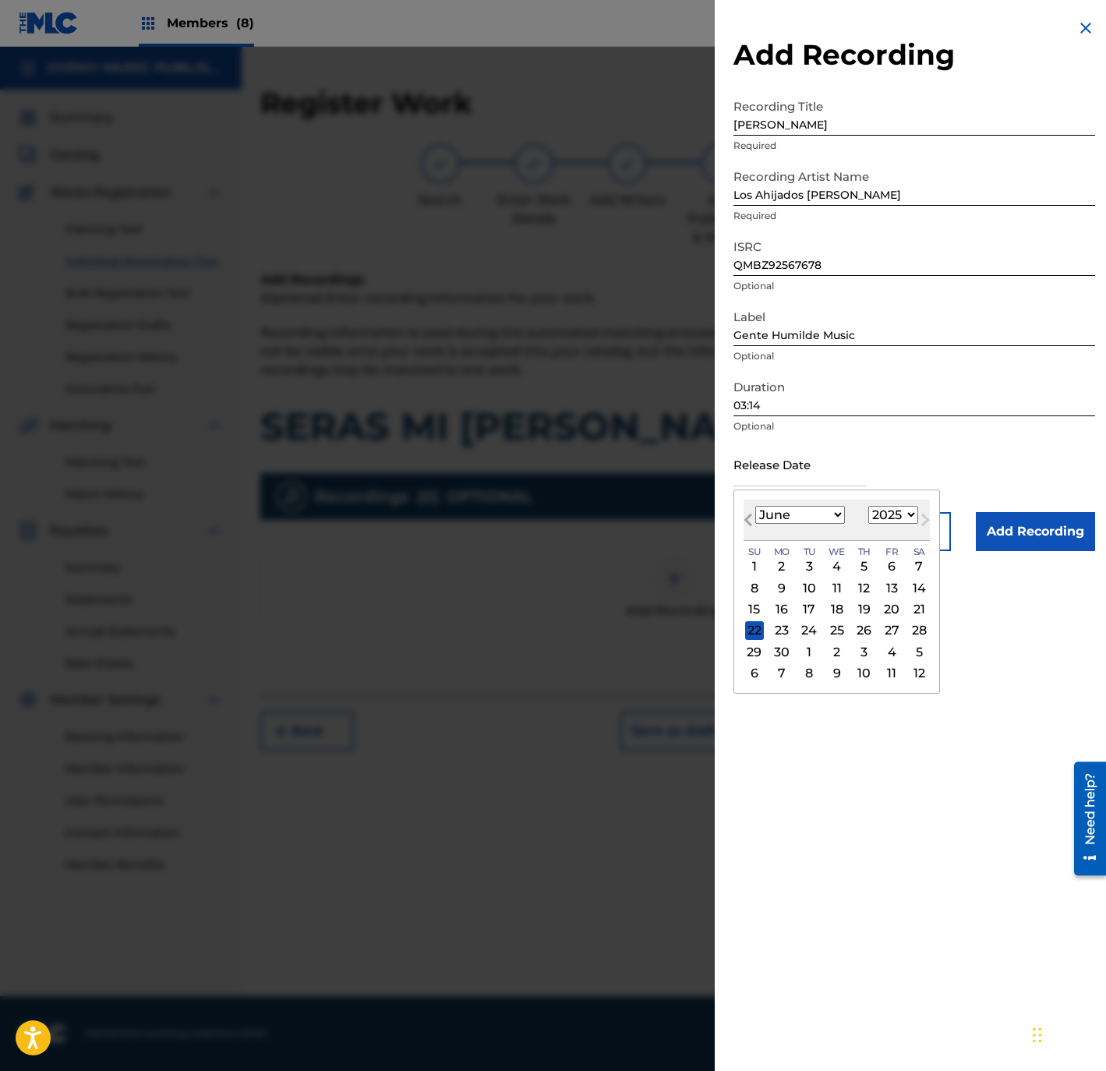
select select "4"
click at [872, 570] on div "1" at bounding box center [864, 566] width 19 height 19
type input "[DATE]"
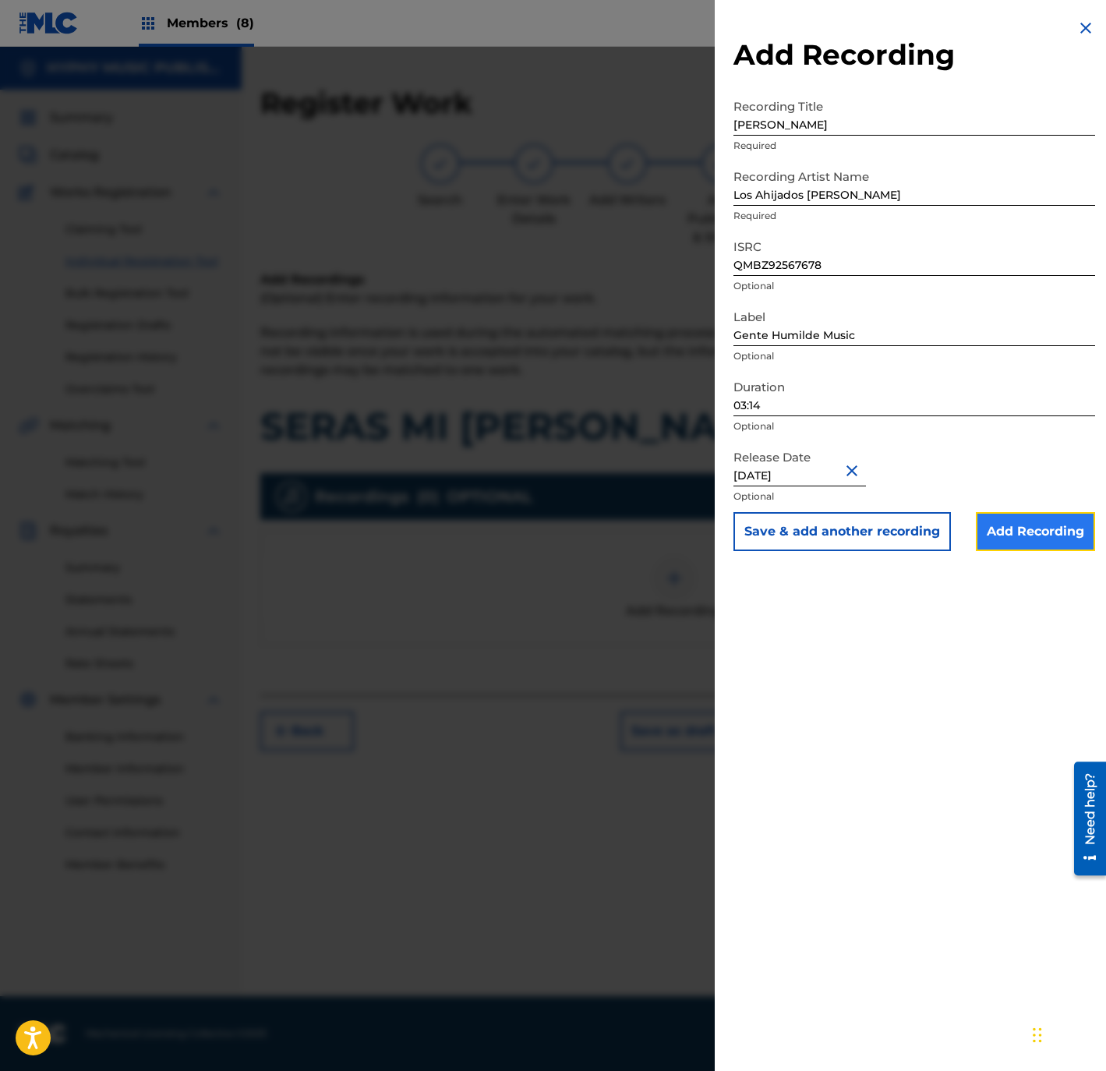
click at [1048, 522] on input "Add Recording" at bounding box center [1035, 531] width 119 height 39
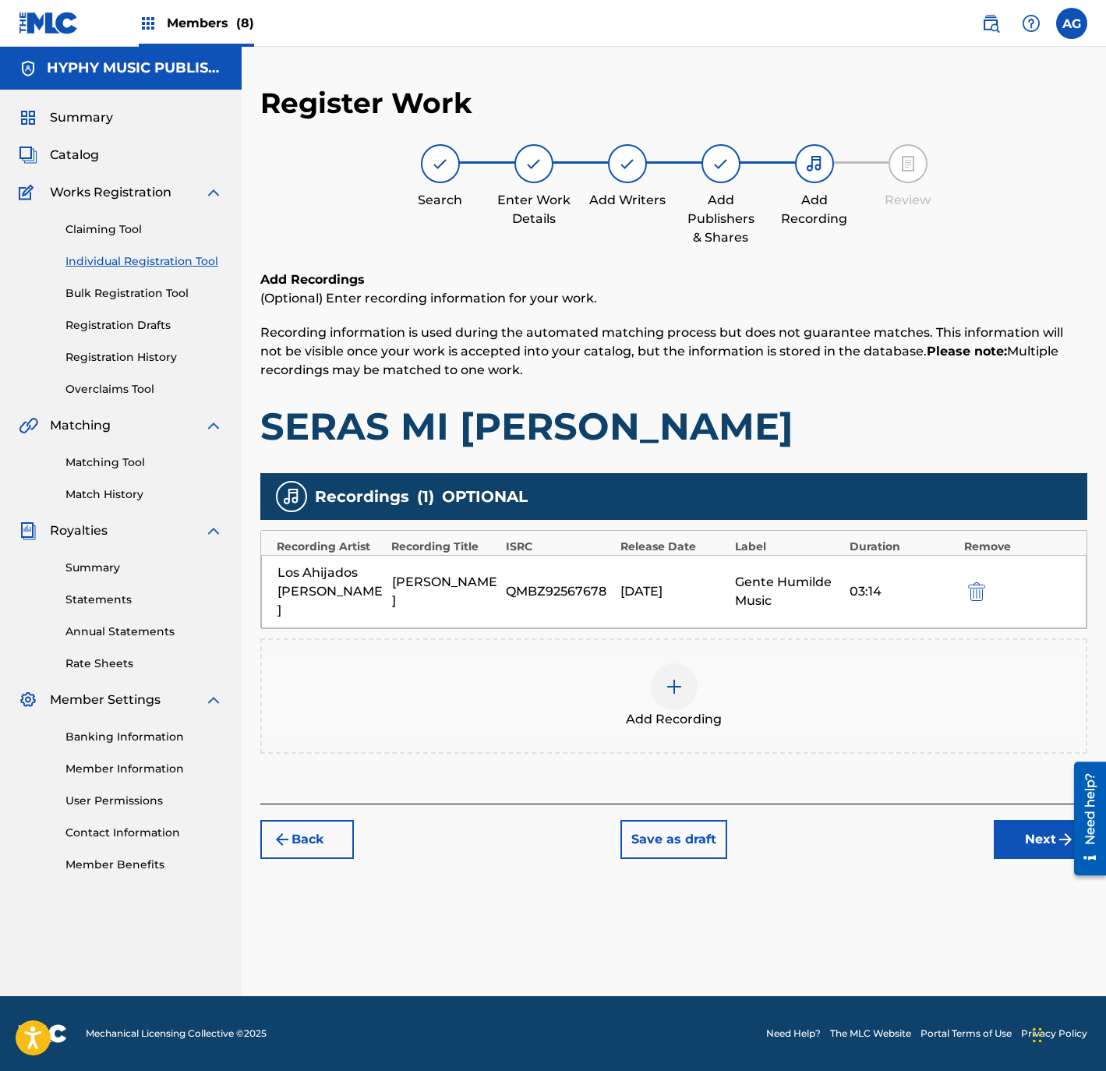
click at [702, 663] on div "Add Recording" at bounding box center [674, 695] width 824 height 65
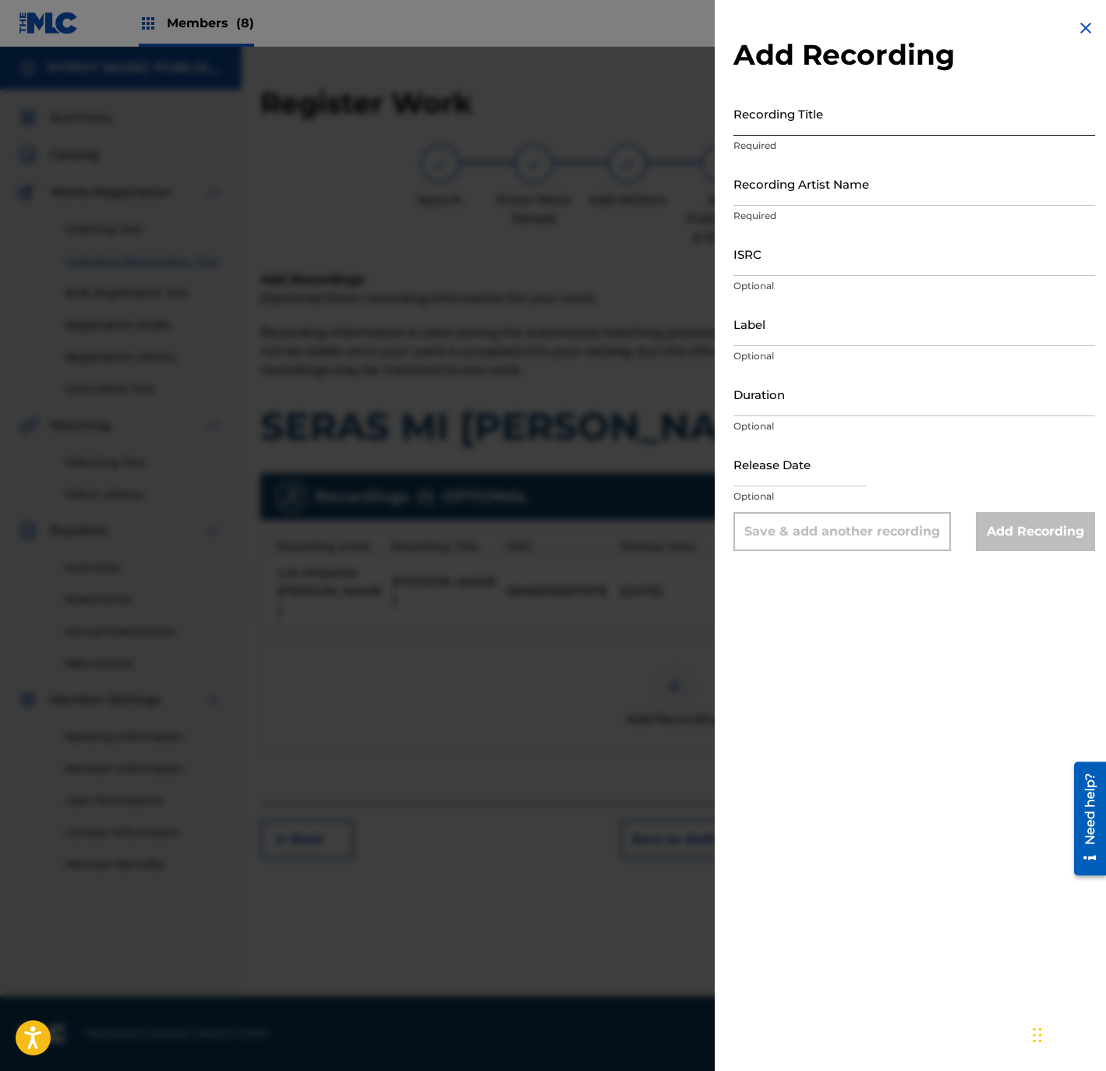
click at [893, 120] on input "Recording Title" at bounding box center [914, 113] width 362 height 44
paste input "[PERSON_NAME]"
type input "[PERSON_NAME]"
click at [828, 185] on input "Recording Artist Name" at bounding box center [914, 183] width 362 height 44
paste input "Los Ahijados [PERSON_NAME]"
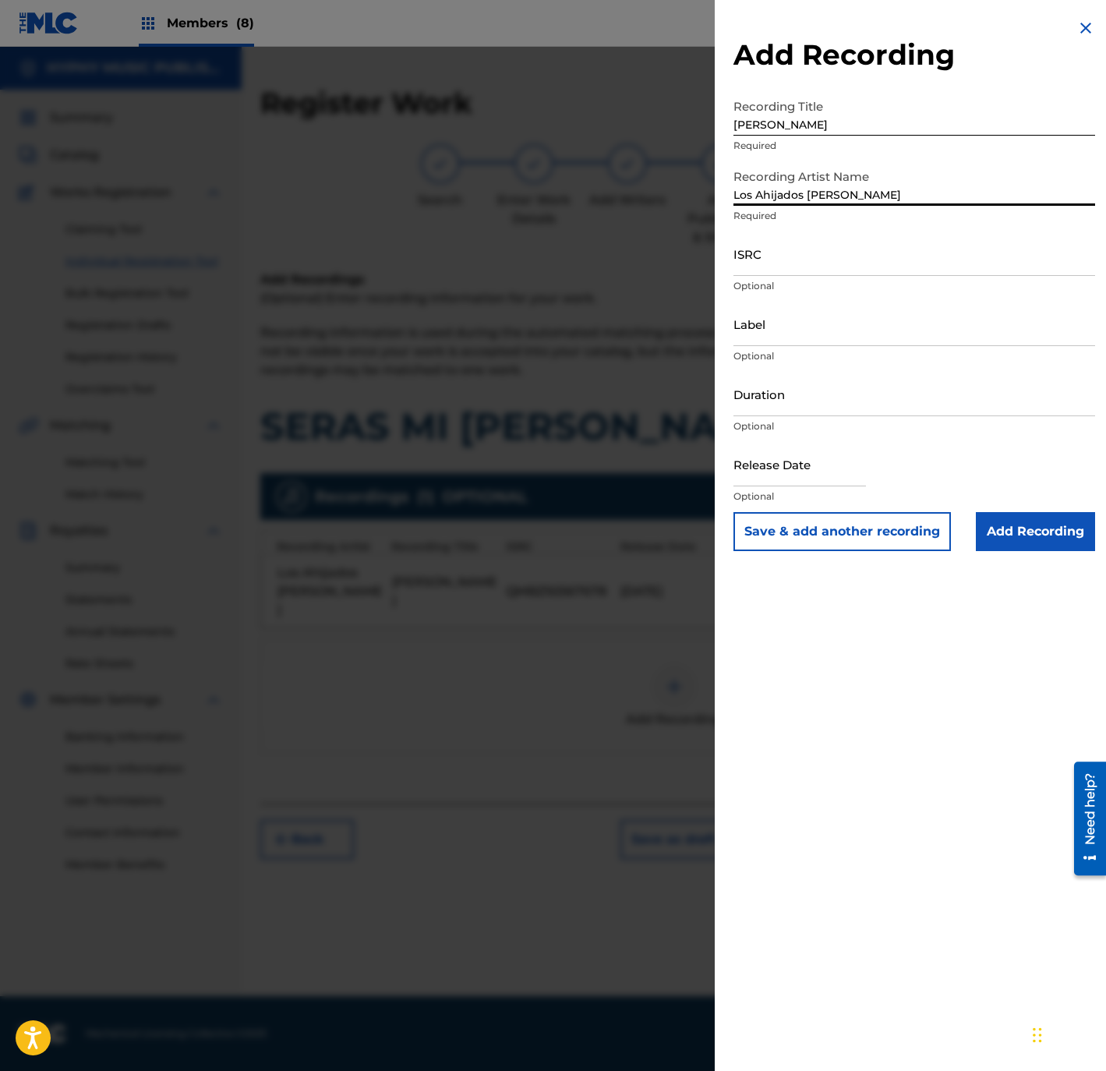
type input "Los Ahijados [PERSON_NAME]"
drag, startPoint x: 928, startPoint y: 277, endPoint x: 919, endPoint y: 271, distance: 10.8
click at [927, 277] on div "ISRC Optional" at bounding box center [914, 266] width 362 height 70
click at [879, 253] on input "ISRC" at bounding box center [914, 253] width 362 height 44
paste input "QZZ972472429"
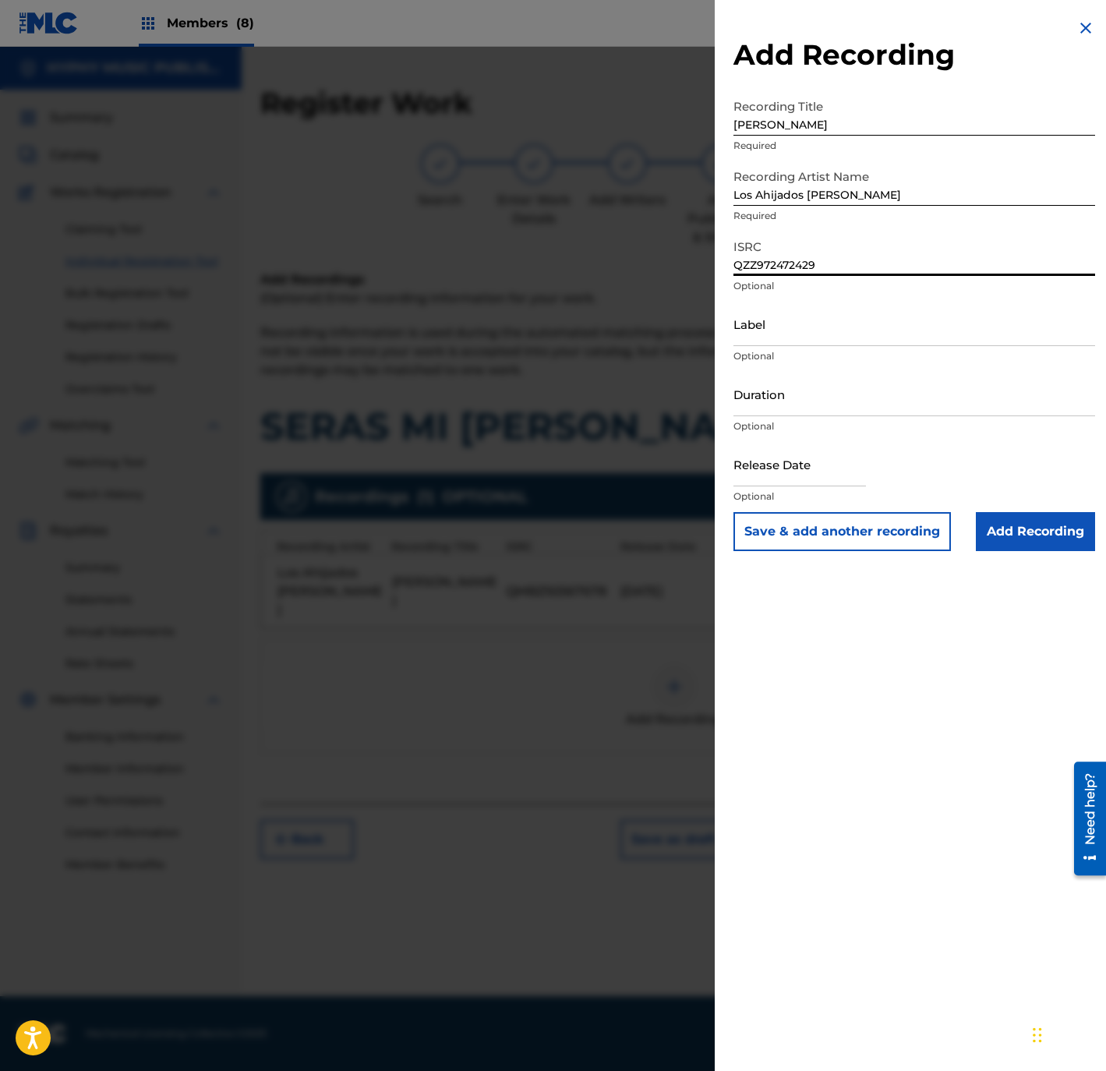
type input "QZZ972472429"
click at [777, 339] on input "Label" at bounding box center [914, 324] width 362 height 44
paste input "Los Ahijados [PERSON_NAME]"
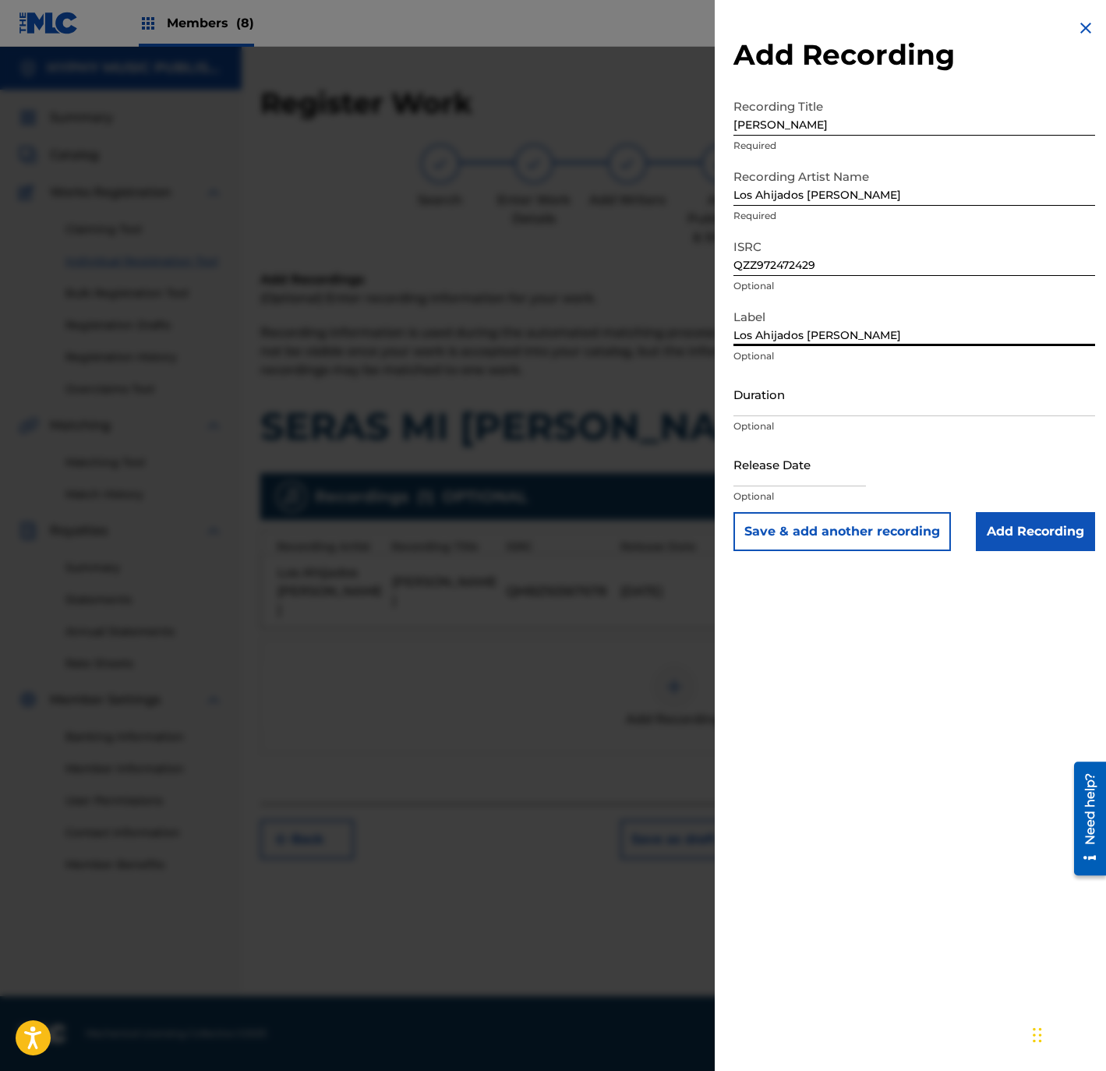
type input "Los Ahijados [PERSON_NAME]"
click at [886, 374] on input "Duration" at bounding box center [914, 394] width 362 height 44
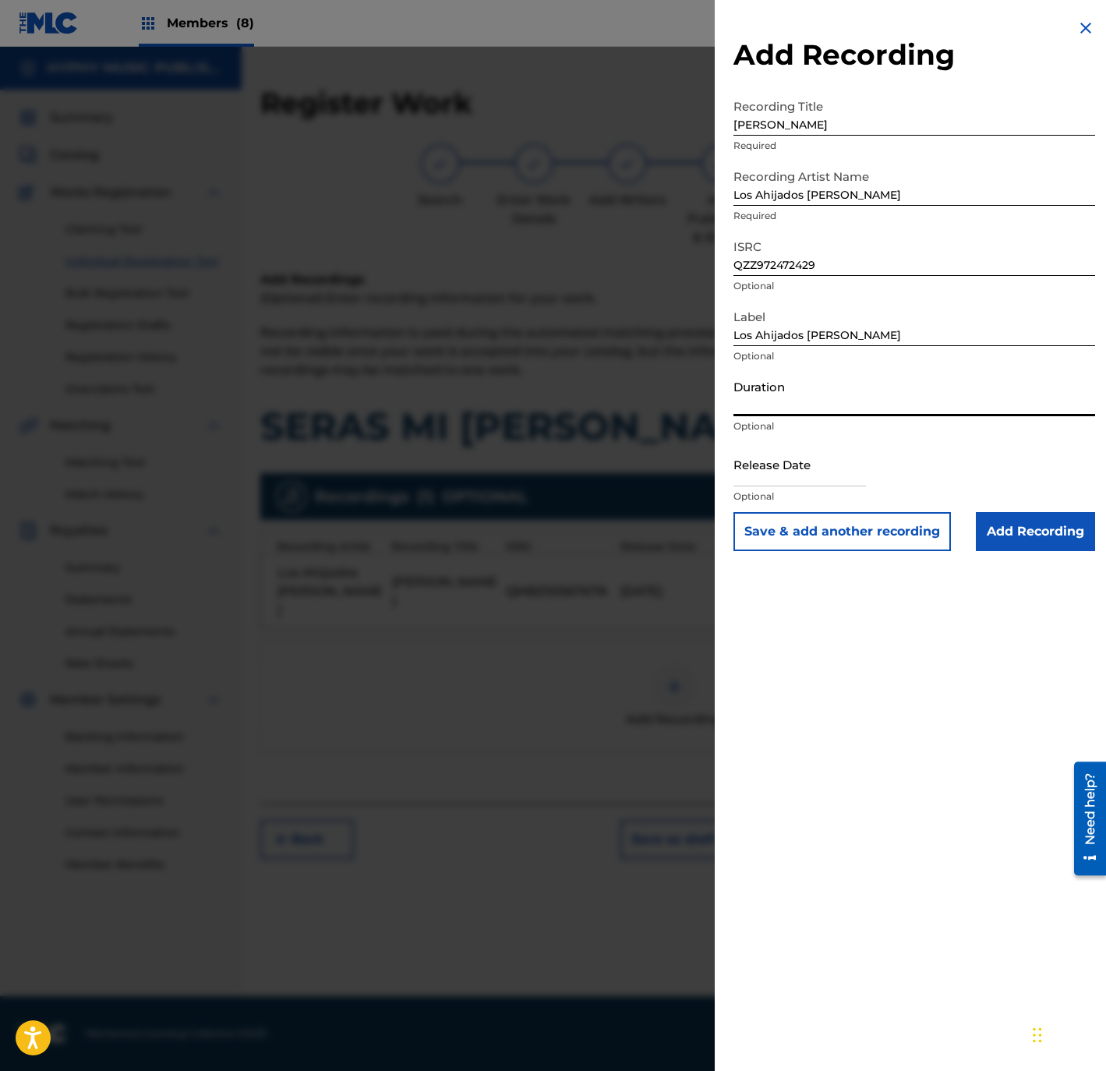
paste input "3:14"
type input "03:14"
click at [817, 461] on input "text" at bounding box center [799, 464] width 132 height 44
select select "8"
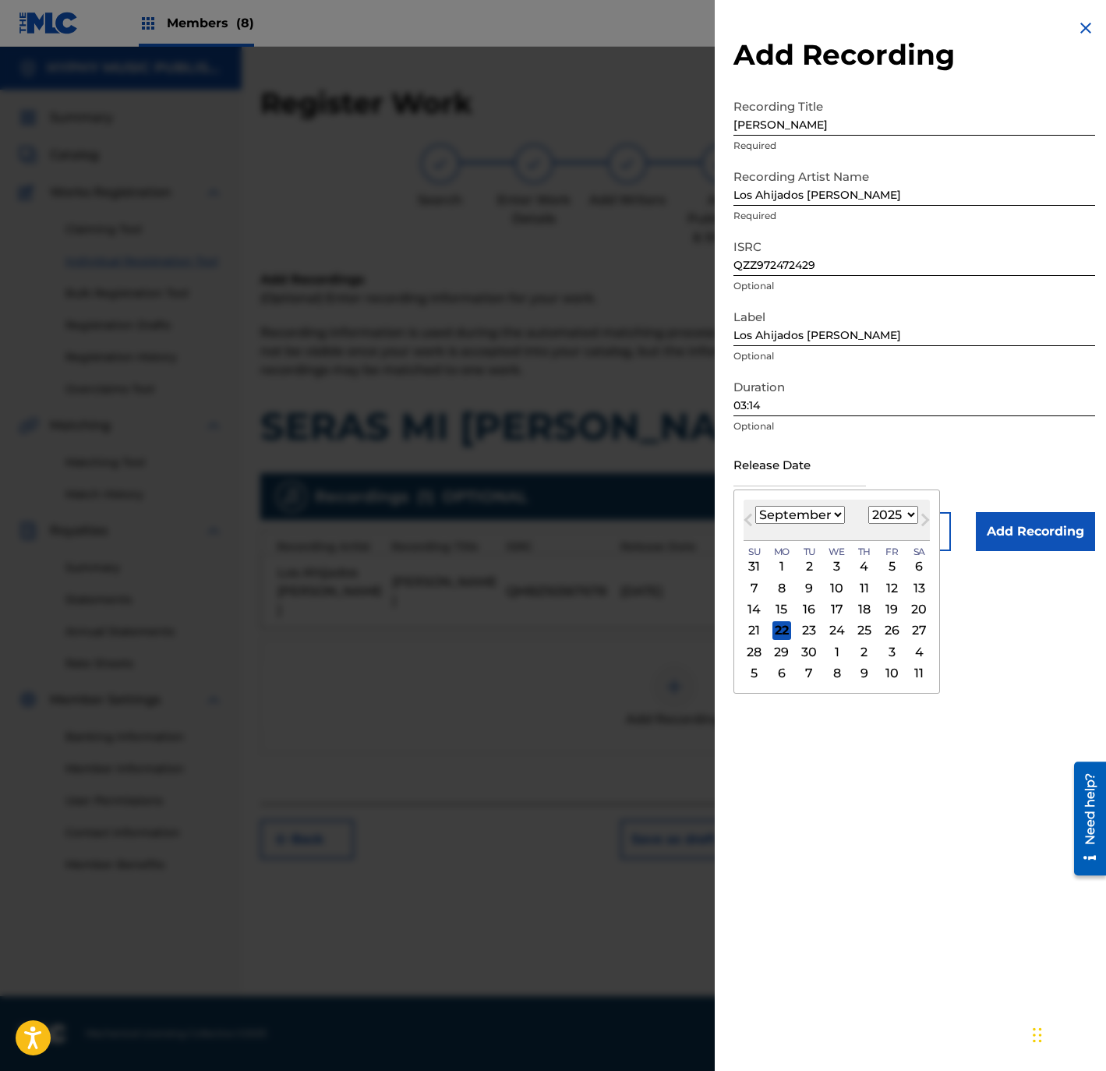
click at [895, 512] on select "1899 1900 1901 1902 1903 1904 1905 1906 1907 1908 1909 1910 1911 1912 1913 1914…" at bounding box center [893, 515] width 50 height 18
select select "2006"
click at [872, 506] on select "1899 1900 1901 1902 1903 1904 1905 1906 1907 1908 1909 1910 1911 1912 1913 1914…" at bounding box center [893, 515] width 50 height 18
drag, startPoint x: 800, startPoint y: 512, endPoint x: 786, endPoint y: 503, distance: 15.8
click at [786, 503] on div "[DATE] January February March April May June July August September October Nove…" at bounding box center [836, 520] width 186 height 41
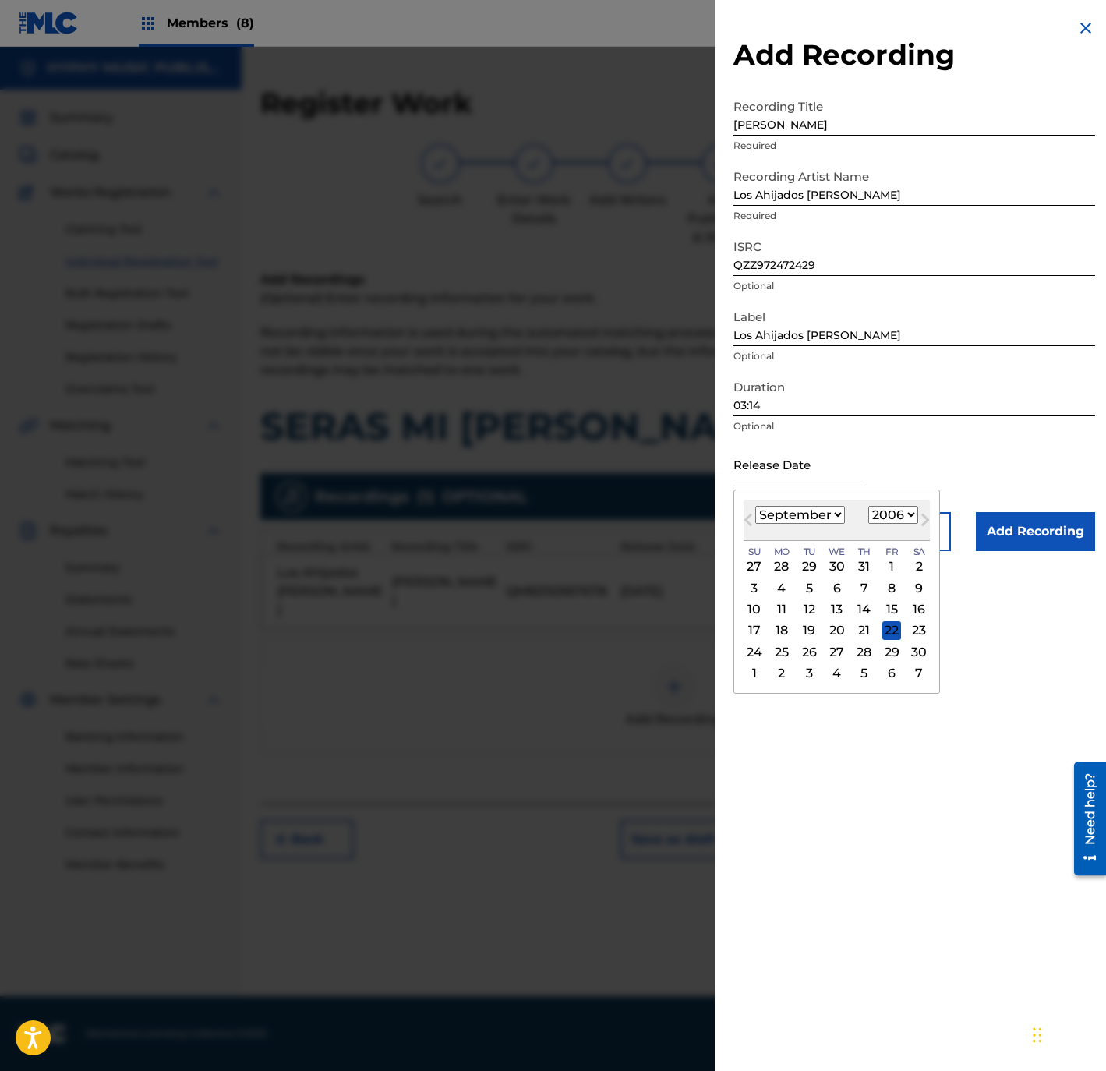
select select "2"
click at [755, 506] on select "January February March April May June July August September October November De…" at bounding box center [800, 515] width 90 height 18
click at [835, 563] on div "1" at bounding box center [837, 566] width 19 height 19
type input "[DATE]"
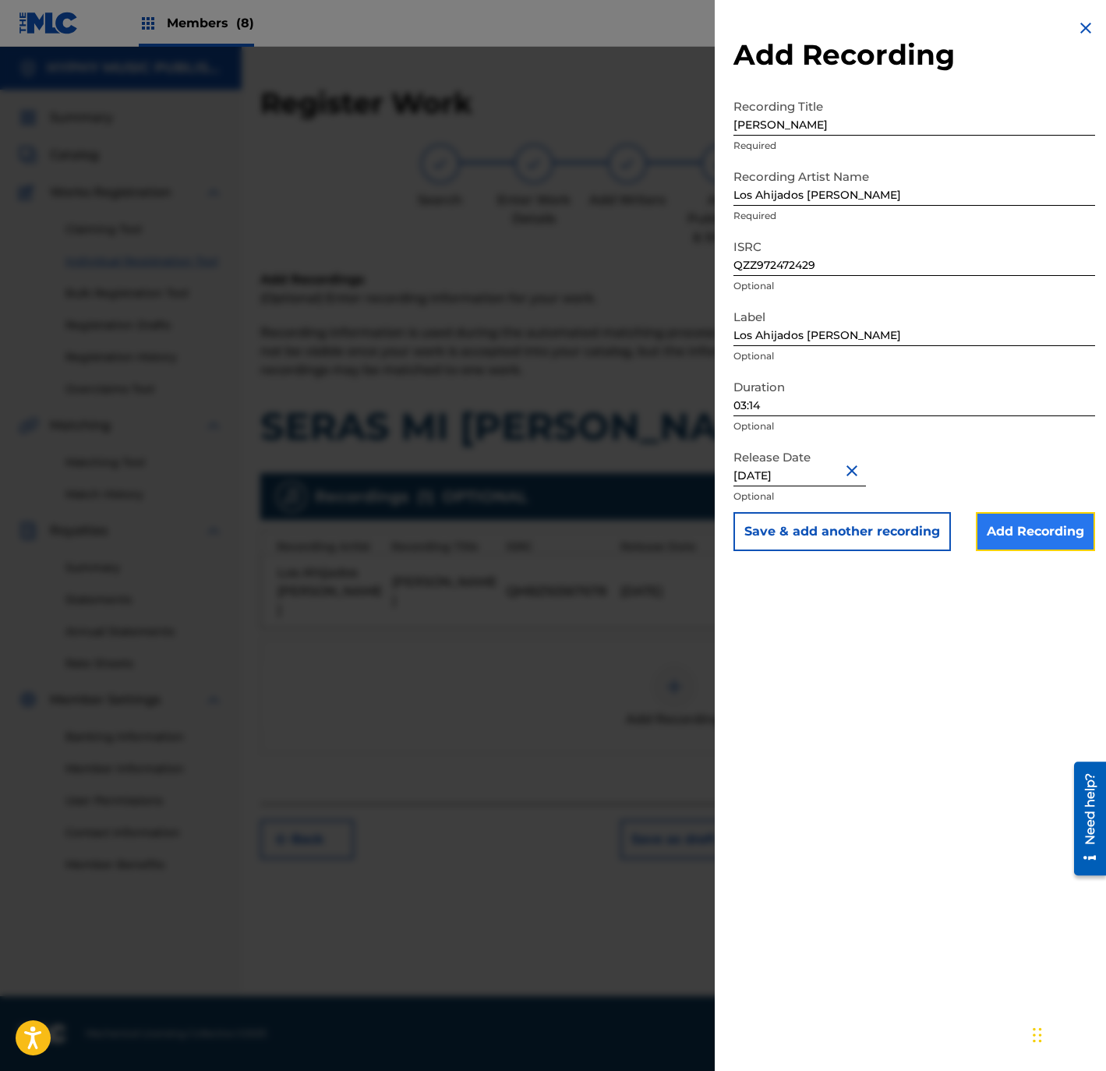
click at [1011, 512] on input "Add Recording" at bounding box center [1035, 531] width 119 height 39
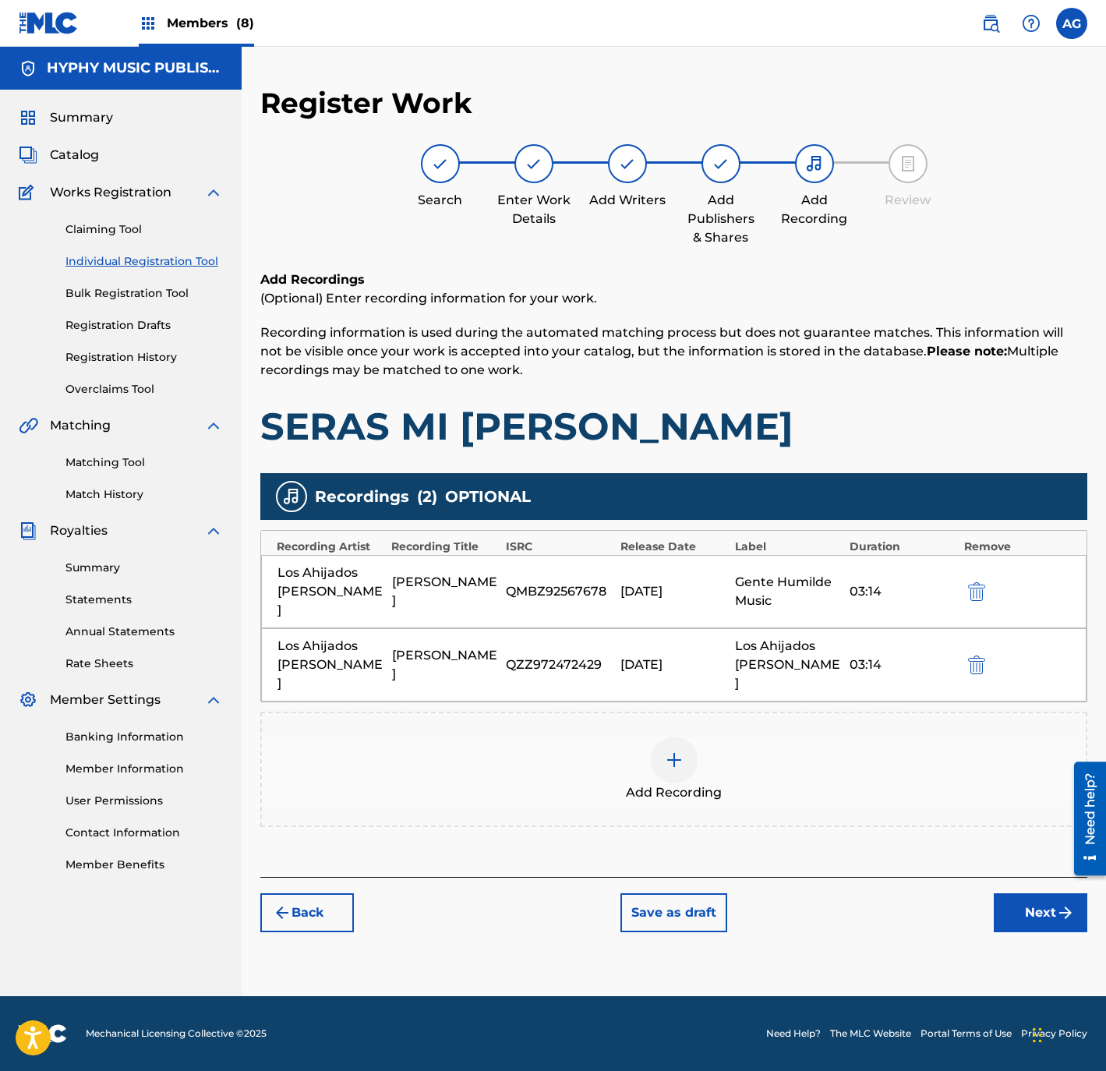
drag, startPoint x: 856, startPoint y: 807, endPoint x: 886, endPoint y: 969, distance: 164.9
click at [1057, 877] on div "Back Save as draft Next" at bounding box center [673, 904] width 827 height 55
click at [1043, 893] on button "Next" at bounding box center [1041, 912] width 94 height 39
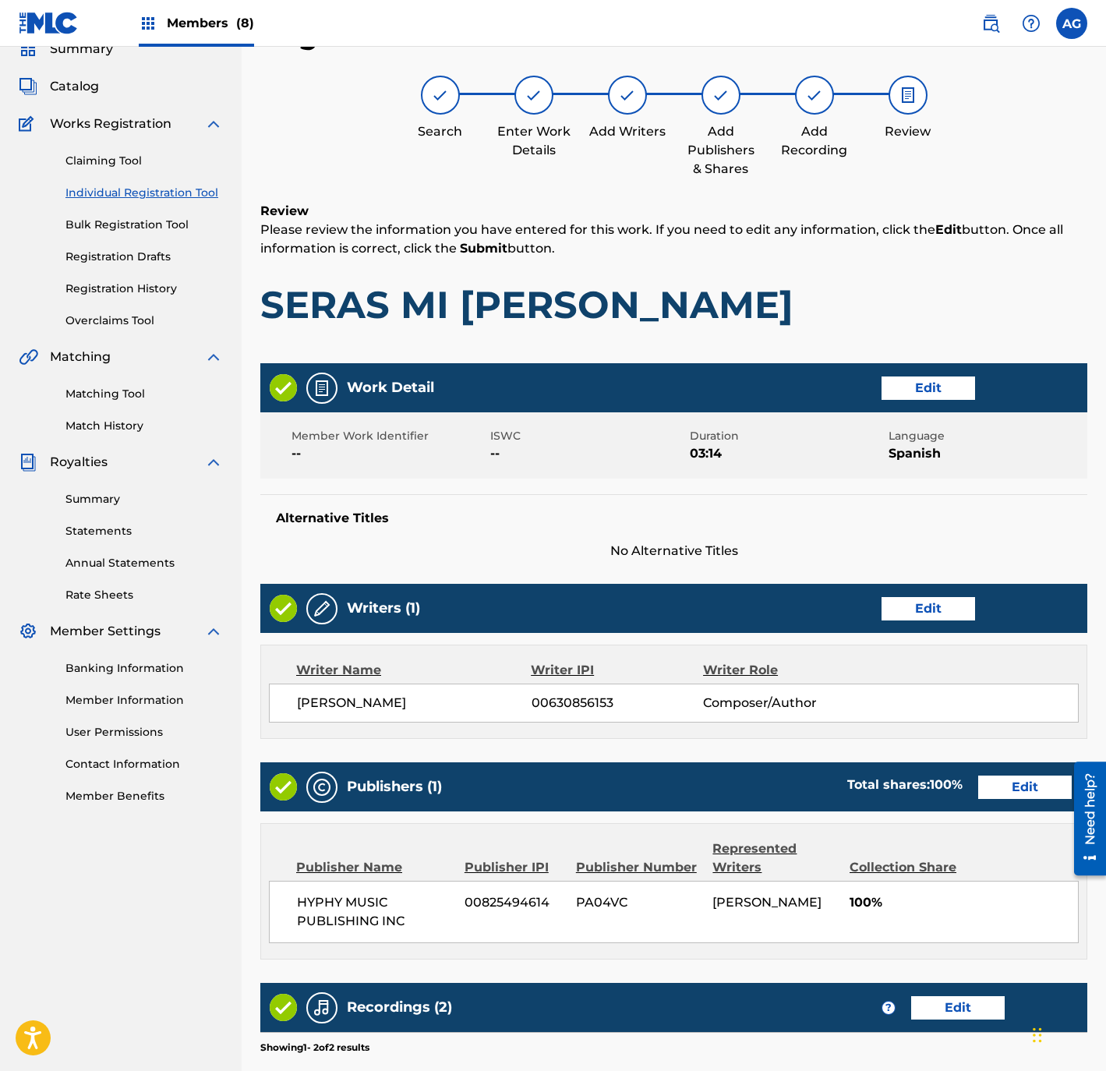
scroll to position [344, 0]
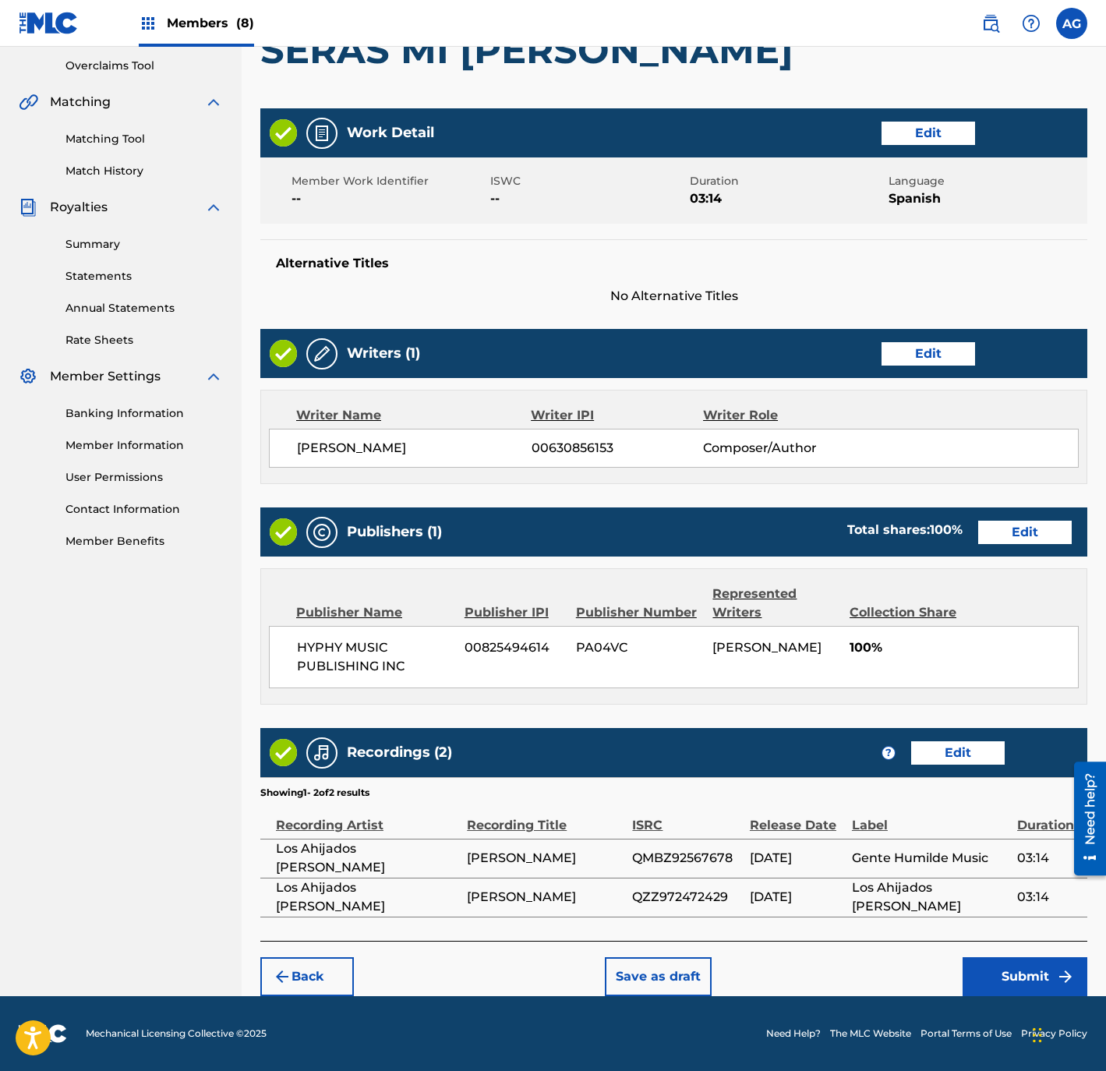
drag, startPoint x: 678, startPoint y: 576, endPoint x: 776, endPoint y: 789, distance: 234.3
click at [996, 977] on button "Submit" at bounding box center [1024, 976] width 125 height 39
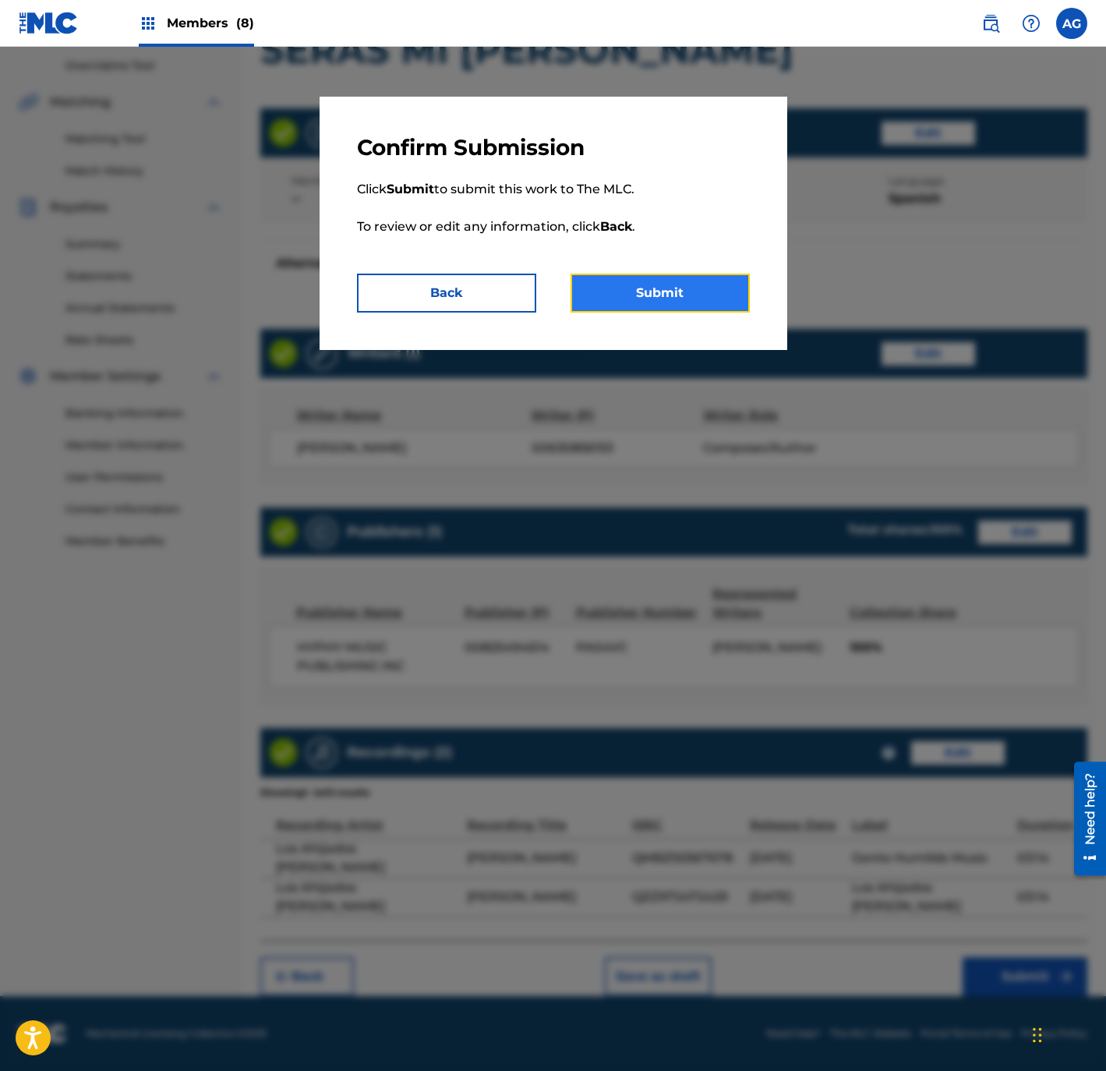
click at [627, 302] on button "Submit" at bounding box center [659, 293] width 179 height 39
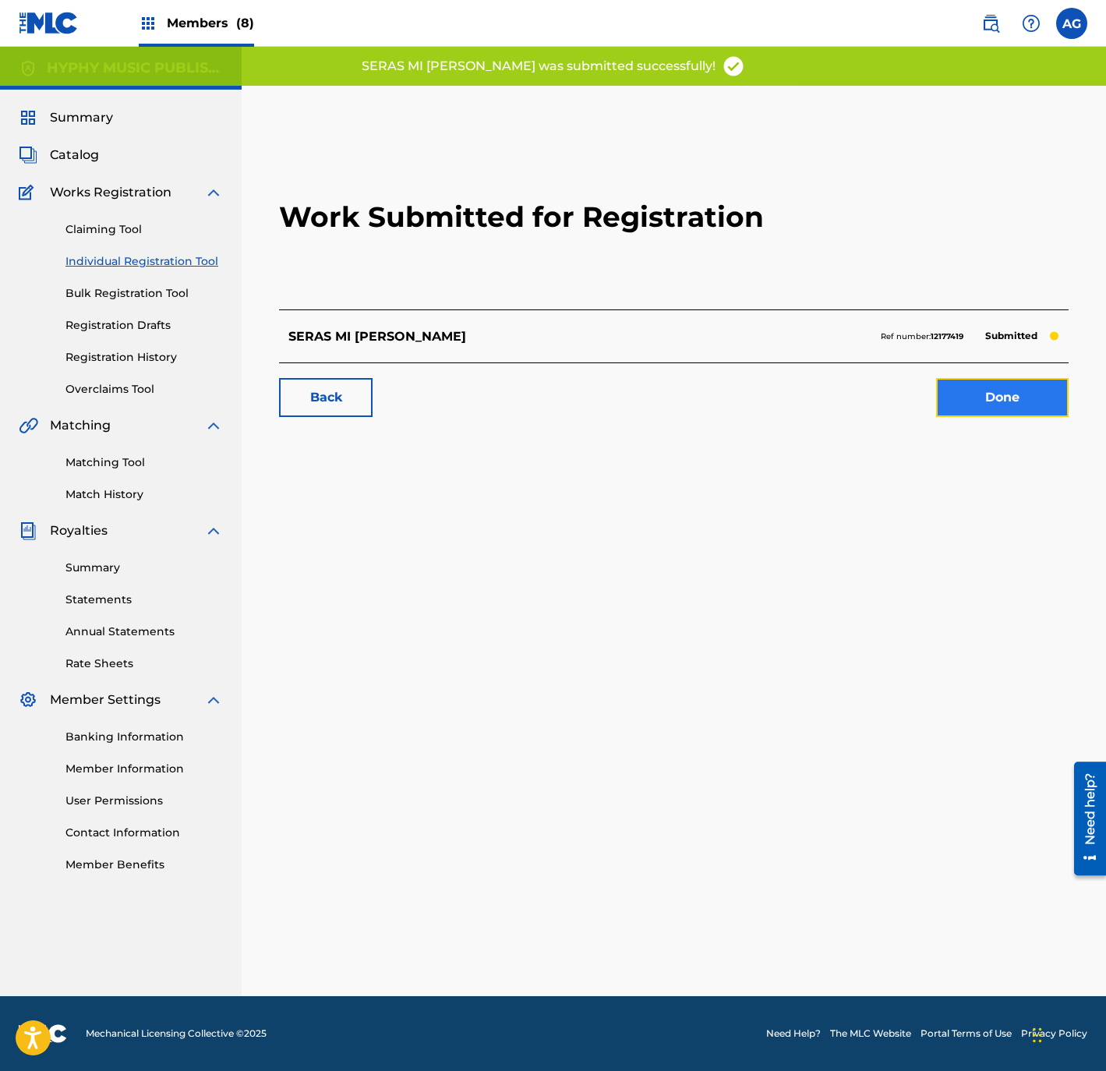
click at [983, 400] on link "Done" at bounding box center [1002, 397] width 132 height 39
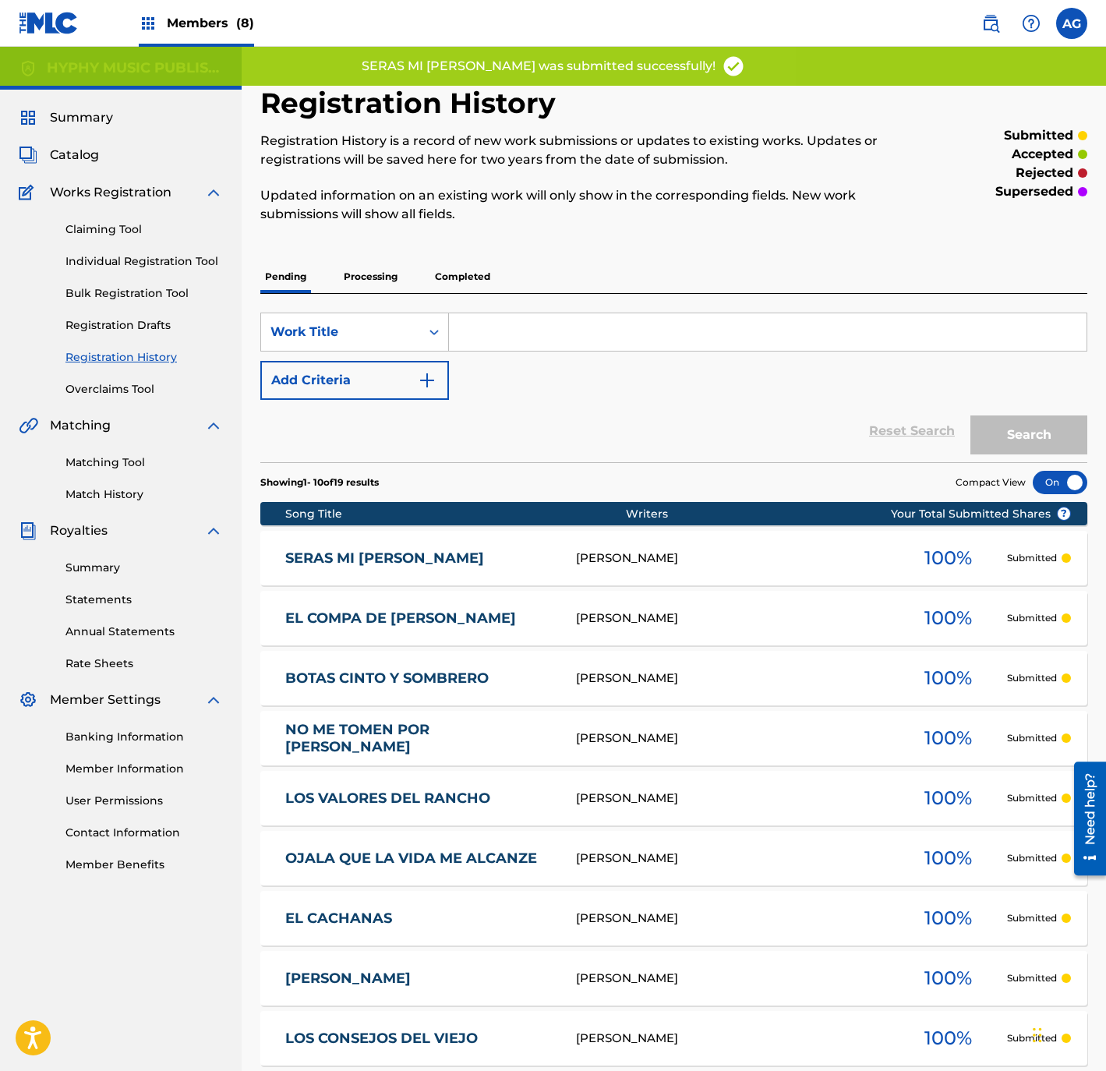
click at [545, 390] on div "SearchWithCriteria698c6f9d-4742-4e9f-8f70-6e143f9be839 Work Title Add Criteria" at bounding box center [673, 355] width 827 height 87
click at [541, 390] on div "SearchWithCriteria698c6f9d-4742-4e9f-8f70-6e143f9be839 Work Title Add Criteria" at bounding box center [673, 355] width 827 height 87
